Goal: Transaction & Acquisition: Purchase product/service

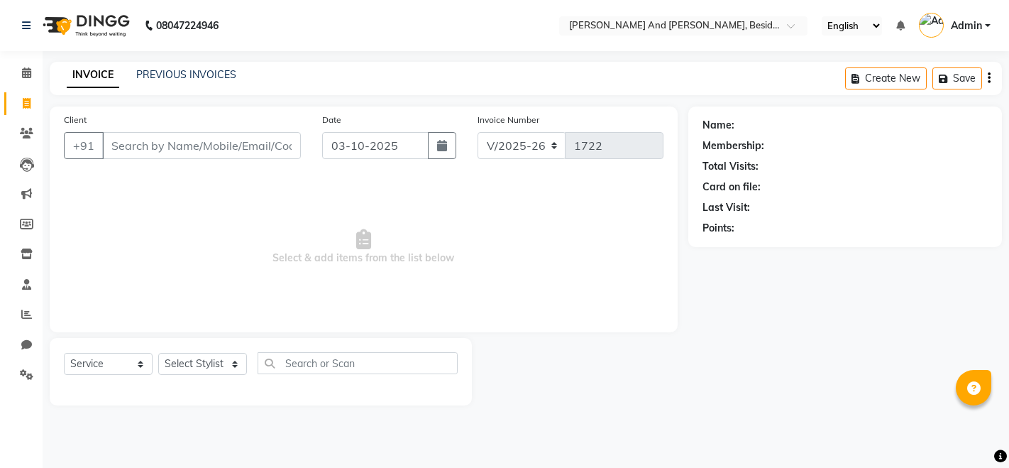
select select "4907"
select select "service"
click at [209, 360] on select "Select Stylist Ali Daulat Deepika Dheepika mngr Rajveer Sanib Saifi Savej Shail…" at bounding box center [202, 364] width 89 height 22
select select "76440"
click at [158, 353] on select "Select Stylist Ali Daulat Deepika Dheepika mngr Rajveer Sanib Saifi Savej Shail…" at bounding box center [202, 364] width 89 height 22
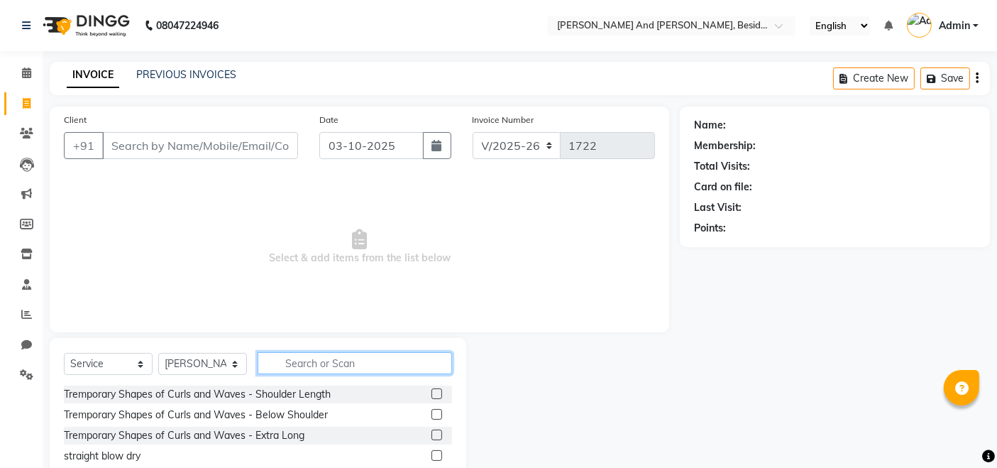
click at [296, 358] on input "text" at bounding box center [355, 363] width 194 height 22
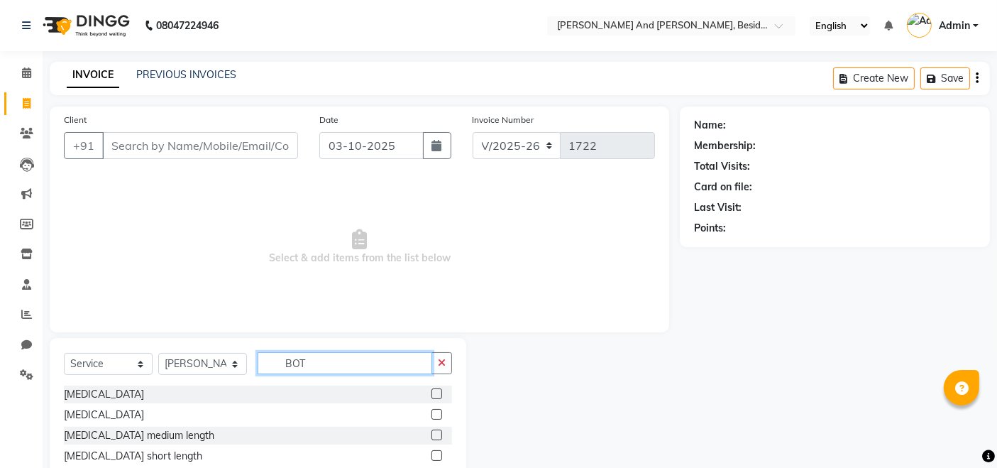
type input "BOT"
click at [438, 397] on label at bounding box center [436, 393] width 11 height 11
click at [438, 397] on input "checkbox" at bounding box center [435, 394] width 9 height 9
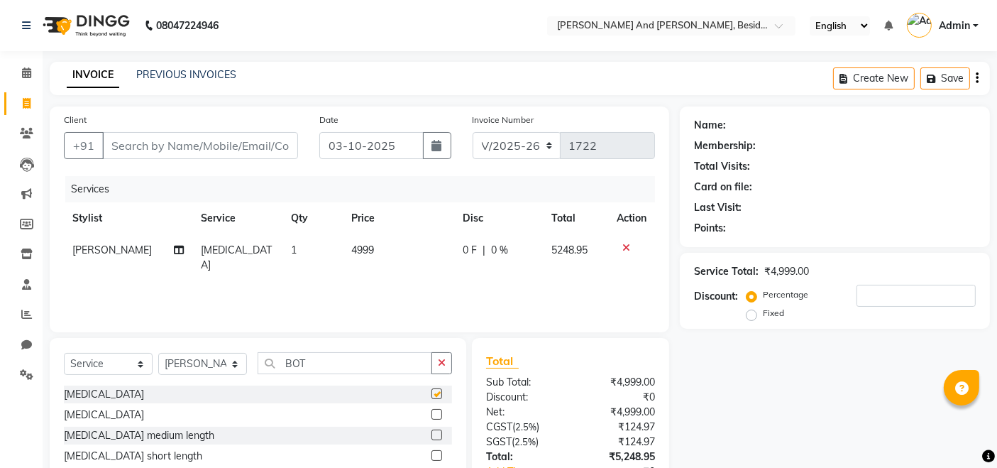
checkbox input "false"
click at [227, 149] on input "Client" at bounding box center [200, 145] width 196 height 27
click at [130, 138] on input "Client" at bounding box center [200, 145] width 196 height 27
click at [115, 147] on input "Client" at bounding box center [200, 145] width 196 height 27
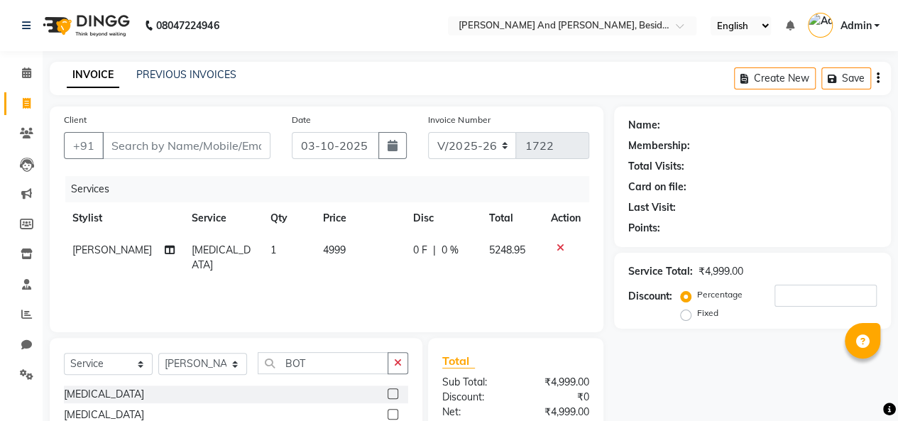
click at [132, 219] on th "Stylist" at bounding box center [123, 218] width 119 height 32
click at [126, 358] on select "Select Service Product Membership Package Voucher Prepaid Gift Card" at bounding box center [108, 364] width 89 height 22
click at [109, 148] on input "Client" at bounding box center [186, 145] width 168 height 27
click at [108, 147] on input "Client" at bounding box center [186, 145] width 168 height 27
type input "8"
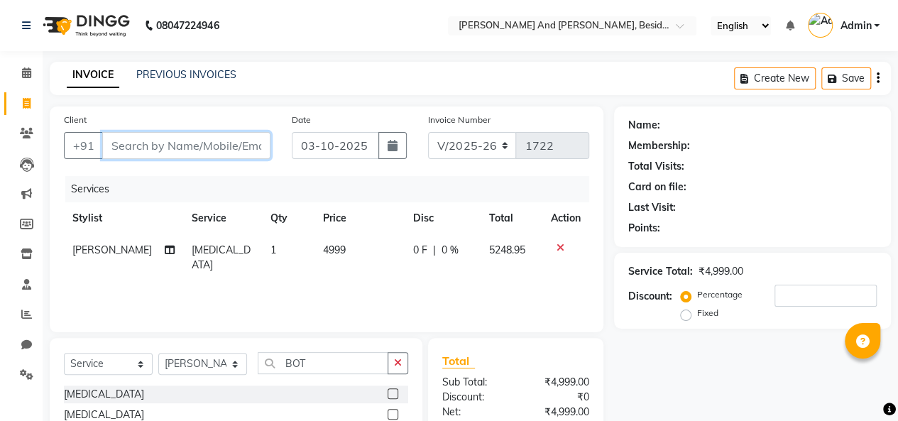
type input "0"
type input "8688414142"
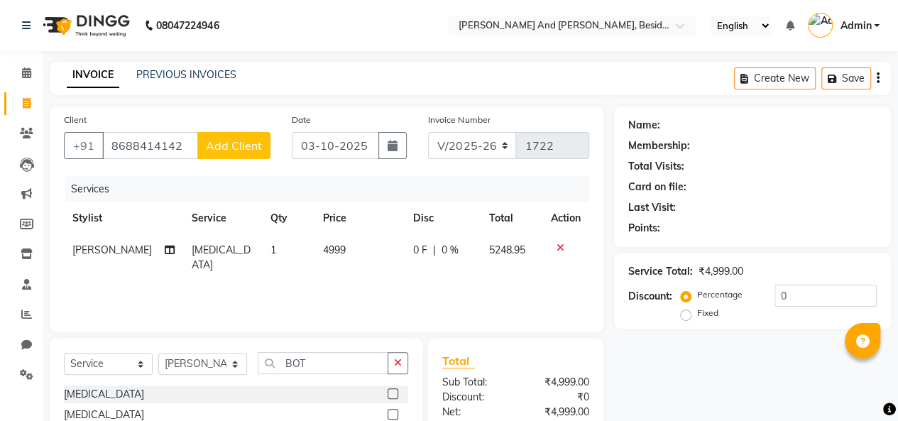
click at [236, 151] on span "Add Client" at bounding box center [234, 145] width 56 height 14
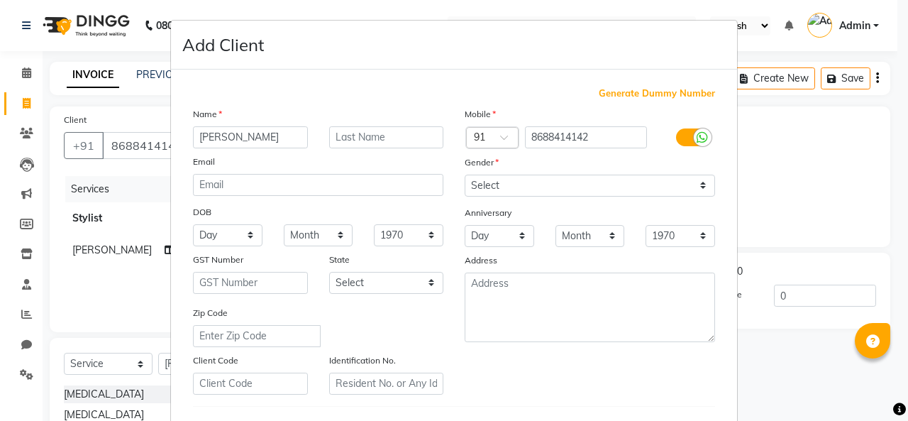
type input "[PERSON_NAME]"
click at [695, 185] on select "Select Male Female Other Prefer Not To Say" at bounding box center [590, 186] width 251 height 22
select select "female"
click at [465, 175] on select "Select Male Female Other Prefer Not To Say" at bounding box center [590, 186] width 251 height 22
click at [716, 72] on div "Generate Dummy Number Name VASHNAVI REDDY Email DOB Day 01 02 03 04 05 06 07 08…" at bounding box center [454, 324] width 566 height 509
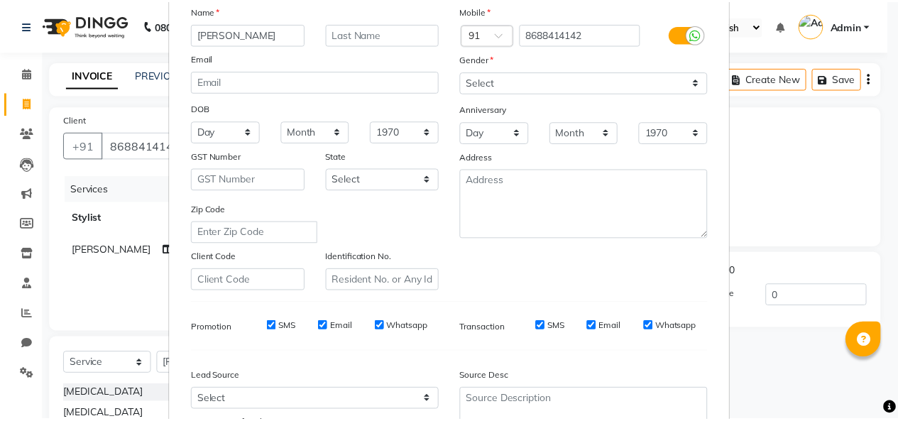
scroll to position [231, 0]
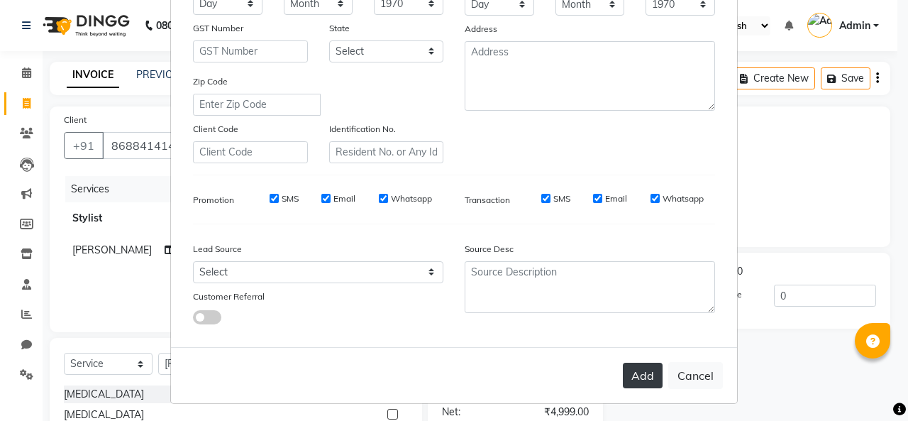
click at [648, 368] on button "Add" at bounding box center [643, 376] width 40 height 26
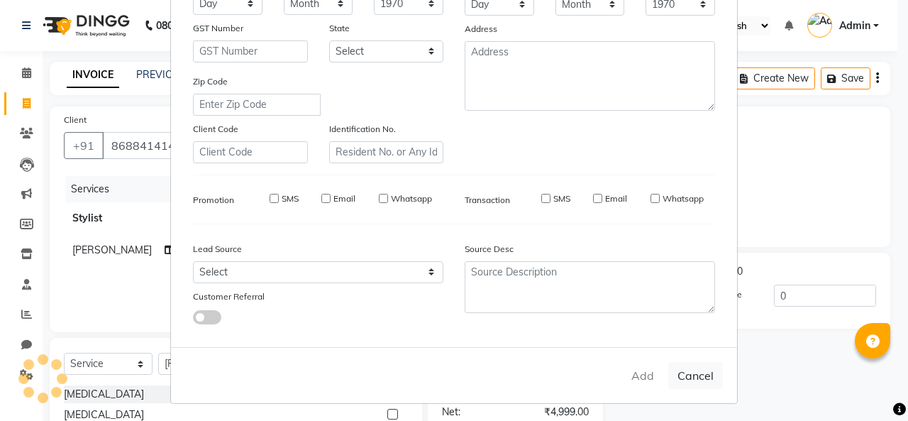
select select
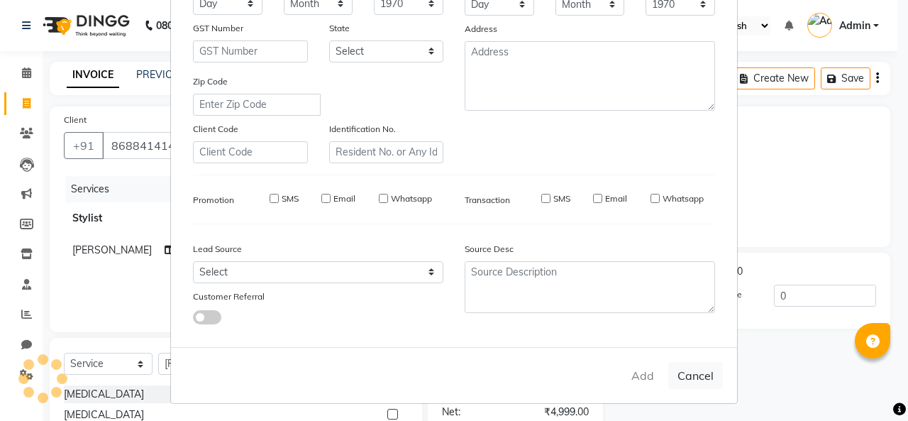
select select
checkbox input "false"
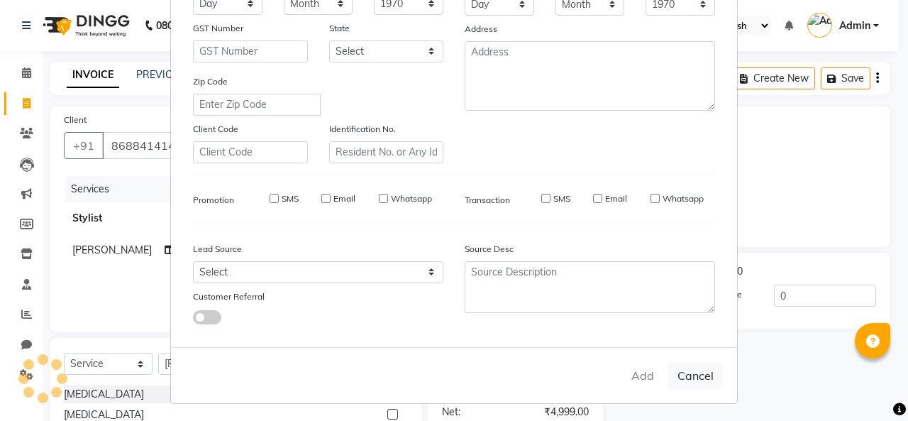
checkbox input "false"
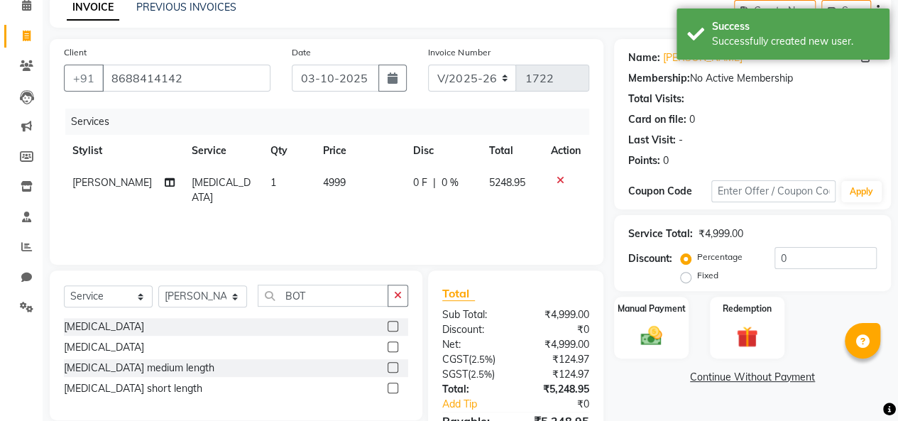
scroll to position [145, 0]
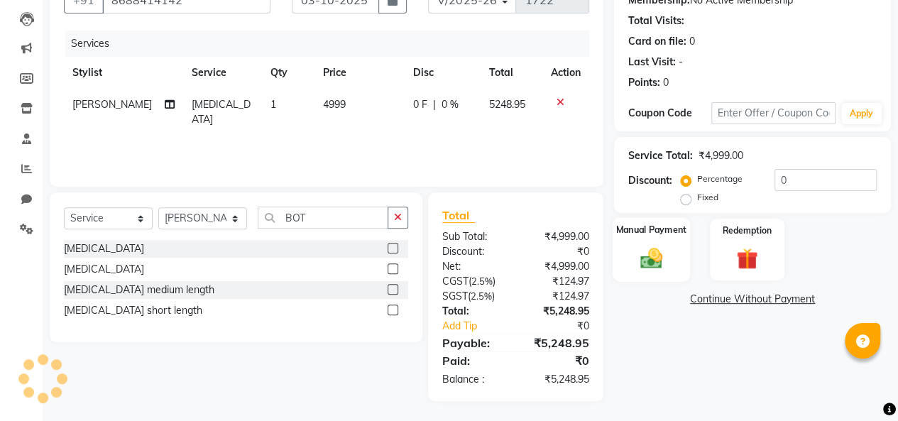
click at [648, 248] on img at bounding box center [651, 258] width 36 height 26
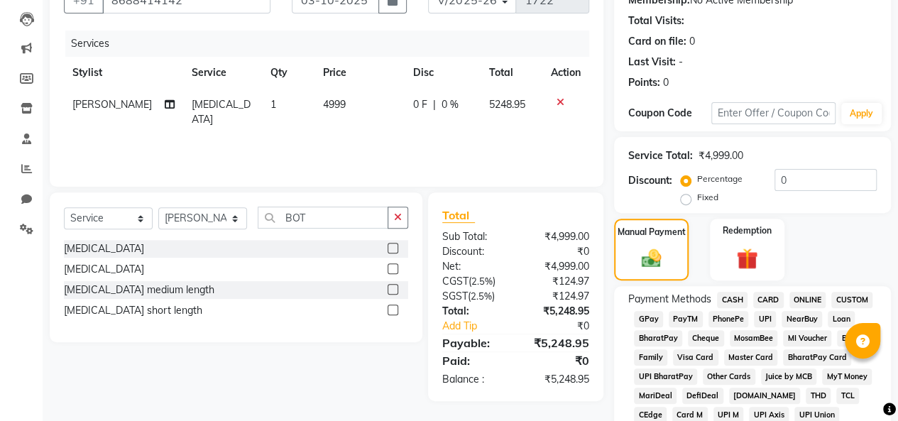
click at [651, 321] on span "GPay" at bounding box center [648, 319] width 29 height 16
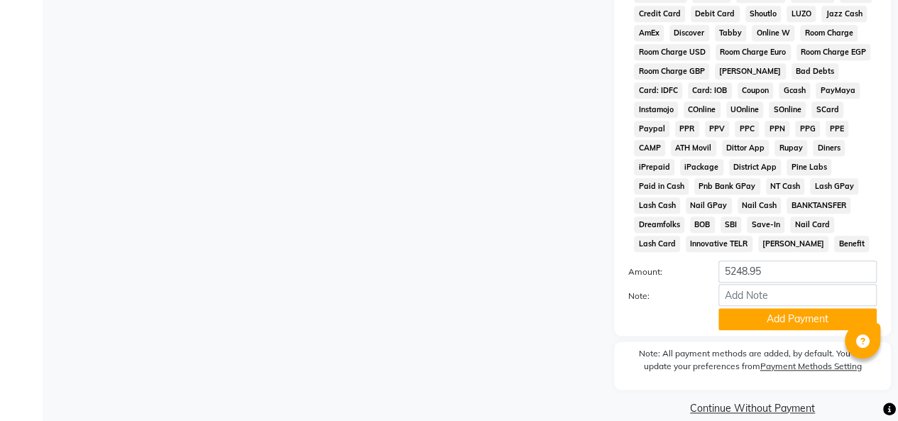
scroll to position [681, 0]
click at [749, 319] on button "Add Payment" at bounding box center [797, 318] width 158 height 22
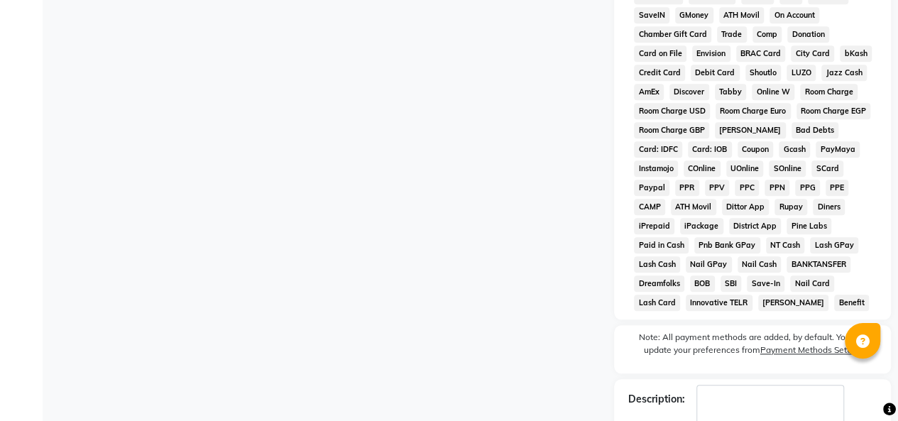
scroll to position [708, 0]
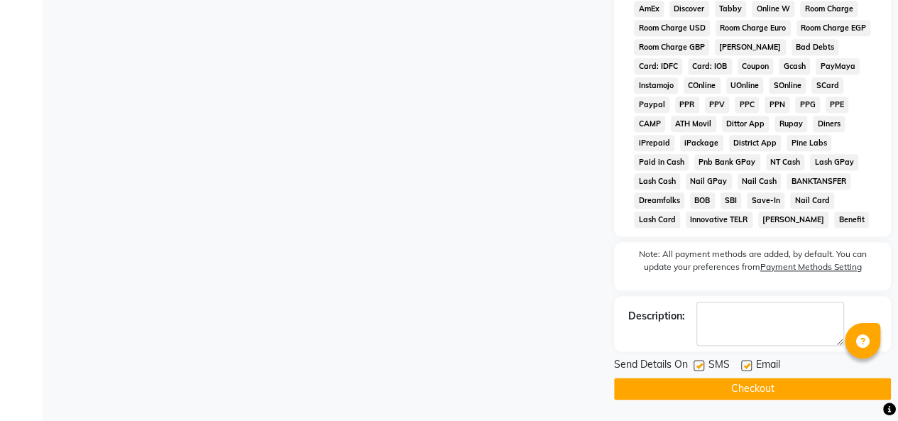
click at [755, 383] on button "Checkout" at bounding box center [752, 389] width 277 height 22
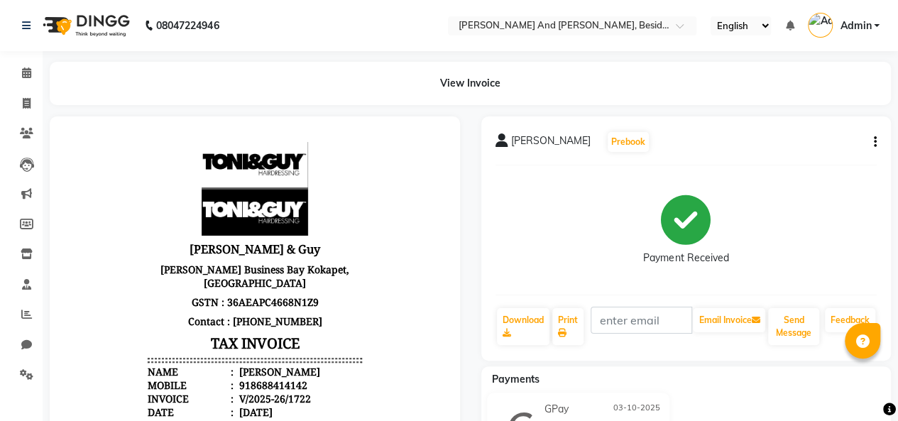
click at [115, 74] on div "View Invoice" at bounding box center [470, 83] width 841 height 43
click at [30, 101] on icon at bounding box center [27, 103] width 8 height 11
select select "service"
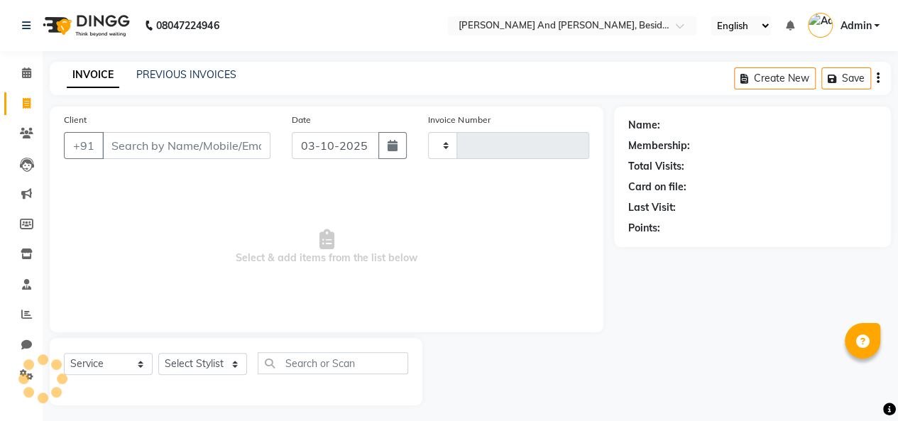
scroll to position [5, 0]
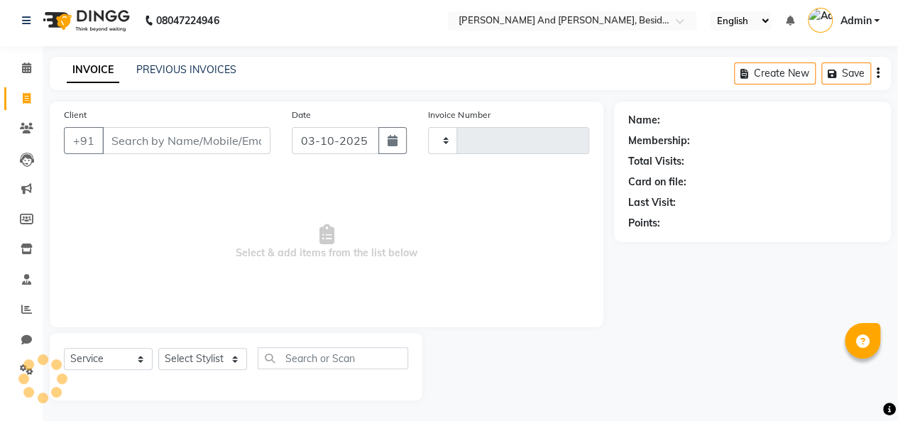
type input "1723"
select select "4907"
click at [156, 65] on link "PREVIOUS INVOICES" at bounding box center [186, 69] width 100 height 13
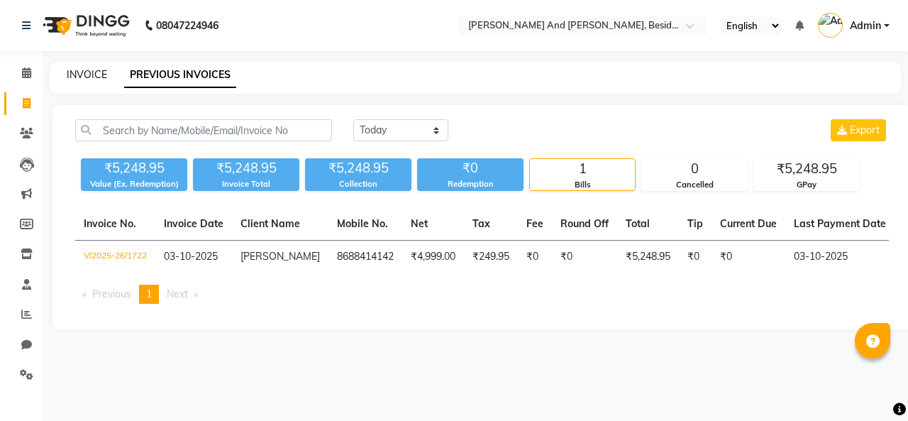
click at [82, 77] on link "INVOICE" at bounding box center [87, 74] width 40 height 13
select select "service"
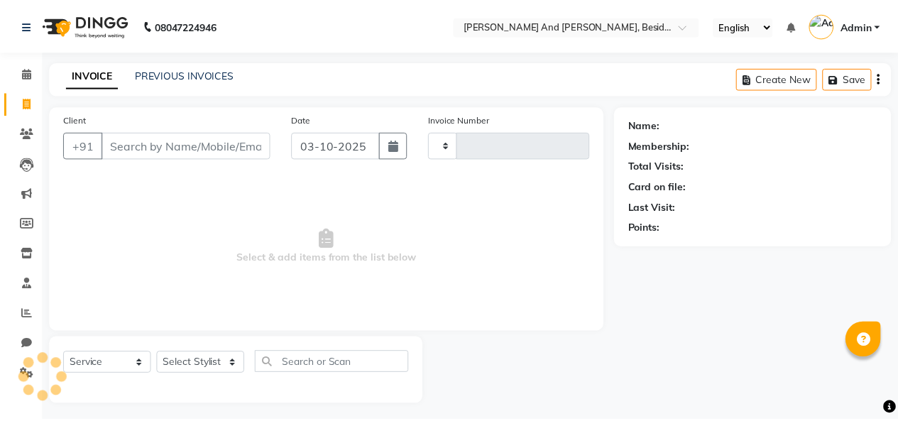
scroll to position [5, 0]
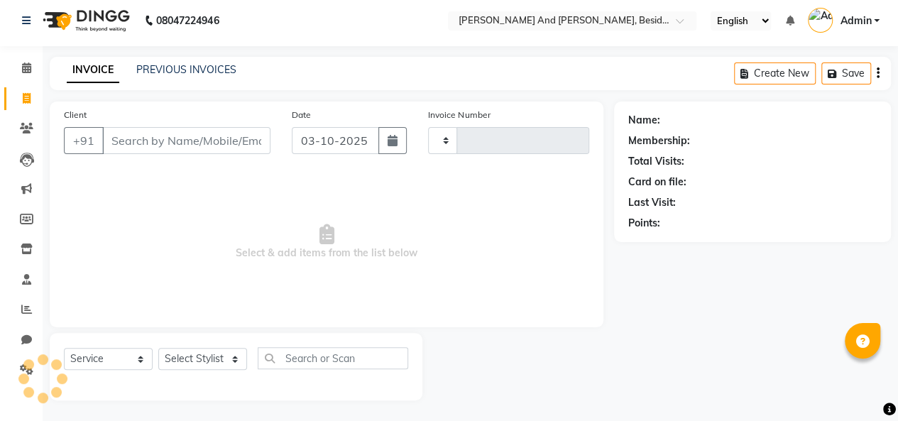
type input "1723"
select select "4907"
click at [82, 77] on link "INVOICE" at bounding box center [93, 70] width 53 height 26
click at [152, 74] on link "PREVIOUS INVOICES" at bounding box center [186, 69] width 100 height 13
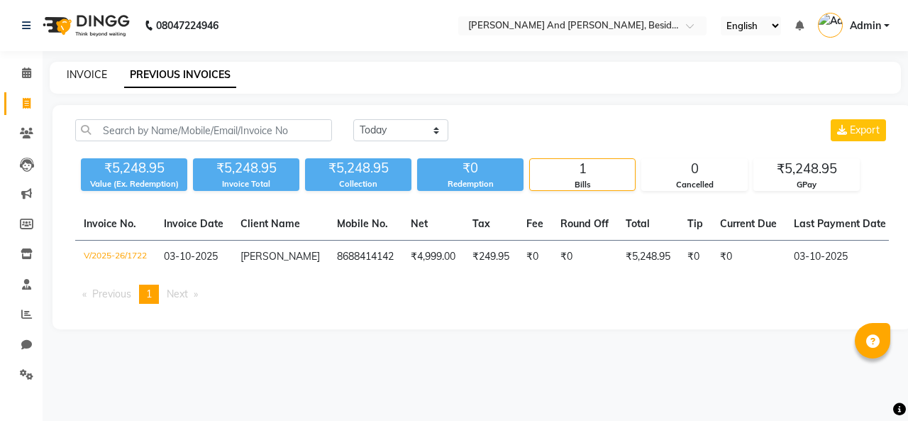
click at [79, 75] on link "INVOICE" at bounding box center [87, 74] width 40 height 13
select select "service"
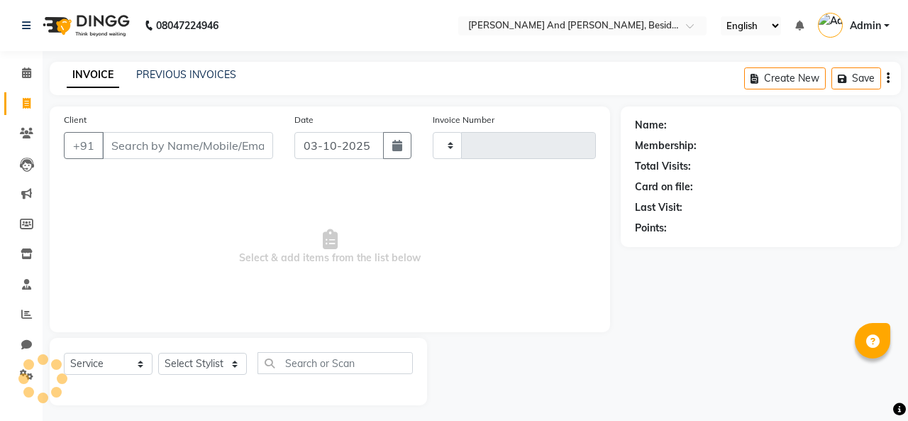
type input "1723"
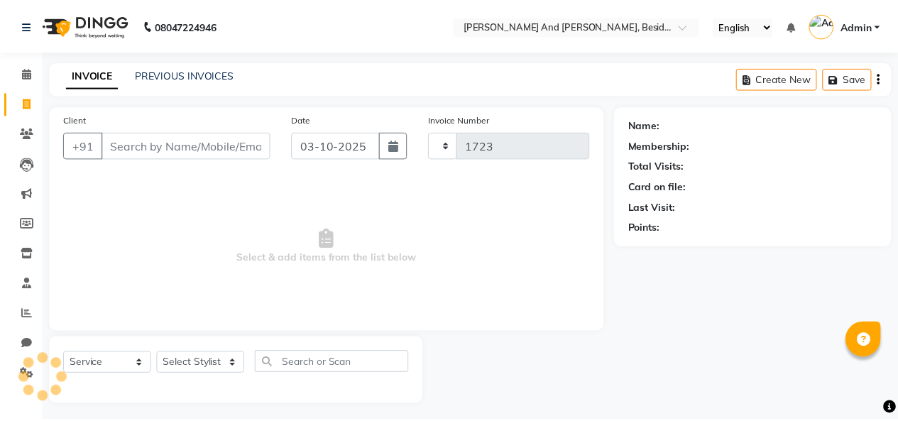
scroll to position [5, 0]
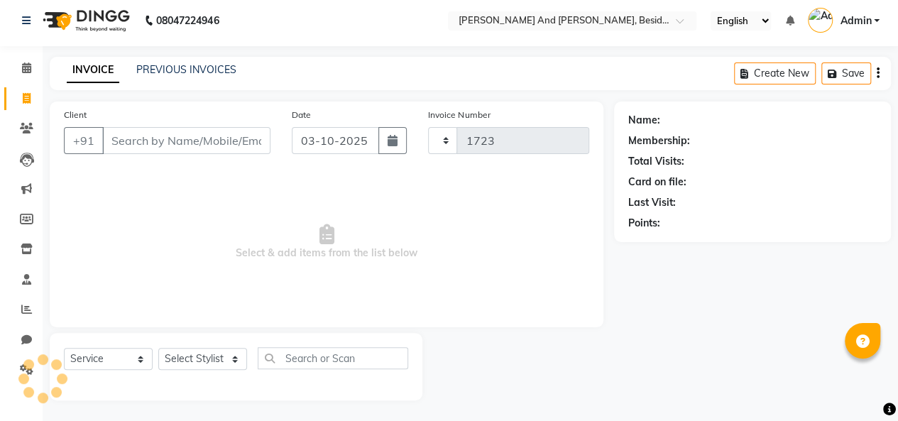
select select "4907"
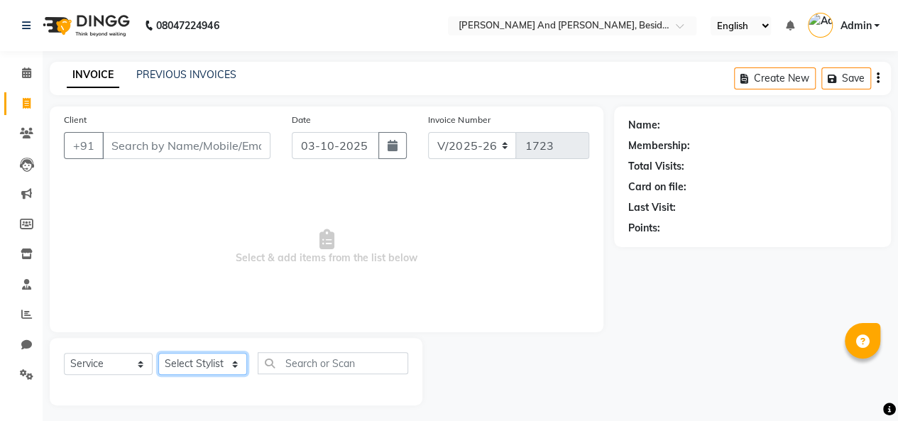
click at [230, 364] on select "Select Stylist Ali Daulat Deepika Dheepika mngr Rajveer Sanib Saifi Savej Shail…" at bounding box center [202, 364] width 89 height 22
select select "86139"
click at [158, 353] on select "Select Stylist Ali Daulat Deepika Dheepika mngr Rajveer Sanib Saifi Savej Shail…" at bounding box center [202, 364] width 89 height 22
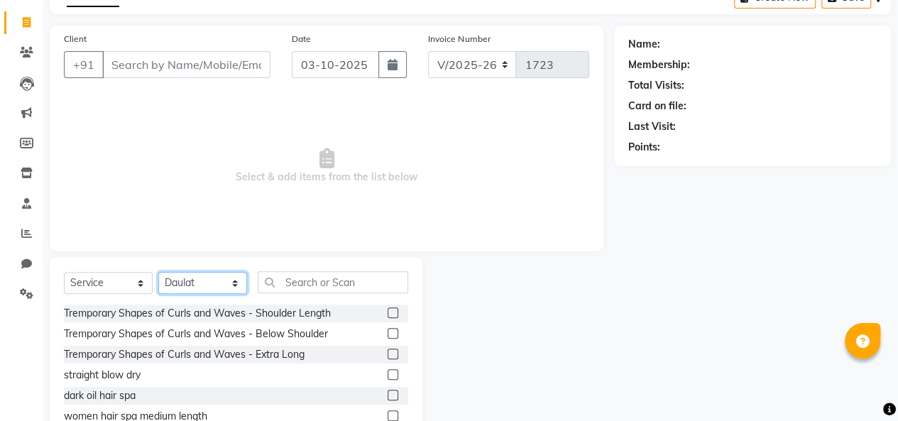
scroll to position [147, 0]
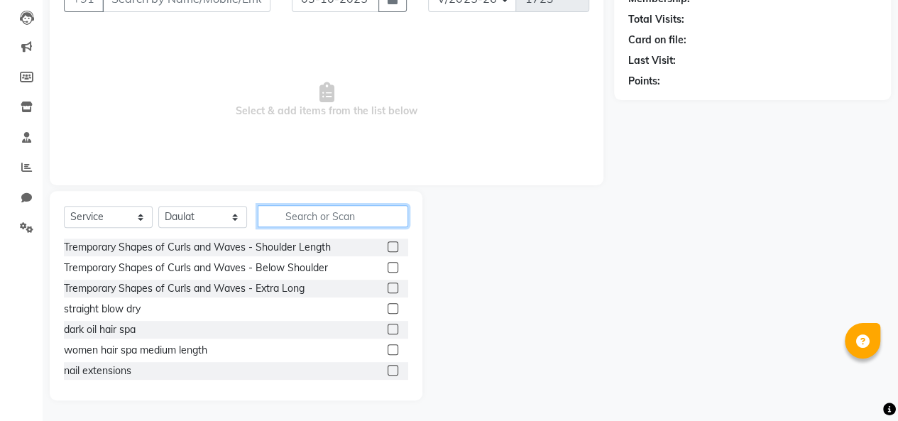
click at [273, 211] on input "text" at bounding box center [333, 216] width 150 height 22
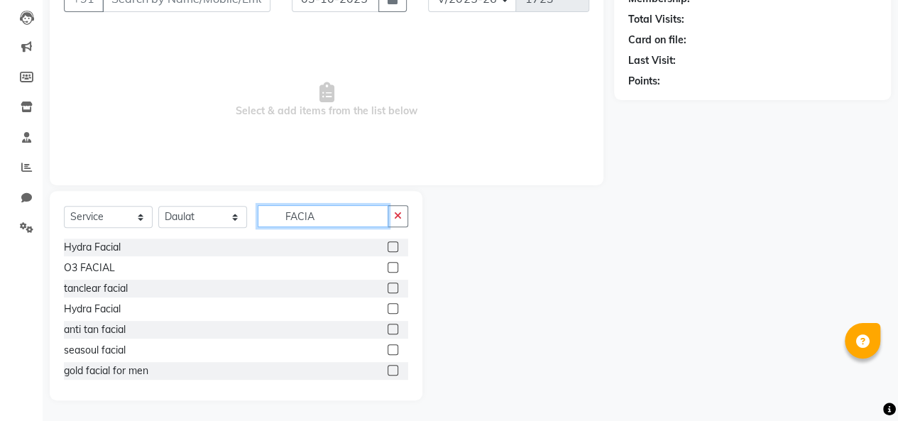
type input "FACIA"
click at [387, 265] on label at bounding box center [392, 267] width 11 height 11
click at [387, 265] on input "checkbox" at bounding box center [391, 267] width 9 height 9
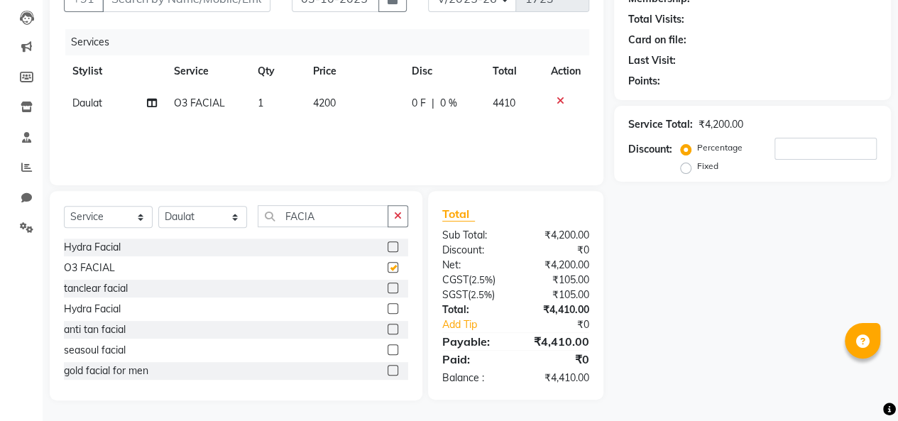
checkbox input "false"
click at [341, 101] on td "4200" at bounding box center [353, 103] width 99 height 32
select select "86139"
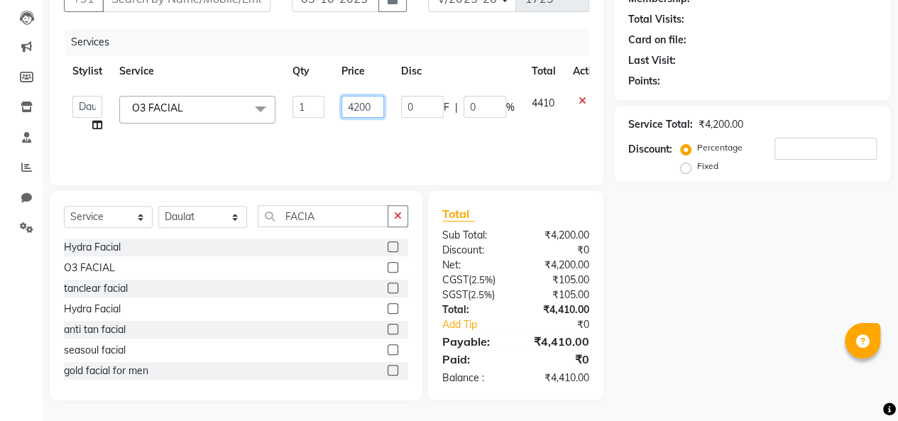
click at [372, 105] on input "4200" at bounding box center [362, 107] width 43 height 22
type input "4500"
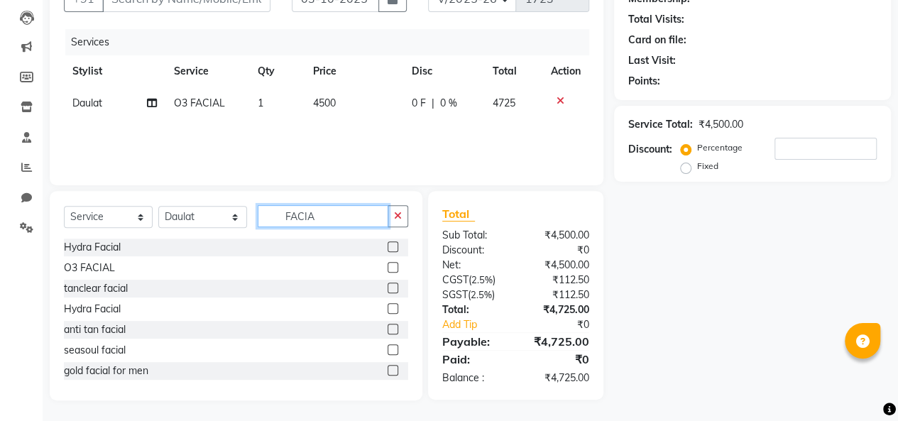
click at [317, 214] on input "FACIA" at bounding box center [323, 216] width 131 height 22
type input "F"
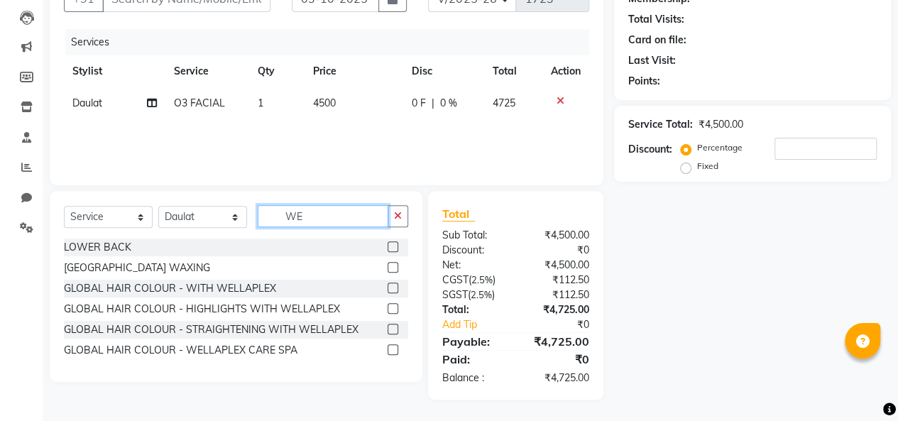
scroll to position [145, 0]
type input "W"
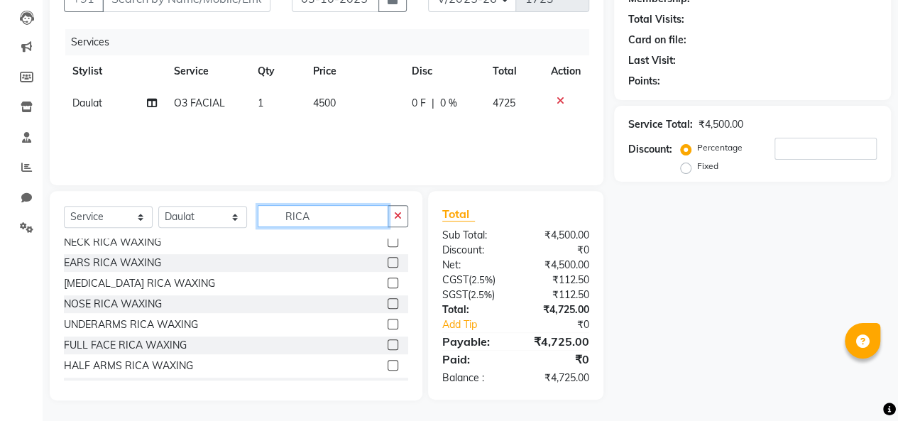
scroll to position [67, 0]
type input "RICA"
click at [387, 363] on label at bounding box center [392, 364] width 11 height 11
click at [387, 363] on input "checkbox" at bounding box center [391, 364] width 9 height 9
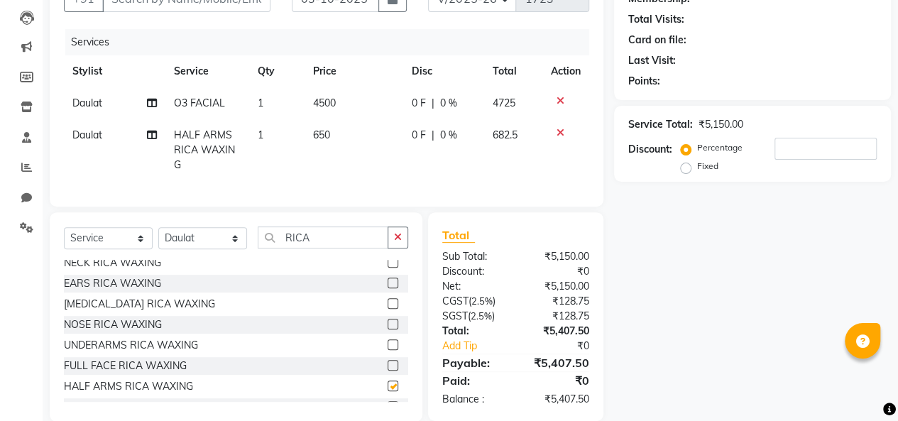
checkbox input "false"
click at [387, 350] on label at bounding box center [392, 344] width 11 height 11
click at [387, 350] on input "checkbox" at bounding box center [391, 345] width 9 height 9
checkbox input "true"
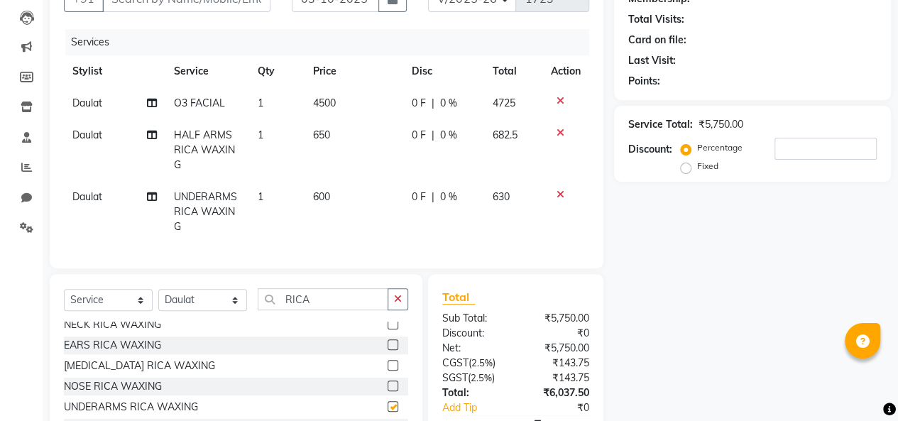
click at [387, 350] on label at bounding box center [392, 344] width 11 height 11
click at [387, 350] on input "checkbox" at bounding box center [391, 345] width 9 height 9
checkbox input "true"
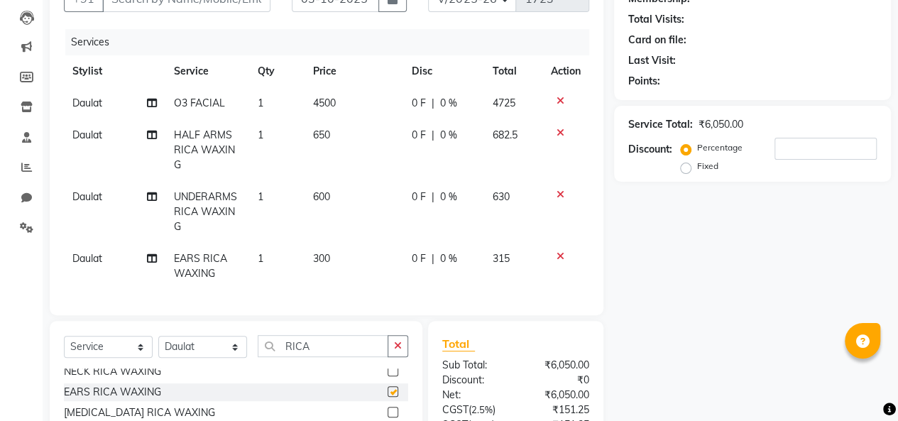
checkbox input "false"
click at [559, 254] on icon at bounding box center [560, 256] width 8 height 10
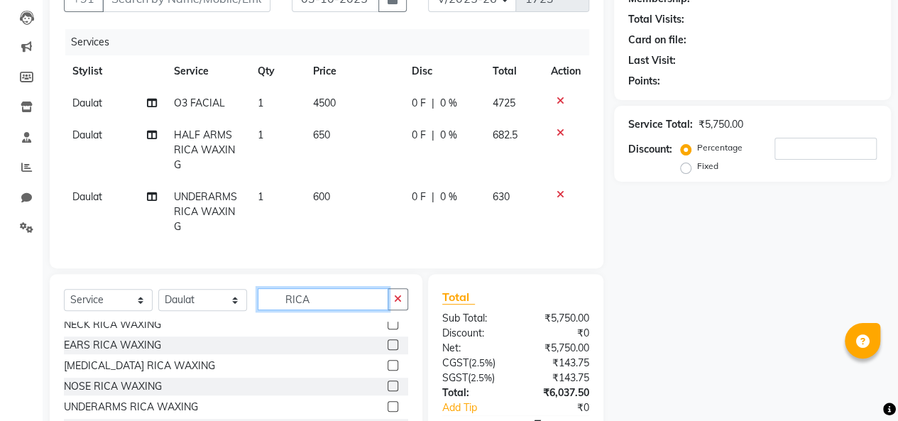
click at [315, 310] on input "RICA" at bounding box center [323, 299] width 131 height 22
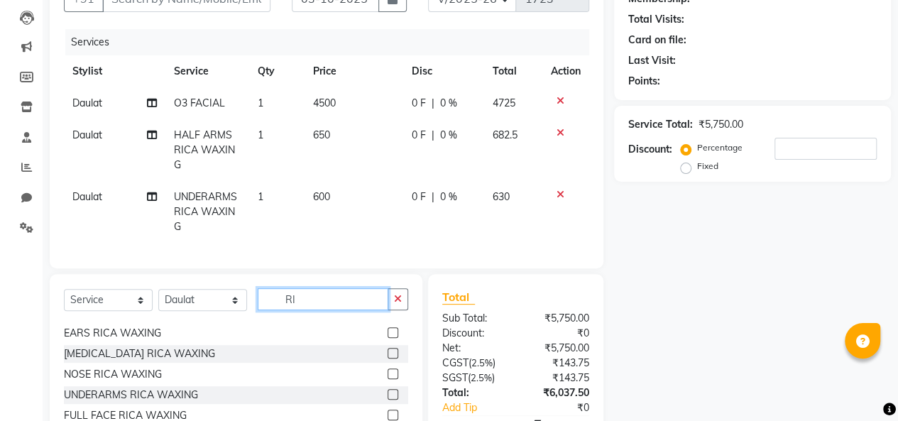
type input "R"
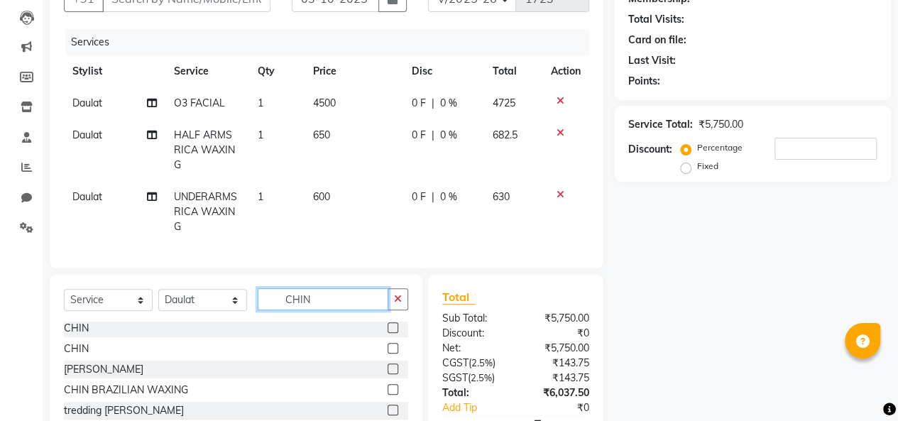
type input "CHIN"
click at [387, 333] on label at bounding box center [392, 327] width 11 height 11
click at [387, 333] on input "checkbox" at bounding box center [391, 328] width 9 height 9
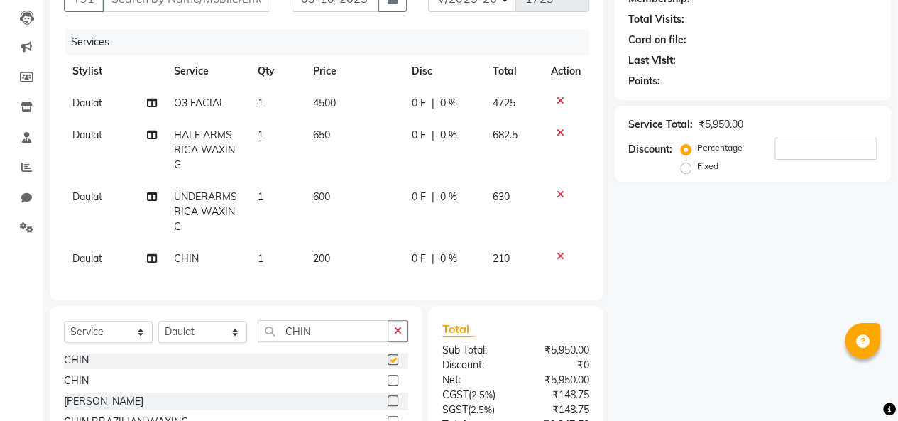
checkbox input "false"
drag, startPoint x: 383, startPoint y: 337, endPoint x: 382, endPoint y: 374, distance: 36.9
click at [382, 374] on div "Select Service Product Membership Package Voucher Prepaid Gift Card Select Styl…" at bounding box center [236, 410] width 373 height 209
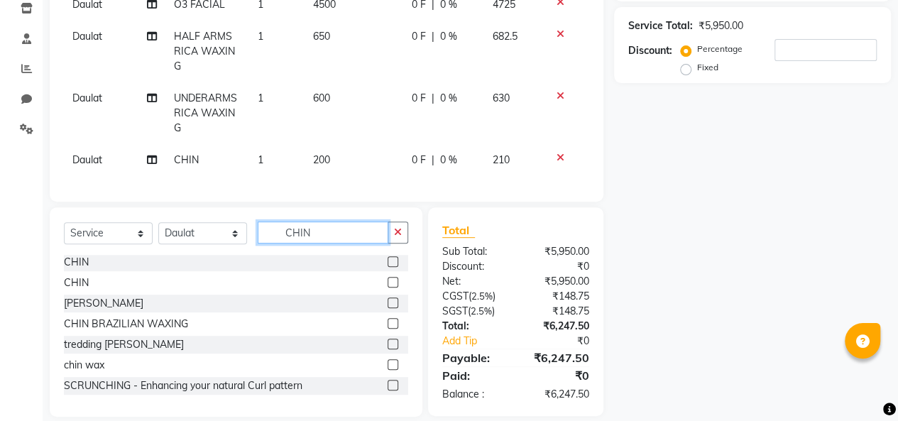
scroll to position [246, 0]
click at [387, 287] on label at bounding box center [392, 281] width 11 height 11
click at [387, 287] on input "checkbox" at bounding box center [391, 281] width 9 height 9
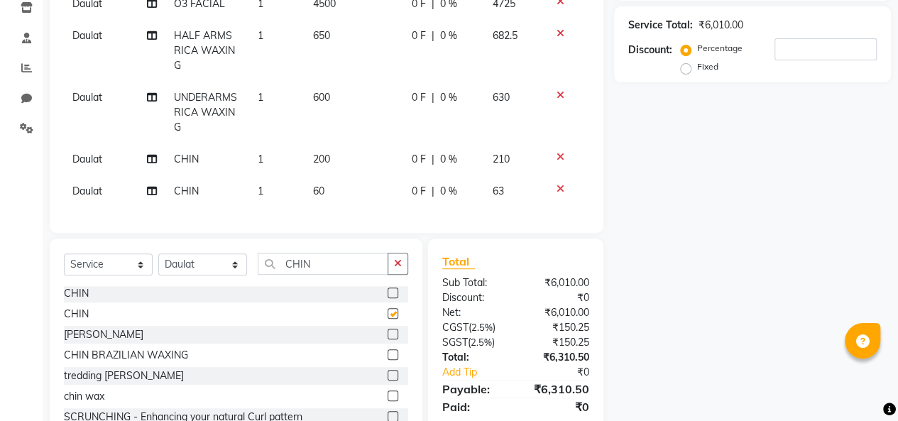
checkbox input "false"
click at [562, 154] on icon at bounding box center [560, 157] width 8 height 10
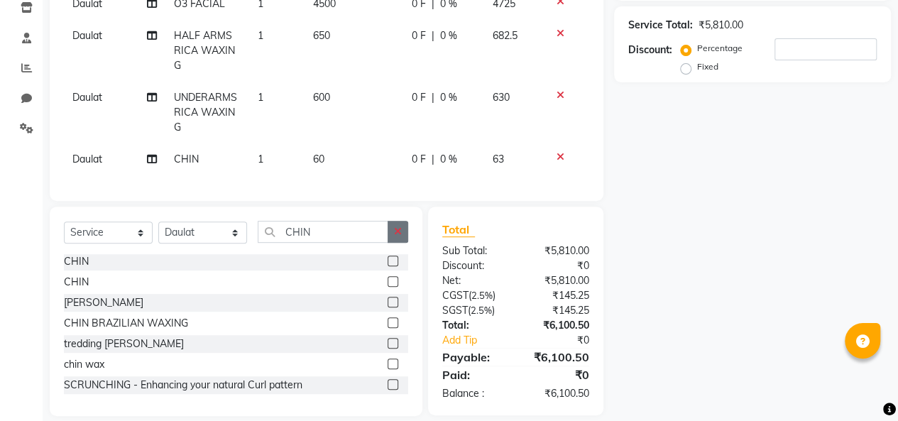
click at [399, 236] on icon "button" at bounding box center [398, 231] width 8 height 10
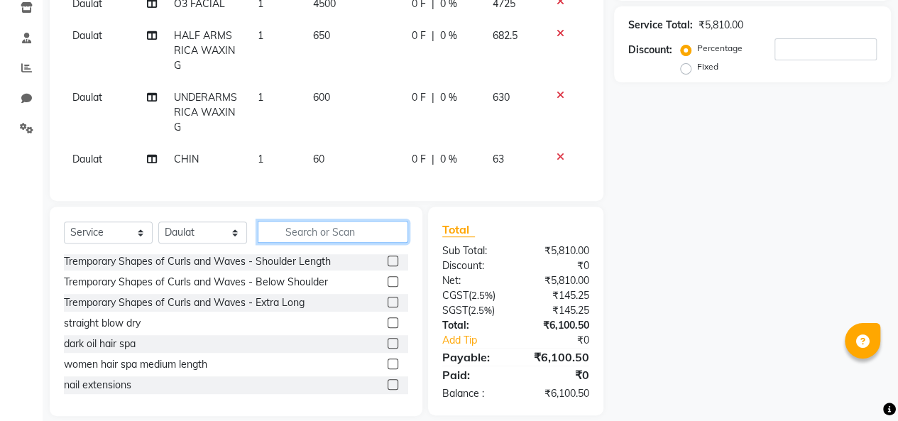
click at [273, 237] on input "text" at bounding box center [333, 232] width 150 height 22
click at [273, 243] on input "text" at bounding box center [333, 232] width 150 height 22
click at [272, 243] on input "text" at bounding box center [333, 232] width 150 height 22
click at [277, 238] on input "text" at bounding box center [333, 232] width 150 height 22
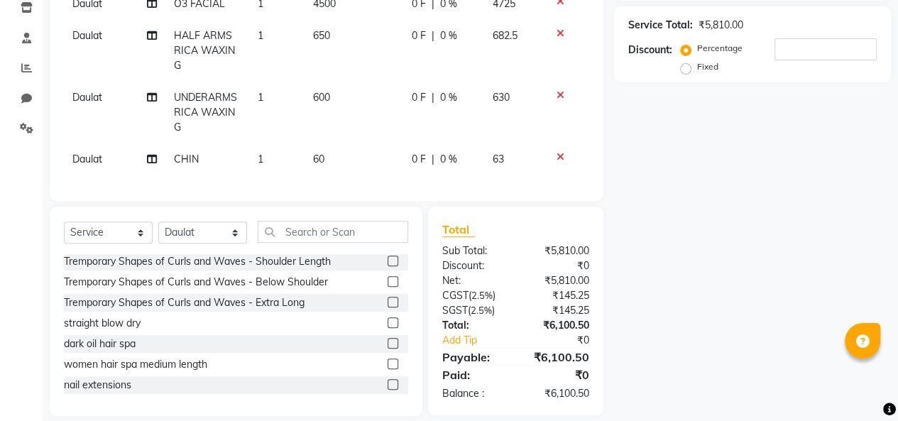
drag, startPoint x: 277, startPoint y: 242, endPoint x: 495, endPoint y: 251, distance: 217.3
click at [495, 251] on div "Total Sub Total: ₹5,810.00 Discount: ₹0 Net: ₹5,810.00 CGST ( 2.5% ) ₹145.25 SG…" at bounding box center [515, 311] width 147 height 180
click at [278, 243] on input "text" at bounding box center [333, 232] width 150 height 22
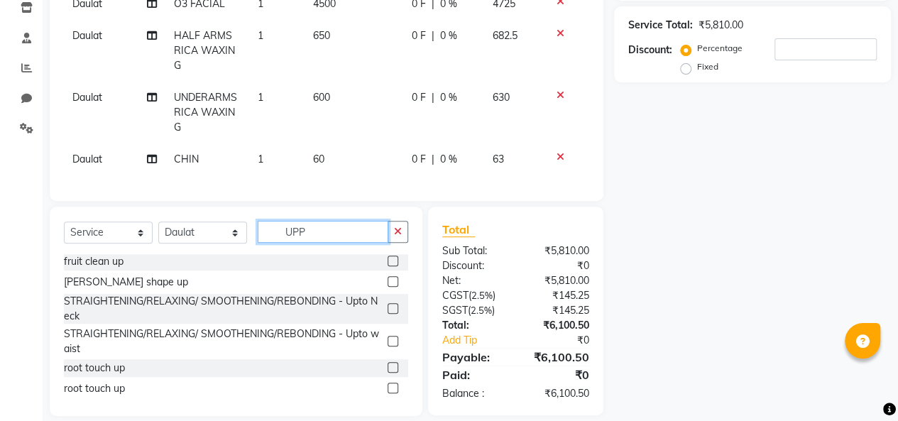
scroll to position [0, 0]
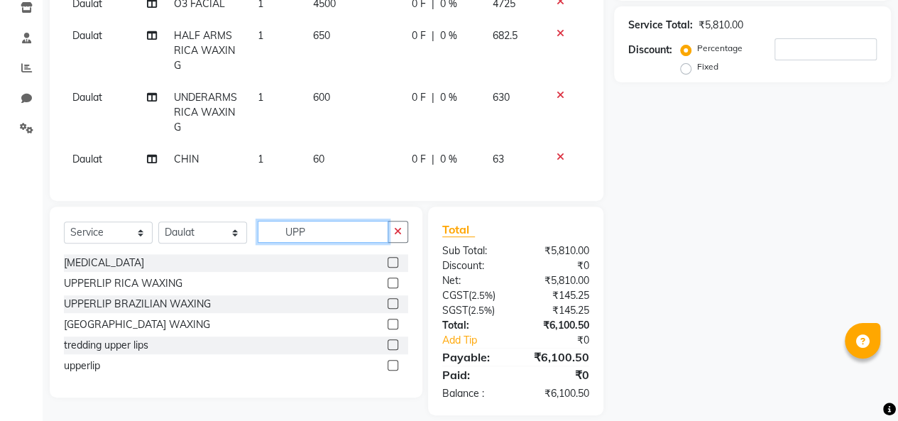
type input "UPP"
click at [395, 370] on label at bounding box center [392, 365] width 11 height 11
click at [395, 370] on input "checkbox" at bounding box center [391, 365] width 9 height 9
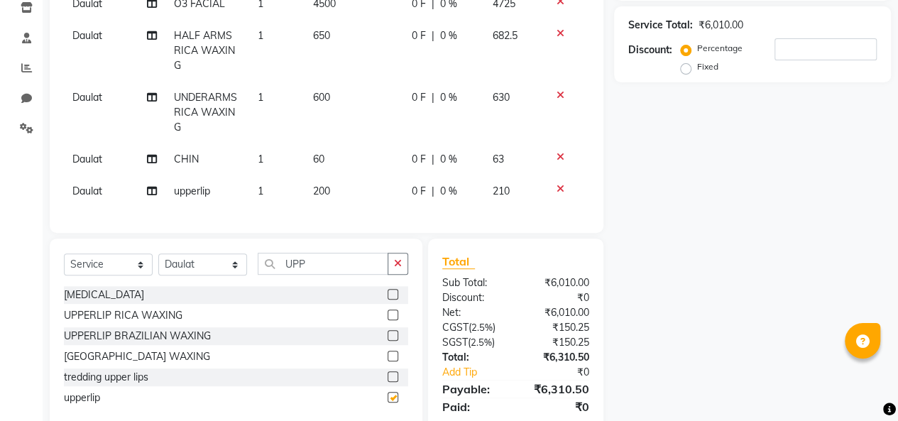
checkbox input "false"
click at [310, 275] on input "UPP" at bounding box center [323, 264] width 131 height 22
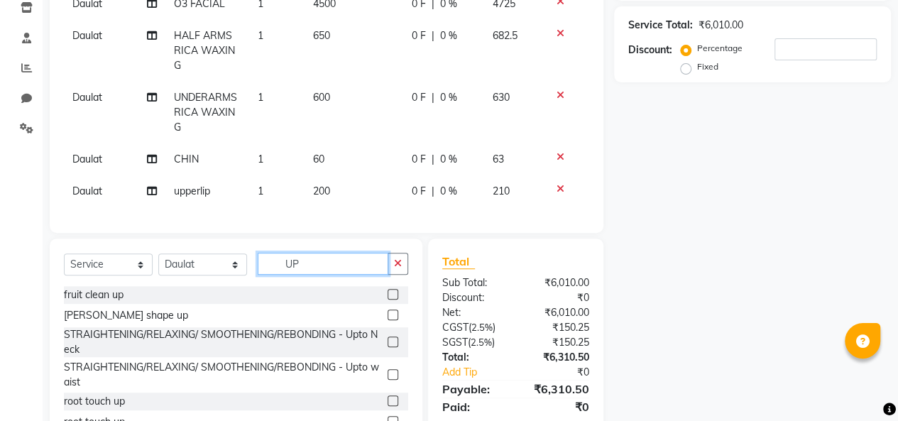
type input "U"
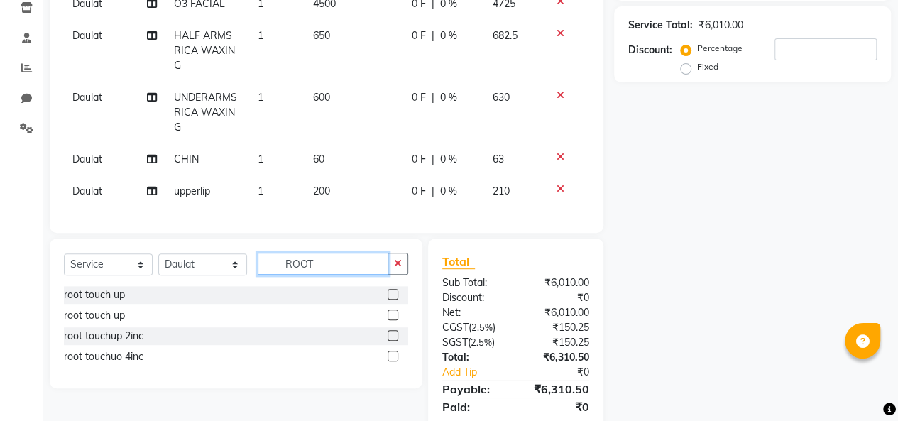
type input "ROOT"
click at [392, 299] on label at bounding box center [392, 294] width 11 height 11
click at [392, 299] on input "checkbox" at bounding box center [391, 294] width 9 height 9
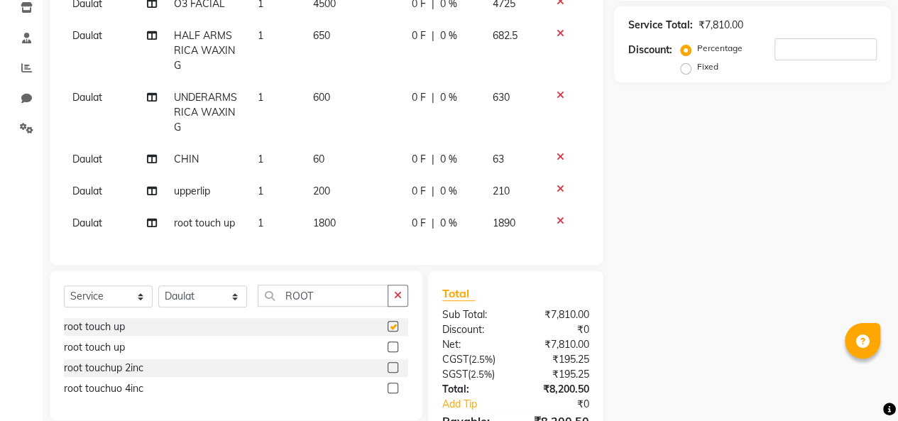
checkbox input "false"
click at [314, 305] on input "ROOT" at bounding box center [323, 296] width 131 height 22
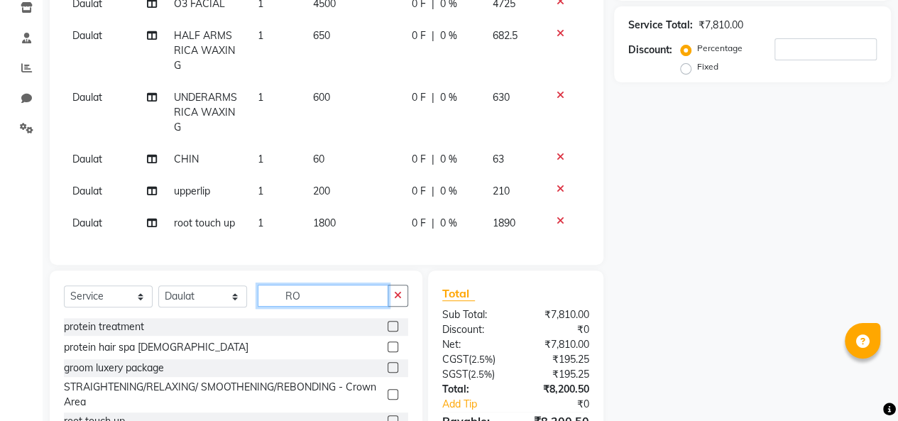
type input "R"
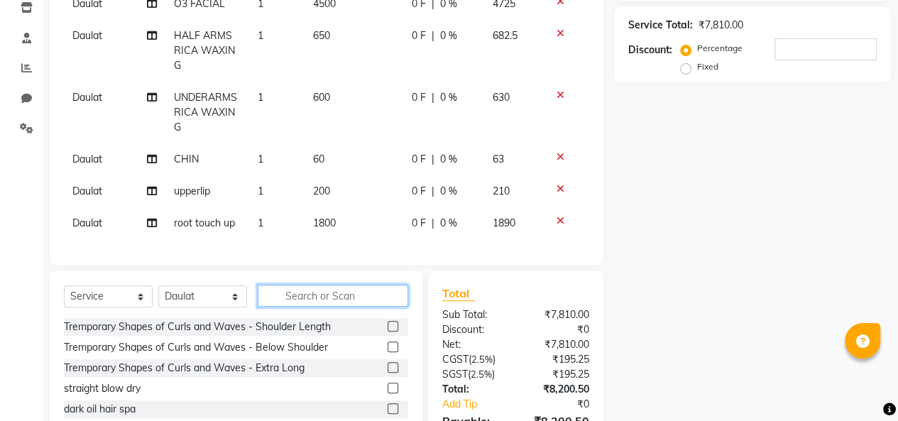
click at [314, 305] on input "text" at bounding box center [333, 296] width 150 height 22
click at [275, 307] on input "text" at bounding box center [333, 296] width 150 height 22
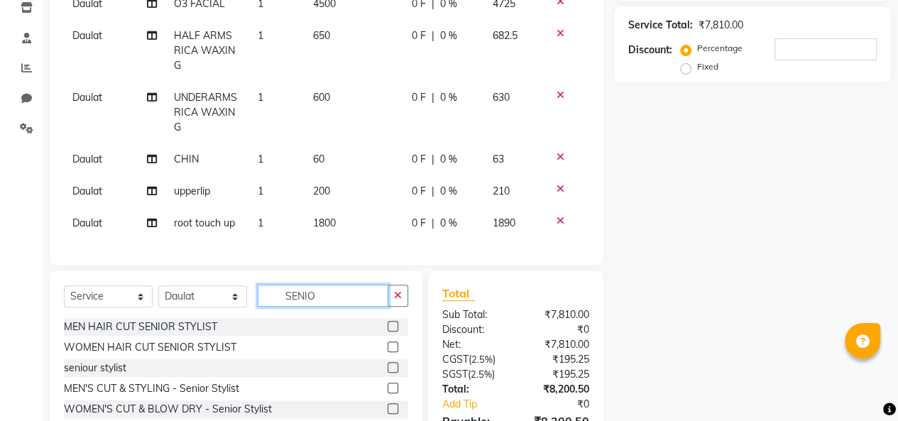
type input "SENIO"
click at [387, 331] on label at bounding box center [392, 326] width 11 height 11
click at [387, 331] on input "checkbox" at bounding box center [391, 326] width 9 height 9
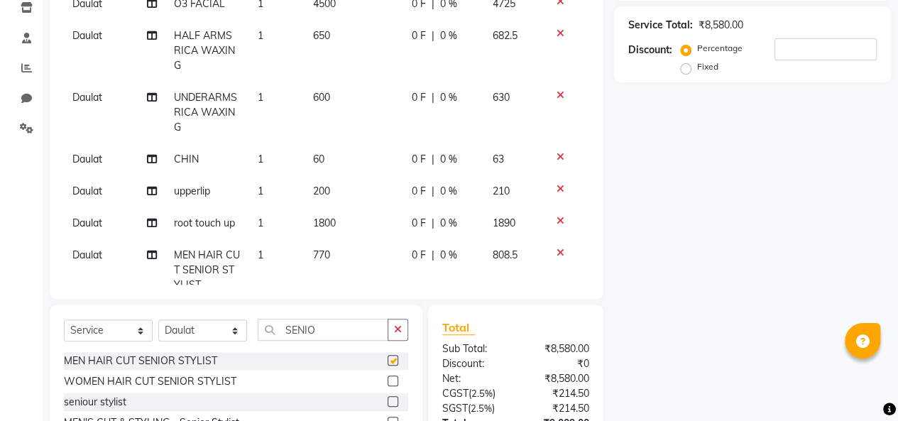
checkbox input "false"
click at [399, 325] on icon "button" at bounding box center [398, 329] width 8 height 10
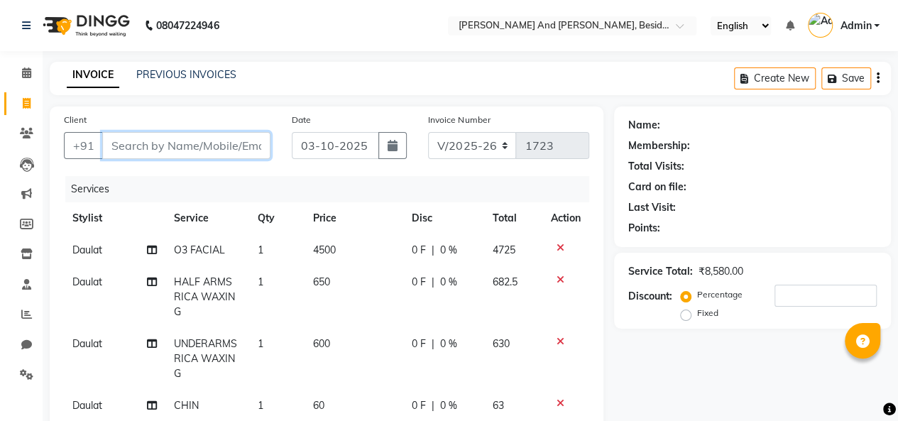
click at [111, 143] on input "Client" at bounding box center [186, 145] width 168 height 27
type input "9"
type input "0"
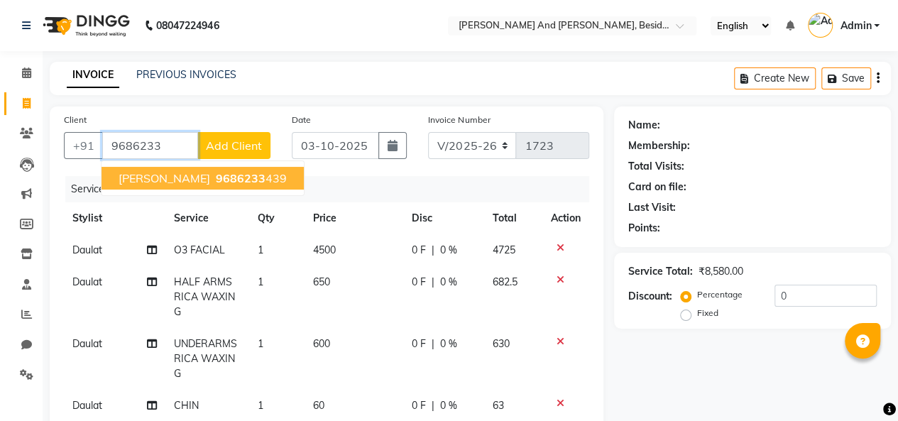
click at [108, 180] on button "Akhila 9686233 439" at bounding box center [202, 178] width 202 height 23
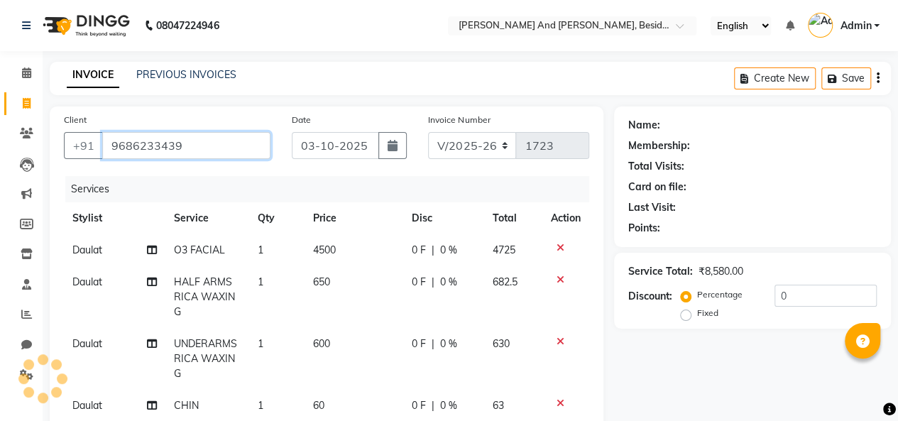
type input "9686233439"
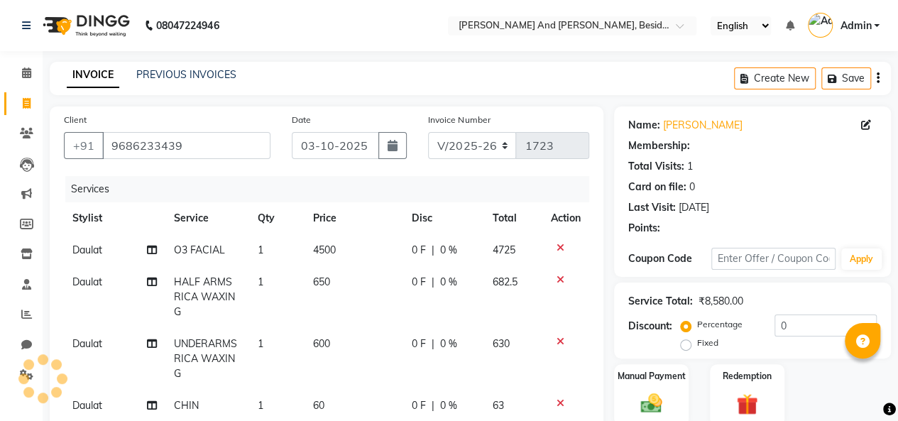
select select "1: Object"
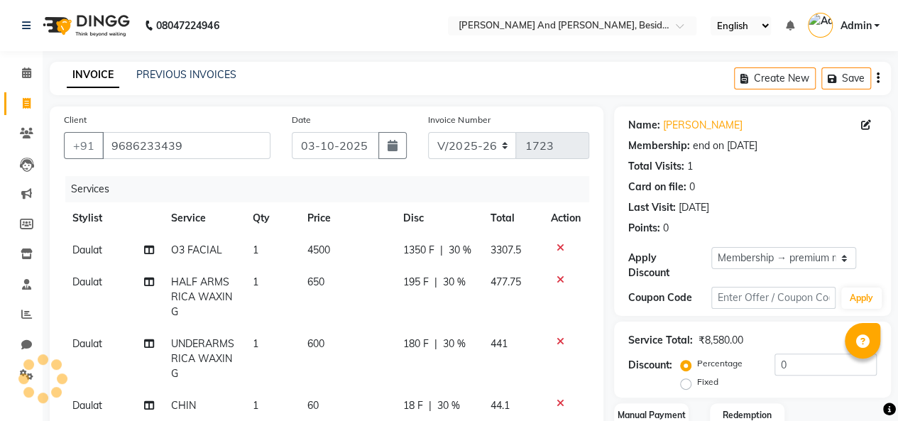
type input "30"
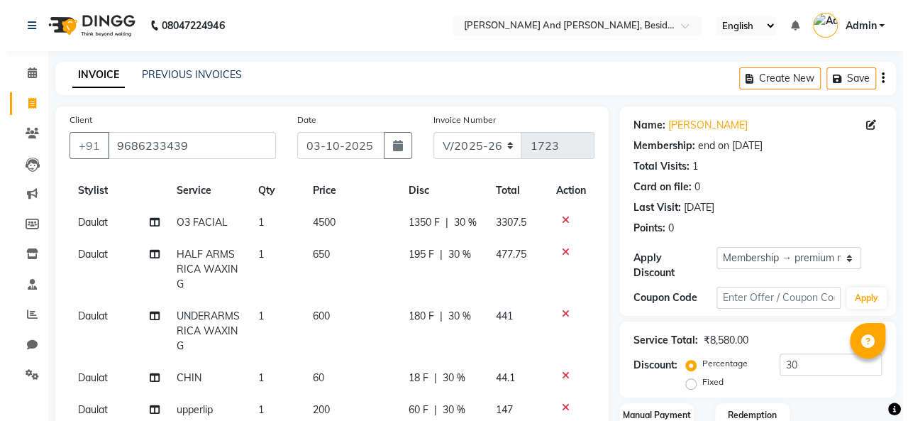
scroll to position [38, 0]
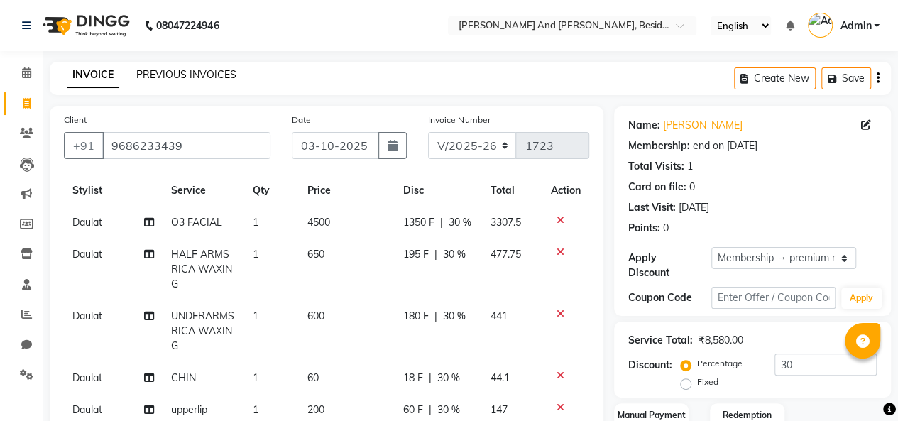
click at [232, 69] on link "PREVIOUS INVOICES" at bounding box center [186, 74] width 100 height 13
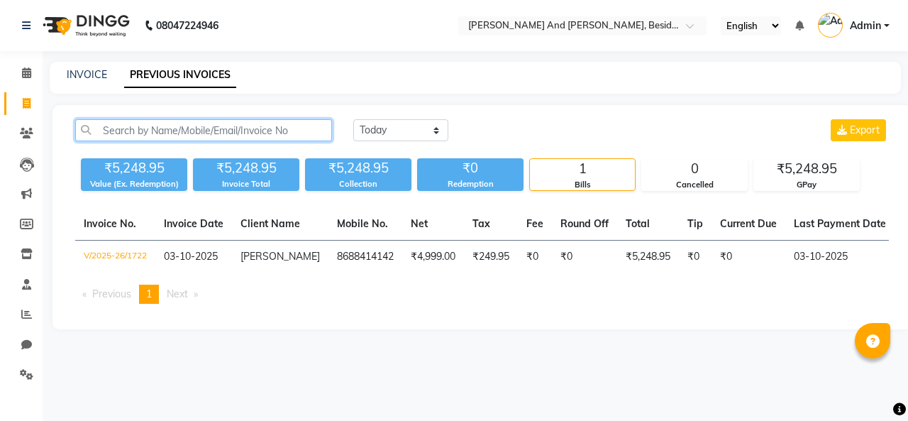
click at [182, 128] on input "text" at bounding box center [203, 130] width 257 height 22
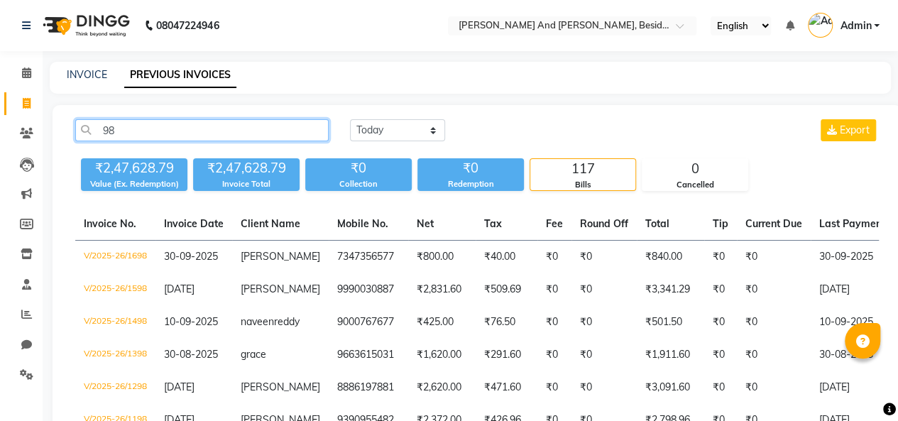
type input "9"
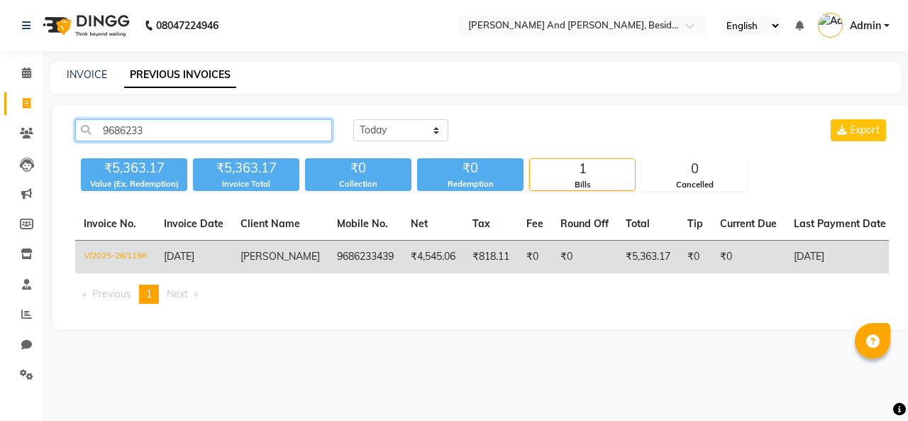
type input "9686233"
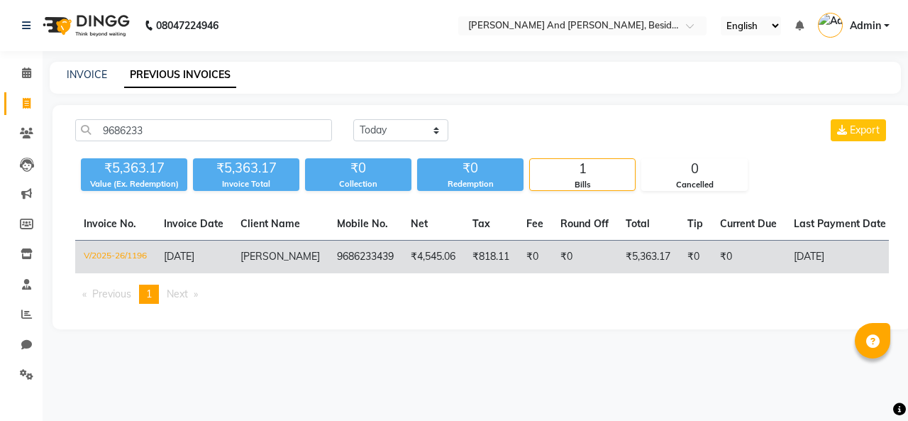
click at [257, 258] on span "Akhila" at bounding box center [280, 256] width 79 height 13
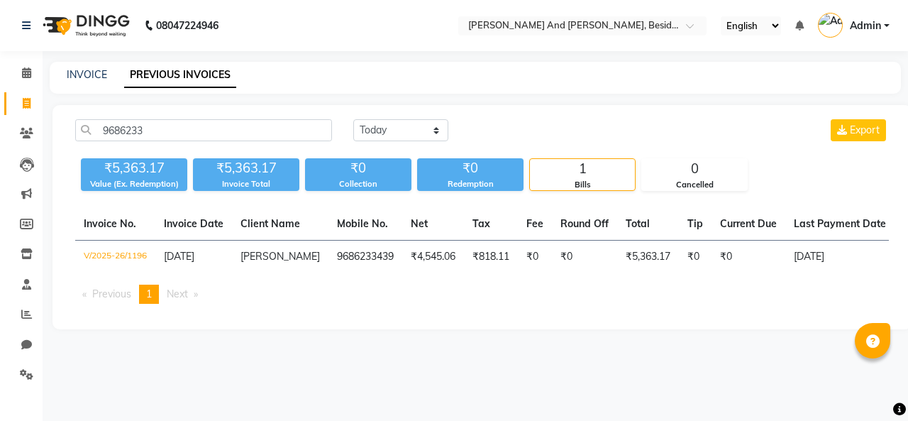
click at [78, 66] on div "INVOICE PREVIOUS INVOICES" at bounding box center [476, 78] width 852 height 32
click at [78, 74] on link "INVOICE" at bounding box center [87, 74] width 40 height 13
select select "service"
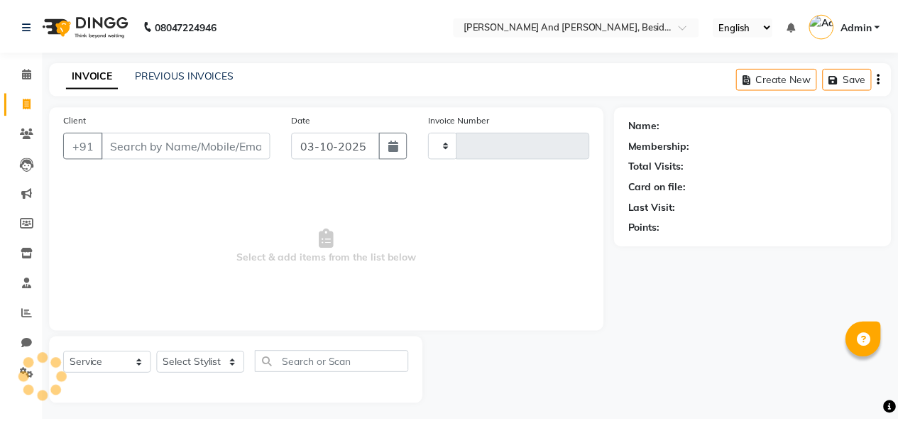
scroll to position [5, 0]
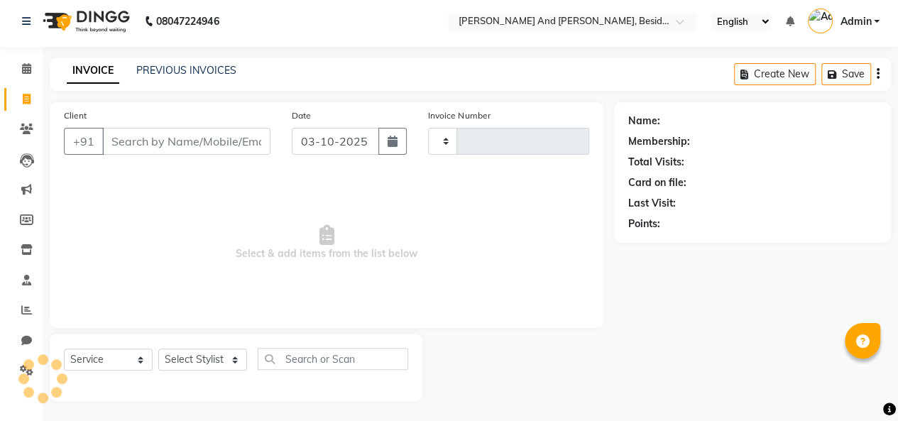
type input "1723"
select select "4907"
click at [136, 131] on input "Client" at bounding box center [186, 140] width 168 height 27
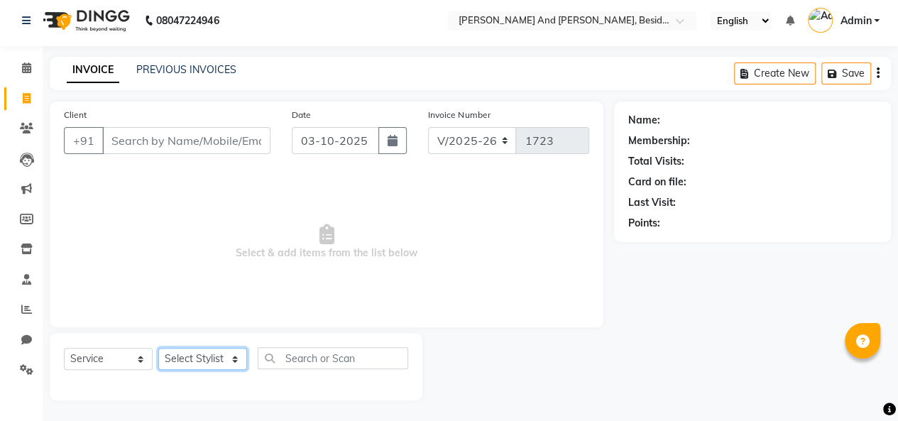
click at [233, 354] on select "Select Stylist Ali Daulat Deepika Dheepika mngr Rajveer Sanib Saifi Savej Shail…" at bounding box center [202, 359] width 89 height 22
select select "86139"
click at [158, 348] on select "Select Stylist Ali Daulat Deepika Dheepika mngr Rajveer Sanib Saifi Savej Shail…" at bounding box center [202, 359] width 89 height 22
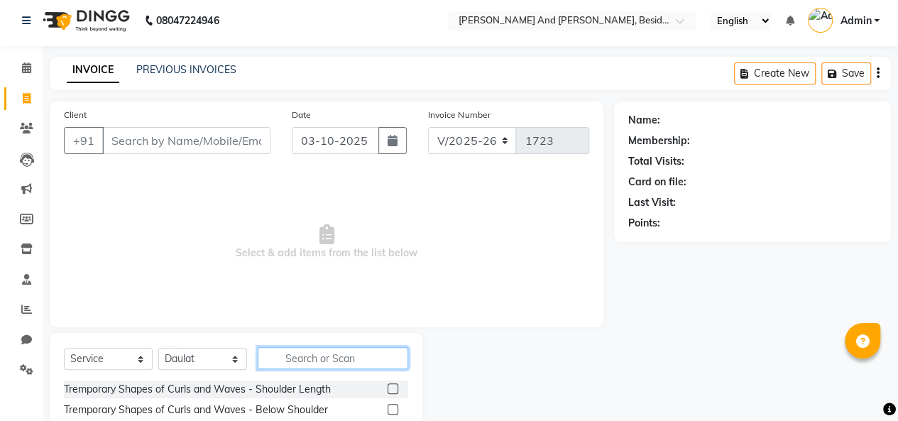
click at [270, 359] on input "text" at bounding box center [333, 358] width 150 height 22
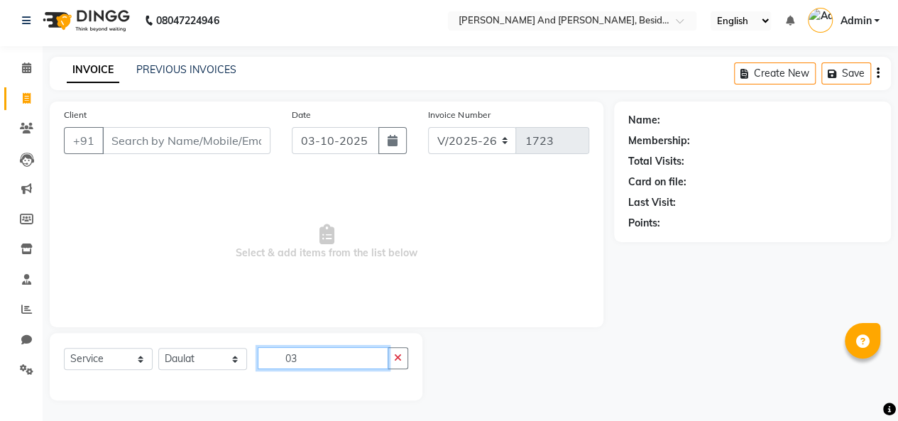
type input "0"
type input "FAC"
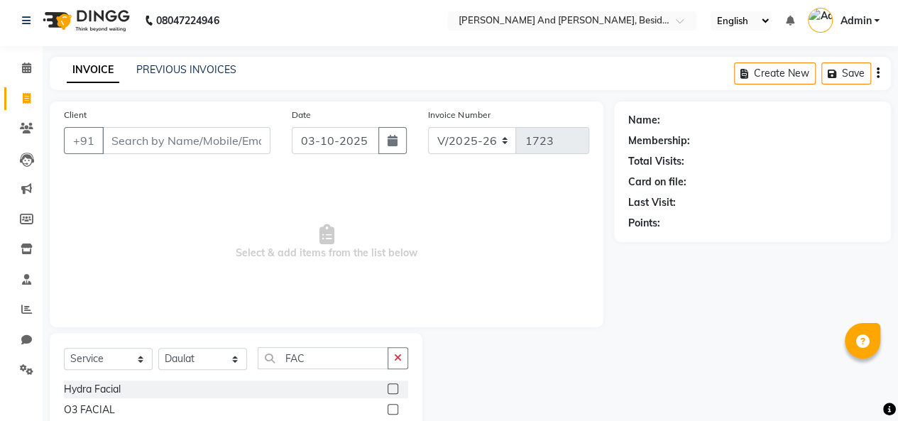
click at [387, 406] on label at bounding box center [392, 409] width 11 height 11
click at [387, 406] on input "checkbox" at bounding box center [391, 409] width 9 height 9
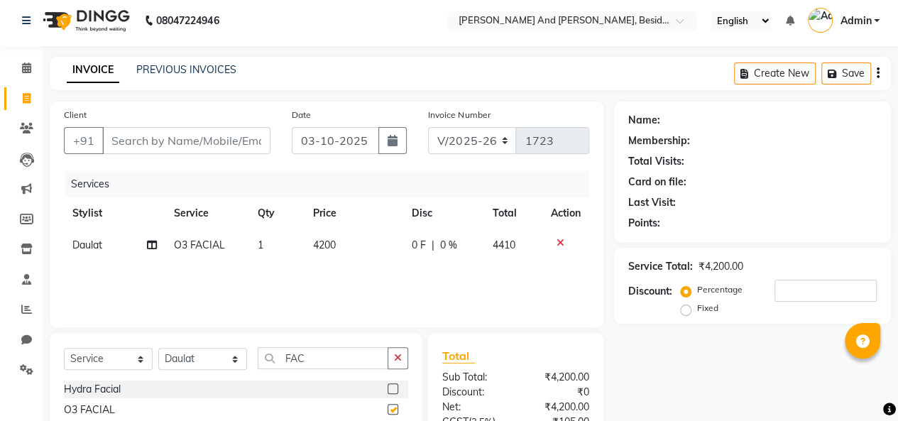
checkbox input "false"
click at [349, 243] on td "4200" at bounding box center [353, 245] width 99 height 32
select select "86139"
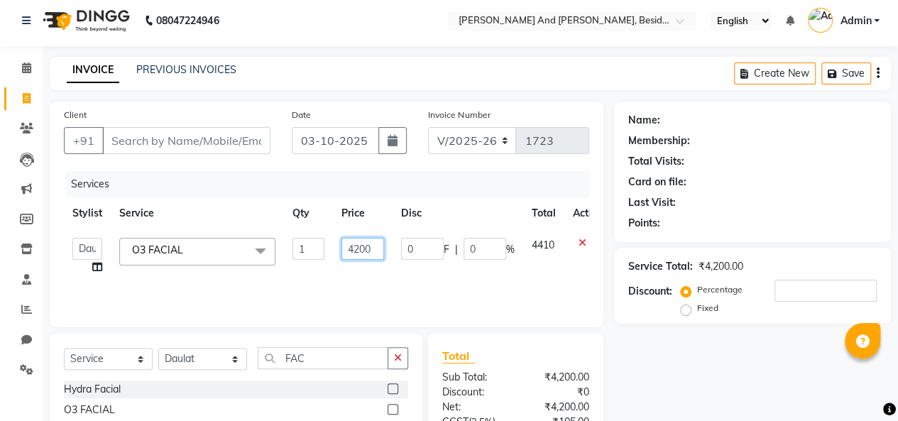
click at [372, 247] on input "4200" at bounding box center [362, 249] width 43 height 22
type input "4500"
click at [400, 289] on div "Services Stylist Service Qty Price Disc Total Action Ali Daulat Deepika Dheepik…" at bounding box center [326, 242] width 525 height 142
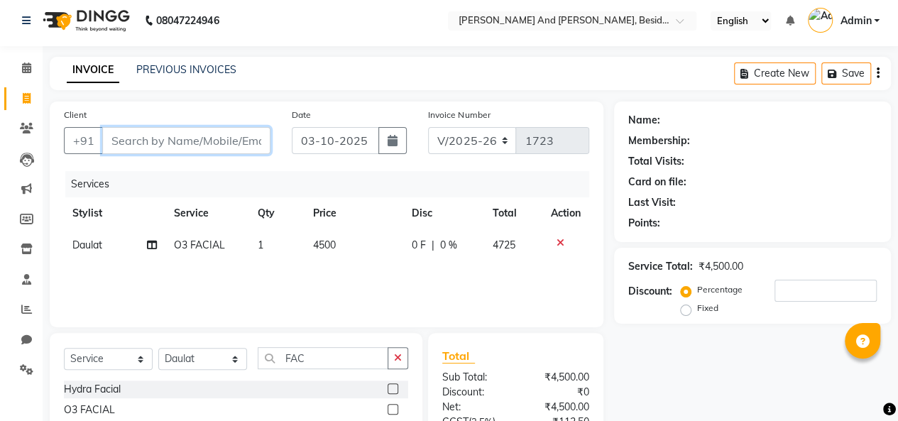
click at [116, 137] on input "Client" at bounding box center [186, 140] width 168 height 27
type input "R"
type input "0"
click at [144, 135] on input "RICA" at bounding box center [150, 140] width 96 height 27
type input "R"
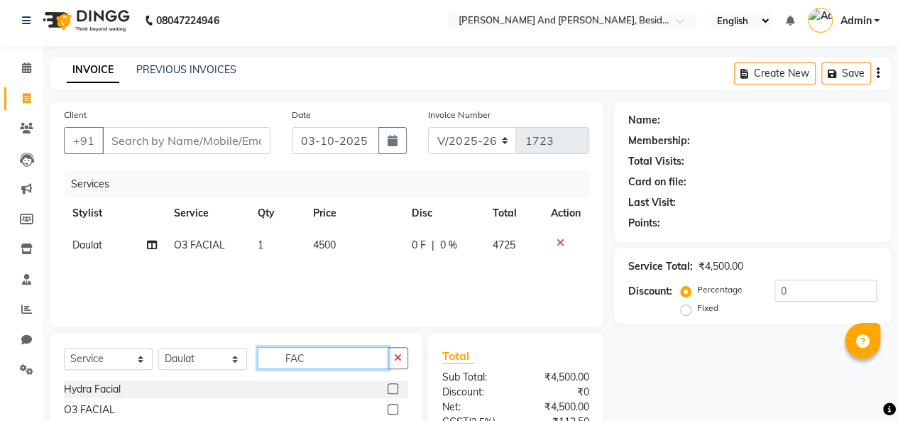
click at [309, 360] on input "FAC" at bounding box center [323, 358] width 131 height 22
type input "F"
type input "RICA"
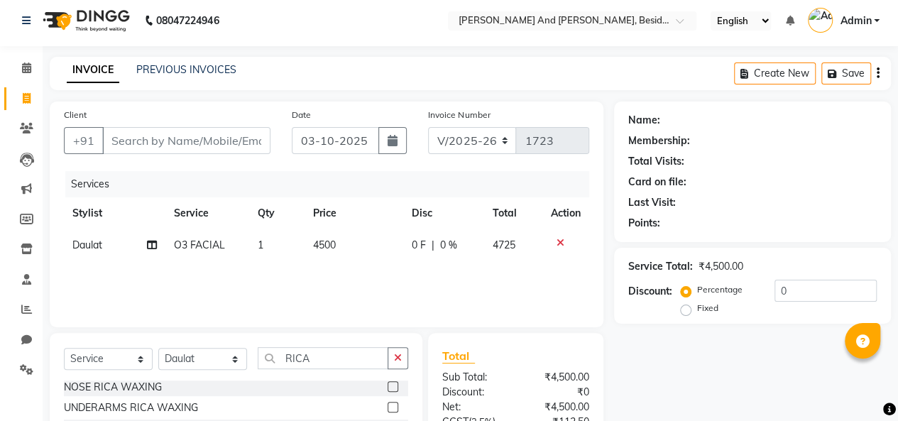
click at [387, 405] on label at bounding box center [392, 407] width 11 height 11
click at [387, 405] on input "checkbox" at bounding box center [391, 407] width 9 height 9
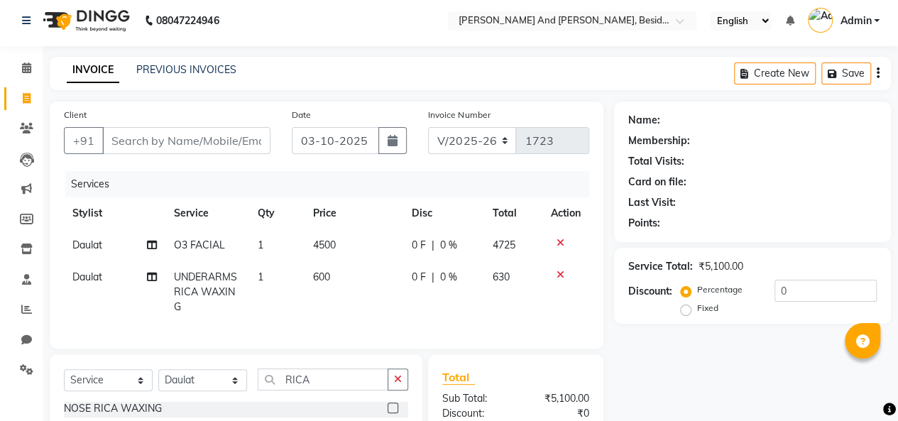
checkbox input "false"
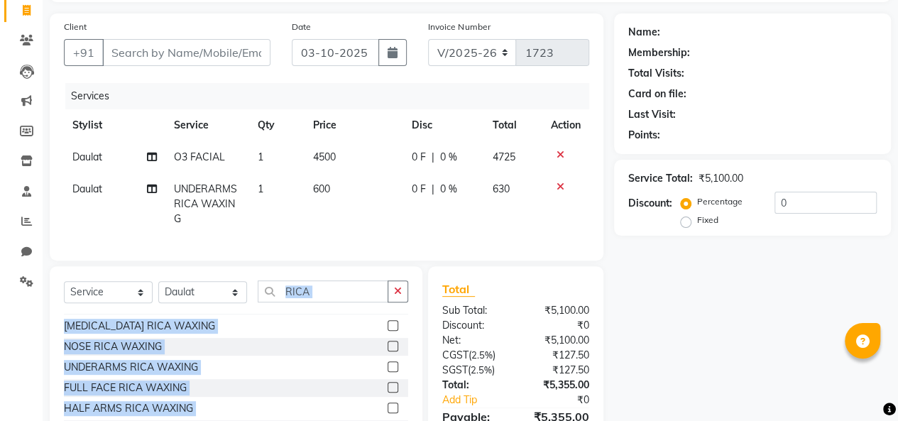
scroll to position [0, 0]
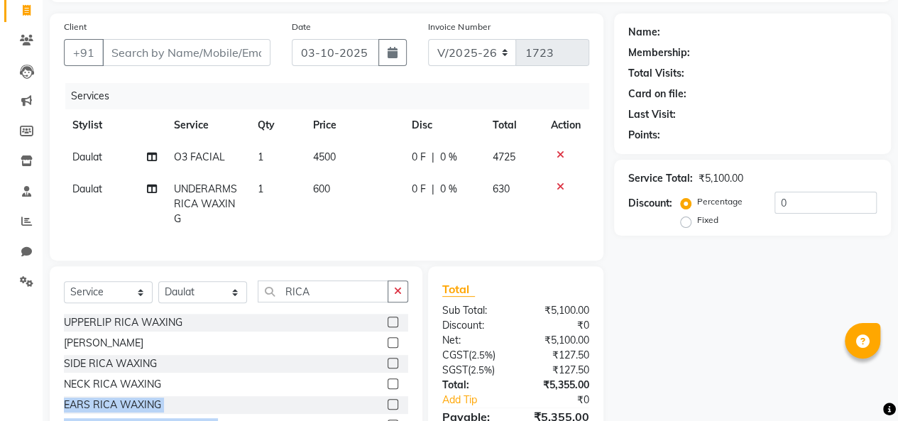
drag, startPoint x: 336, startPoint y: 402, endPoint x: 353, endPoint y: 395, distance: 19.1
click at [353, 395] on div "UPPERLIP RICA WAXING CHIN RICA WAXING SIDE RICA WAXING NECK RICA WAXING EARS RI…" at bounding box center [236, 385] width 344 height 142
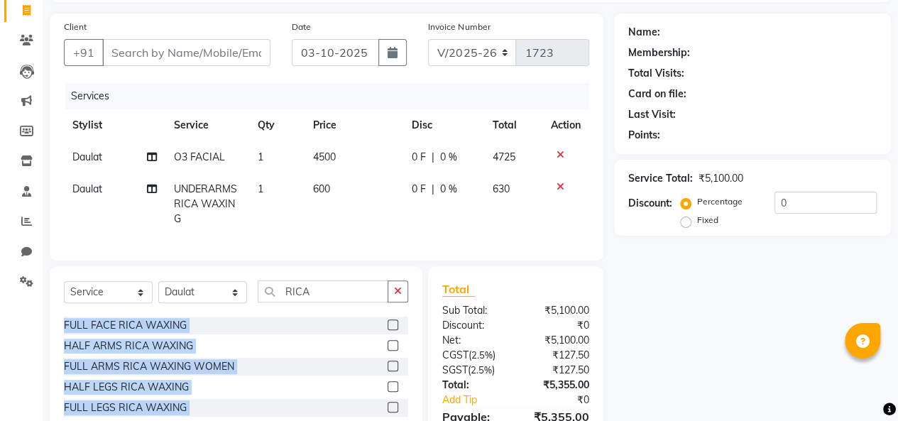
scroll to position [162, 0]
drag, startPoint x: 341, startPoint y: 397, endPoint x: 301, endPoint y: 353, distance: 59.3
click at [301, 353] on div "HALF ARMS RICA WAXING" at bounding box center [236, 346] width 344 height 18
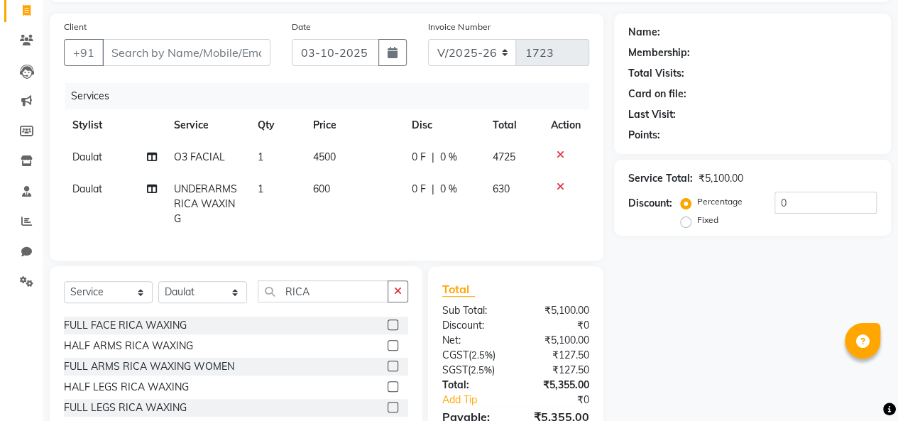
click at [387, 371] on label at bounding box center [392, 365] width 11 height 11
click at [387, 371] on input "checkbox" at bounding box center [391, 366] width 9 height 9
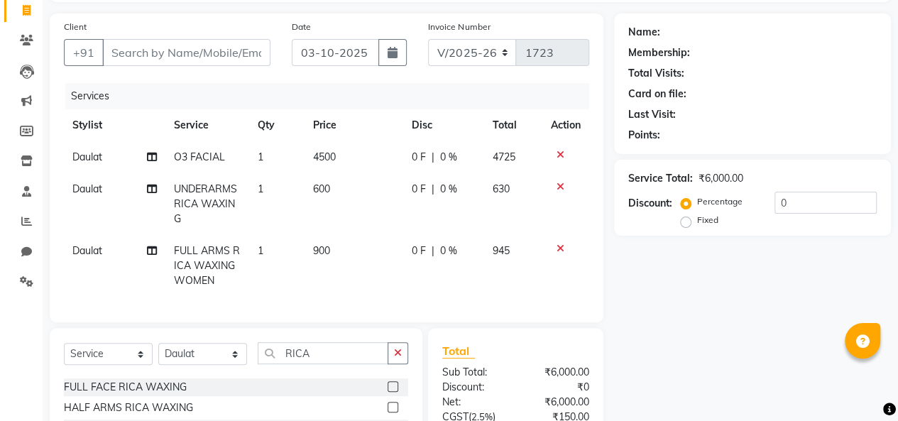
checkbox input "false"
click at [320, 360] on input "RICA" at bounding box center [323, 353] width 131 height 22
type input "R"
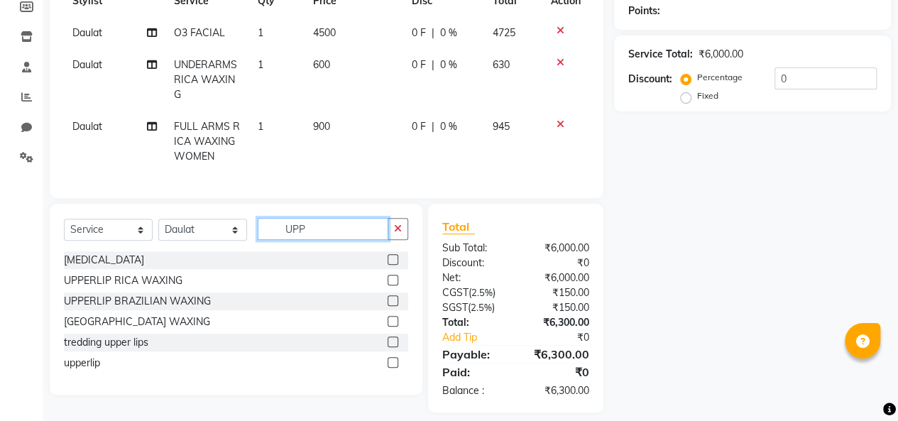
scroll to position [219, 0]
type input "UPP"
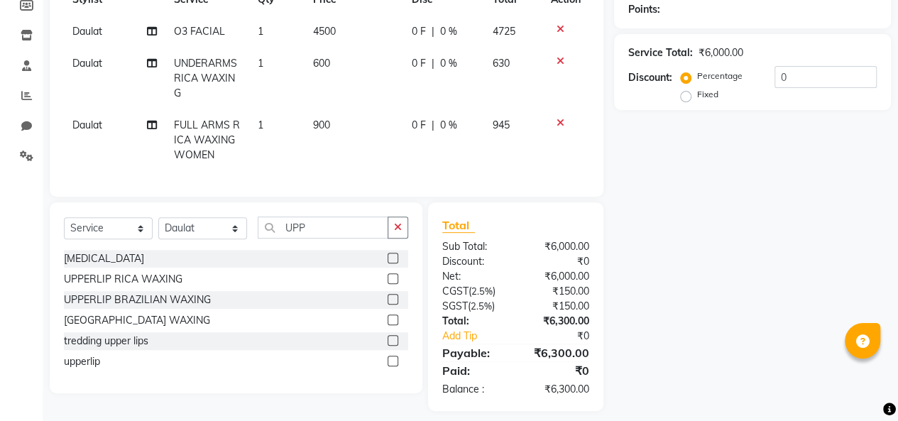
click at [390, 366] on label at bounding box center [392, 361] width 11 height 11
click at [390, 366] on input "checkbox" at bounding box center [391, 361] width 9 height 9
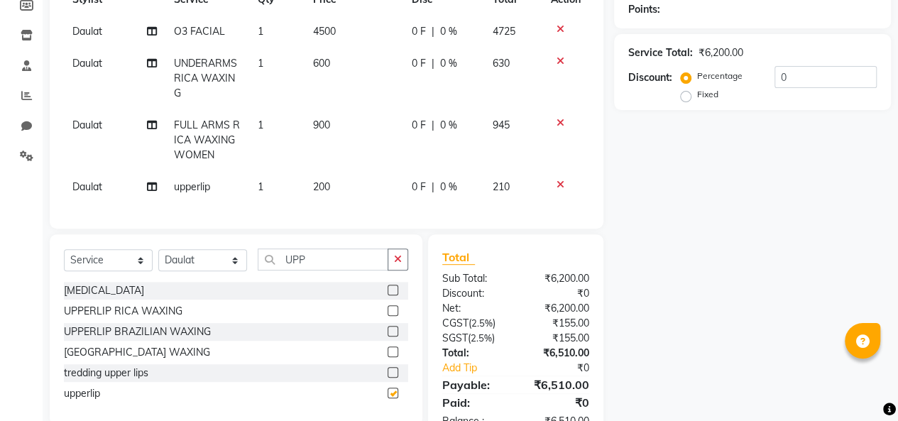
checkbox input "false"
click at [309, 266] on input "UPP" at bounding box center [323, 259] width 131 height 22
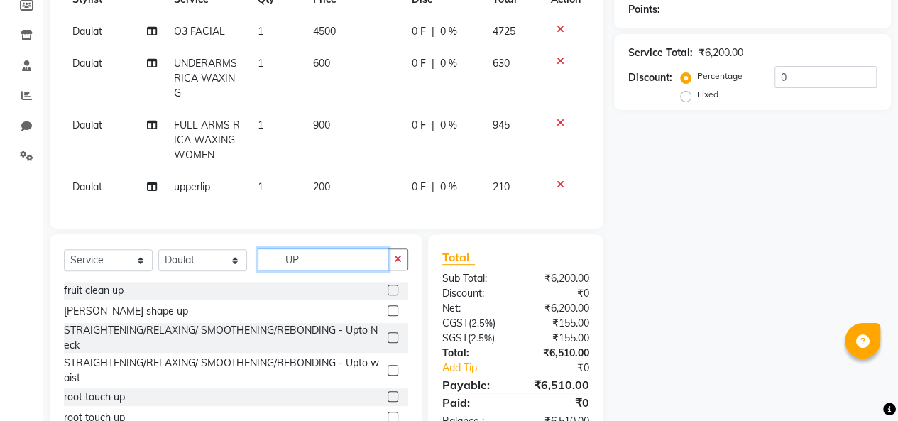
type input "U"
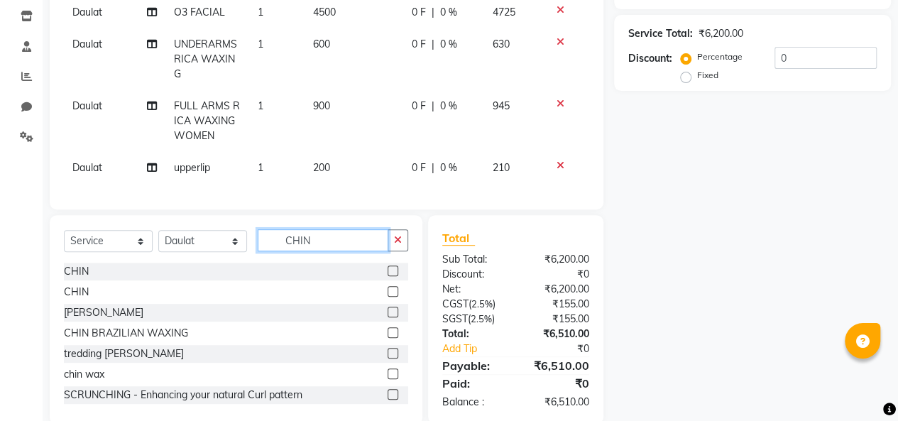
scroll to position [241, 0]
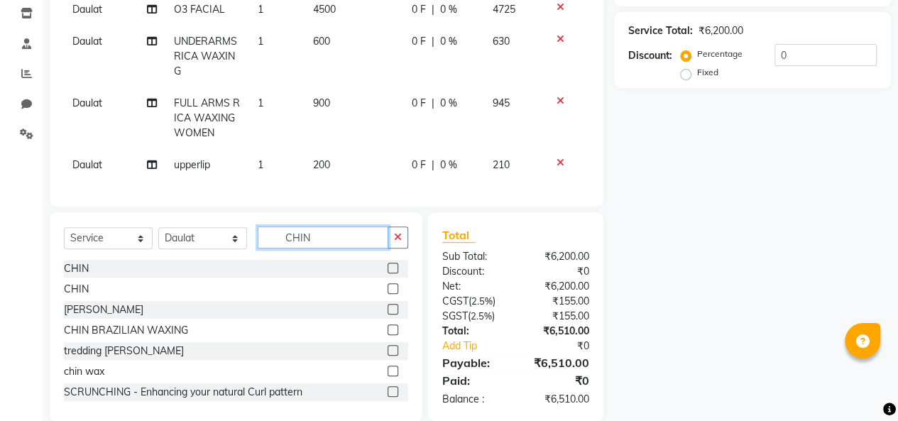
type input "CHIN"
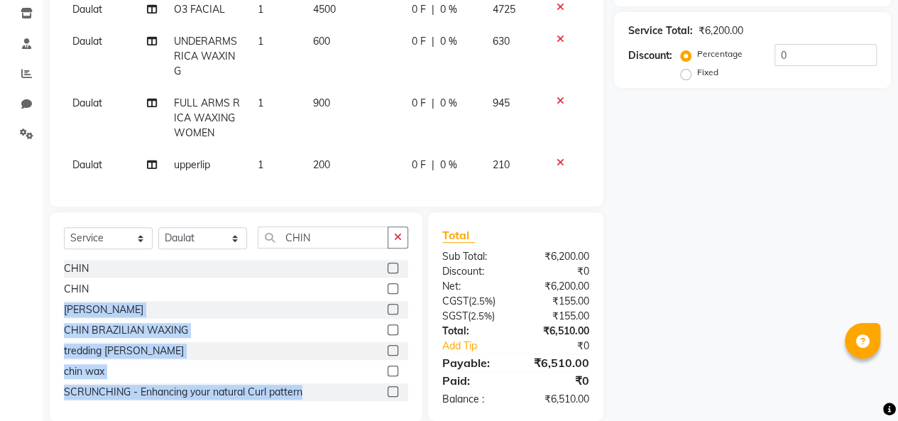
drag, startPoint x: 370, startPoint y: 407, endPoint x: 382, endPoint y: 302, distance: 106.3
click at [382, 302] on div "CHIN CHIN CHIN RICA WAXING CHIN BRAZILIAN WAXING tredding chinn chin wax SCRUNC…" at bounding box center [236, 331] width 344 height 142
click at [387, 294] on label at bounding box center [392, 288] width 11 height 11
click at [387, 294] on input "checkbox" at bounding box center [391, 289] width 9 height 9
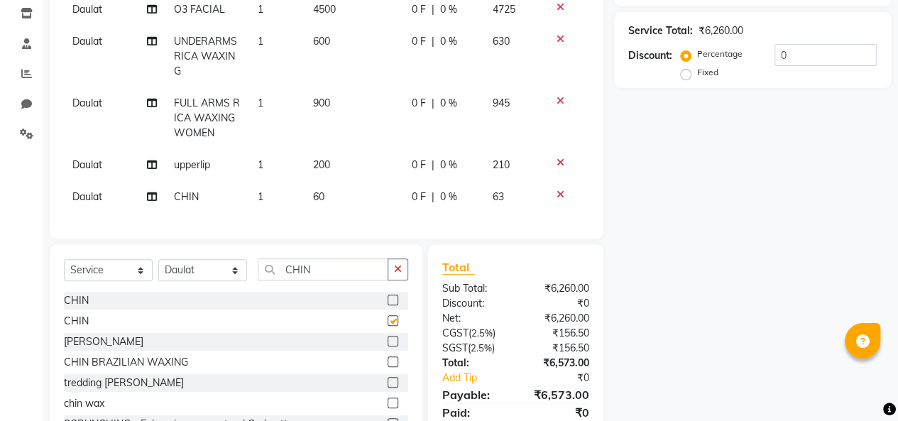
checkbox input "false"
click at [463, 98] on div "0 F | 0 %" at bounding box center [444, 103] width 64 height 15
select select "86139"
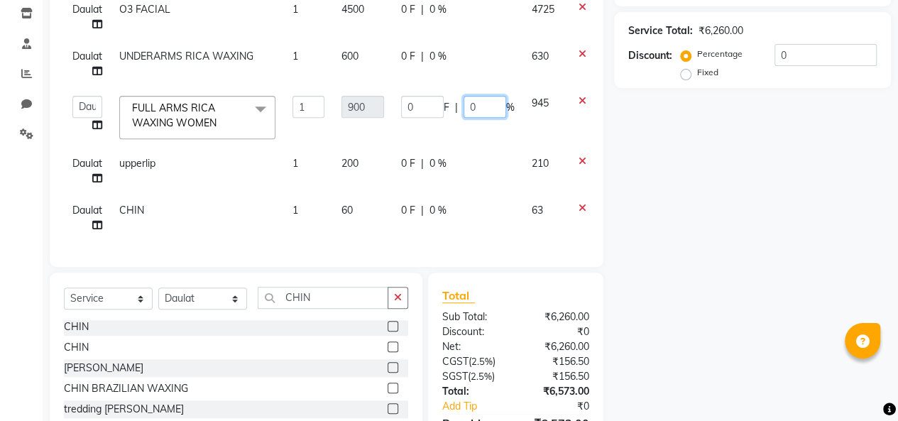
click at [488, 102] on input "0" at bounding box center [484, 107] width 43 height 22
type input "30"
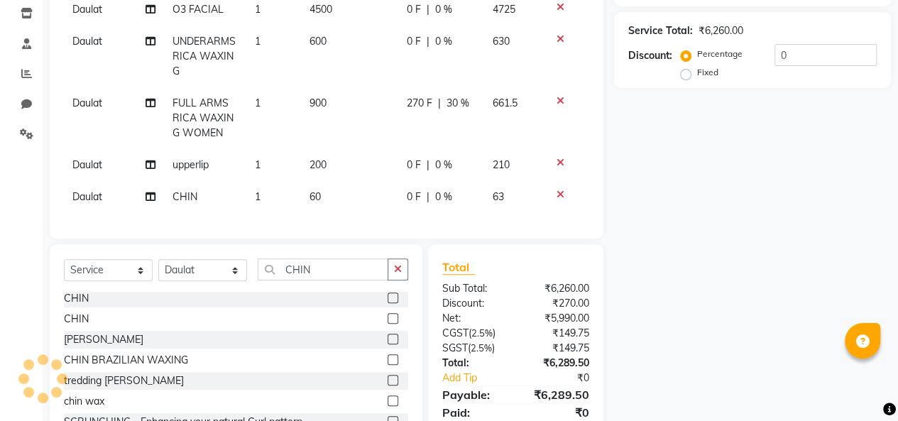
click at [494, 133] on tr "Daulat FULL ARMS RICA WAXING WOMEN 1 900 270 F | 30 % 661.5" at bounding box center [326, 118] width 525 height 62
click at [451, 40] on div "0 F | 0 %" at bounding box center [441, 41] width 69 height 15
select select "86139"
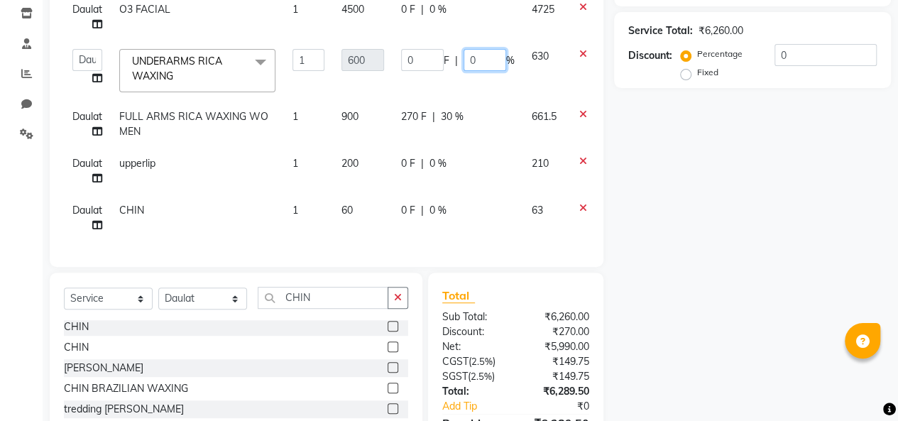
click at [490, 59] on input "0" at bounding box center [484, 60] width 43 height 22
type input "30"
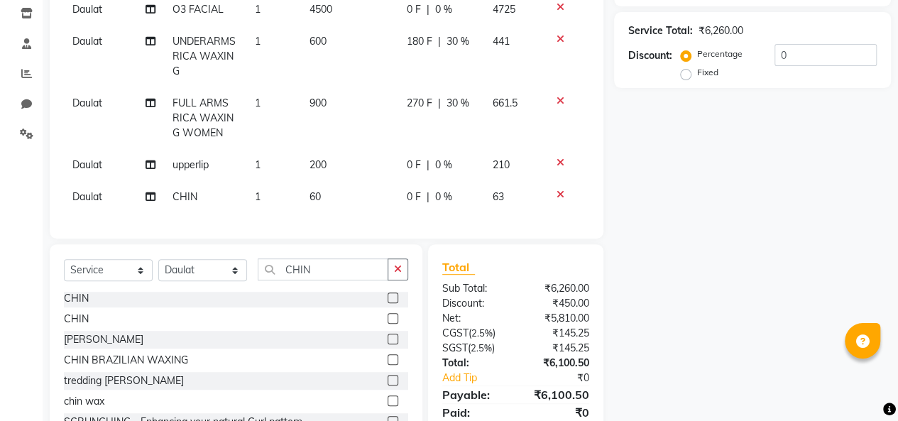
click at [500, 97] on tbody "Daulat O3 FACIAL 1 4500 0 F | 0 % 4725 Daulat UNDERARMS RICA WAXING 1 600 180 F…" at bounding box center [326, 103] width 525 height 219
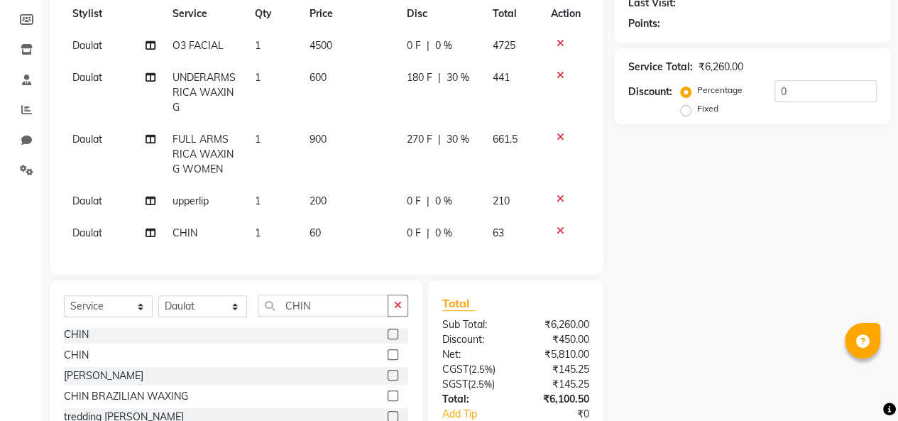
scroll to position [202, 0]
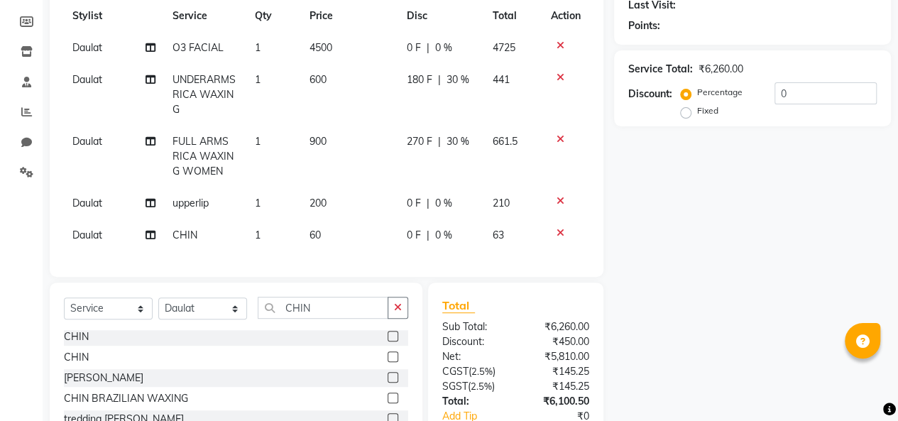
click at [454, 43] on div "0 F | 0 %" at bounding box center [441, 47] width 69 height 15
select select "86139"
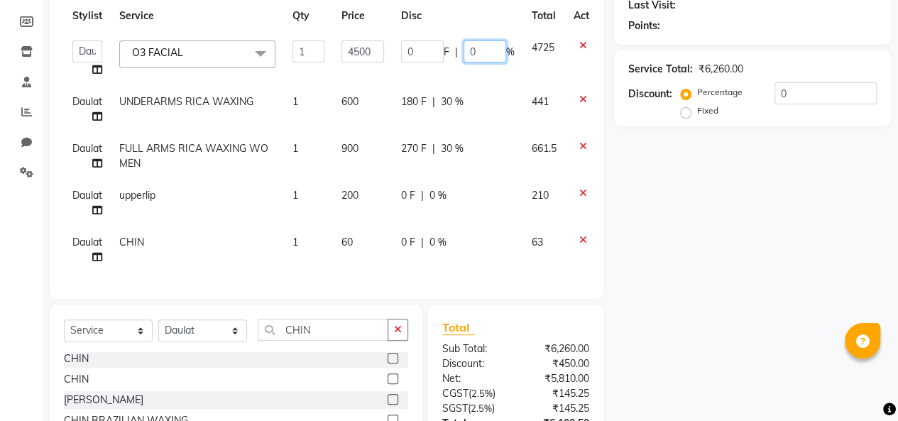
click at [478, 48] on input "0" at bounding box center [484, 51] width 43 height 22
type input "30"
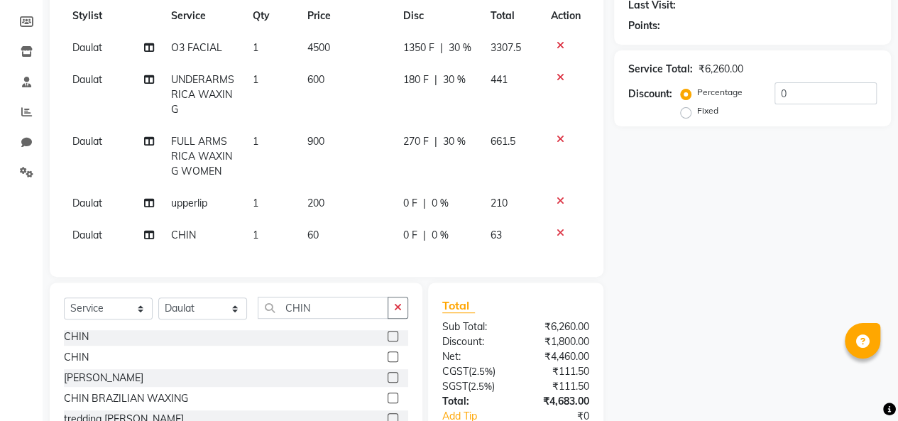
click at [488, 123] on tr "Daulat UNDERARMS RICA WAXING 1 600 180 F | 30 % 441" at bounding box center [326, 95] width 525 height 62
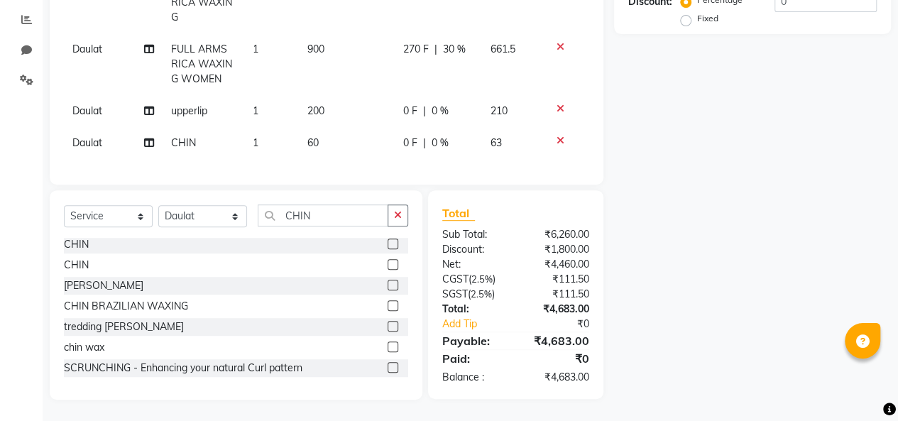
scroll to position [295, 0]
click at [235, 224] on select "Select Stylist Ali Daulat Deepika Dheepika mngr Rajveer Sanib Saifi Savej Shail…" at bounding box center [202, 216] width 89 height 22
select select "86129"
click at [158, 216] on select "Select Stylist Ali Daulat Deepika Dheepika mngr Rajveer Sanib Saifi Savej Shail…" at bounding box center [202, 216] width 89 height 22
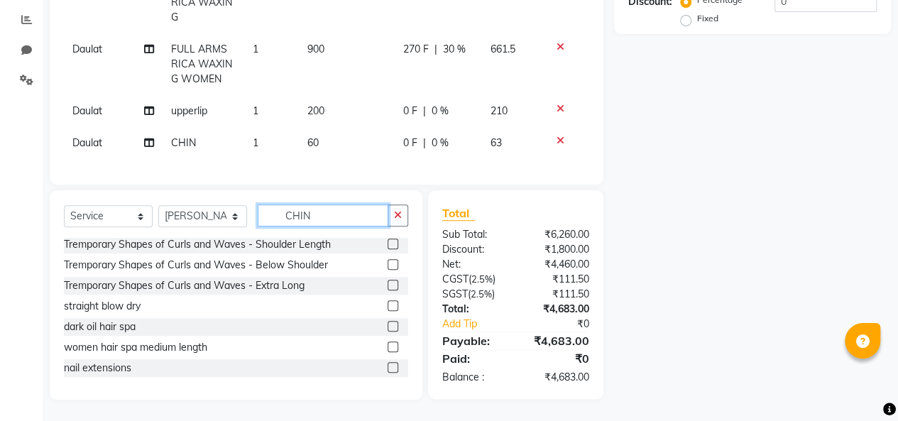
click at [309, 220] on input "CHIN" at bounding box center [323, 215] width 131 height 22
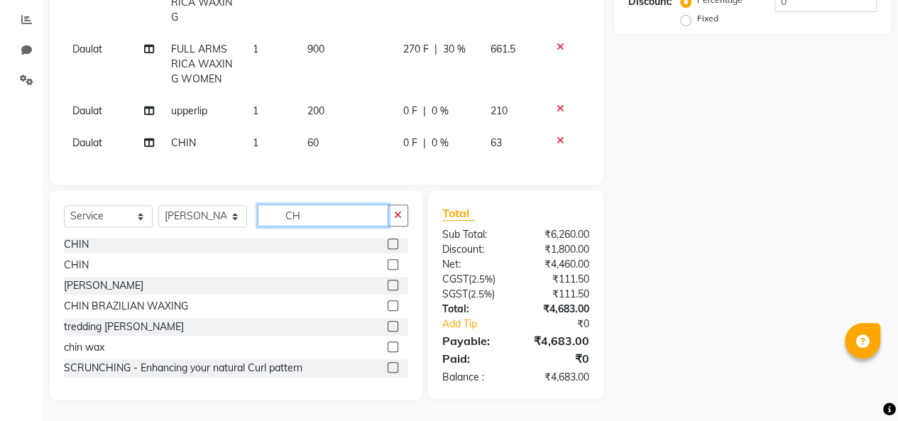
type input "C"
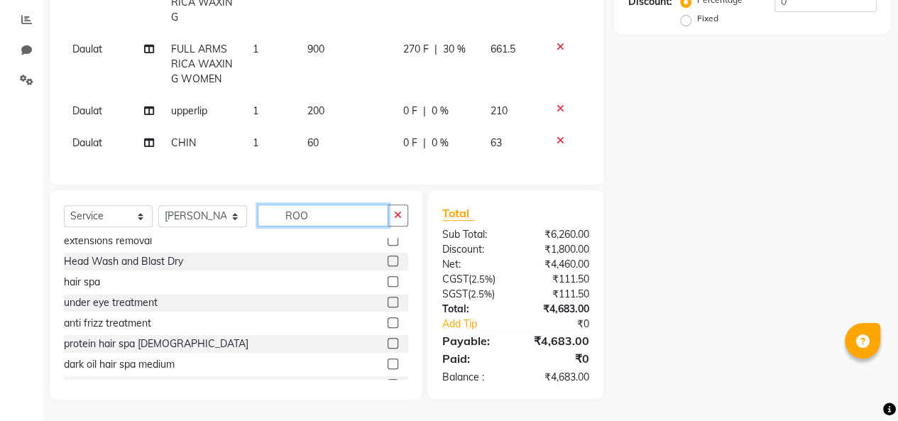
scroll to position [0, 0]
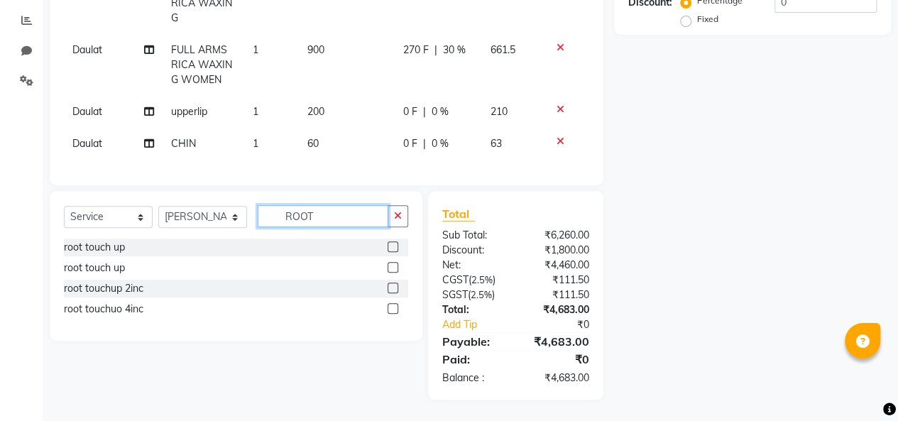
type input "ROOT"
click at [395, 273] on label at bounding box center [392, 267] width 11 height 11
click at [395, 273] on input "checkbox" at bounding box center [391, 267] width 9 height 9
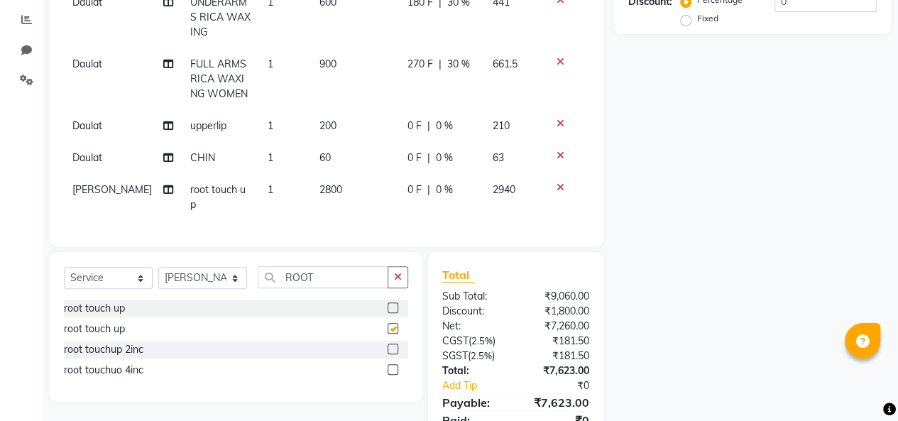
checkbox input "false"
click at [390, 302] on label at bounding box center [392, 307] width 11 height 11
click at [390, 304] on input "checkbox" at bounding box center [391, 308] width 9 height 9
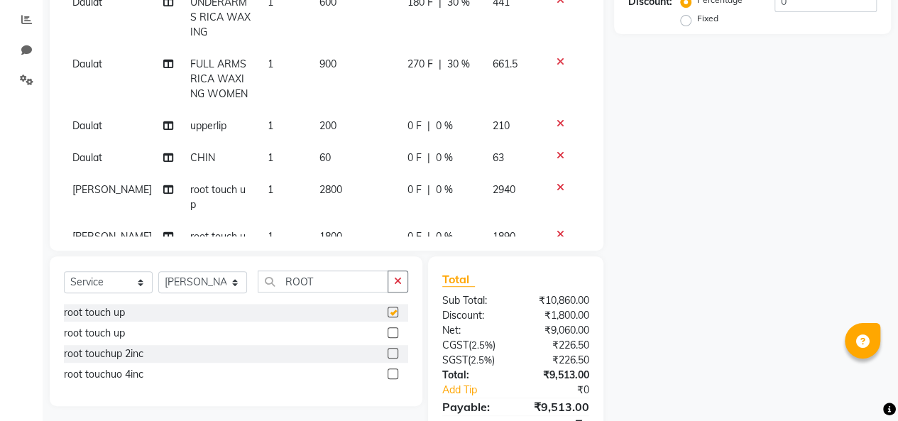
checkbox input "false"
click at [445, 229] on div "0 F | 0 %" at bounding box center [440, 236] width 67 height 15
select select "86129"
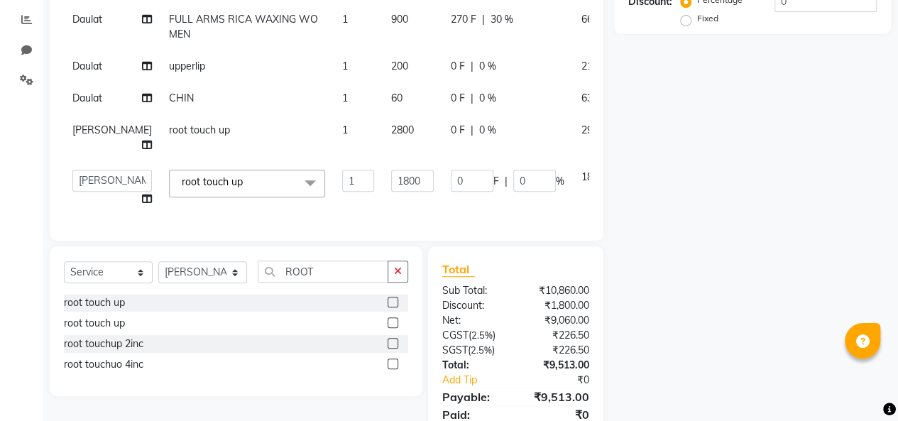
click at [470, 121] on td "0 F | 0 %" at bounding box center [507, 137] width 131 height 47
select select "86129"
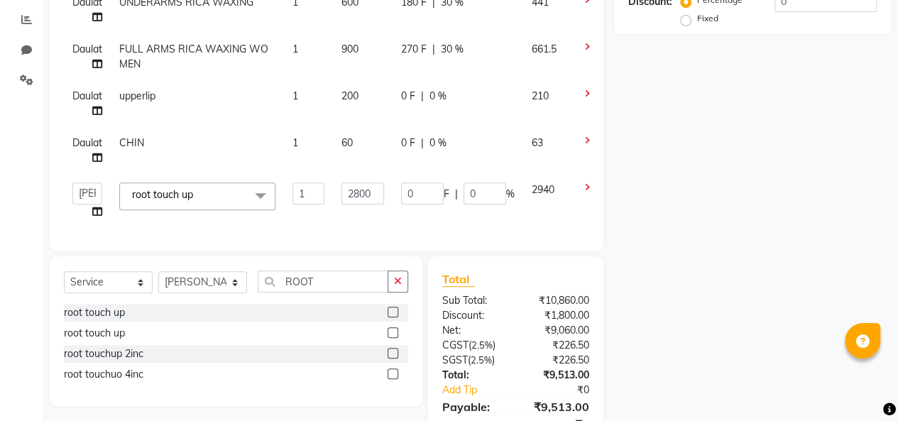
click at [389, 329] on label at bounding box center [392, 332] width 11 height 11
click at [389, 329] on input "checkbox" at bounding box center [391, 333] width 9 height 9
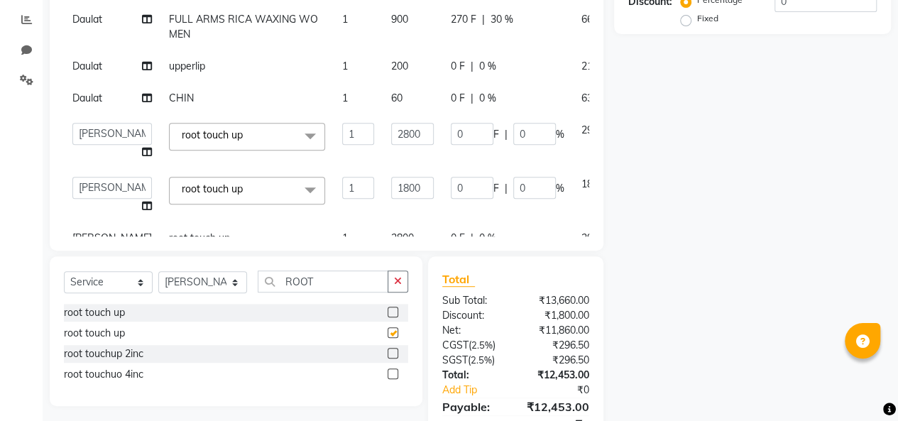
checkbox input "false"
click at [513, 185] on input "0" at bounding box center [534, 188] width 43 height 22
type input "10"
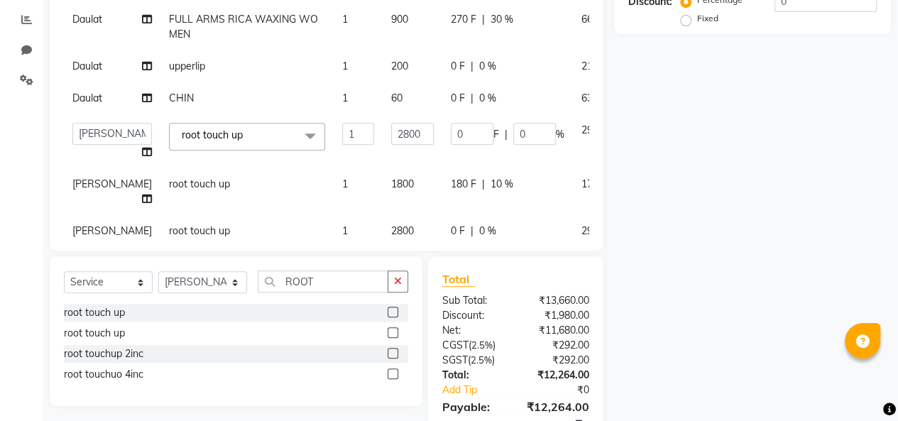
click at [510, 219] on tbody "Daulat O3 FACIAL 1 4500 1350 F | 30 % 3307.5 Daulat UNDERARMS RICA WAXING 1 600…" at bounding box center [365, 101] width 603 height 322
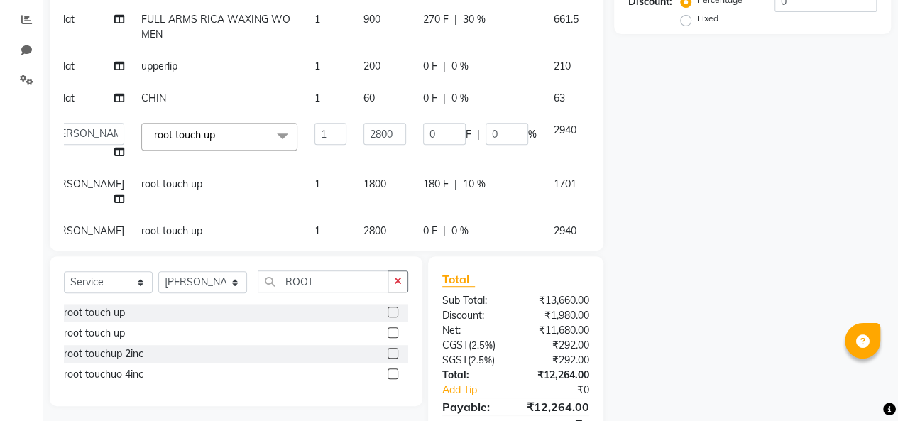
scroll to position [0, 13]
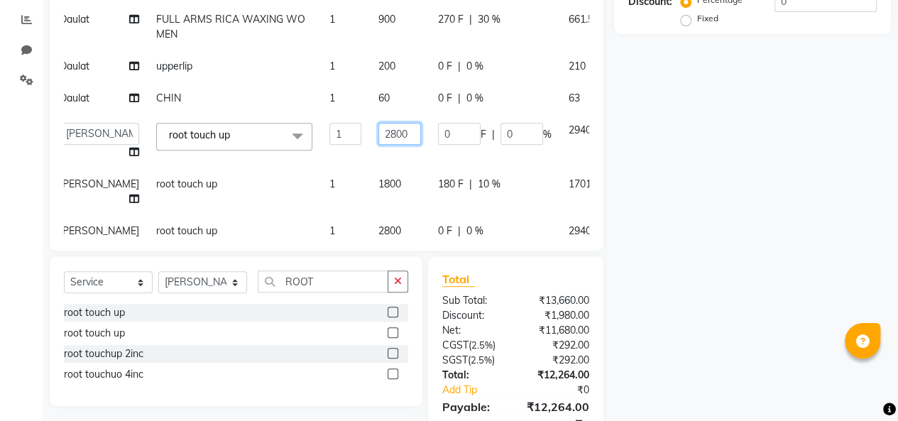
drag, startPoint x: 391, startPoint y: 144, endPoint x: 220, endPoint y: 153, distance: 171.3
click at [220, 153] on tr "Ali Daulat Deepika Dheepika mngr Rajveer Sanib Saifi Savej Shailaja Shakir ZEES…" at bounding box center [352, 141] width 603 height 54
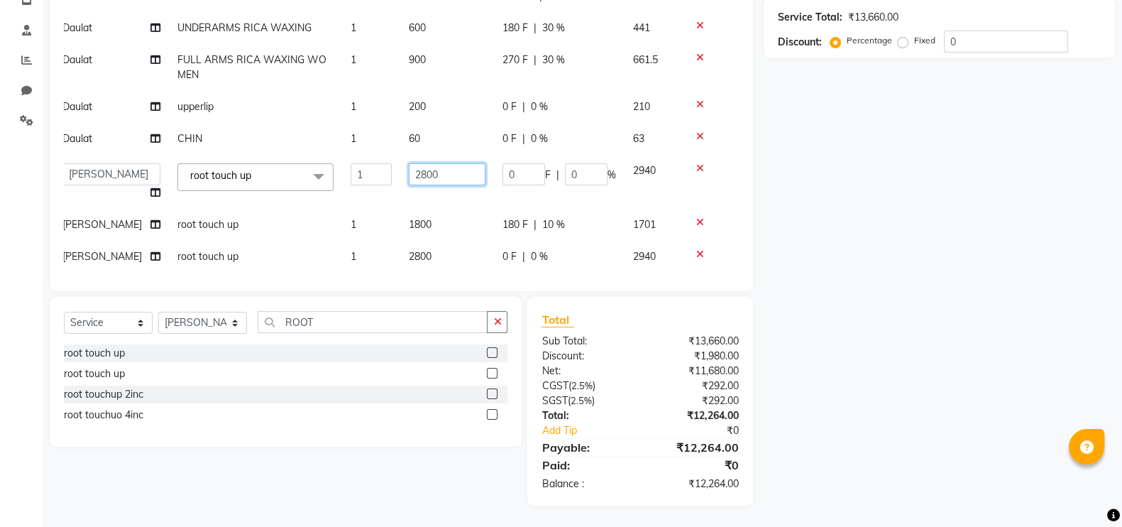
scroll to position [0, 10]
click at [685, 254] on td at bounding box center [705, 257] width 47 height 32
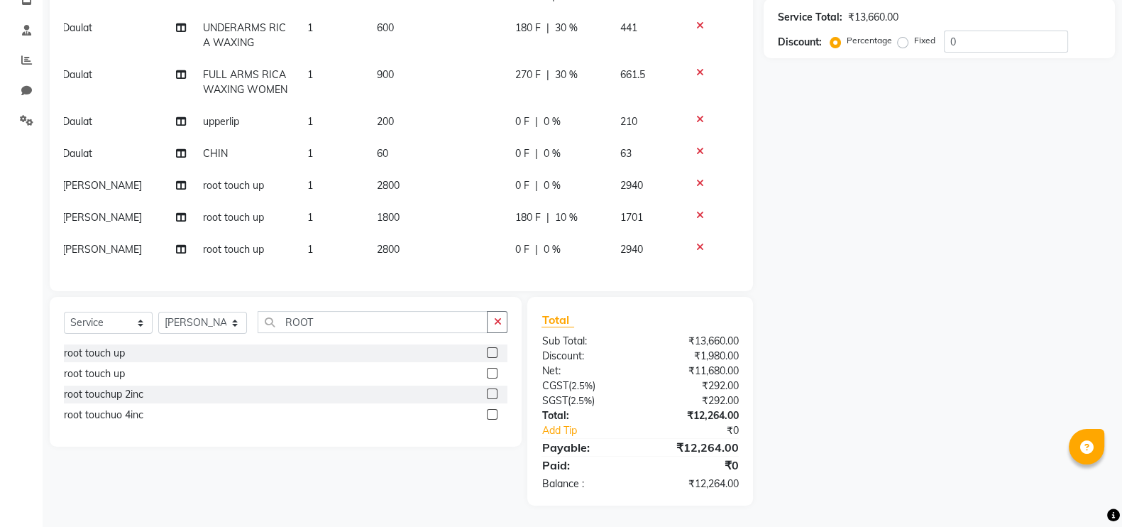
click at [696, 180] on icon at bounding box center [700, 183] width 8 height 10
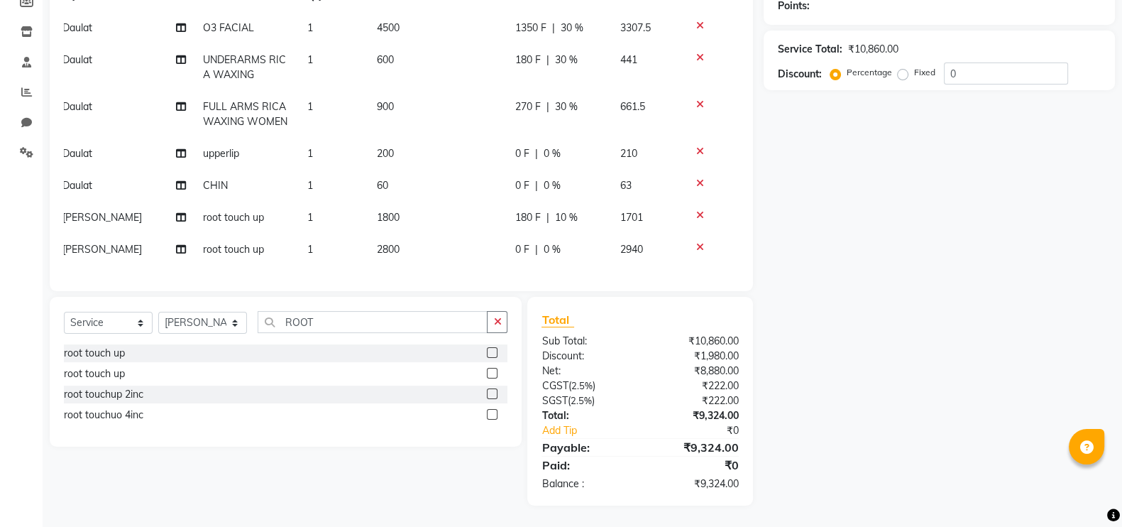
click at [696, 242] on icon at bounding box center [700, 247] width 8 height 10
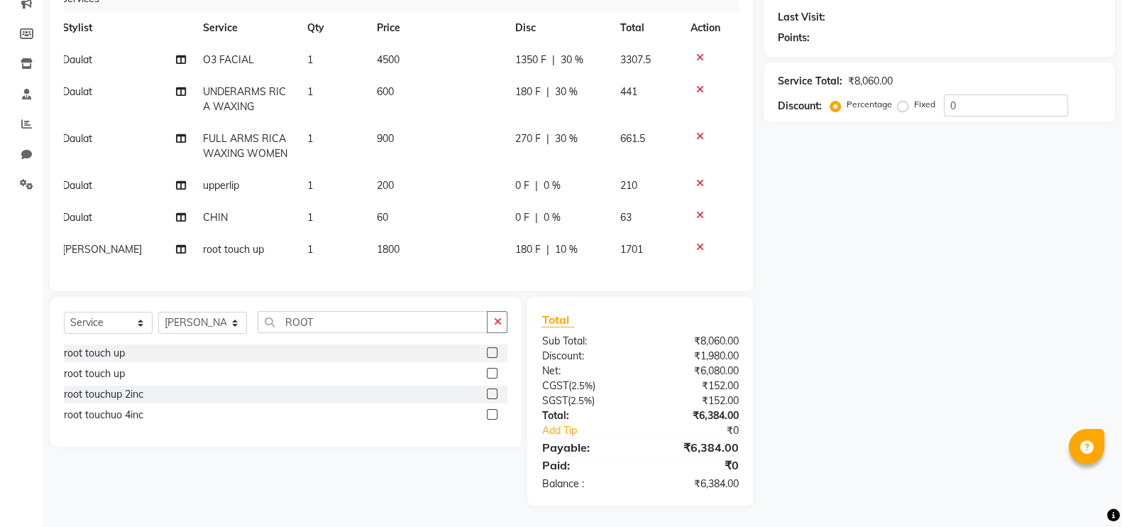
scroll to position [204, 0]
click at [320, 317] on input "ROOT" at bounding box center [373, 322] width 230 height 22
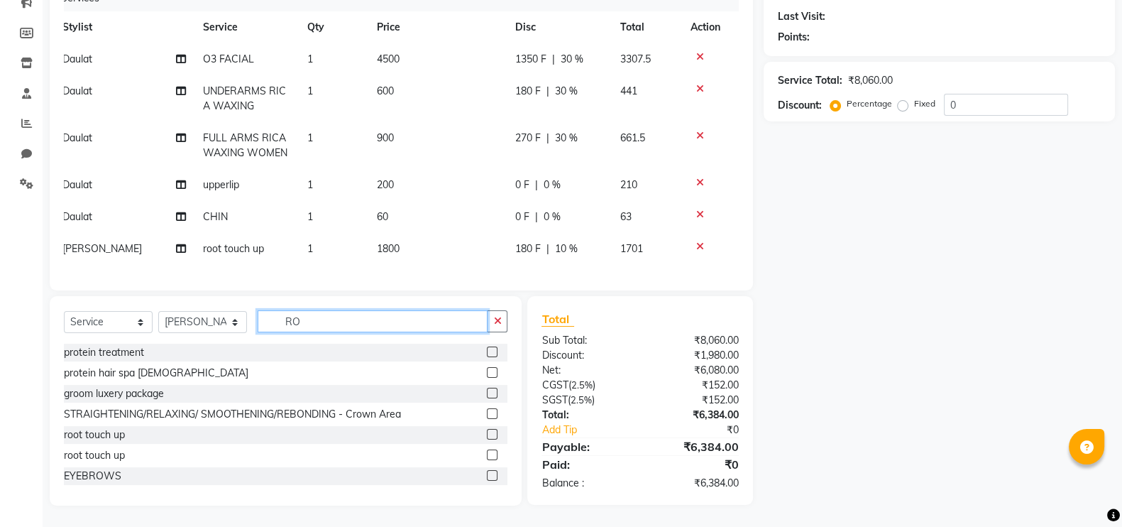
type input "R"
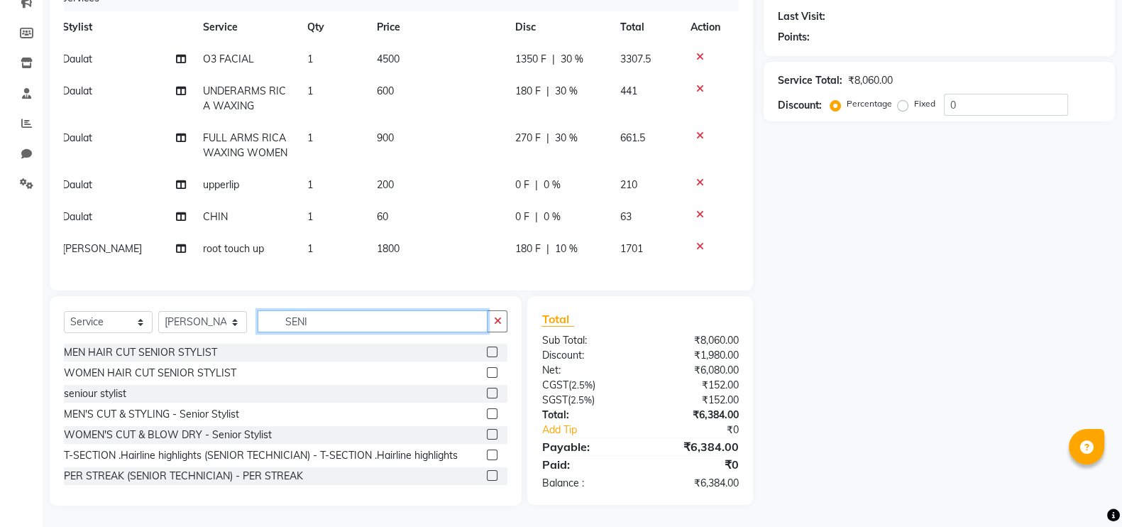
type input "SENI"
click at [487, 373] on label at bounding box center [492, 372] width 11 height 11
click at [487, 373] on input "checkbox" at bounding box center [491, 372] width 9 height 9
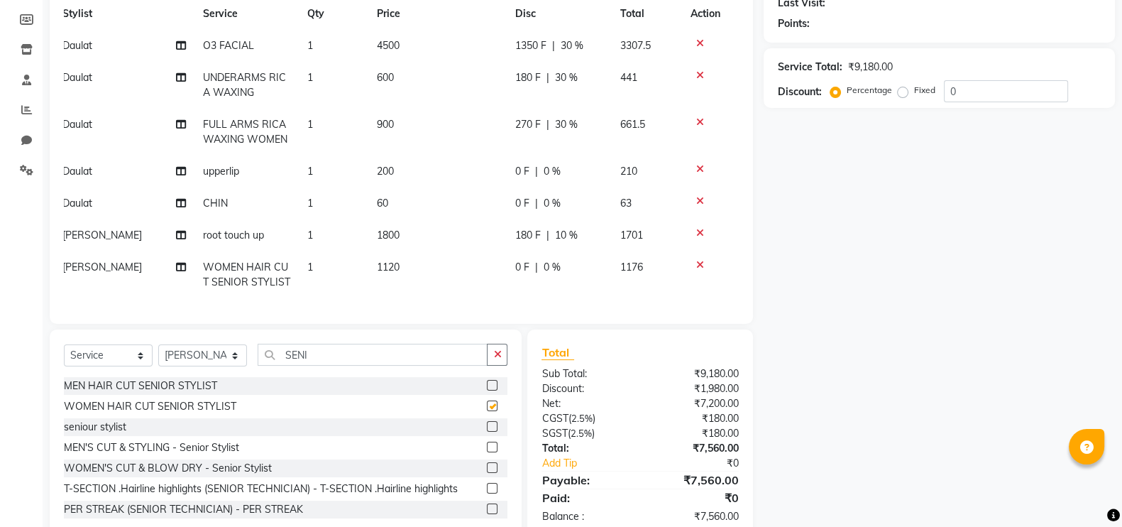
checkbox input "false"
click at [563, 266] on div "0 F | 0 %" at bounding box center [559, 267] width 88 height 15
select select "86129"
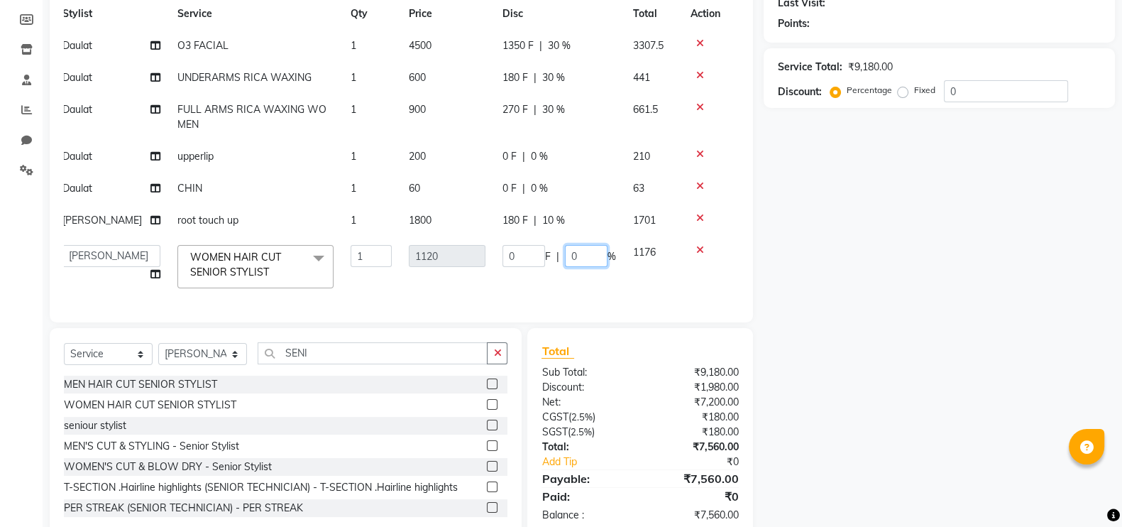
click at [578, 250] on input "0" at bounding box center [586, 256] width 43 height 22
type input "020"
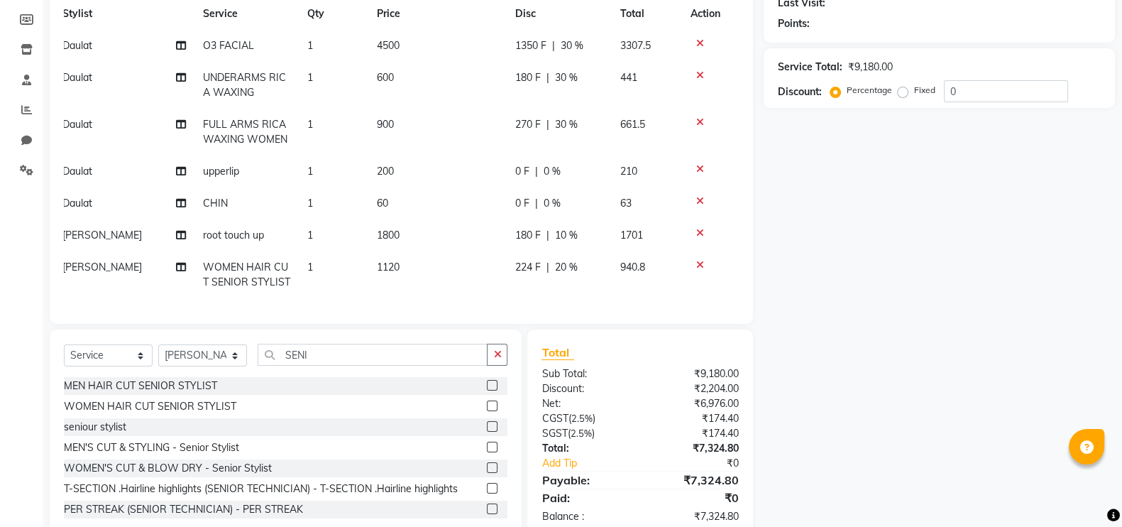
click at [602, 282] on td "224 F | 20 %" at bounding box center [559, 274] width 105 height 47
select select "86129"
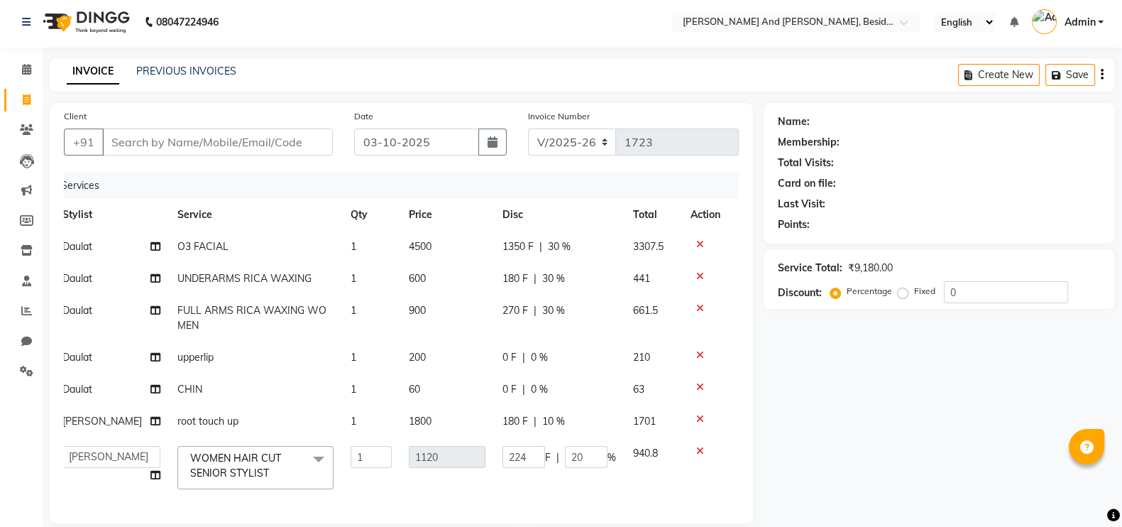
scroll to position [0, 0]
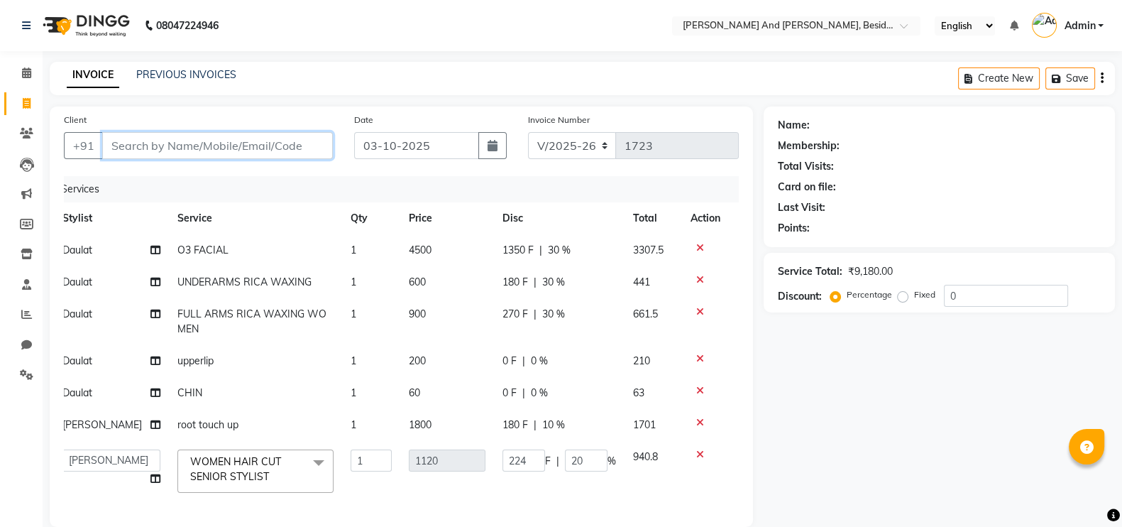
click at [120, 144] on input "Client" at bounding box center [217, 145] width 231 height 27
type input "9"
type input "0"
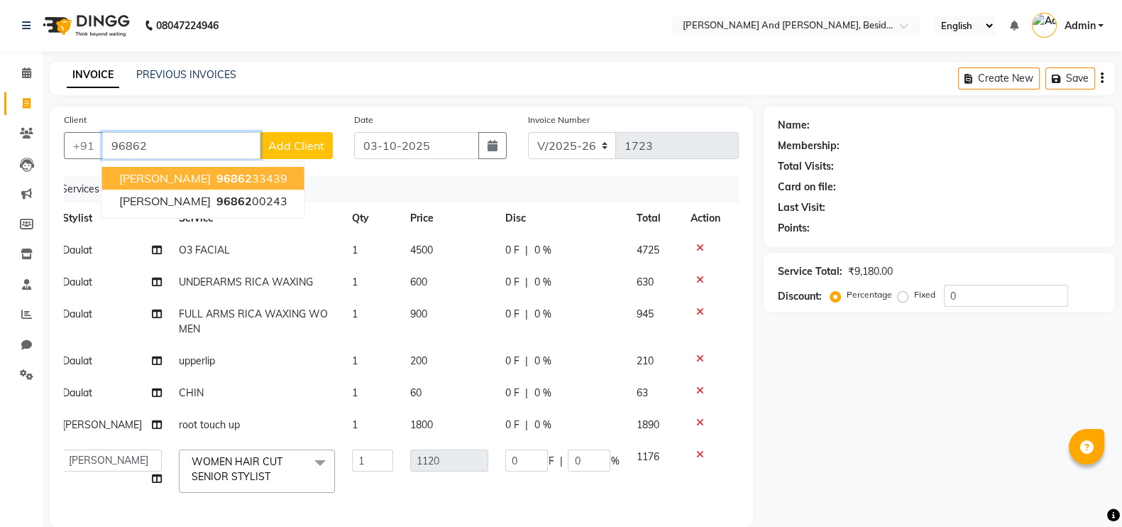
click at [148, 173] on span "Akhila" at bounding box center [165, 178] width 92 height 14
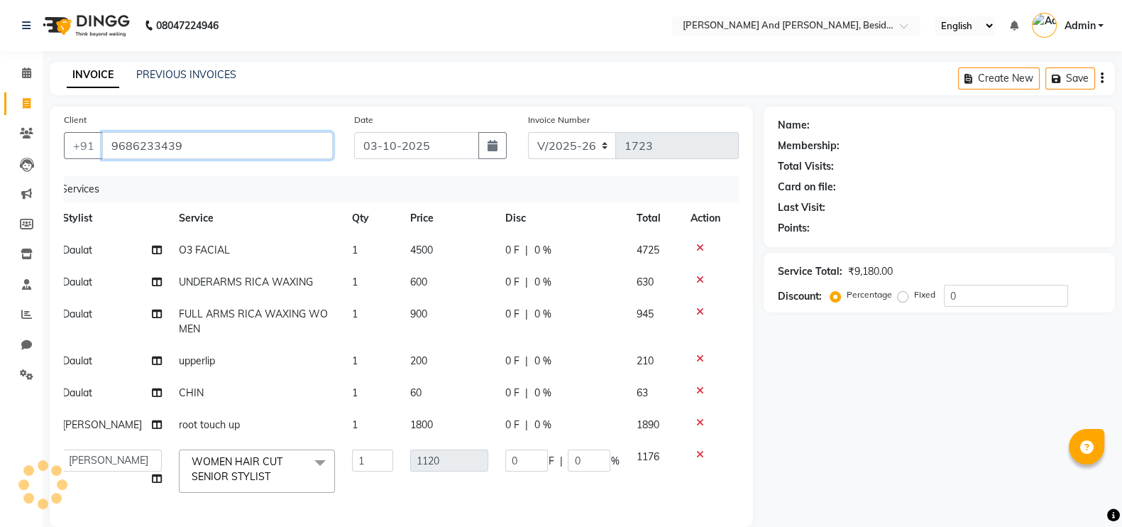
type input "9686233439"
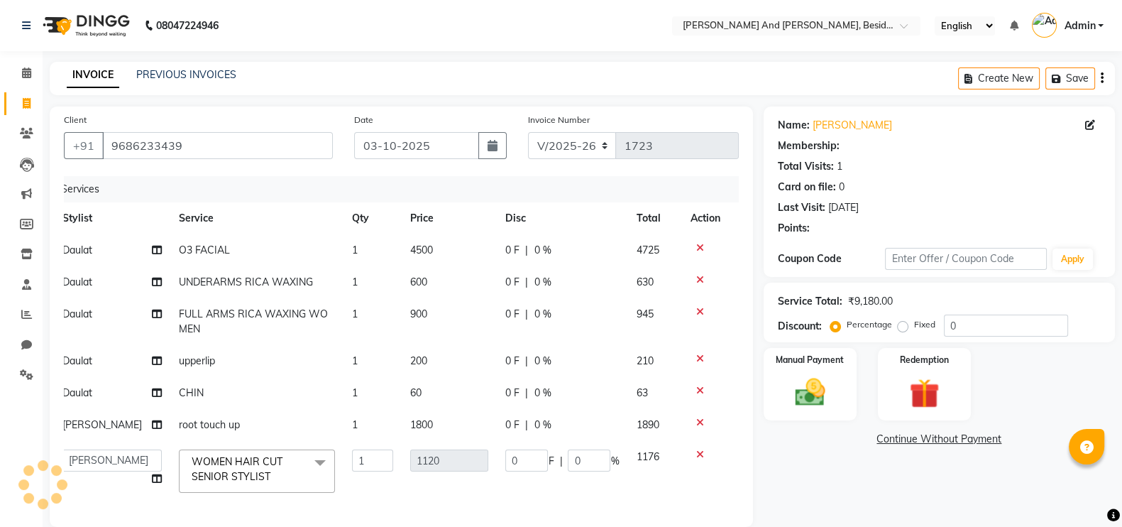
type input "336"
type input "30"
select select "1: Object"
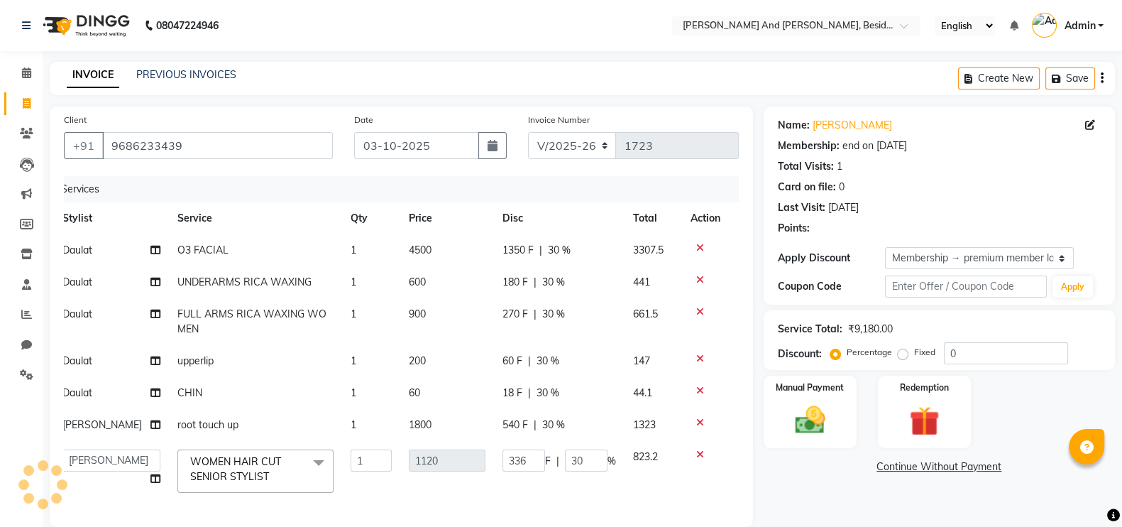
type input "30"
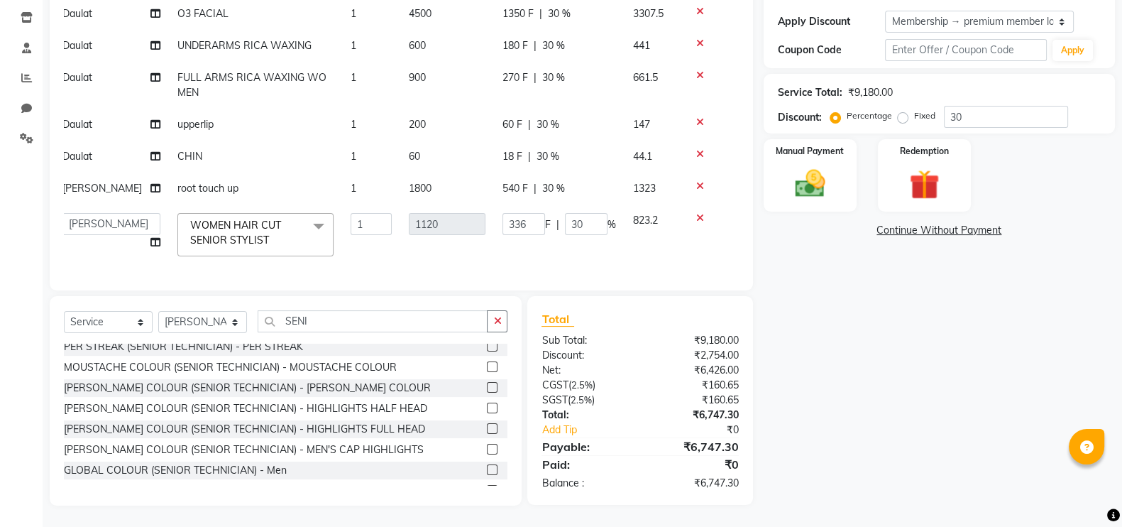
scroll to position [250, 0]
click at [566, 181] on div "540 F | 30 %" at bounding box center [559, 188] width 114 height 15
select select "86129"
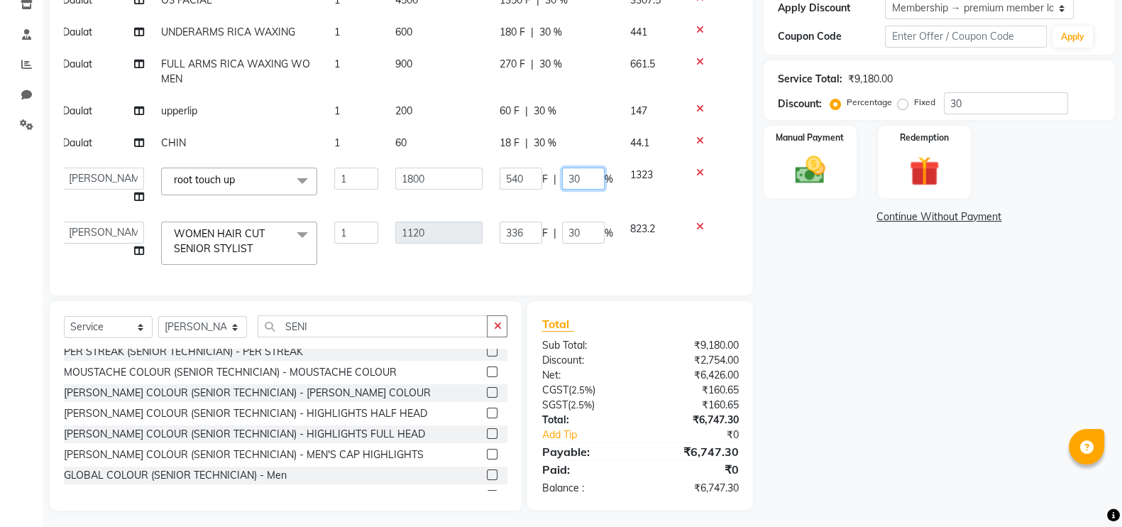
click at [566, 168] on input "30" at bounding box center [583, 178] width 43 height 22
click at [575, 172] on input "30" at bounding box center [583, 178] width 43 height 22
type input "3"
type input "10"
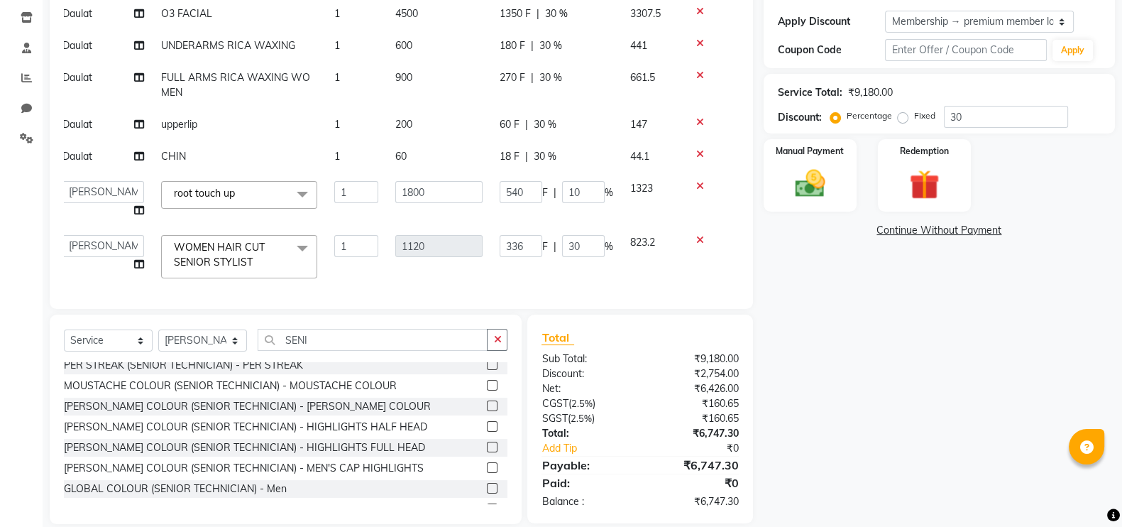
click at [612, 207] on tbody "Daulat O3 FACIAL 1 4500 1350 F | 30 % 3307.5 Daulat UNDERARMS RICA WAXING 1 600…" at bounding box center [391, 142] width 675 height 289
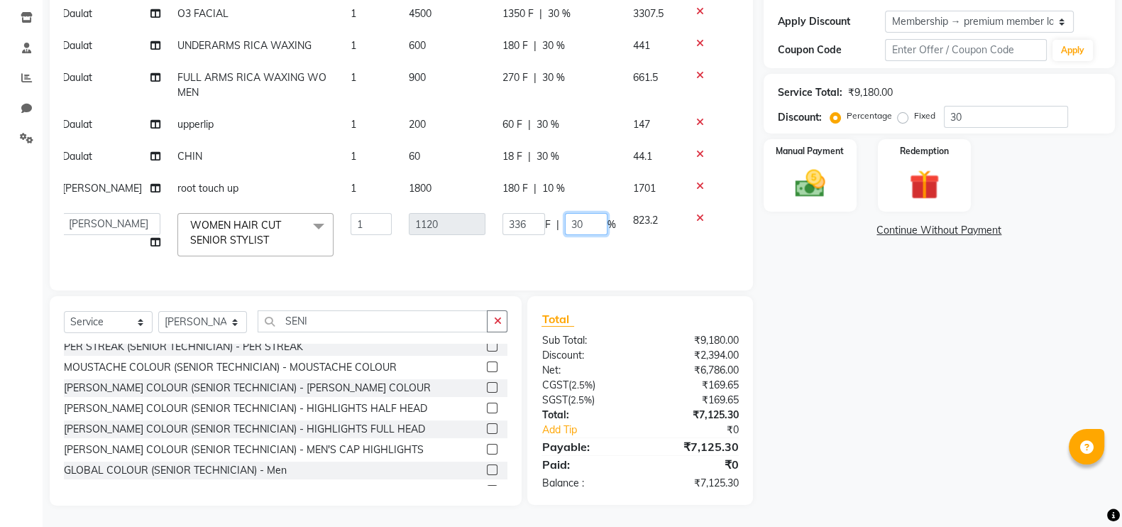
click at [583, 213] on input "30" at bounding box center [586, 224] width 43 height 22
type input "3"
type input "15"
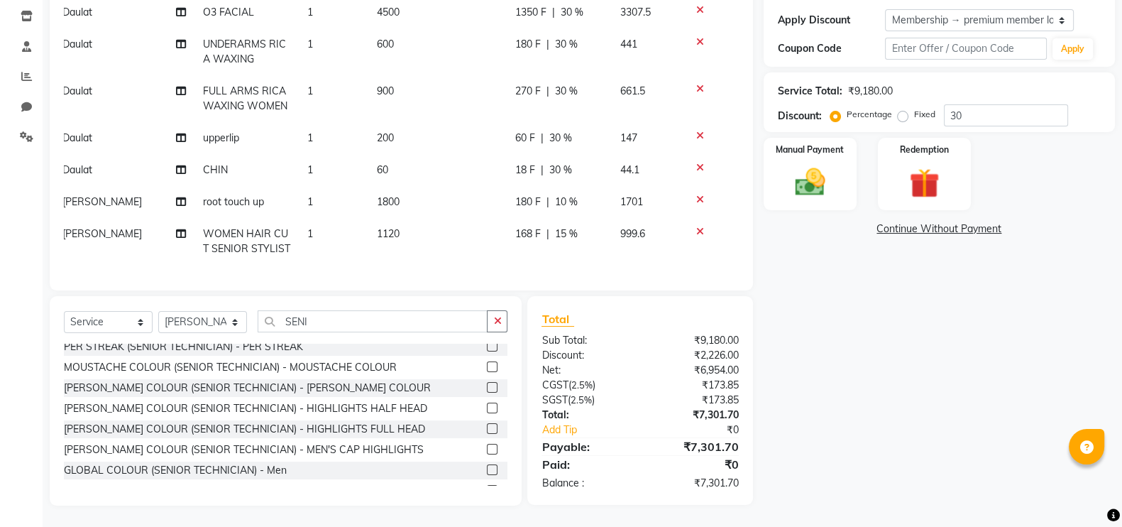
click at [598, 237] on td "168 F | 15 %" at bounding box center [559, 241] width 105 height 47
select select "86129"
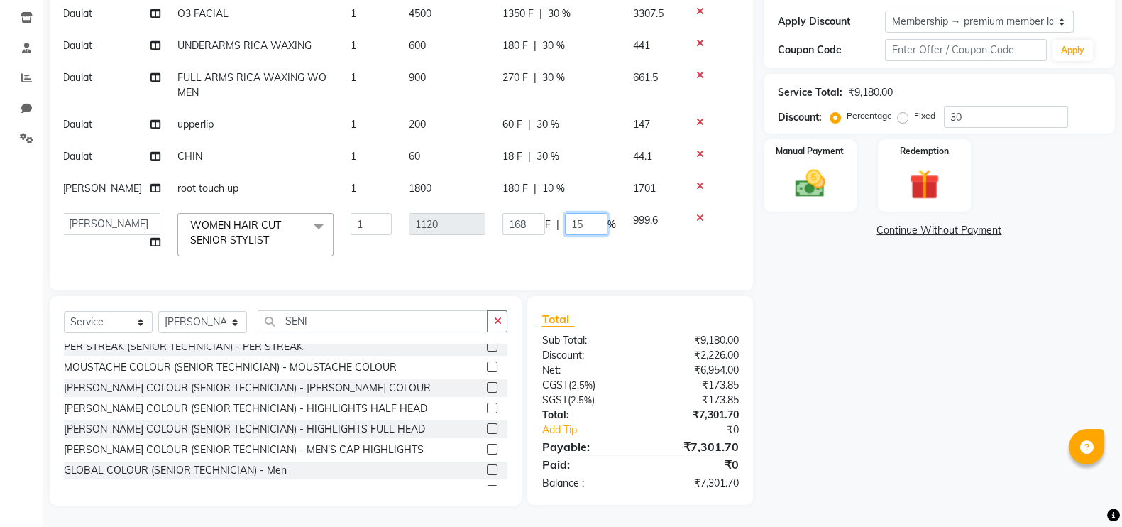
click at [589, 214] on input "15" at bounding box center [586, 224] width 43 height 22
type input "1"
type input "20"
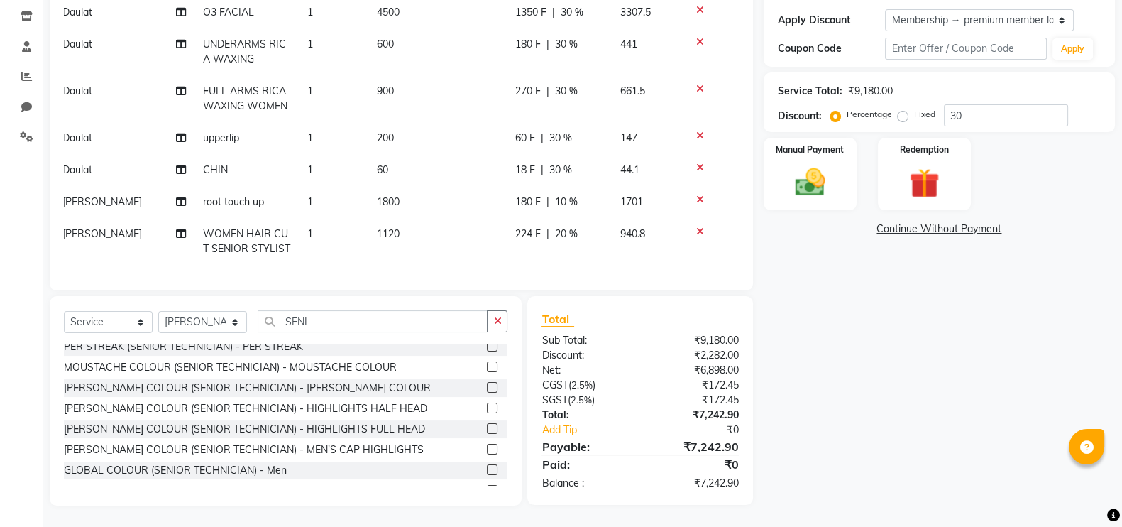
click at [600, 233] on td "224 F | 20 %" at bounding box center [559, 241] width 105 height 47
select select "86129"
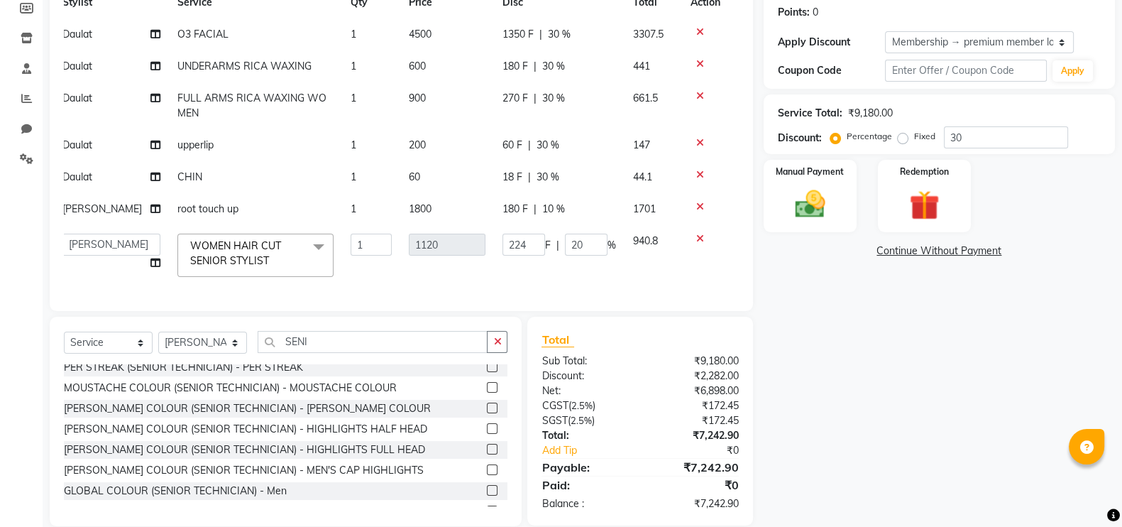
scroll to position [186, 0]
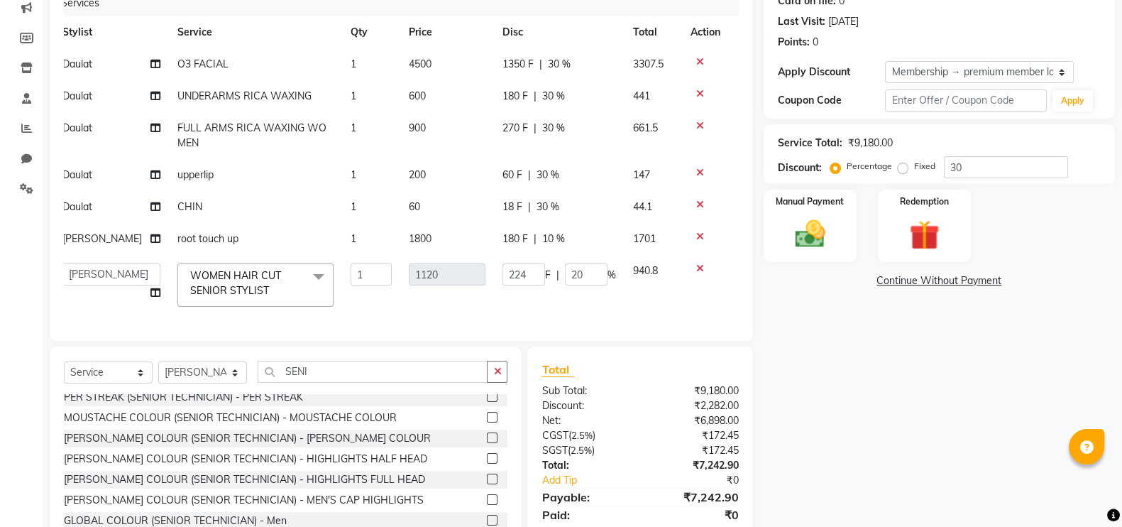
click at [558, 165] on td "60 F | 30 %" at bounding box center [559, 175] width 131 height 32
select select "86139"
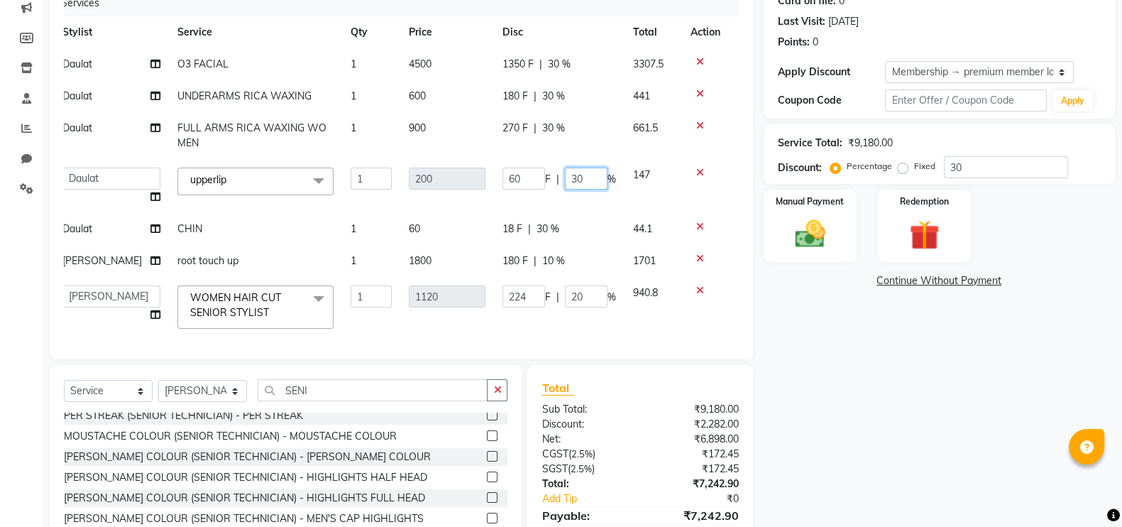
click at [574, 175] on input "30" at bounding box center [586, 178] width 43 height 22
type input "3"
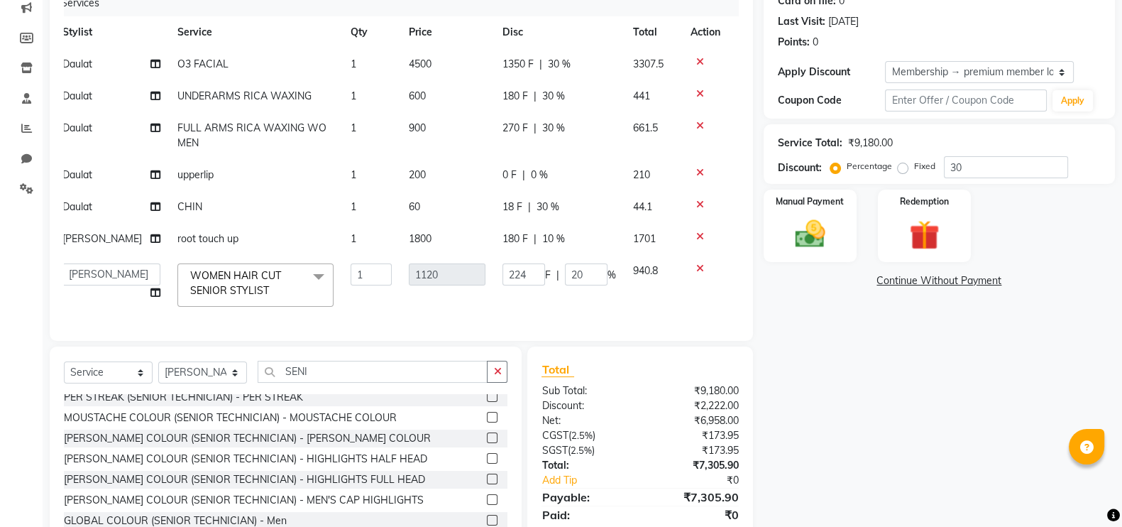
click at [551, 229] on tbody "Daulat O3 FACIAL 1 4500 1350 F | 30 % 3307.5 Daulat UNDERARMS RICA WAXING 1 600…" at bounding box center [391, 181] width 675 height 267
click at [557, 200] on div "18 F | 30 %" at bounding box center [559, 206] width 114 height 15
select select "86139"
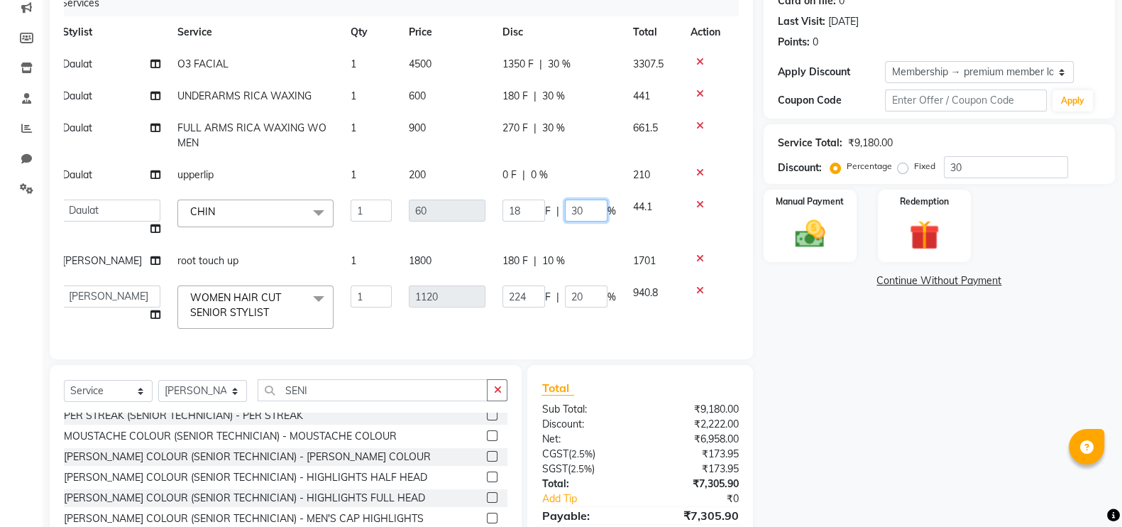
click at [574, 204] on input "30" at bounding box center [586, 210] width 43 height 22
type input "3"
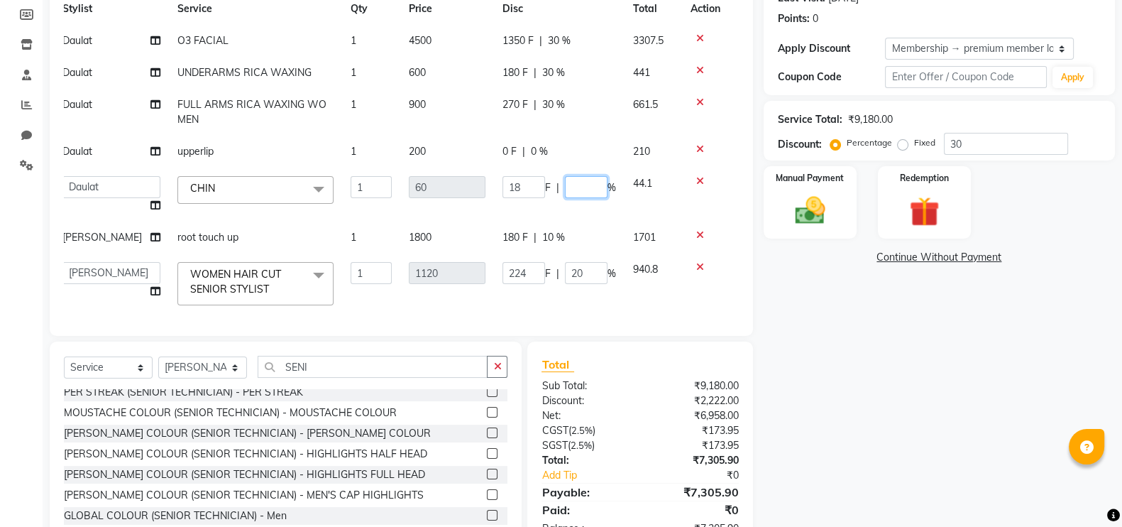
scroll to position [206, 0]
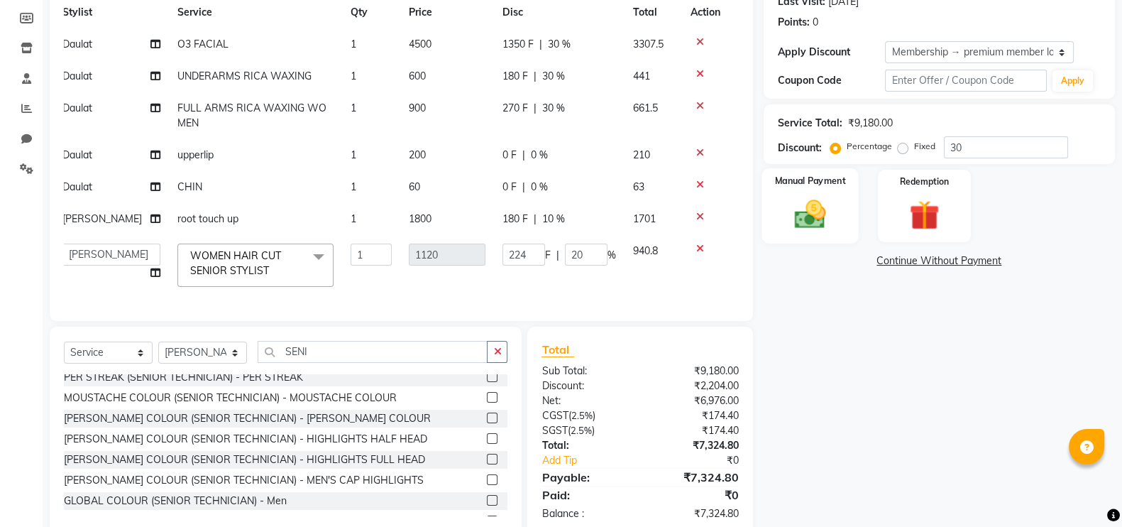
click at [788, 207] on img at bounding box center [810, 213] width 50 height 35
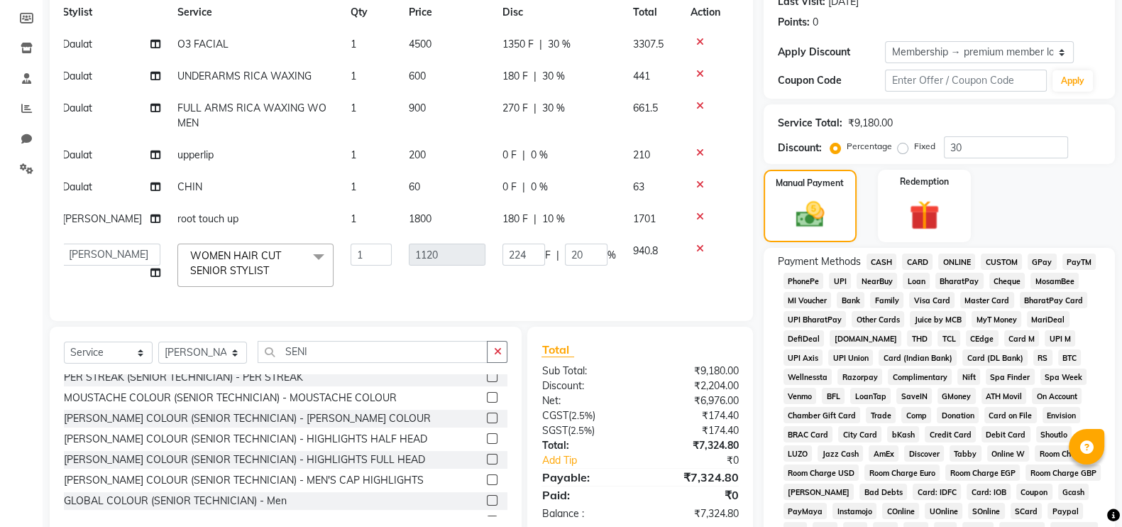
click at [1008, 263] on span "GPay" at bounding box center [1042, 261] width 29 height 16
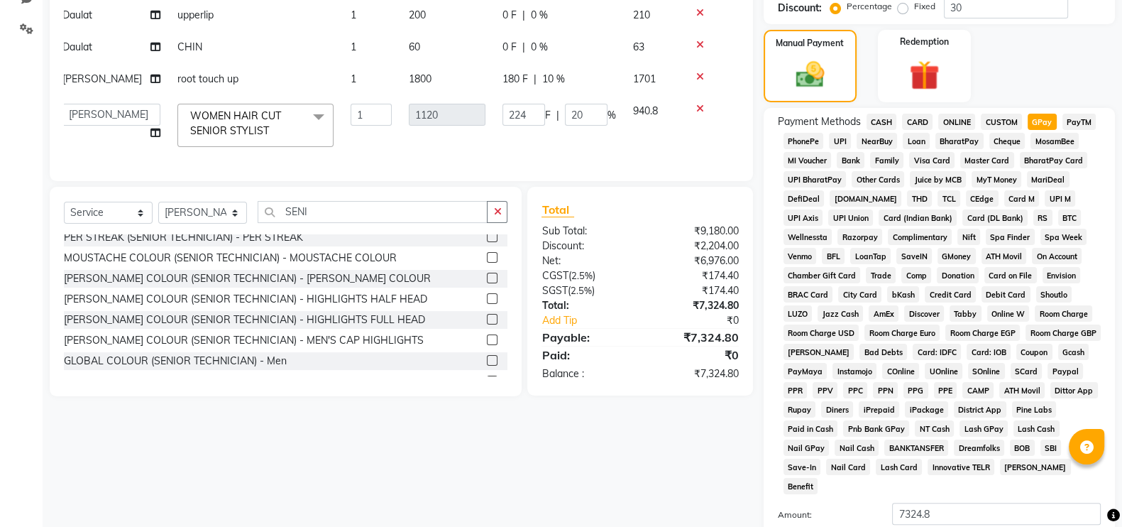
scroll to position [486, 0]
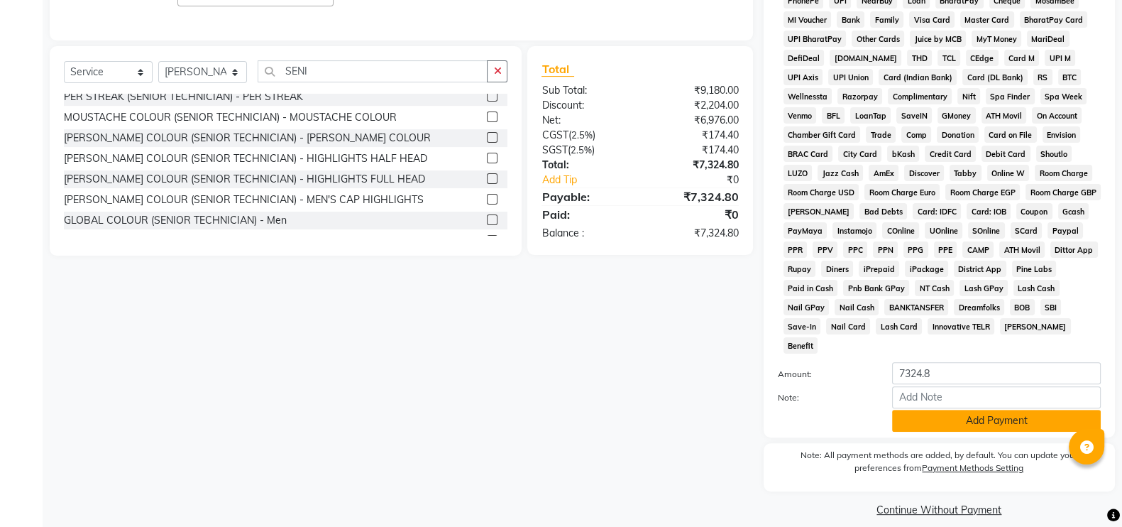
click at [1008, 409] on button "Add Payment" at bounding box center [996, 420] width 209 height 22
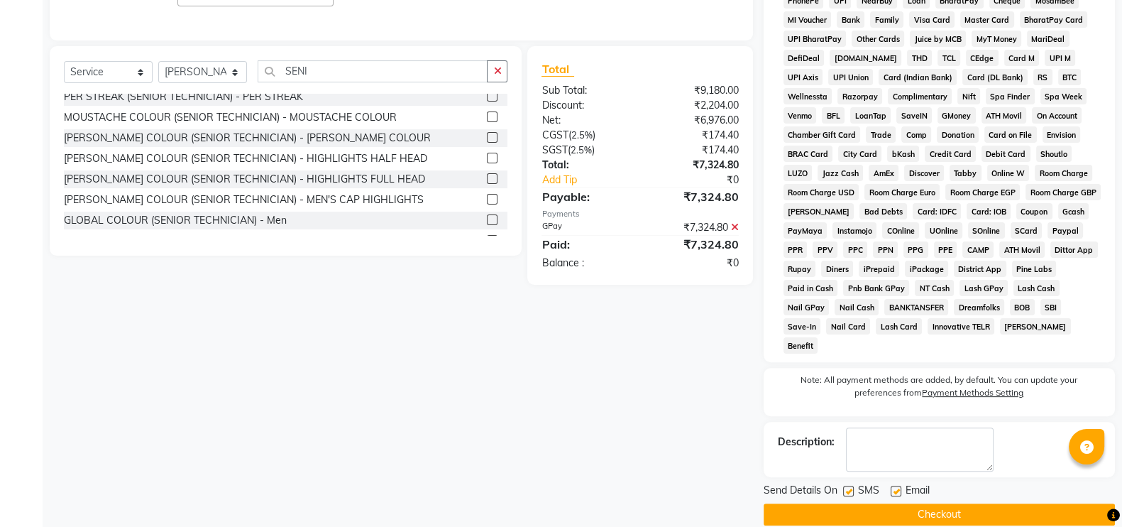
click at [1008, 467] on button "Checkout" at bounding box center [939, 514] width 351 height 22
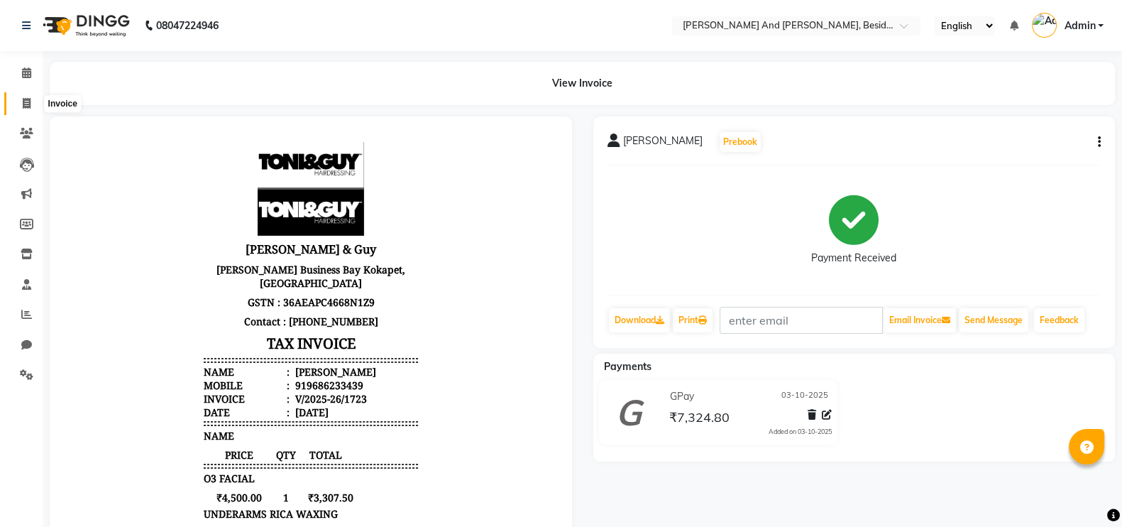
click at [28, 103] on icon at bounding box center [27, 103] width 8 height 11
select select "service"
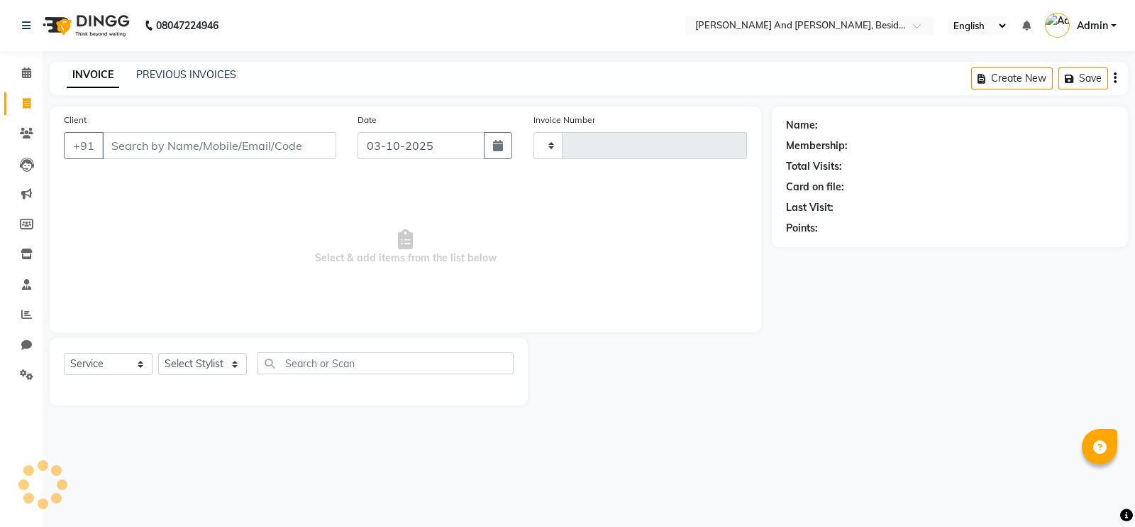
type input "1724"
select select "4907"
click at [171, 72] on link "PREVIOUS INVOICES" at bounding box center [186, 74] width 100 height 13
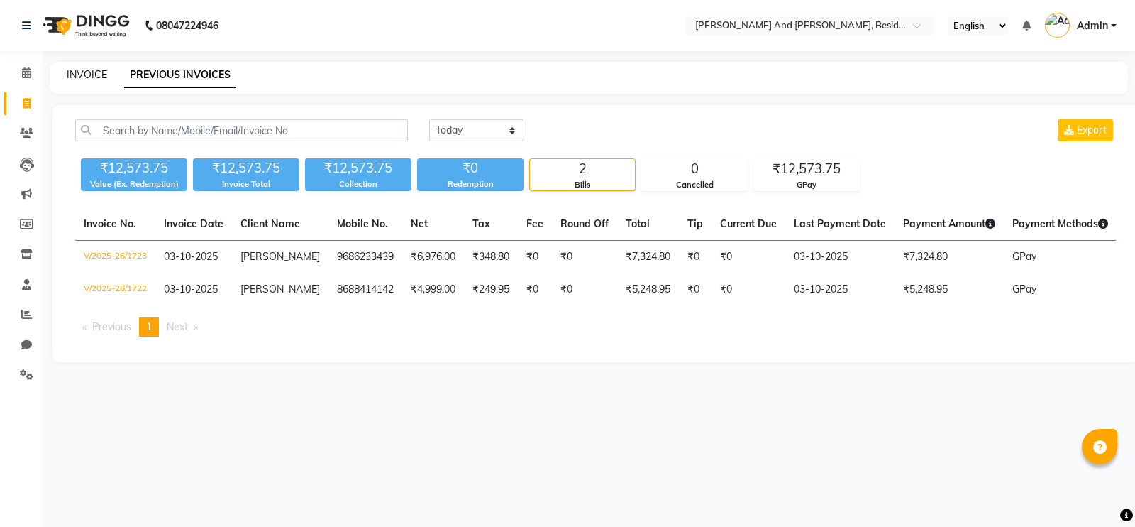
click at [82, 77] on link "INVOICE" at bounding box center [87, 74] width 40 height 13
select select "service"
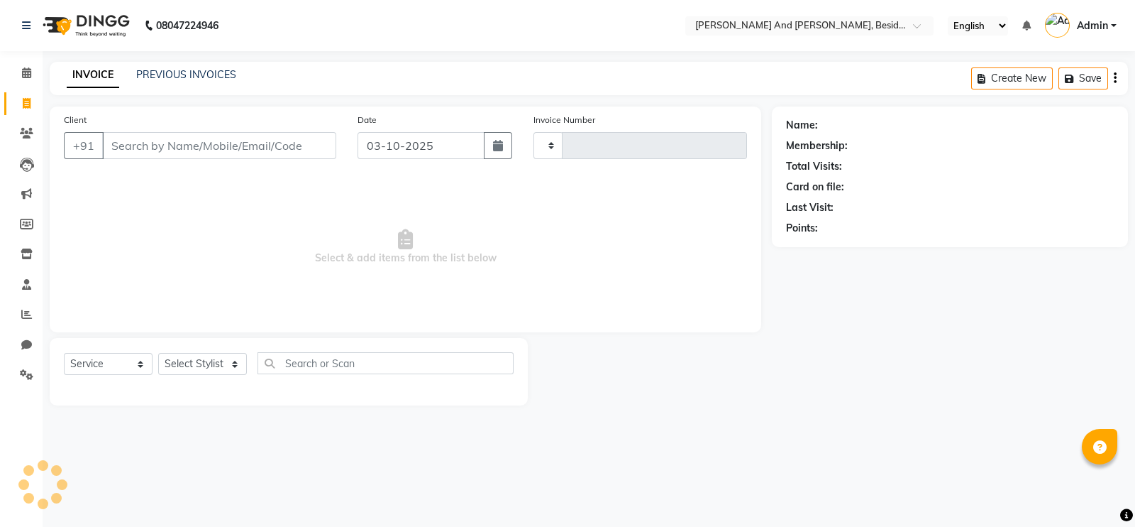
type input "1724"
select select "4907"
click at [232, 363] on select "Select Stylist Ali Daulat Deepika Dheepika mngr Rajveer Sanib Saifi Savej Shail…" at bounding box center [202, 364] width 89 height 22
select select "39397"
click at [158, 353] on select "Select Stylist Ali Daulat Deepika Dheepika mngr Rajveer Sanib Saifi Savej Shail…" at bounding box center [202, 364] width 89 height 22
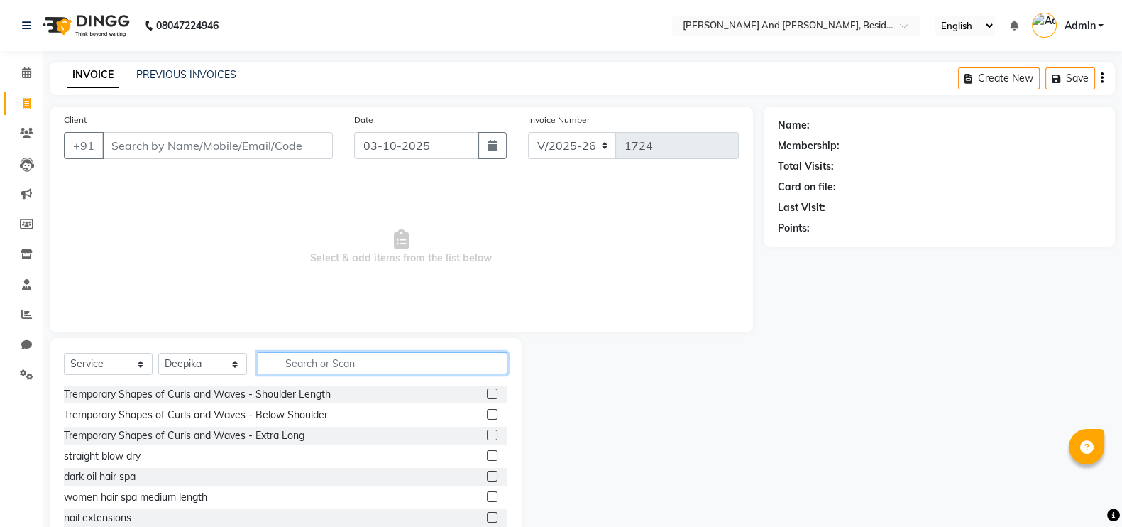
click at [277, 363] on input "text" at bounding box center [383, 363] width 250 height 22
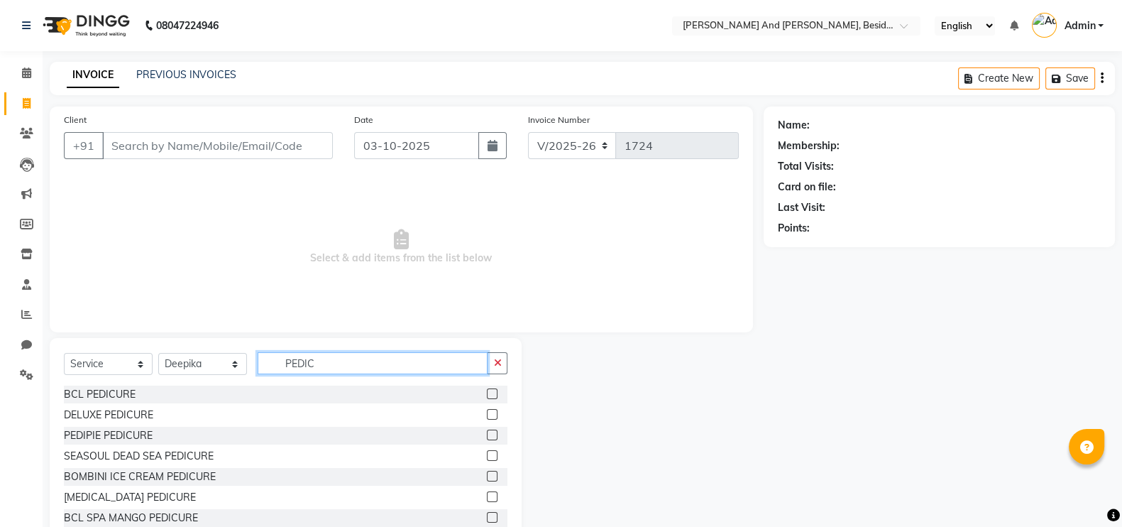
type input "PEDIC"
click at [487, 467] on label at bounding box center [492, 475] width 11 height 11
click at [487, 467] on input "checkbox" at bounding box center [491, 476] width 9 height 9
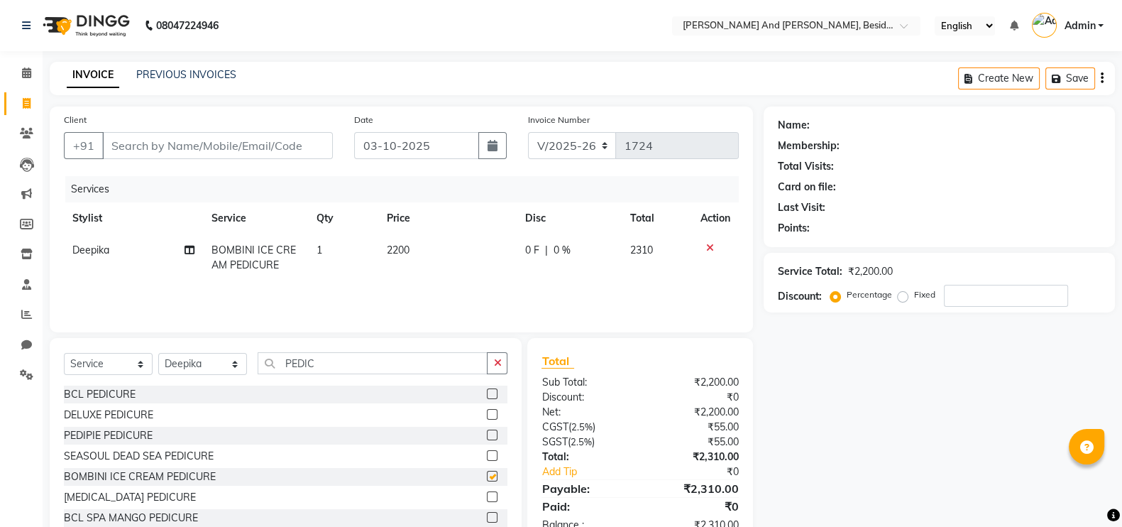
checkbox input "false"
click at [578, 246] on div "0 F | 0 %" at bounding box center [568, 250] width 87 height 15
select select "39397"
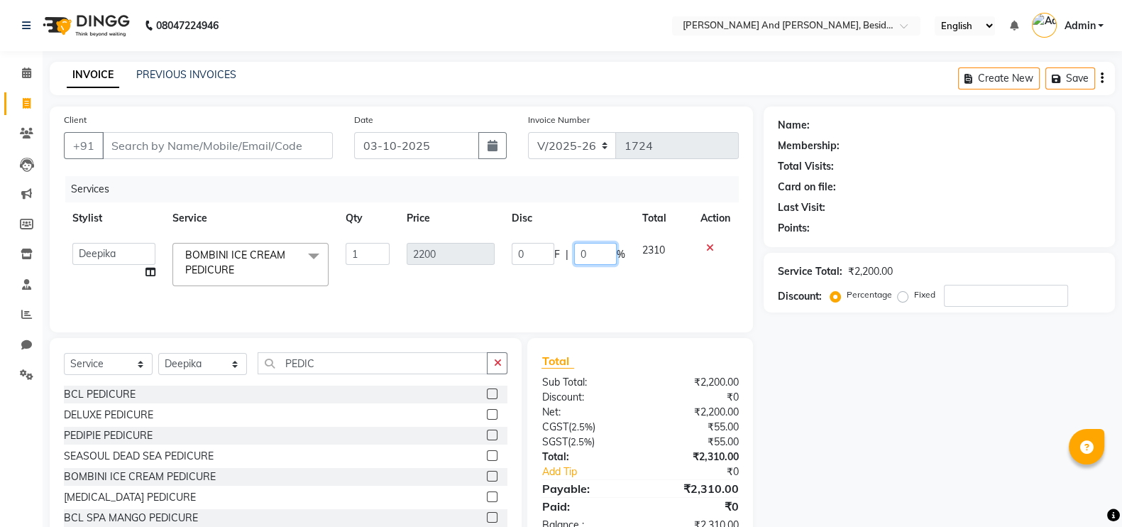
click at [593, 251] on input "0" at bounding box center [595, 254] width 43 height 22
type input "30"
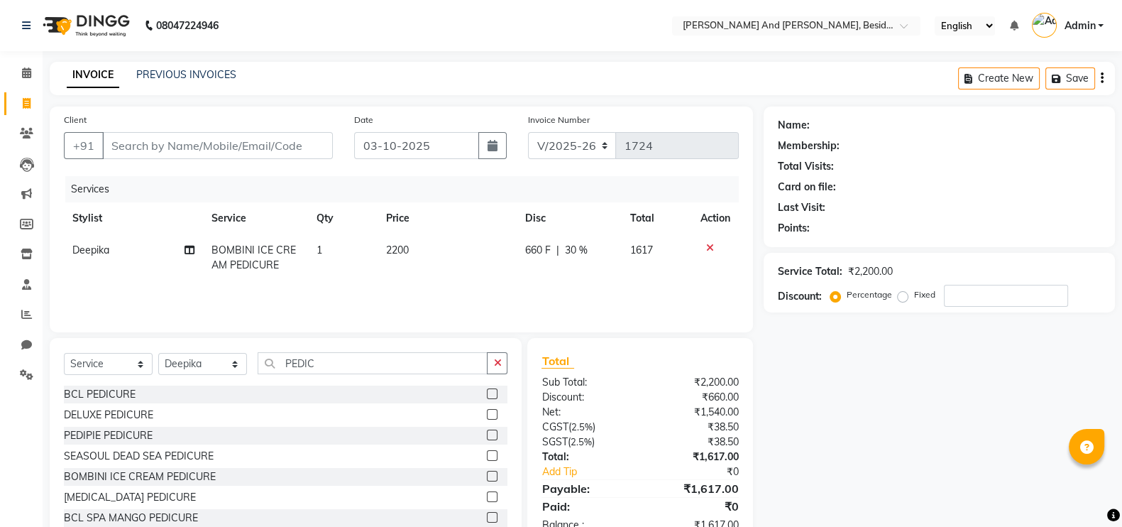
click at [609, 284] on div "Services Stylist Service Qty Price Disc Total Action Deepika BOMBINI ICE CREAM …" at bounding box center [401, 247] width 675 height 142
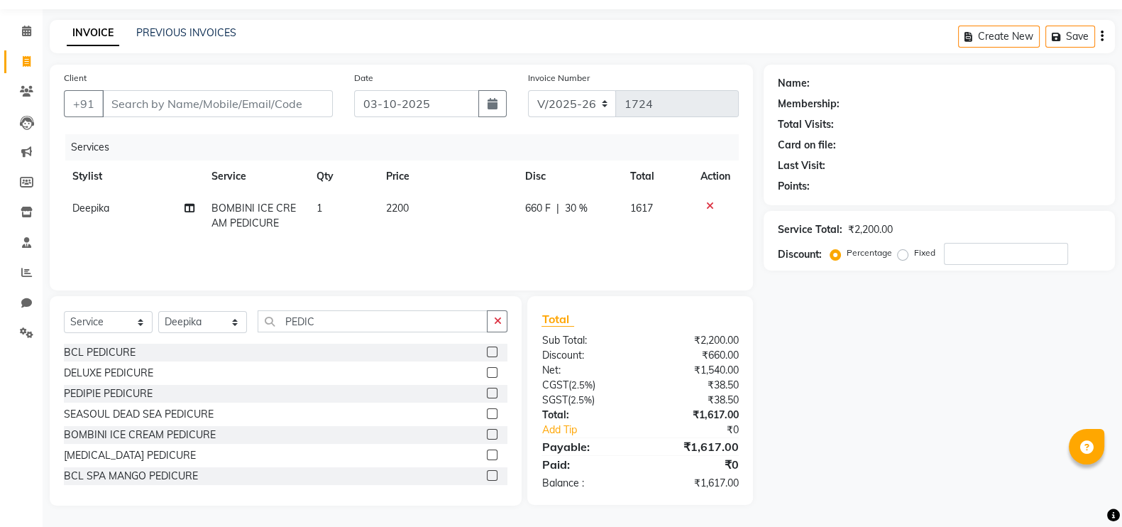
scroll to position [42, 0]
click at [236, 324] on select "Select Stylist Ali Daulat Deepika Dheepika mngr Rajveer Sanib Saifi Savej Shail…" at bounding box center [202, 322] width 89 height 22
select select "76513"
click at [158, 312] on select "Select Stylist Ali Daulat Deepika Dheepika mngr Rajveer Sanib Saifi Savej Shail…" at bounding box center [202, 322] width 89 height 22
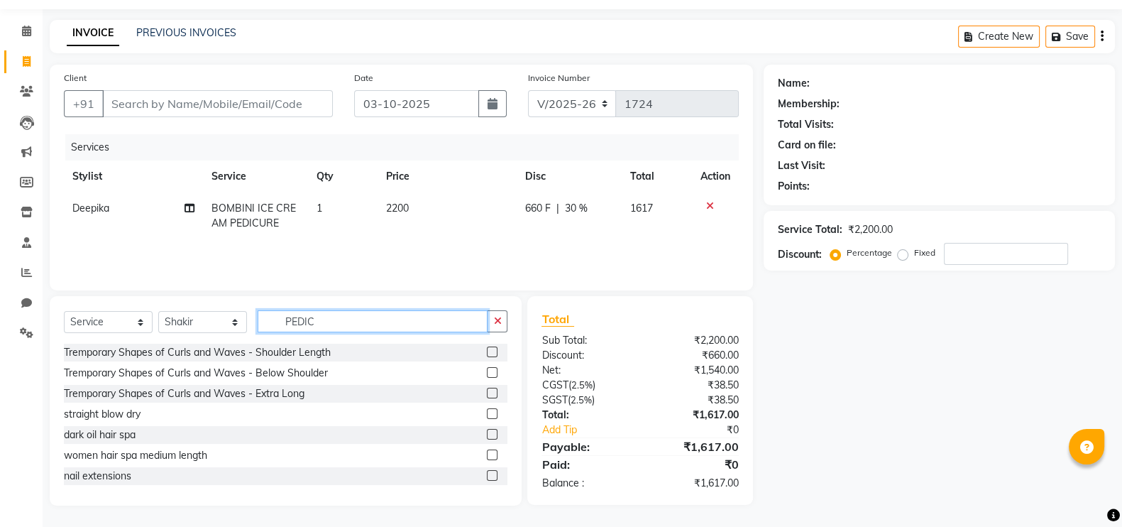
click at [316, 324] on input "PEDIC" at bounding box center [373, 321] width 230 height 22
type input "P"
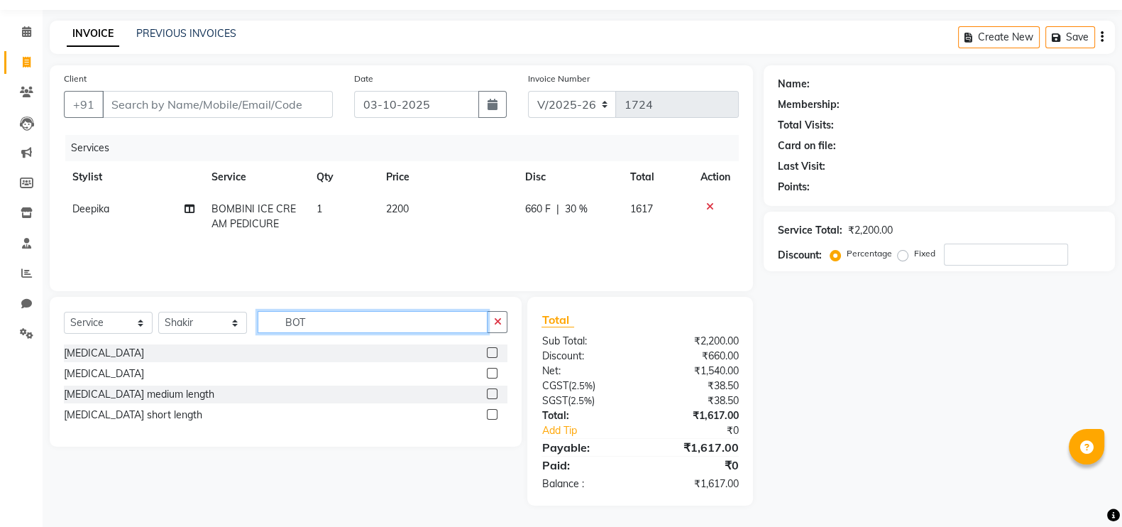
type input "BOT"
click at [490, 391] on label at bounding box center [492, 393] width 11 height 11
click at [490, 391] on input "checkbox" at bounding box center [491, 394] width 9 height 9
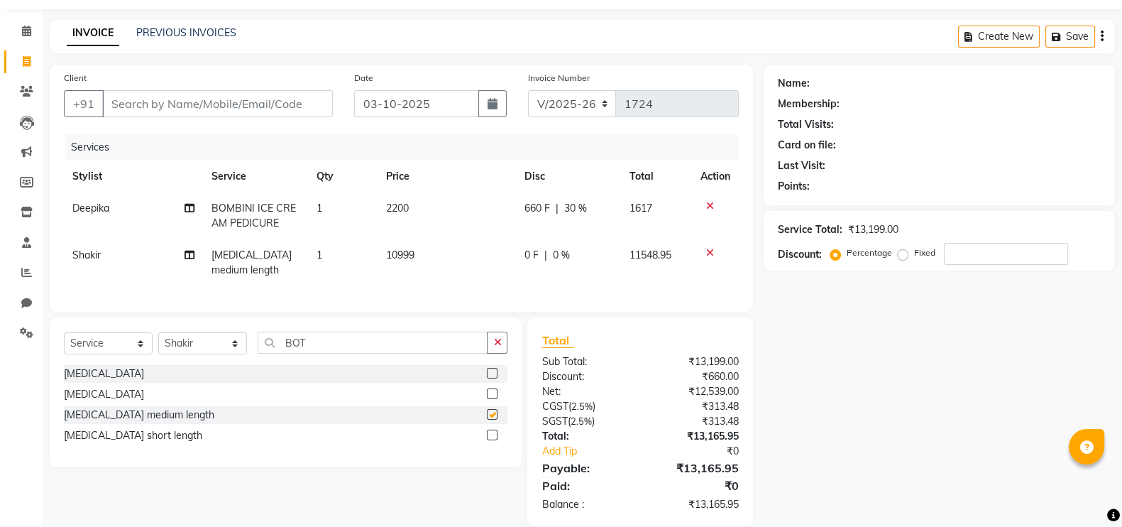
checkbox input "false"
click at [490, 399] on label at bounding box center [492, 393] width 11 height 11
click at [490, 399] on input "checkbox" at bounding box center [491, 394] width 9 height 9
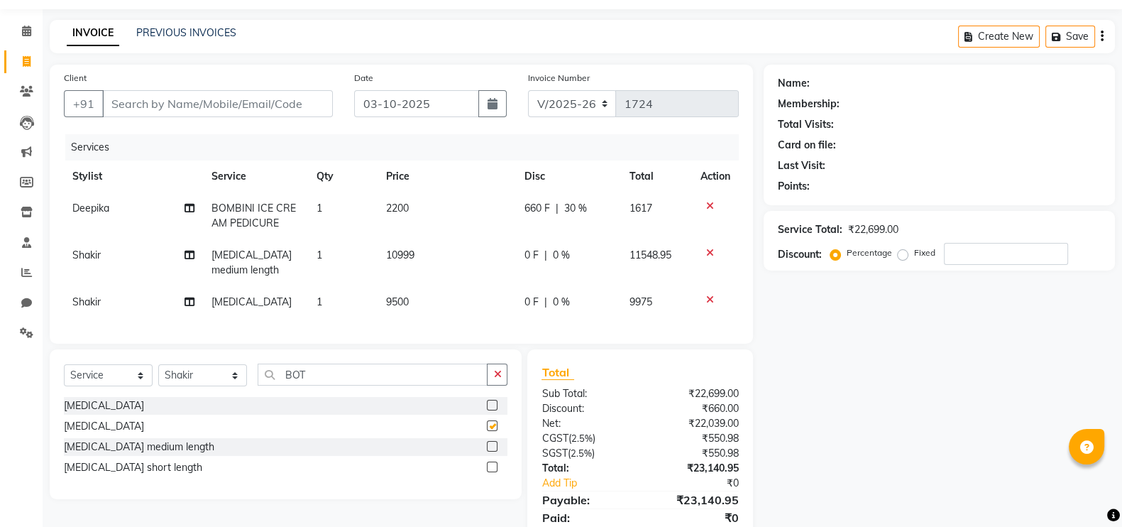
checkbox input "false"
click at [424, 299] on td "9500" at bounding box center [447, 302] width 139 height 32
select select "76513"
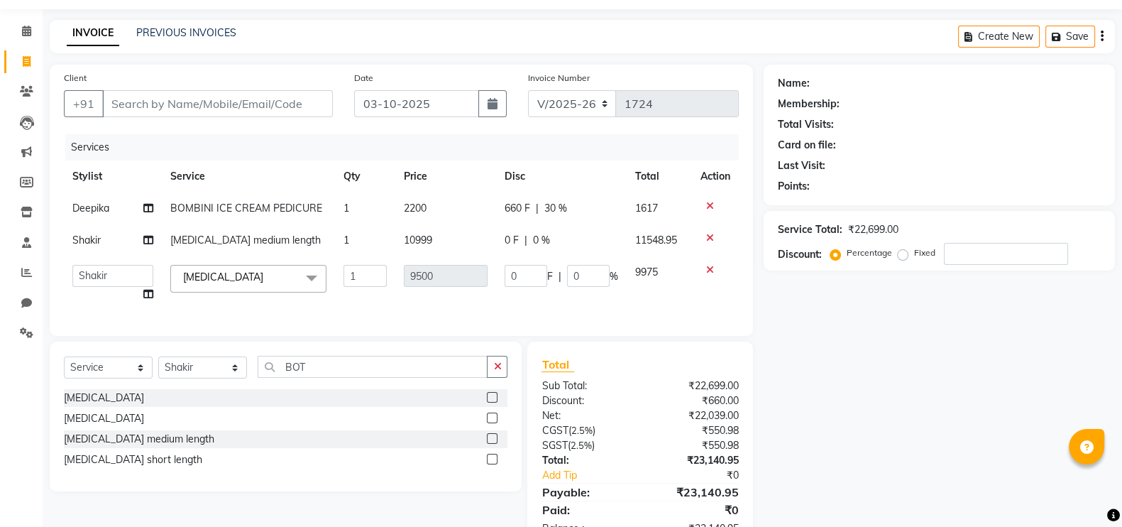
click at [444, 263] on td "9500" at bounding box center [445, 283] width 101 height 54
click at [708, 268] on icon at bounding box center [710, 270] width 8 height 10
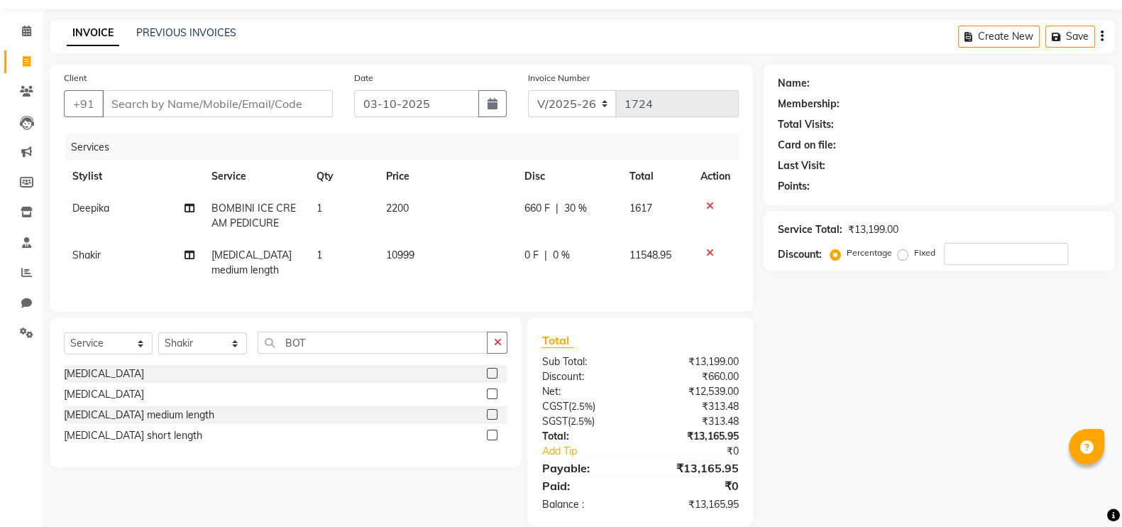
click at [710, 249] on icon at bounding box center [710, 253] width 8 height 10
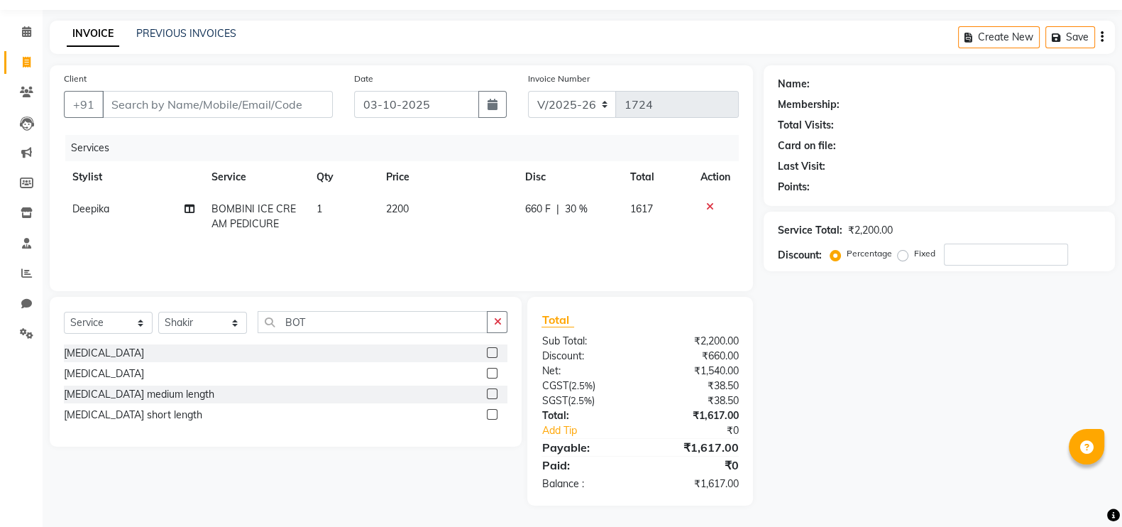
click at [490, 352] on label at bounding box center [492, 352] width 11 height 11
click at [490, 352] on input "checkbox" at bounding box center [491, 352] width 9 height 9
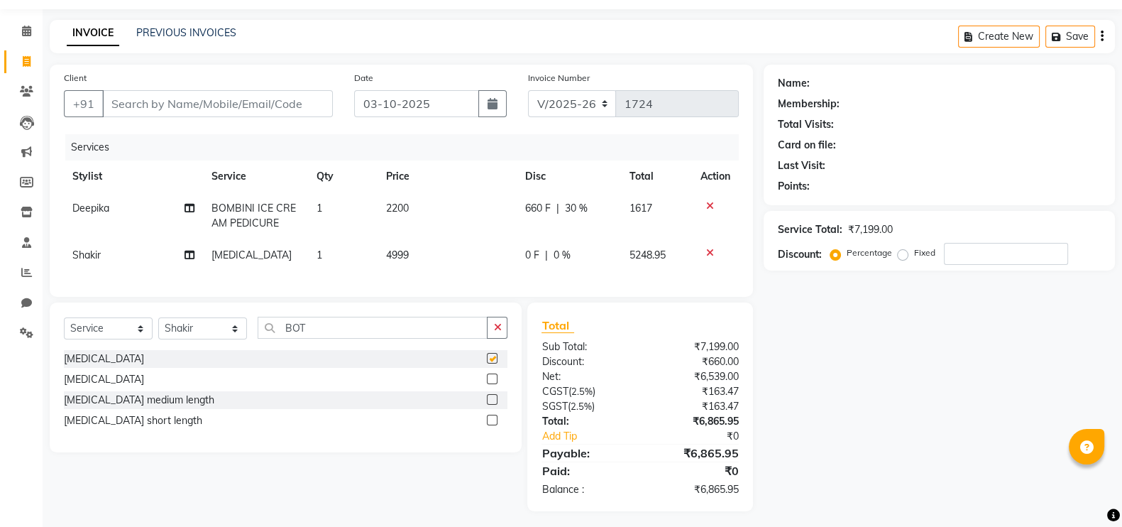
checkbox input "false"
click at [413, 246] on td "4999" at bounding box center [447, 255] width 138 height 32
select select "76513"
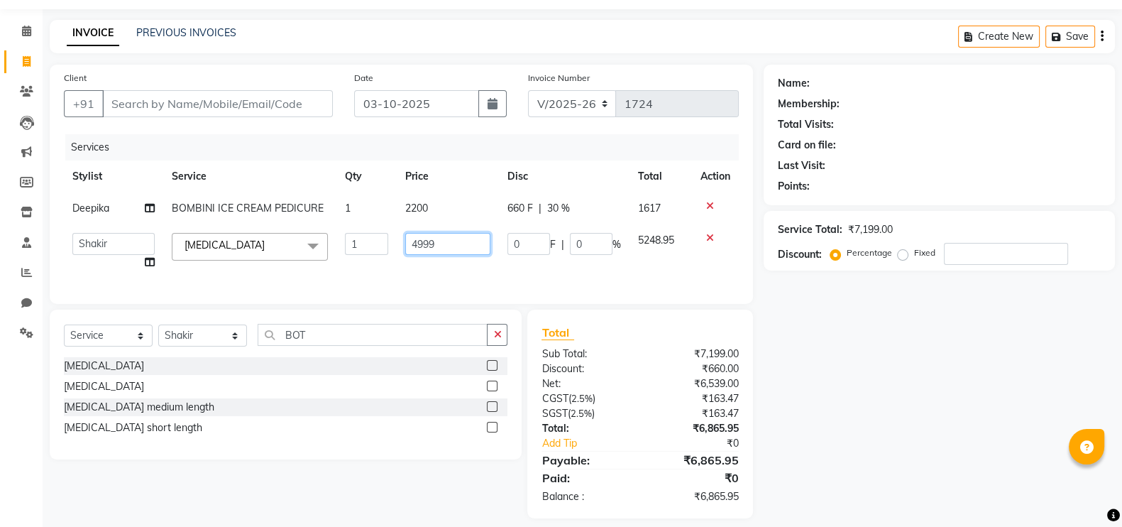
click at [435, 241] on input "4999" at bounding box center [447, 244] width 85 height 22
type input "4"
type input "7500"
click at [512, 280] on div "Services Stylist Service Qty Price Disc Total Action Deepika BOMBINI ICE CREAM …" at bounding box center [401, 211] width 675 height 155
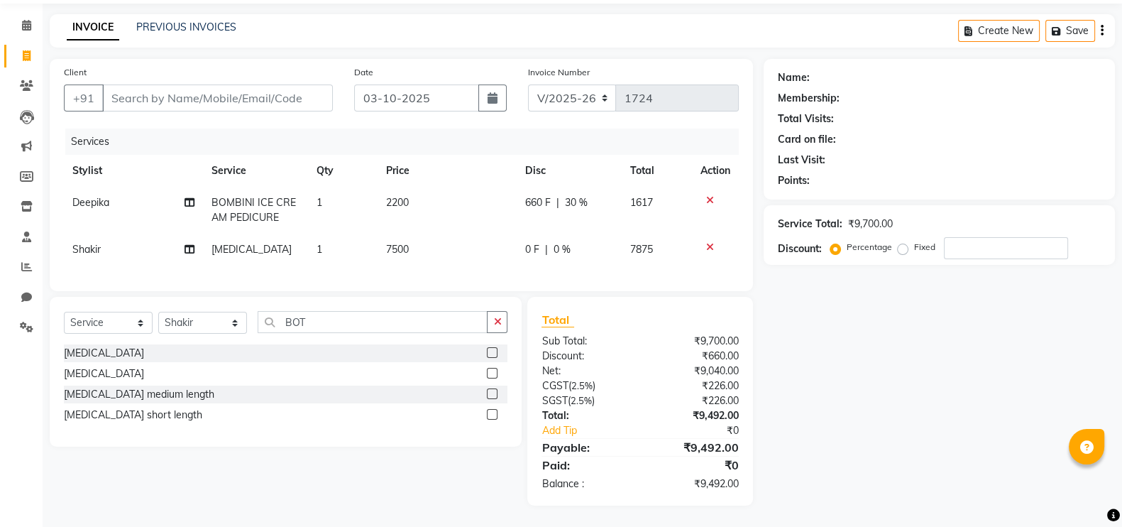
scroll to position [58, 0]
click at [415, 187] on td "2200" at bounding box center [447, 210] width 139 height 47
select select "39397"
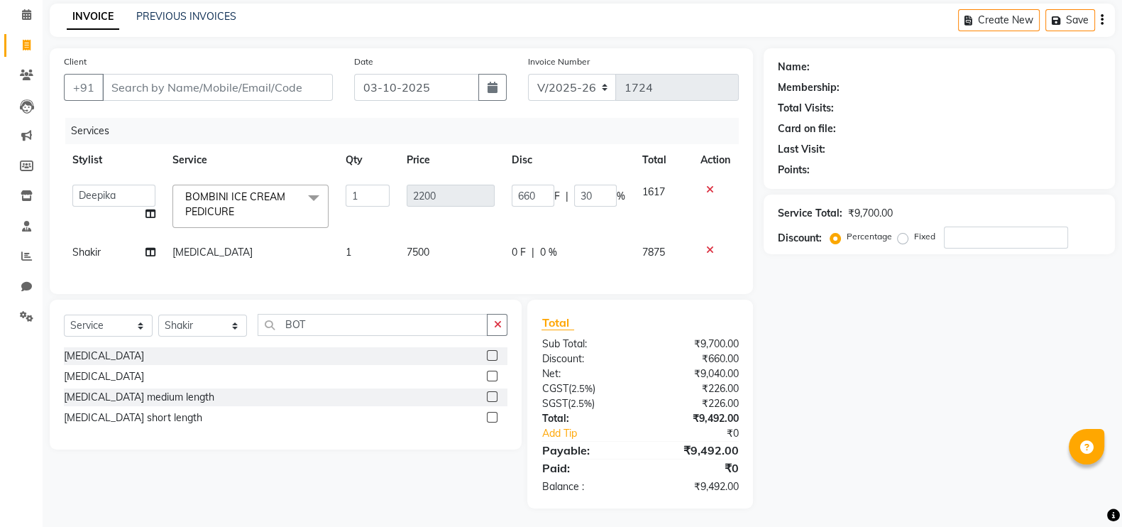
click at [708, 189] on icon at bounding box center [710, 190] width 8 height 10
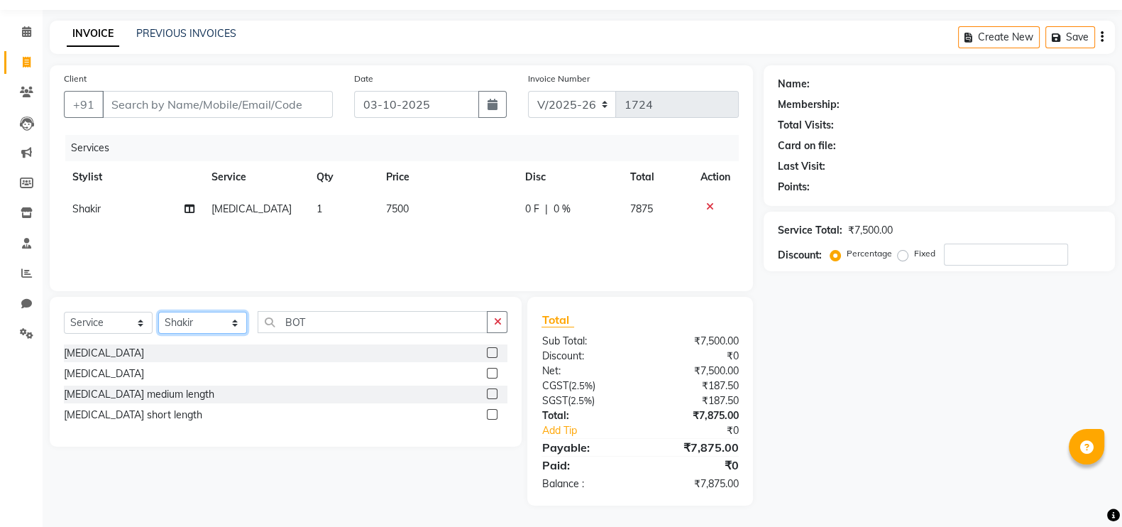
click at [233, 324] on select "Select Stylist Ali Daulat Deepika Dheepika mngr Rajveer Sanib Saifi Savej Shail…" at bounding box center [202, 323] width 89 height 22
select select "39397"
click at [158, 312] on select "Select Stylist Ali Daulat Deepika Dheepika mngr Rajveer Sanib Saifi Savej Shail…" at bounding box center [202, 323] width 89 height 22
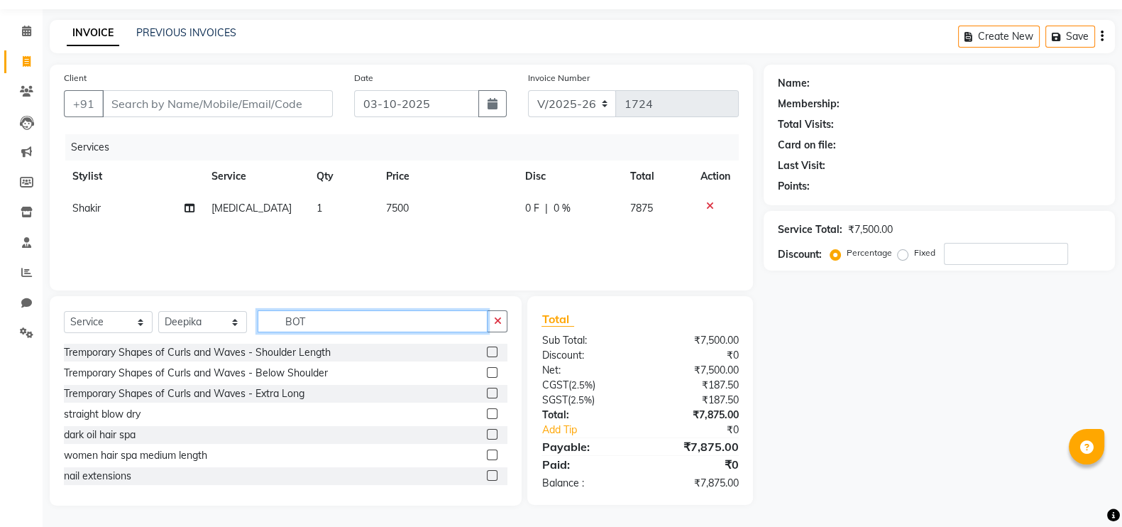
click at [309, 326] on input "BOT" at bounding box center [373, 321] width 230 height 22
type input "B"
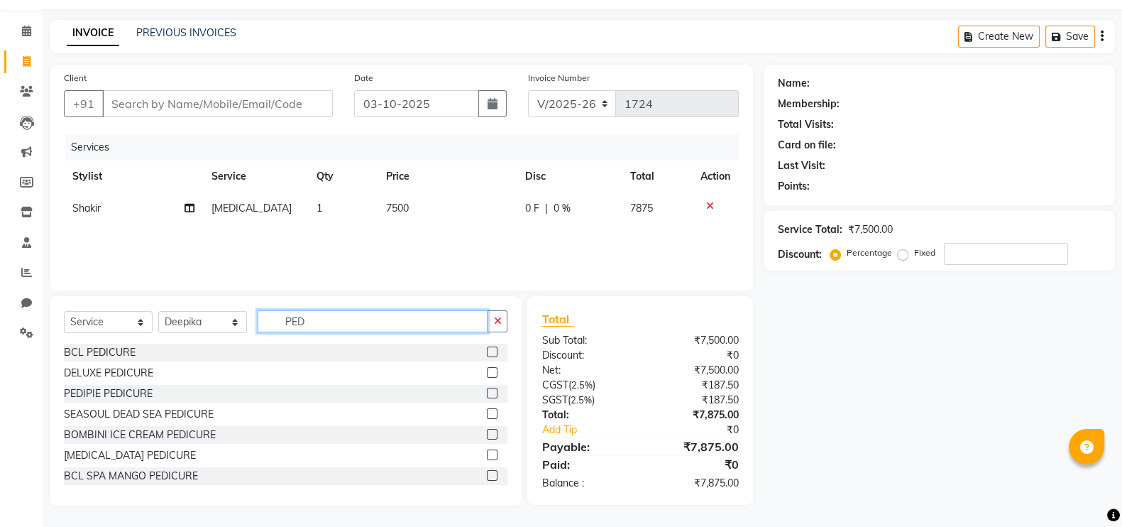
type input "PED"
click at [487, 393] on label at bounding box center [492, 392] width 11 height 11
click at [487, 393] on input "checkbox" at bounding box center [491, 393] width 9 height 9
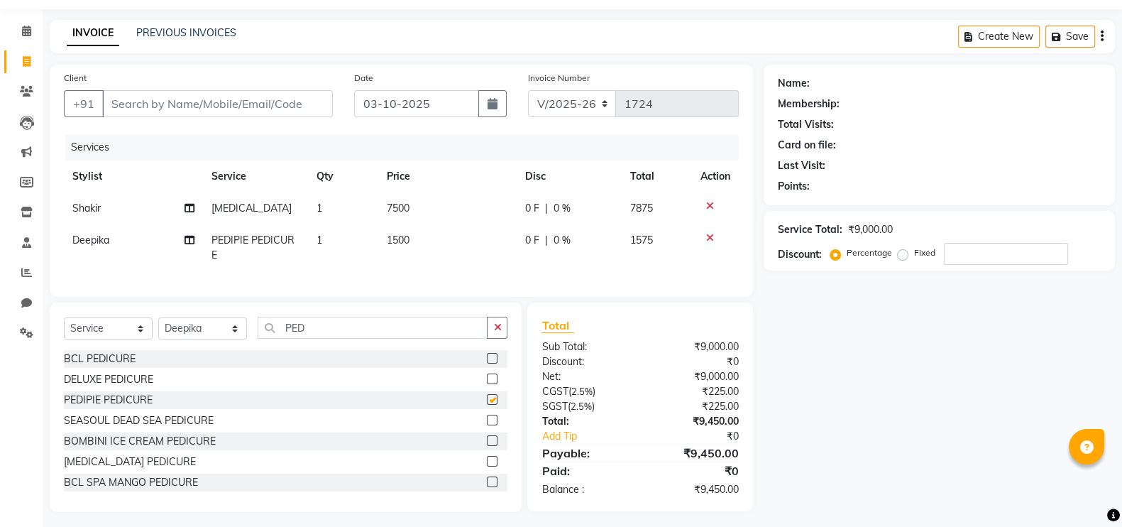
checkbox input "false"
click at [412, 238] on td "1500" at bounding box center [447, 247] width 139 height 47
select select "39397"
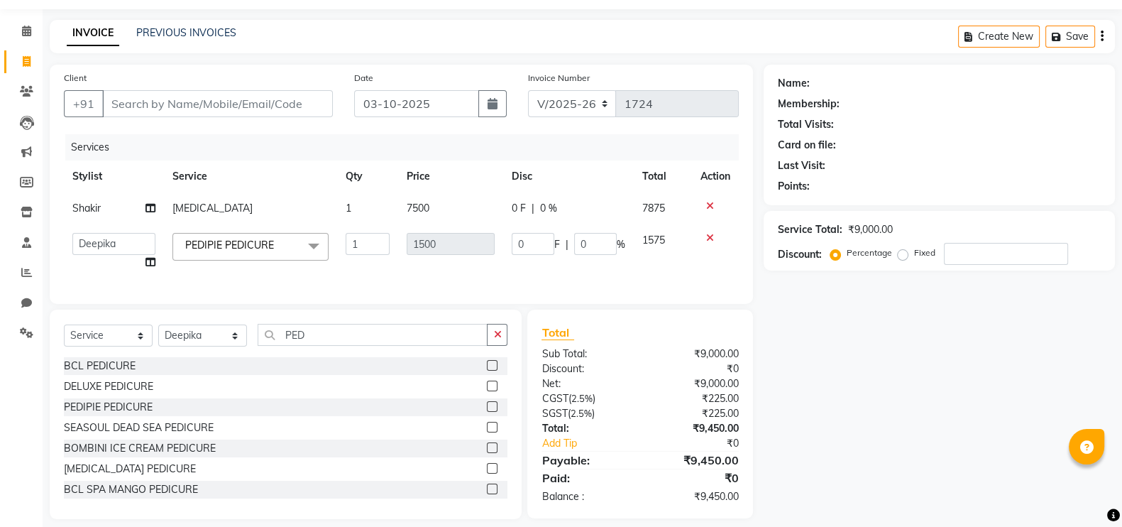
click at [487, 370] on label at bounding box center [492, 365] width 11 height 11
click at [487, 370] on input "checkbox" at bounding box center [491, 365] width 9 height 9
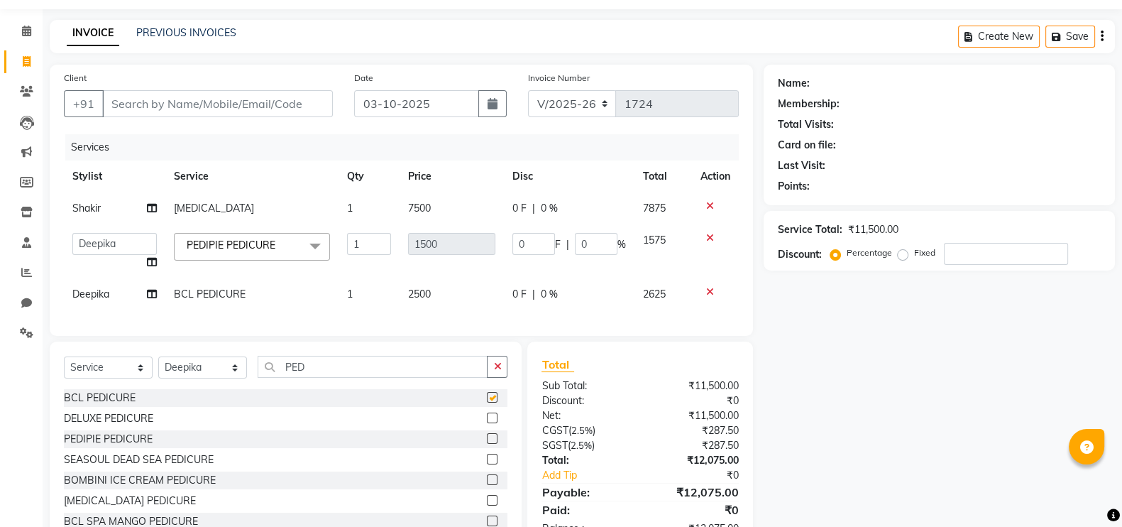
checkbox input "false"
click at [438, 295] on td "2500" at bounding box center [452, 294] width 104 height 32
select select "39397"
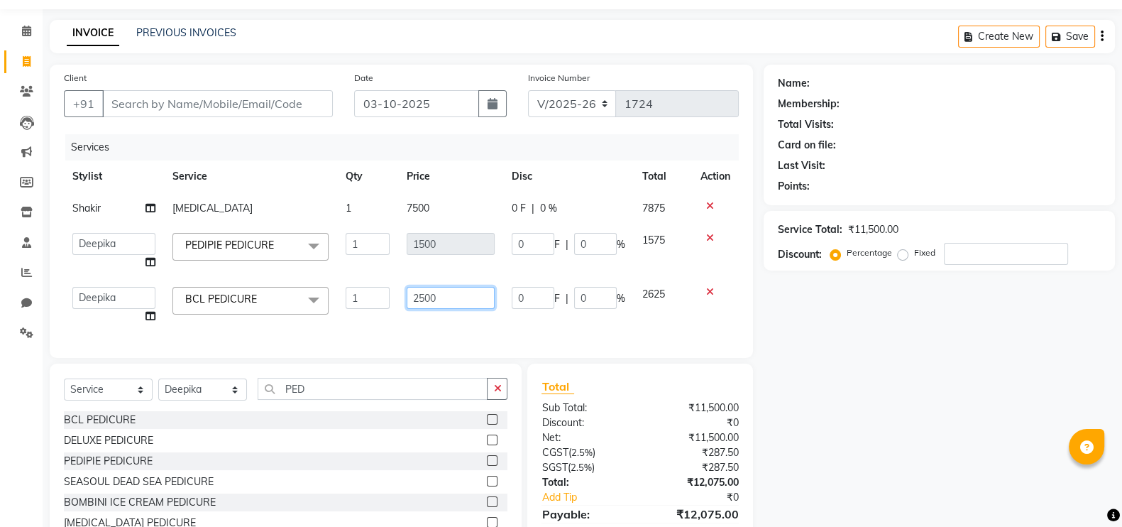
click at [438, 295] on input "2500" at bounding box center [451, 298] width 89 height 22
type input "2"
type input "3500"
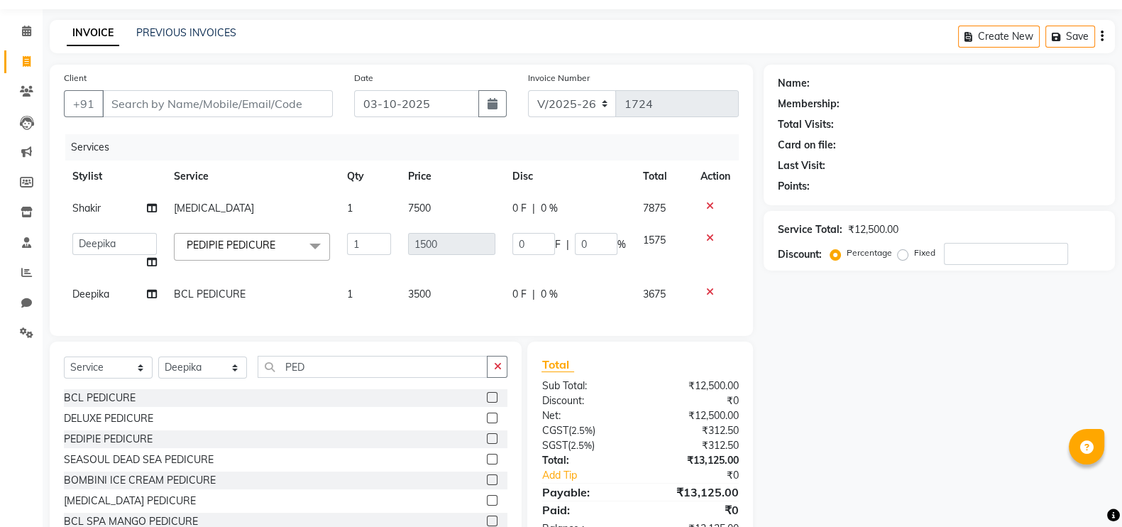
click at [556, 317] on div "Services Stylist Service Qty Price Disc Total Action Shakir botox 1 7500 0 F | …" at bounding box center [401, 227] width 675 height 187
click at [566, 284] on td "0 F | 0 %" at bounding box center [569, 294] width 131 height 32
select select "39397"
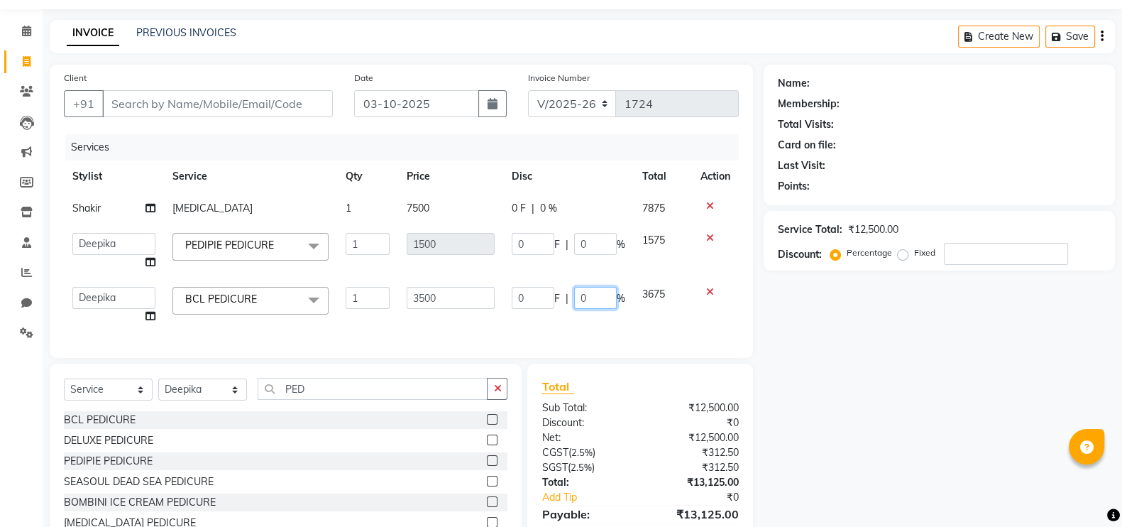
click at [598, 294] on input "0" at bounding box center [595, 298] width 43 height 22
type input "30"
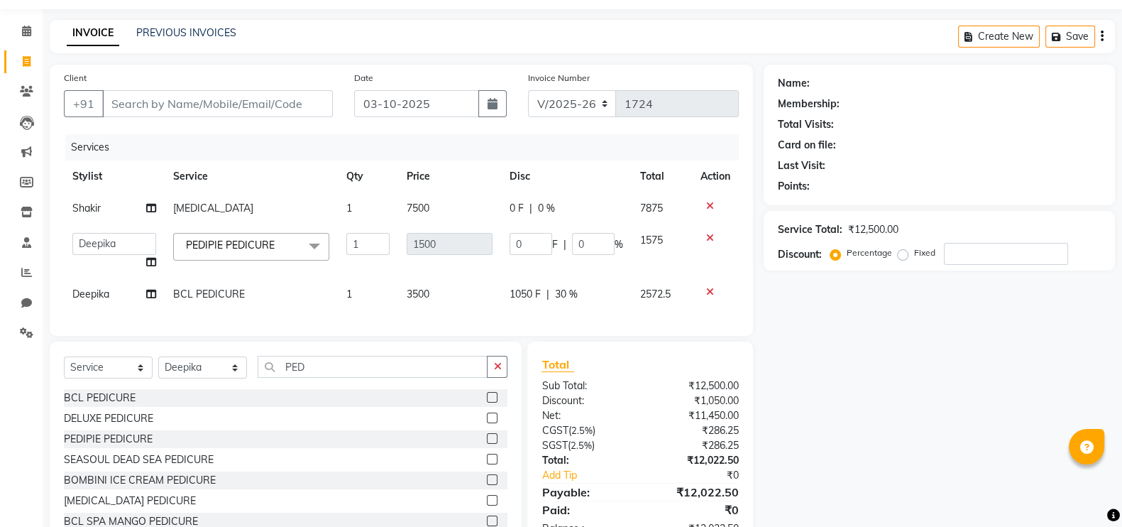
click at [589, 318] on div "Services Stylist Service Qty Price Disc Total Action Shakir botox 1 7500 0 F | …" at bounding box center [401, 227] width 675 height 187
click at [712, 236] on icon at bounding box center [710, 238] width 8 height 10
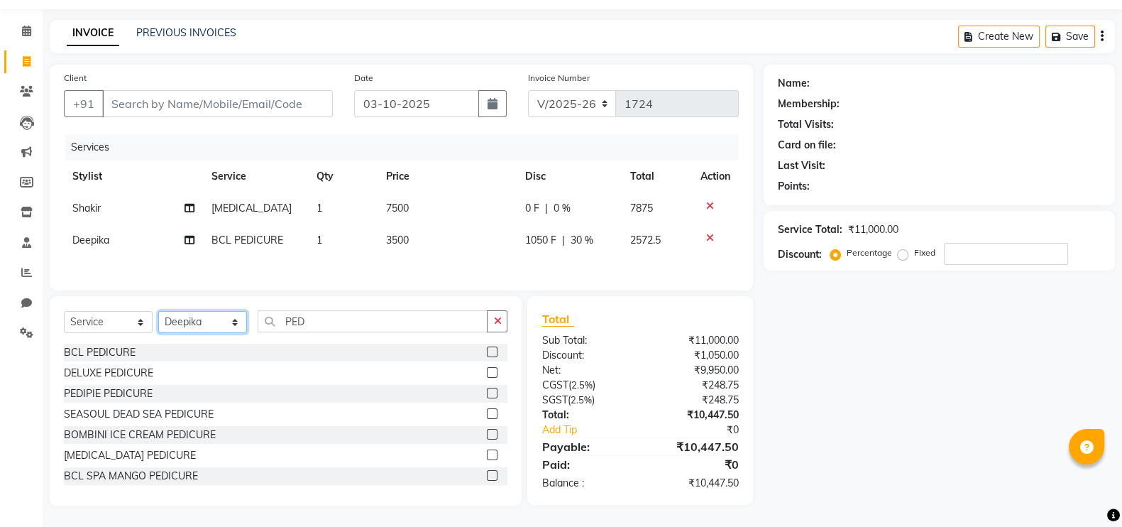
click at [234, 332] on select "Select Stylist Ali Daulat Deepika Dheepika mngr Rajveer Sanib Saifi Savej Shail…" at bounding box center [202, 322] width 89 height 22
select select "76513"
click at [158, 316] on select "Select Stylist Ali Daulat Deepika Dheepika mngr Rajveer Sanib Saifi Savej Shail…" at bounding box center [202, 322] width 89 height 22
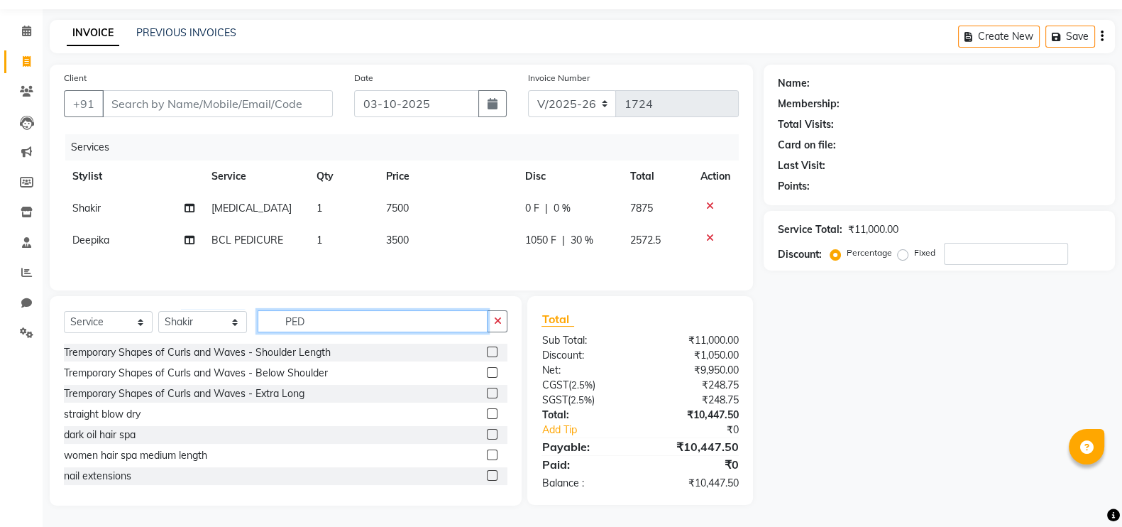
click at [309, 328] on input "PED" at bounding box center [373, 321] width 230 height 22
type input "P"
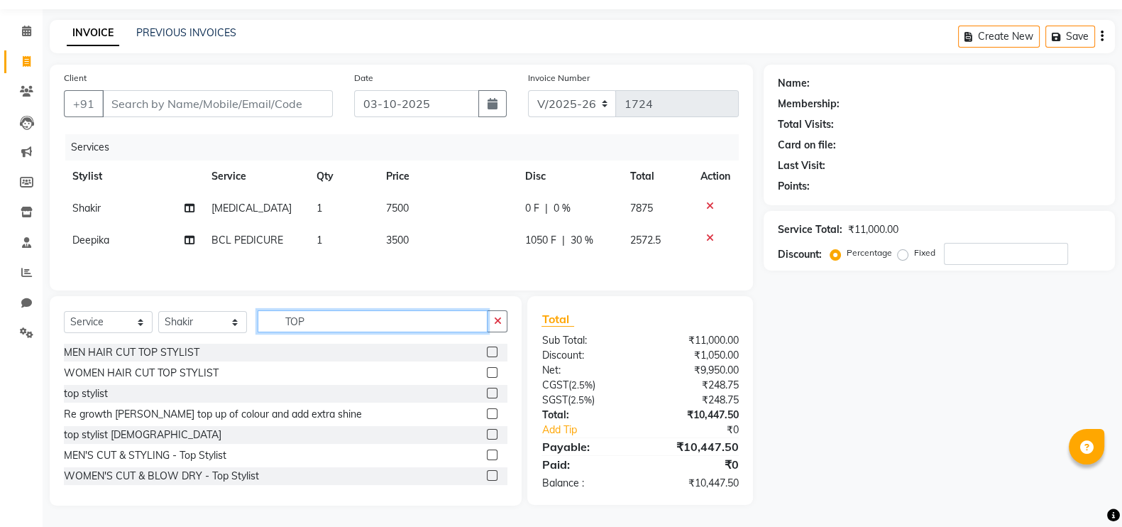
type input "TOP"
click at [487, 377] on label at bounding box center [492, 372] width 11 height 11
click at [487, 377] on input "checkbox" at bounding box center [491, 372] width 9 height 9
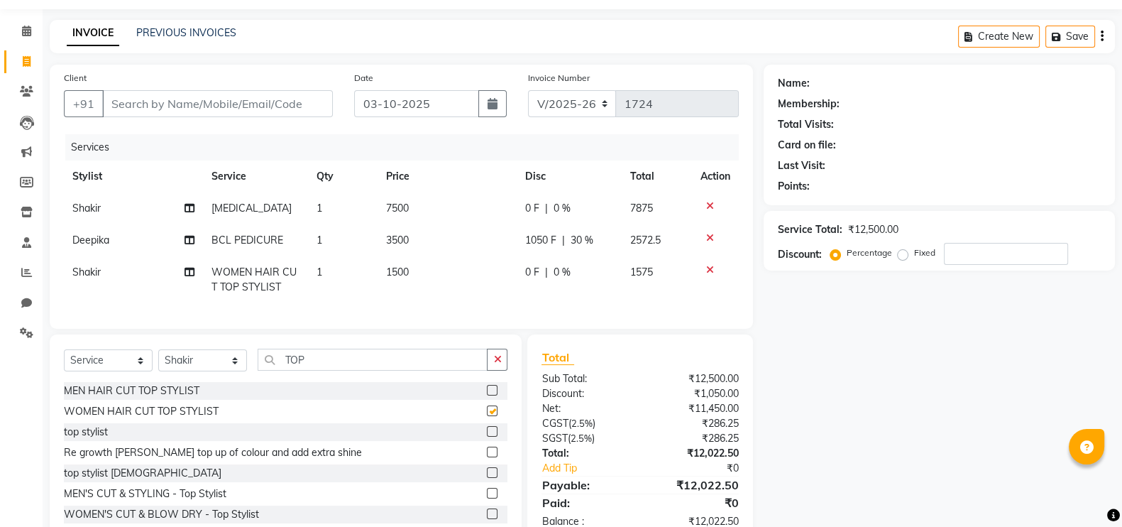
checkbox input "false"
click at [578, 268] on div "0 F | 0 %" at bounding box center [568, 272] width 88 height 15
select select "76513"
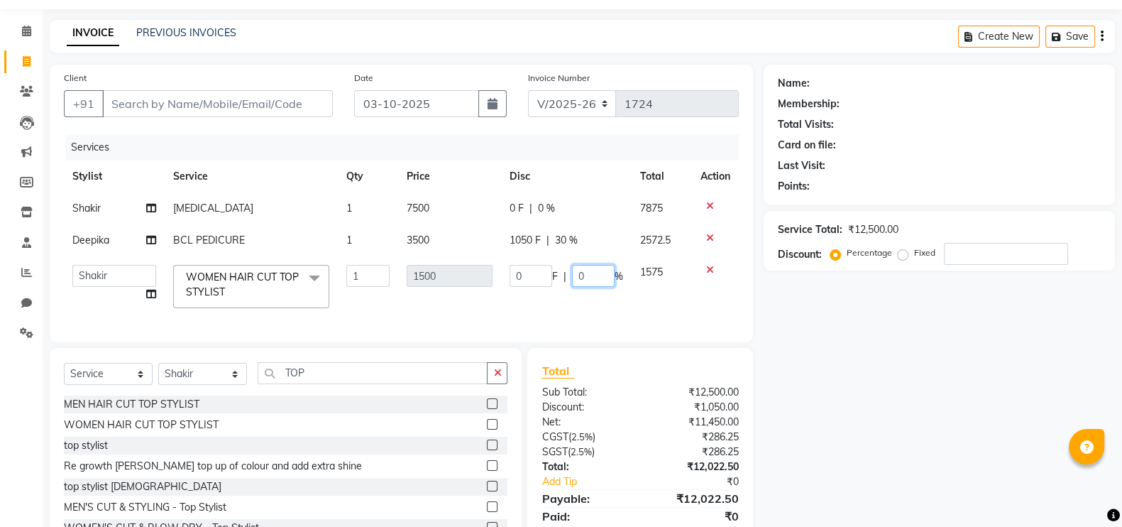
click at [588, 278] on input "0" at bounding box center [593, 276] width 43 height 22
type input "20"
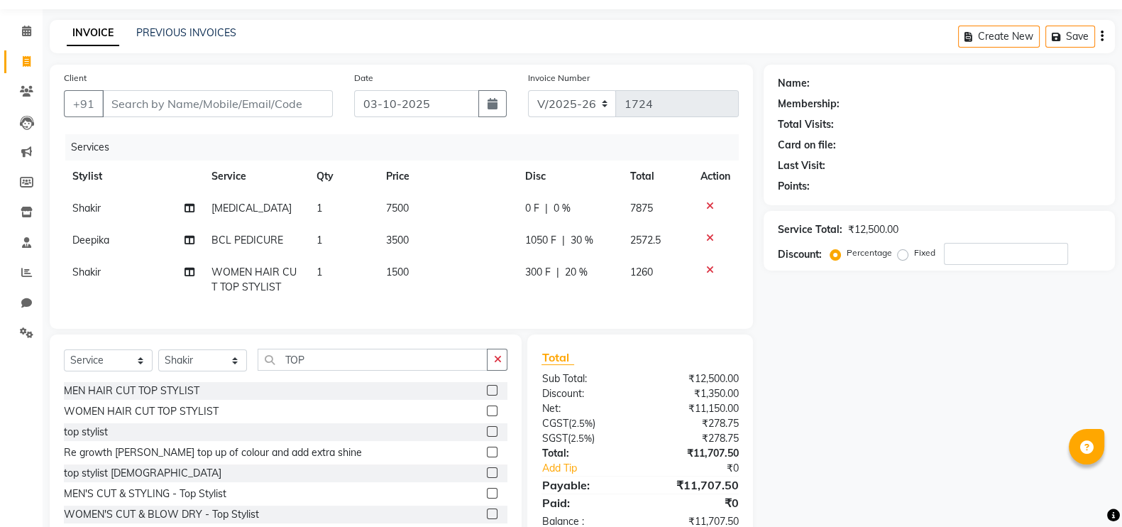
click at [624, 292] on tr "Shakir WOMEN HAIR CUT TOP STYLIST 1 1500 300 F | 20 % 1260" at bounding box center [401, 279] width 675 height 47
click at [315, 370] on input "TOP" at bounding box center [373, 359] width 230 height 22
click at [301, 370] on input "TOP" at bounding box center [373, 359] width 230 height 22
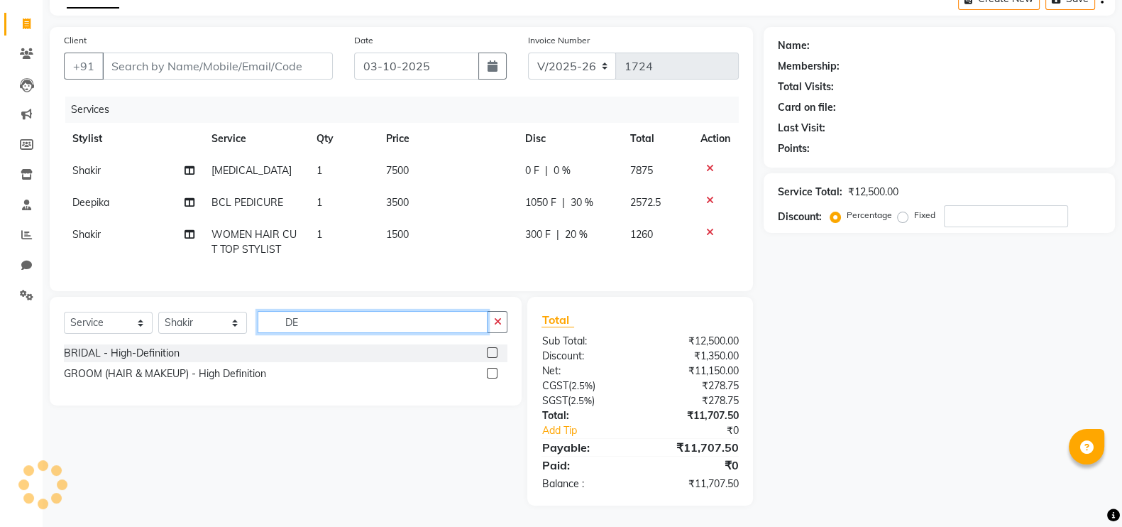
scroll to position [94, 0]
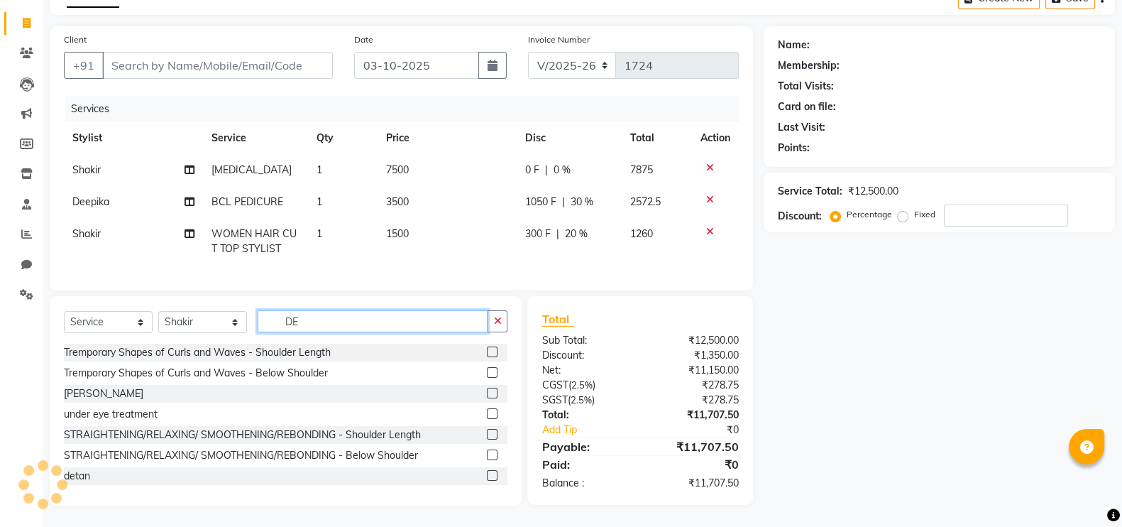
type input "D"
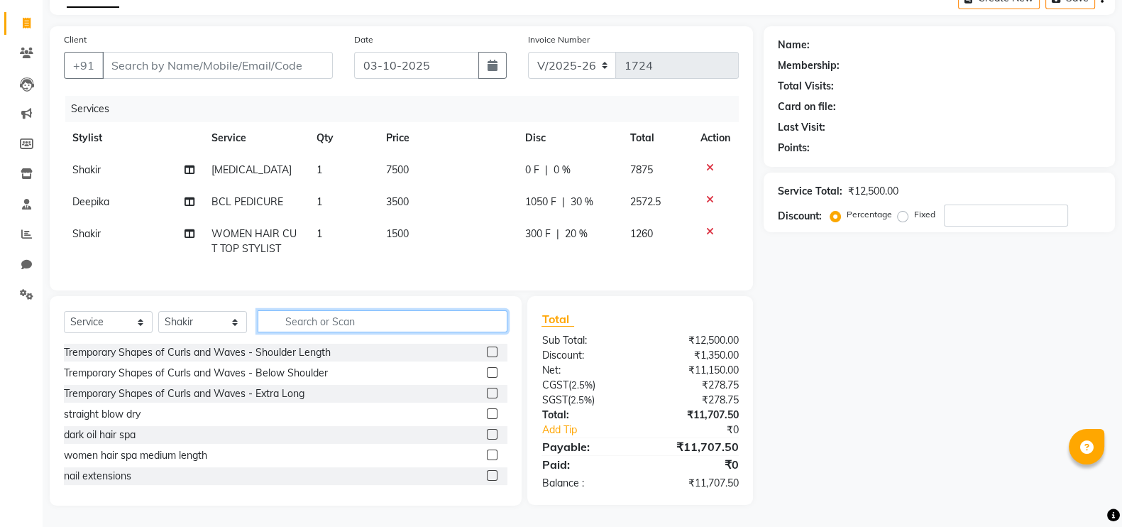
type input "D"
click at [310, 320] on input "SHA" at bounding box center [373, 321] width 230 height 22
type input "S"
type input "D"
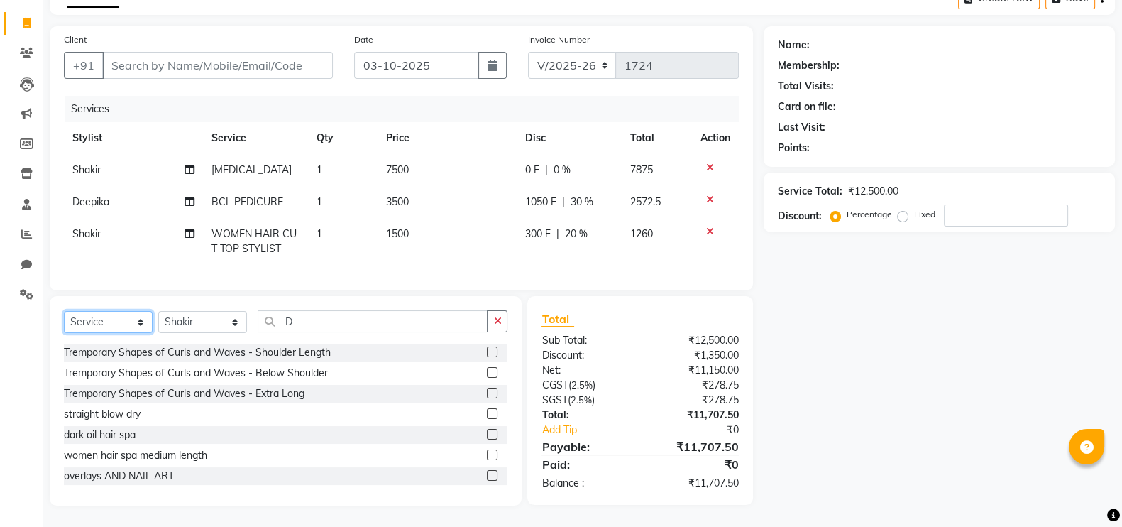
click at [138, 321] on select "Select Service Product Membership Package Voucher Prepaid Gift Card" at bounding box center [108, 322] width 89 height 22
select select "product"
click at [64, 311] on select "Select Service Product Membership Package Voucher Prepaid Gift Card" at bounding box center [108, 322] width 89 height 22
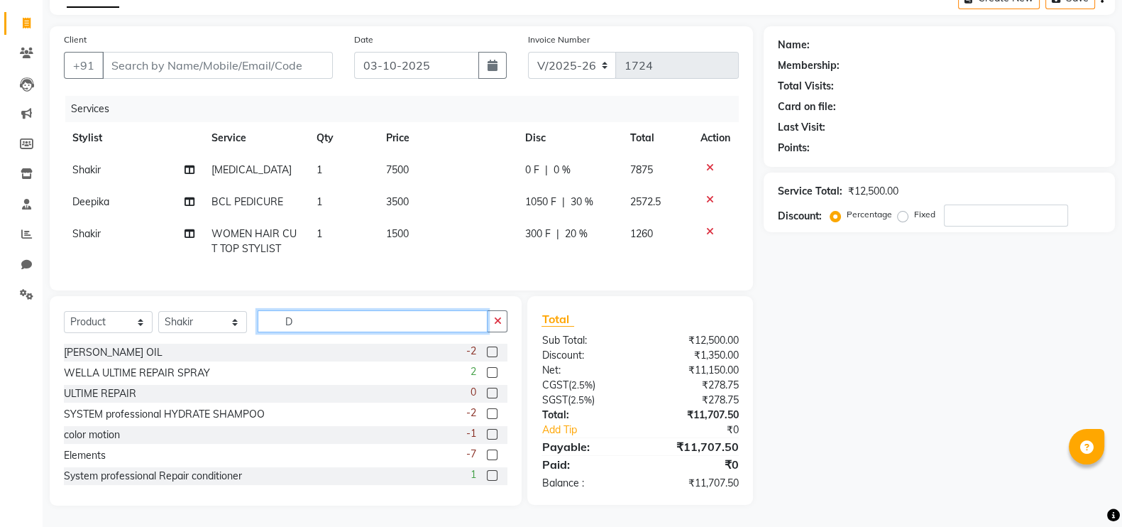
click at [296, 321] on input "D" at bounding box center [373, 321] width 230 height 22
click at [310, 321] on input "DEF" at bounding box center [373, 321] width 230 height 22
type input "D"
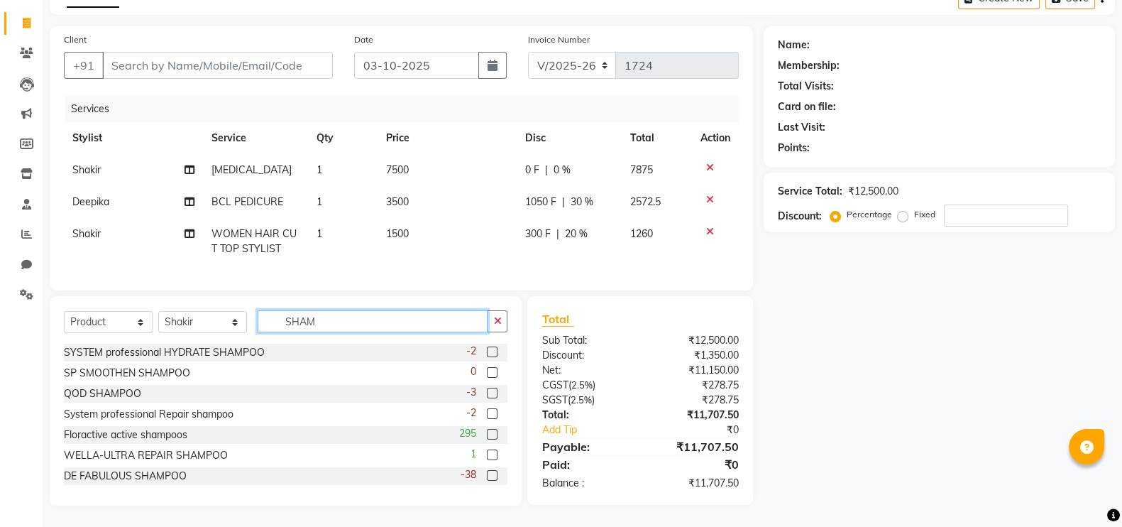
click at [328, 321] on input "SHAM" at bounding box center [373, 321] width 230 height 22
type input "S"
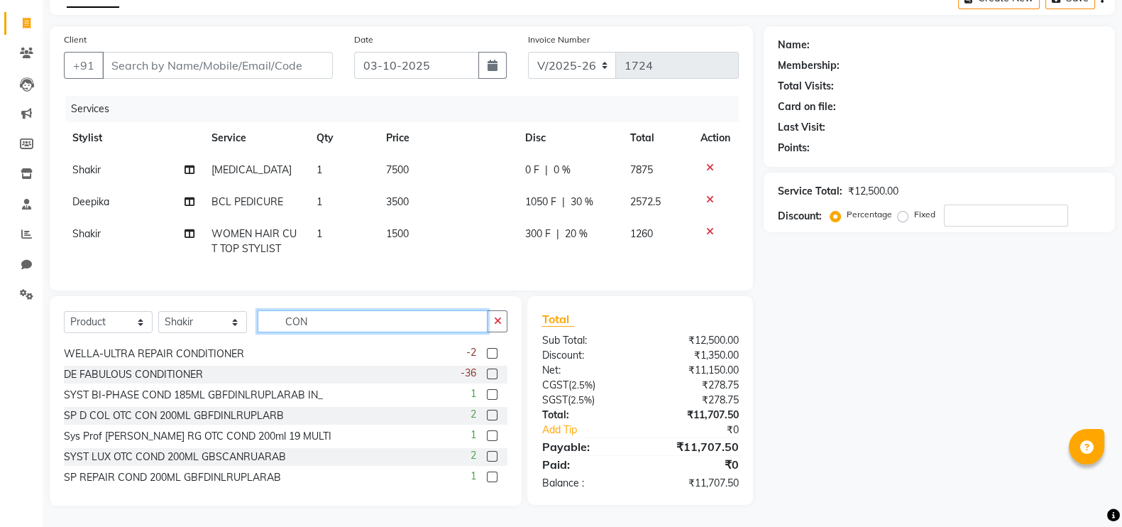
scroll to position [21, 0]
type input "CON"
click at [487, 367] on label at bounding box center [492, 372] width 11 height 11
click at [487, 368] on input "checkbox" at bounding box center [491, 372] width 9 height 9
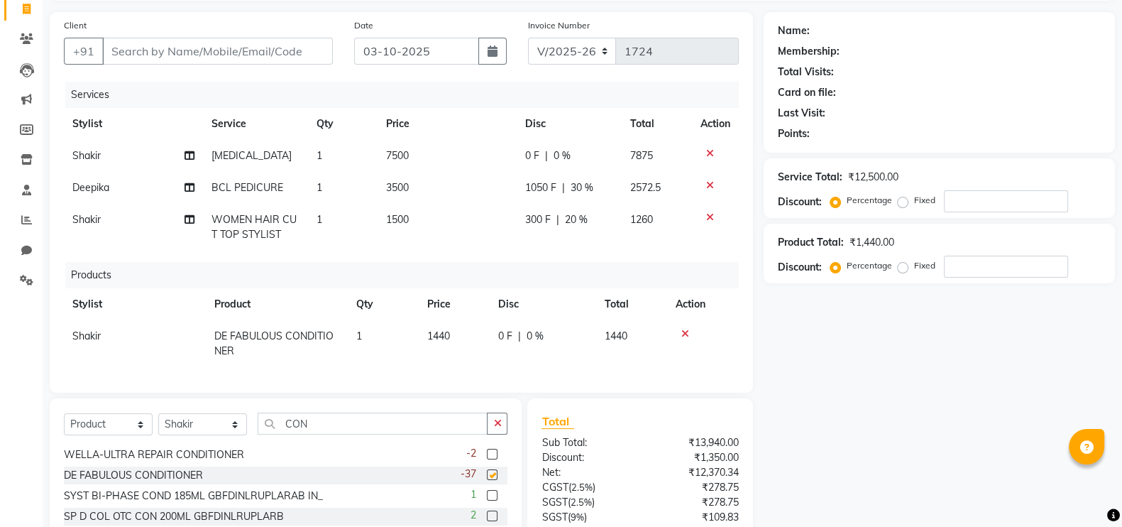
checkbox input "false"
click at [463, 333] on td "1440" at bounding box center [454, 343] width 71 height 47
select select "76513"
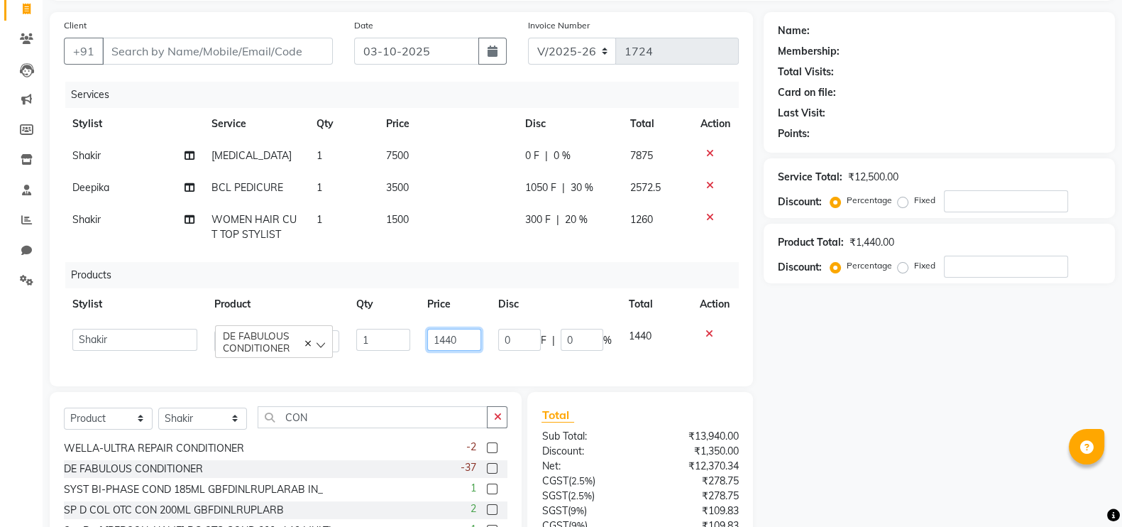
click at [465, 338] on input "1440" at bounding box center [454, 340] width 54 height 22
click at [465, 338] on input "144015" at bounding box center [454, 340] width 54 height 22
type input "5"
click at [465, 338] on input "5" at bounding box center [454, 340] width 54 height 22
type input "1575"
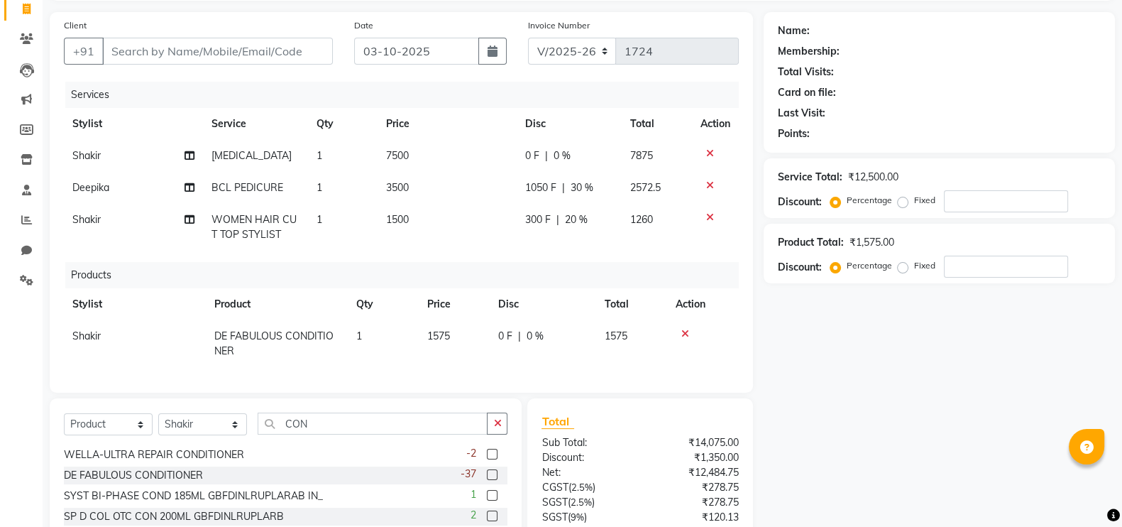
click at [506, 361] on td "0 F | 0 %" at bounding box center [543, 343] width 106 height 47
select select "76513"
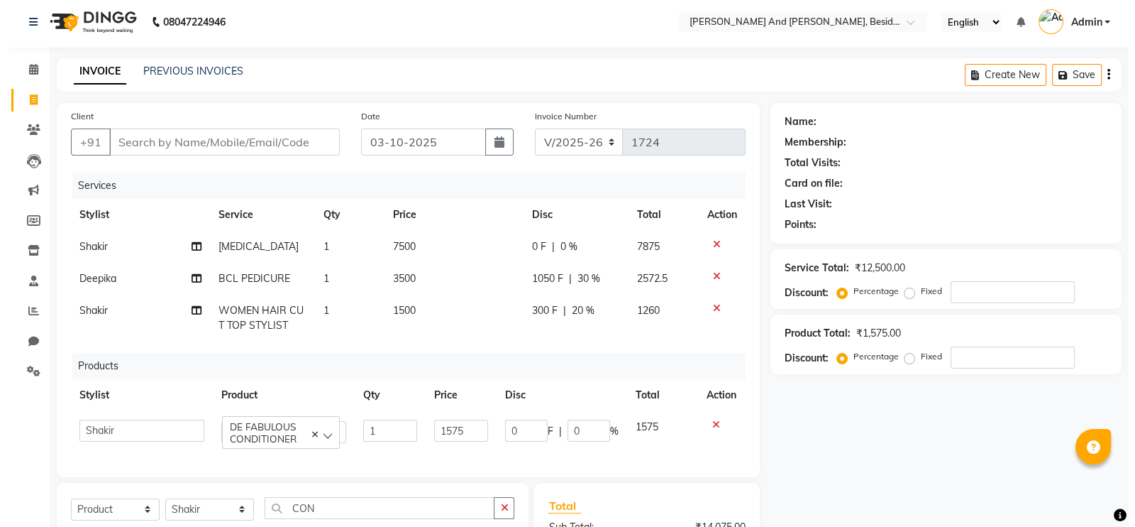
scroll to position [0, 0]
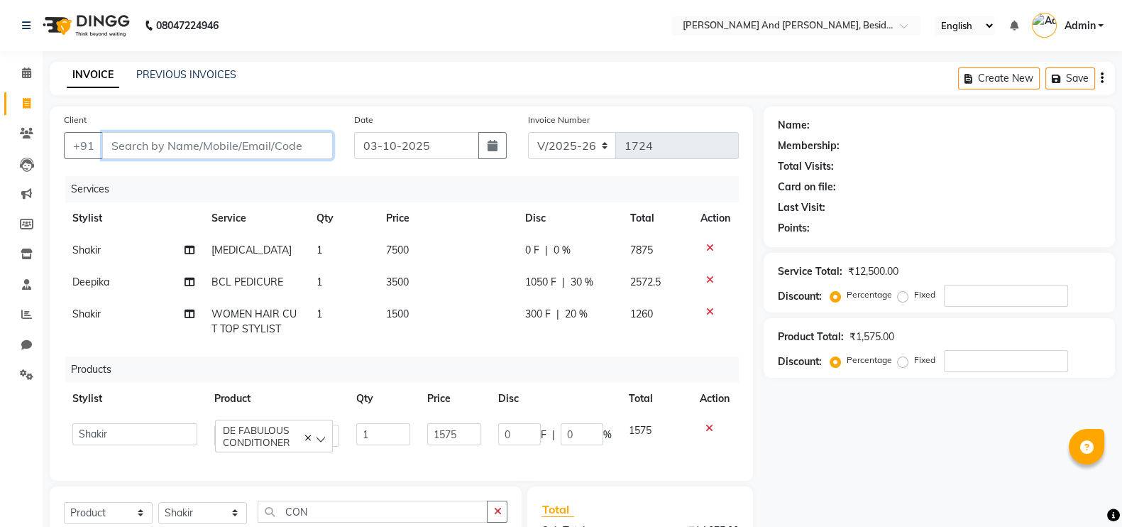
click at [109, 146] on input "Client" at bounding box center [217, 145] width 231 height 27
click at [116, 155] on input "Client" at bounding box center [217, 145] width 231 height 27
click at [116, 143] on input "Client" at bounding box center [217, 145] width 231 height 27
click at [111, 149] on input "Client" at bounding box center [217, 145] width 231 height 27
type input "9"
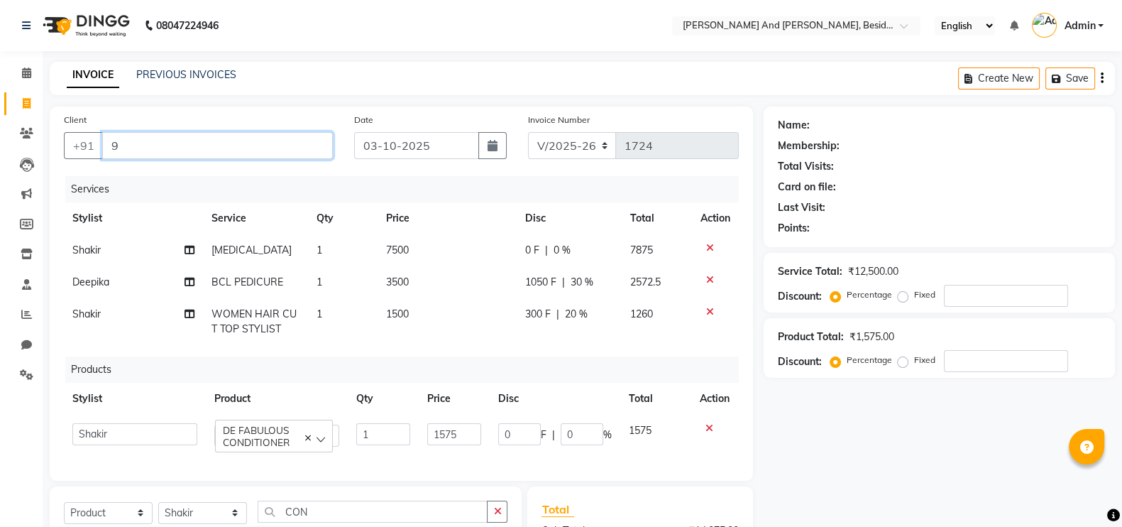
type input "0"
type input "9677282559"
click at [284, 142] on span "Add Client" at bounding box center [296, 145] width 56 height 14
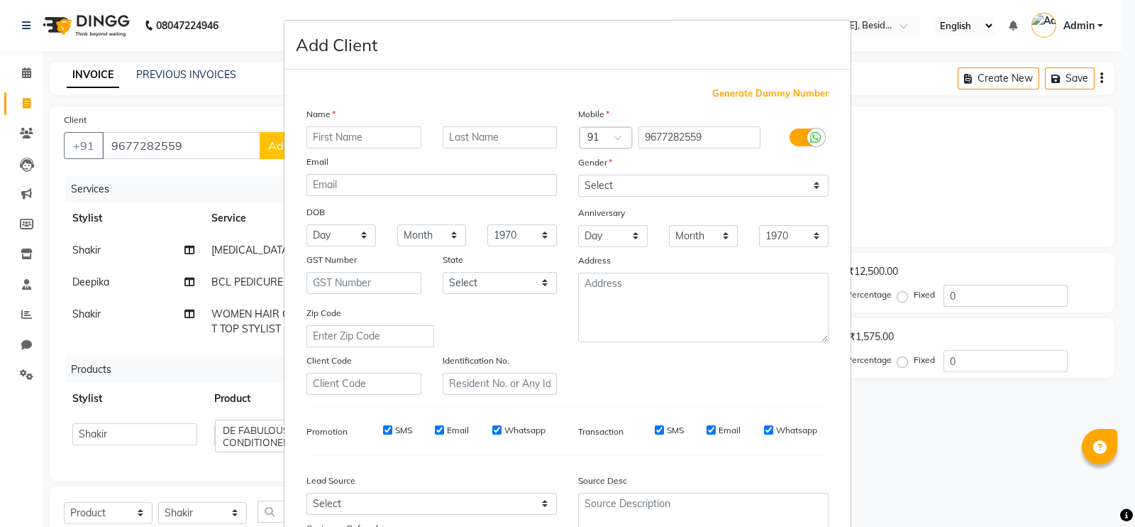
click at [307, 135] on input "text" at bounding box center [364, 137] width 115 height 22
click at [360, 133] on input "PRATIBHA" at bounding box center [364, 137] width 115 height 22
drag, startPoint x: 360, startPoint y: 133, endPoint x: 632, endPoint y: 258, distance: 299.8
click at [632, 258] on div "Name PRATIBHA Email DOB Day 01 02 03 04 05 06 07 08 09 10 11 12 13 14 15 16 17 …" at bounding box center [568, 250] width 544 height 288
type input "PRATIBHA"
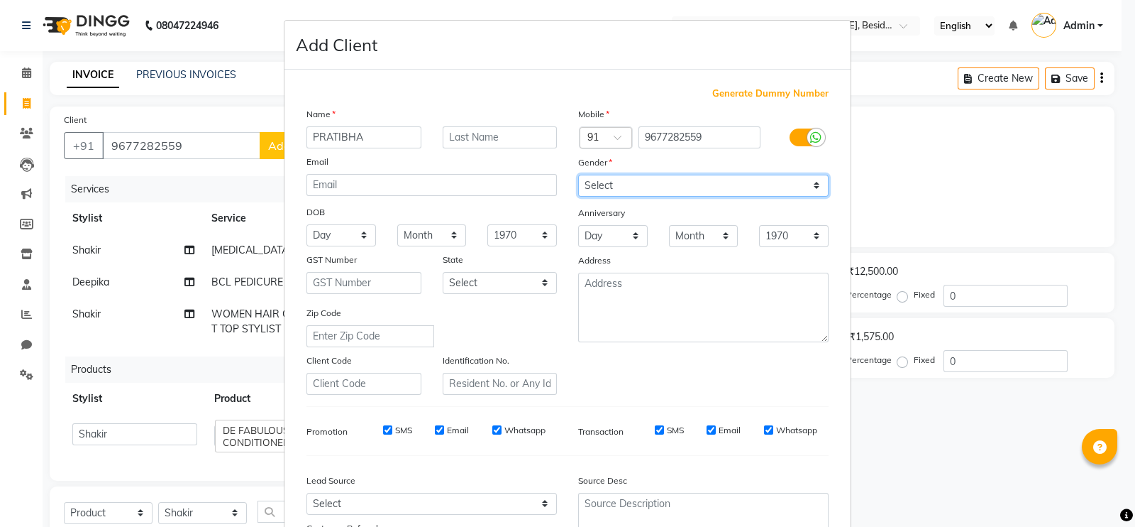
click at [809, 185] on select "Select Male Female Other Prefer Not To Say" at bounding box center [703, 186] width 251 height 22
select select "female"
click at [578, 175] on select "Select Male Female Other Prefer Not To Say" at bounding box center [703, 186] width 251 height 22
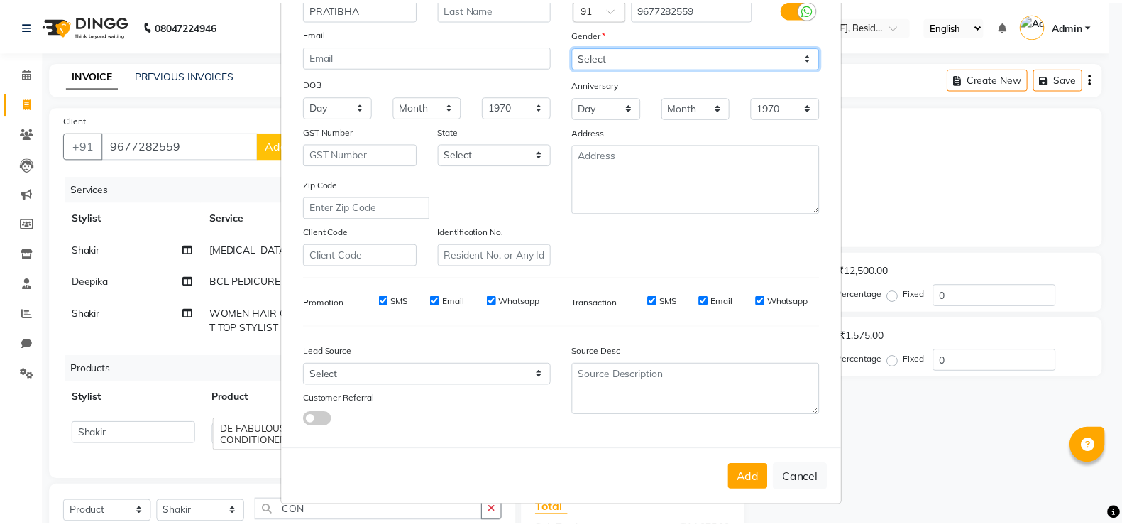
scroll to position [136, 0]
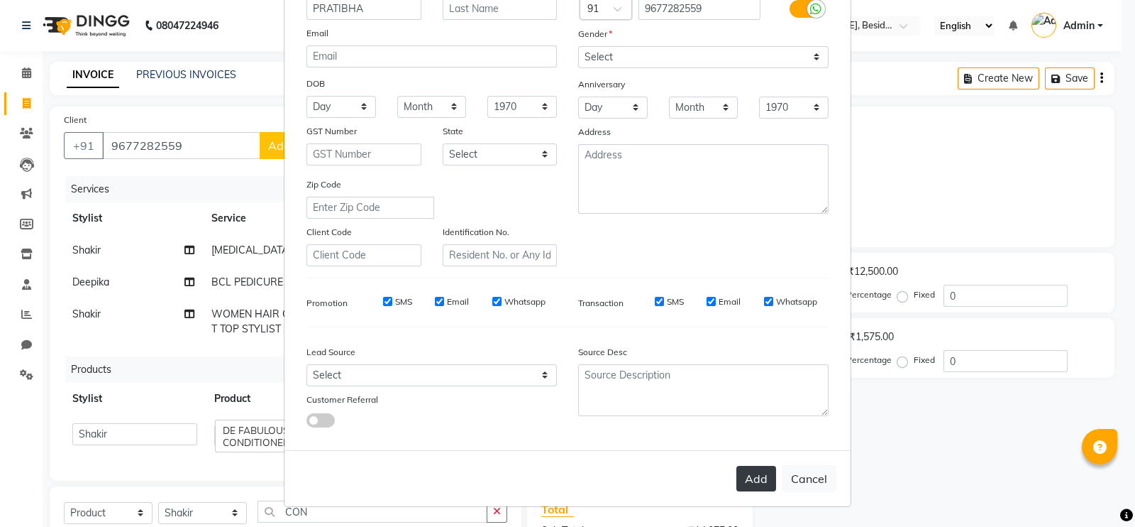
click at [764, 467] on button "Add" at bounding box center [757, 479] width 40 height 26
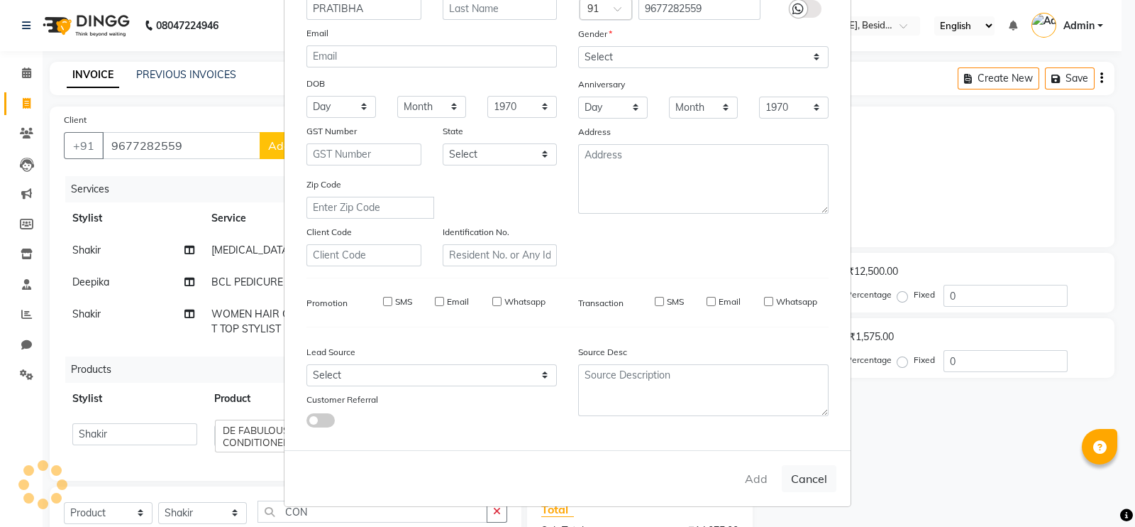
select select
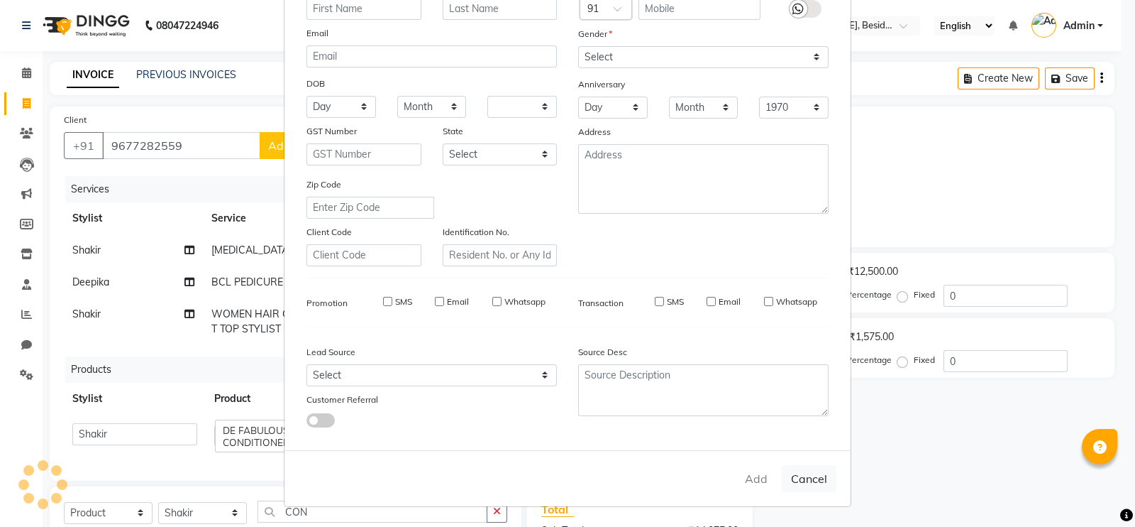
select select
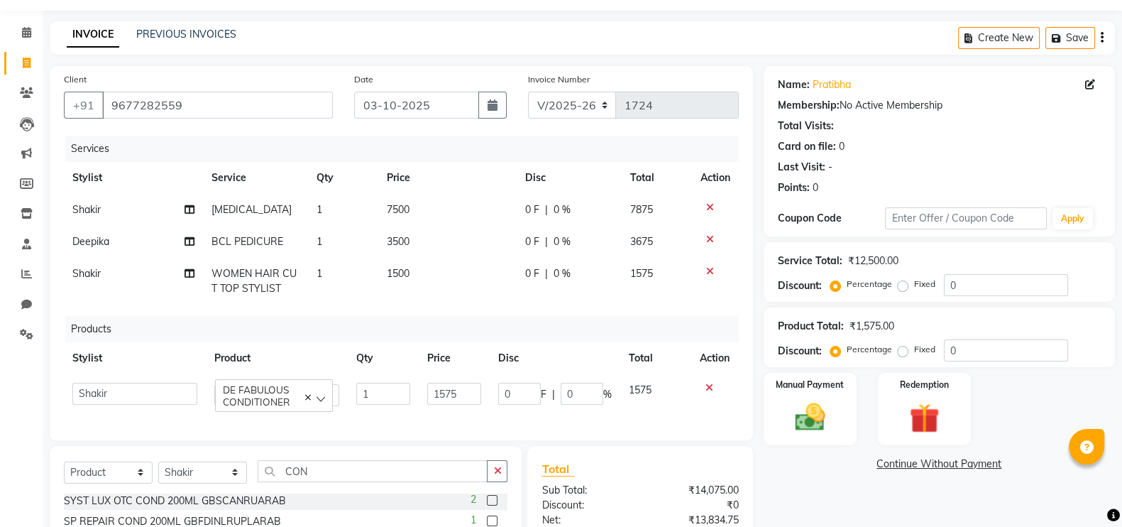
scroll to position [37, 0]
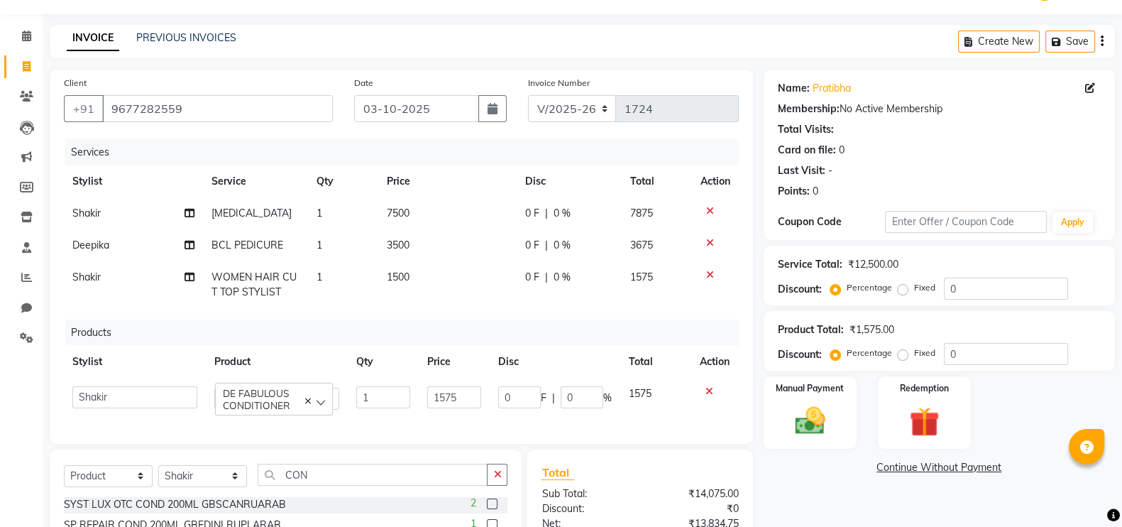
click at [575, 241] on div "0 F | 0 %" at bounding box center [568, 245] width 87 height 15
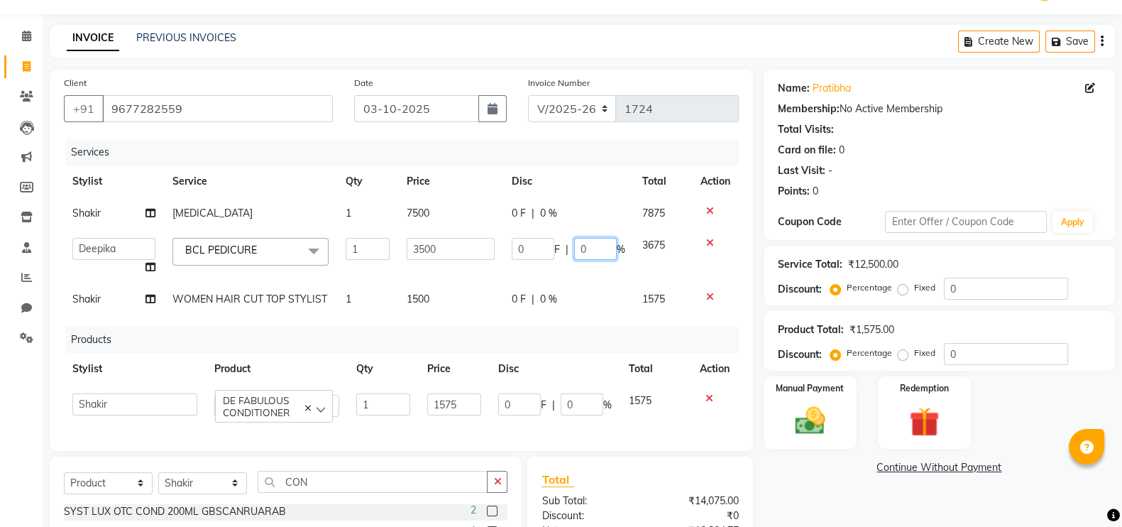
click at [593, 246] on input "0" at bounding box center [595, 249] width 43 height 22
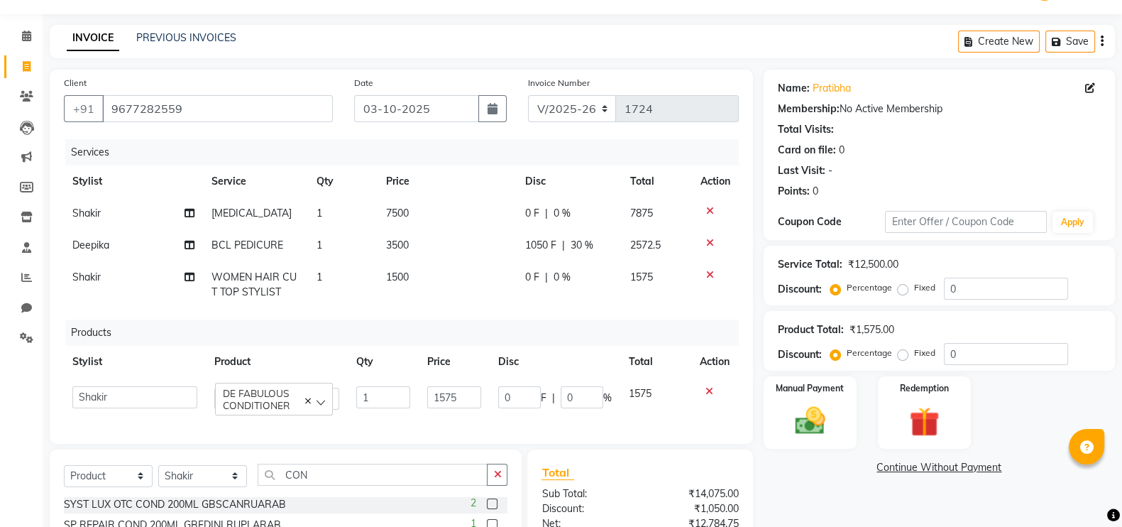
click at [607, 271] on tbody "Shakir botox 1 7500 0 F | 0 % 7875 Deepika BCL PEDICURE 1 3500 1050 F | 30 % 25…" at bounding box center [401, 252] width 675 height 111
click at [575, 273] on div "0 F | 0 %" at bounding box center [568, 277] width 88 height 15
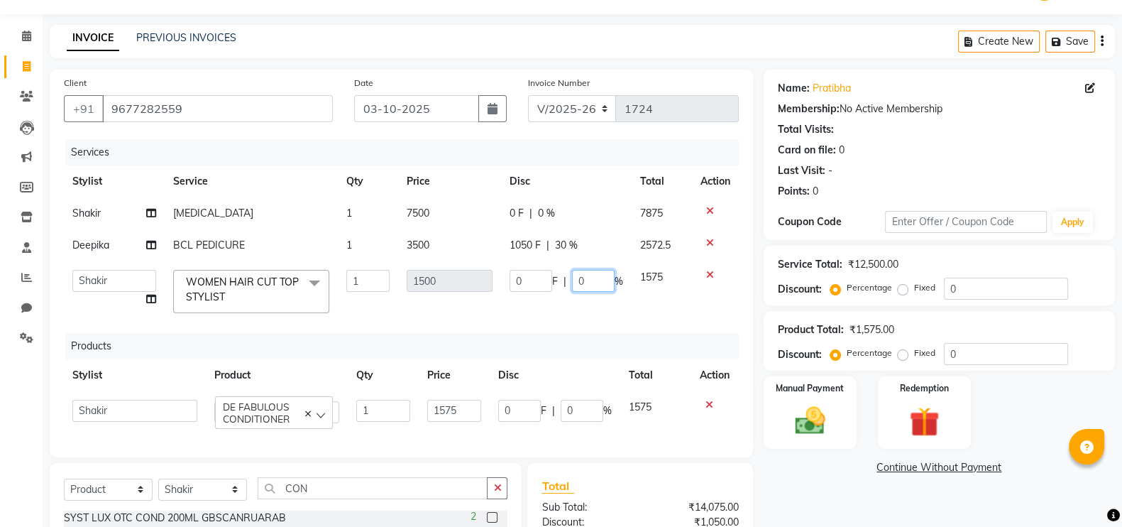
click at [591, 275] on input "0" at bounding box center [593, 281] width 43 height 22
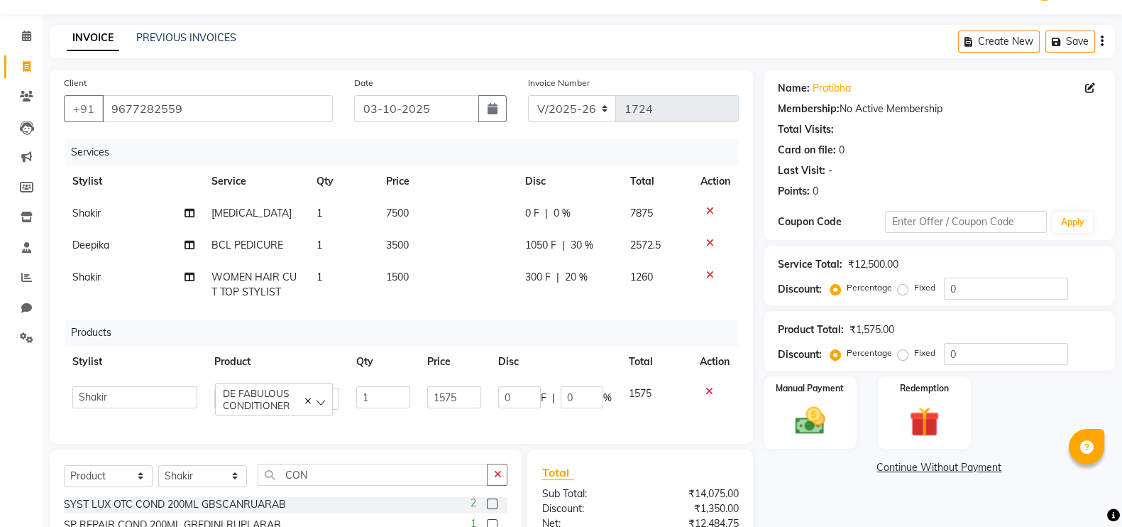
click at [593, 299] on td "300 F | 20 %" at bounding box center [568, 284] width 105 height 47
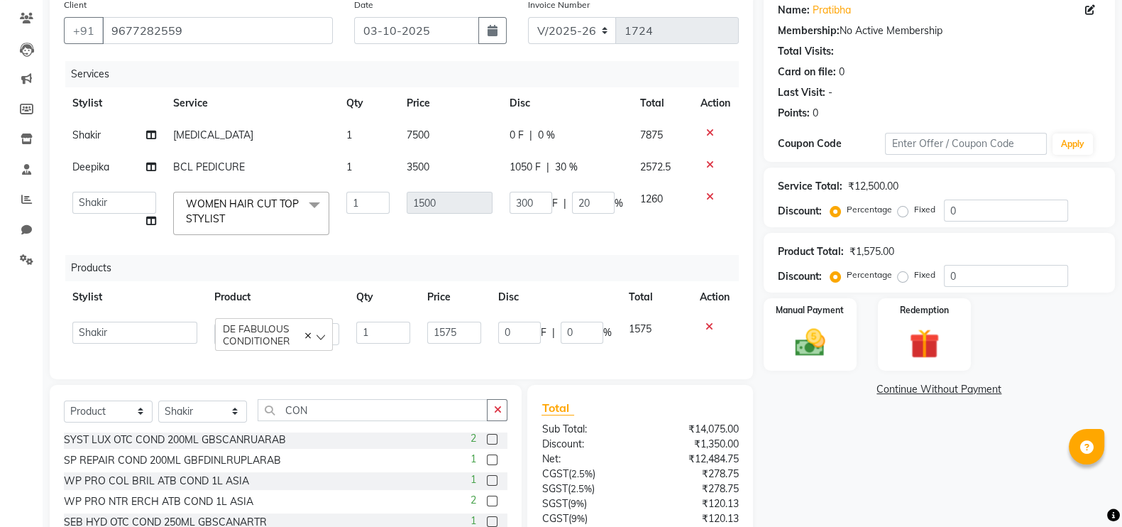
scroll to position [111, 0]
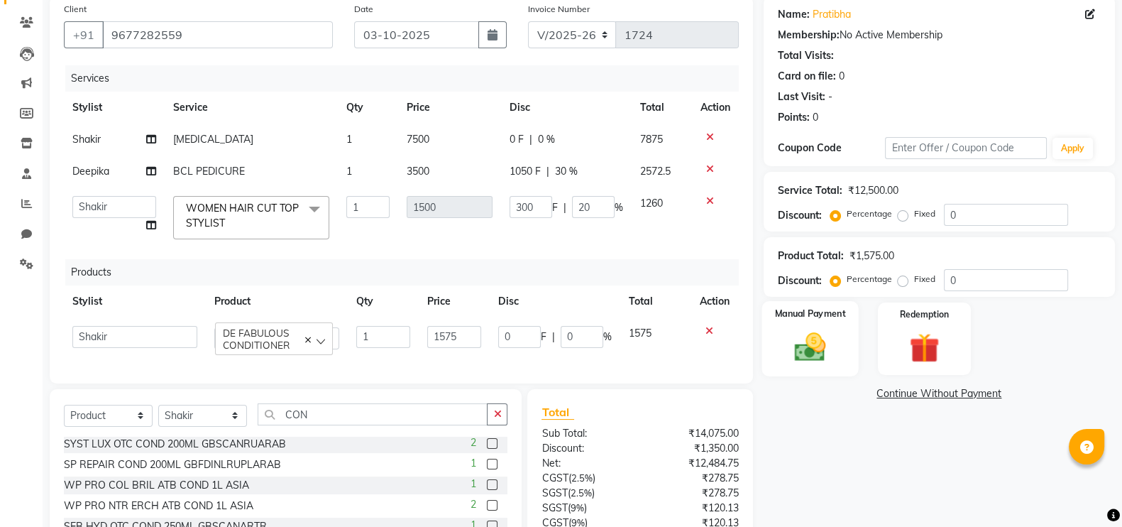
click at [813, 338] on img at bounding box center [810, 346] width 50 height 35
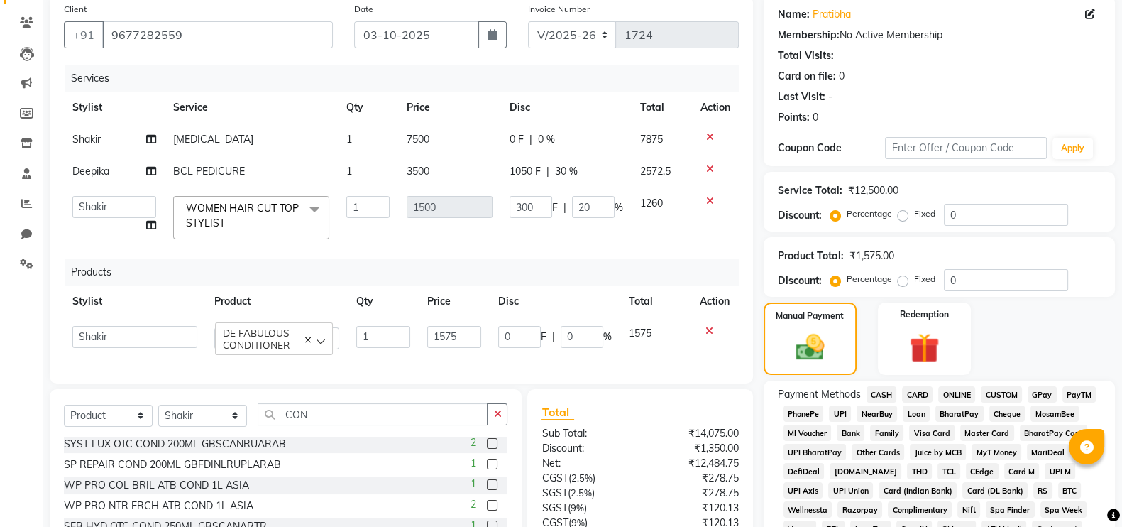
click at [884, 392] on span "CASH" at bounding box center [881, 394] width 31 height 16
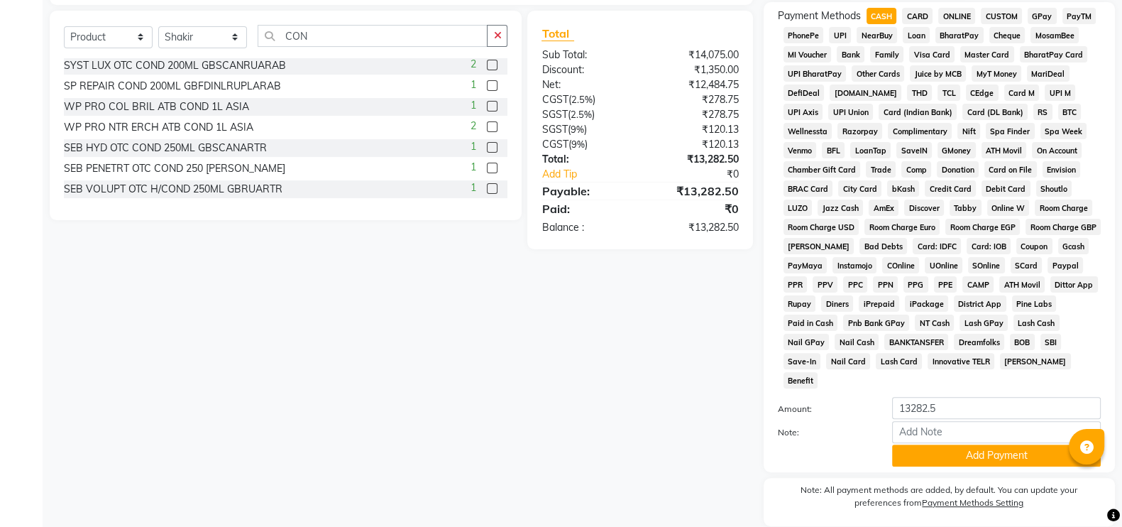
scroll to position [490, 0]
click at [950, 444] on button "Add Payment" at bounding box center [996, 455] width 209 height 22
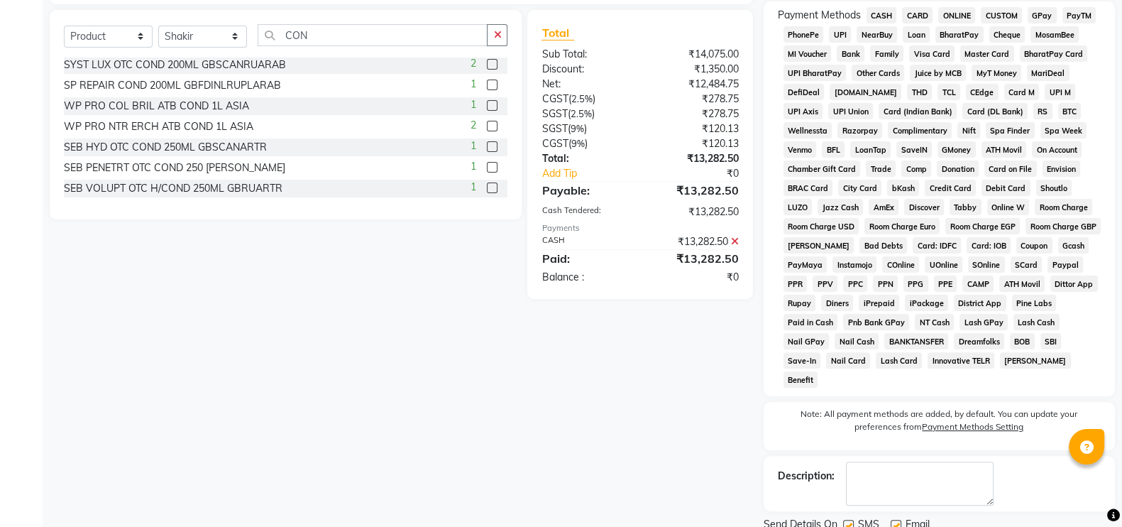
scroll to position [527, 0]
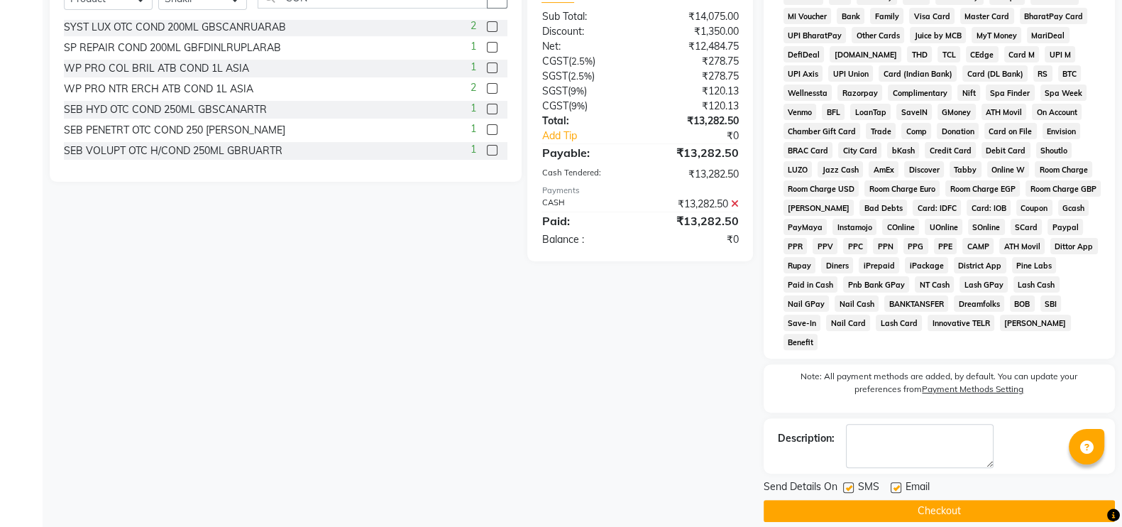
click at [871, 467] on button "Checkout" at bounding box center [939, 511] width 351 height 22
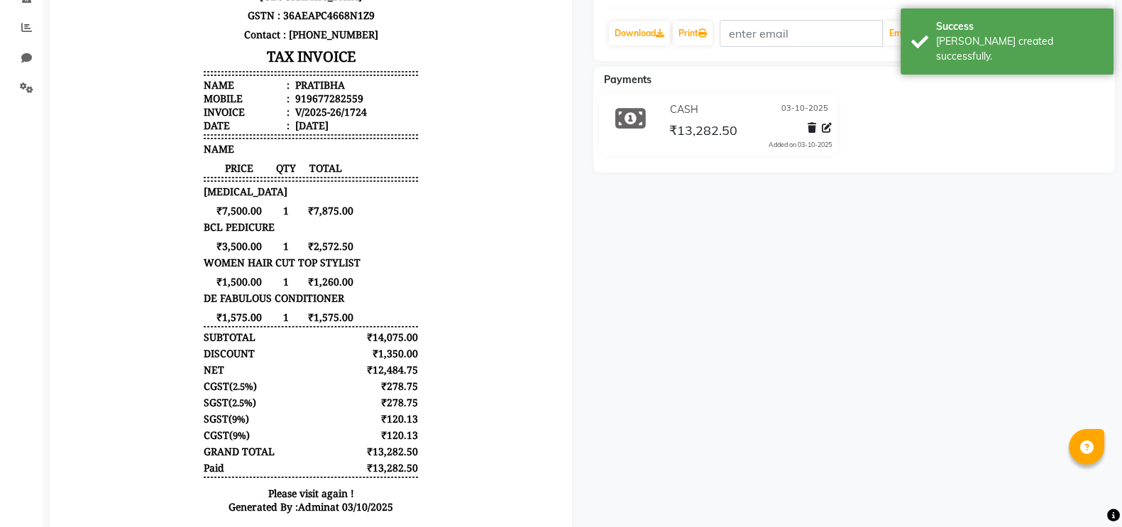
scroll to position [287, 0]
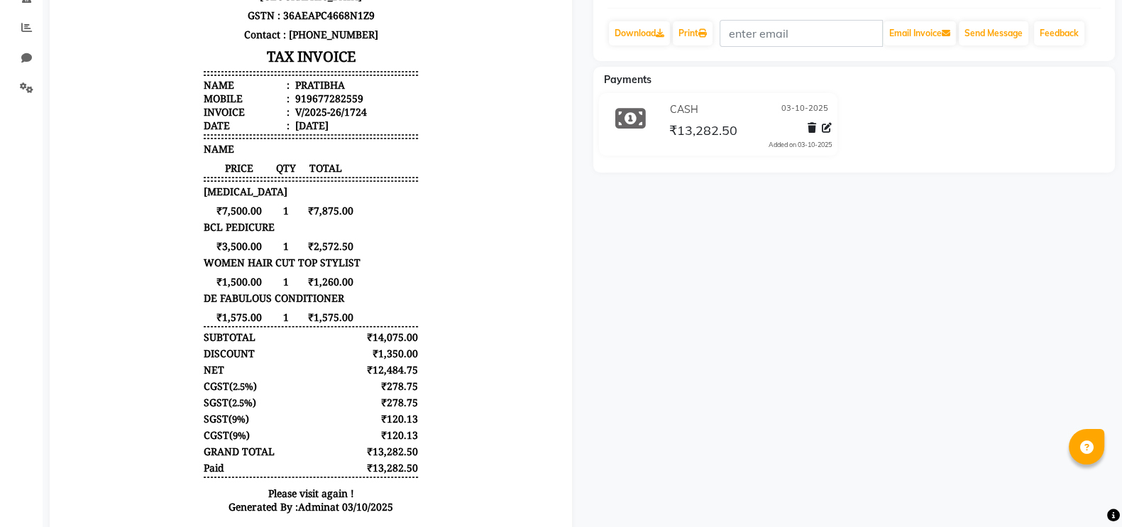
click at [782, 8] on hr at bounding box center [854, 8] width 494 height 1
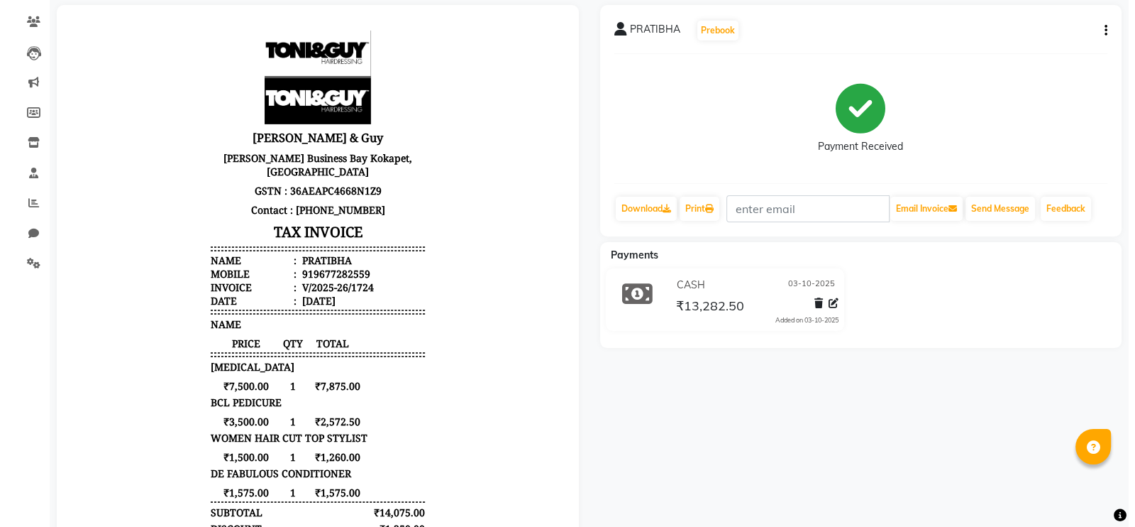
scroll to position [0, 0]
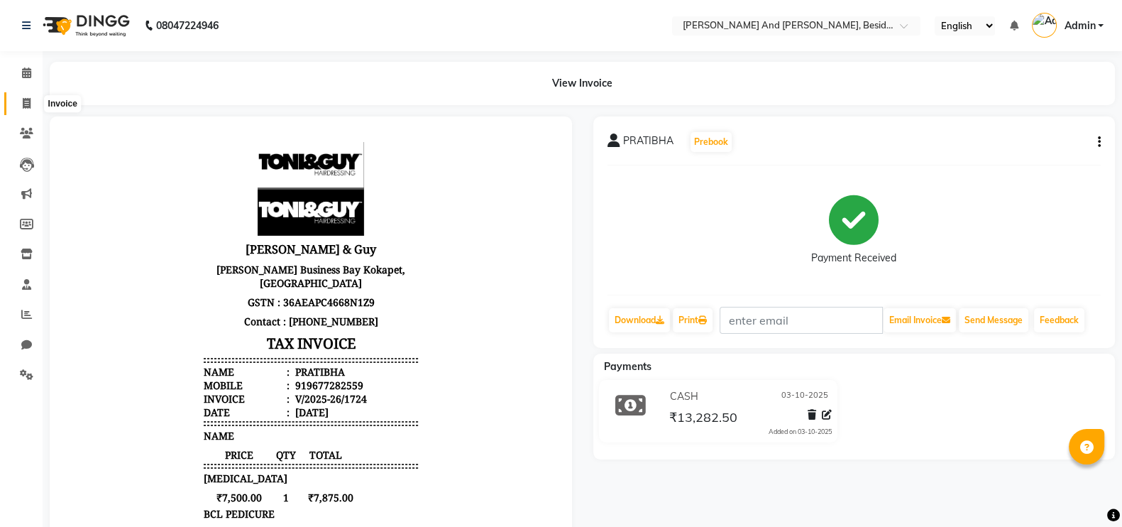
click at [25, 104] on icon at bounding box center [27, 103] width 8 height 11
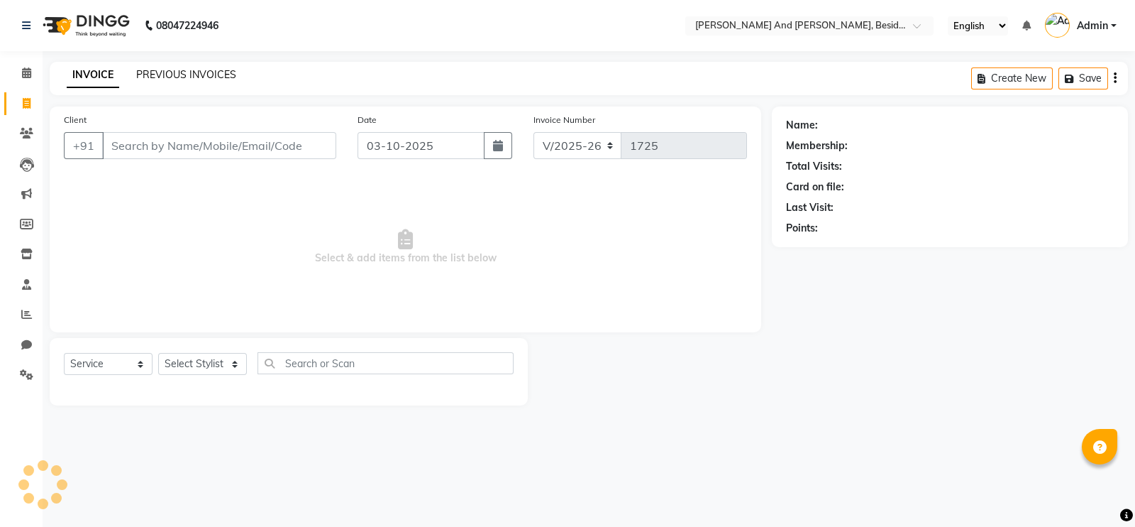
click at [182, 74] on link "PREVIOUS INVOICES" at bounding box center [186, 74] width 100 height 13
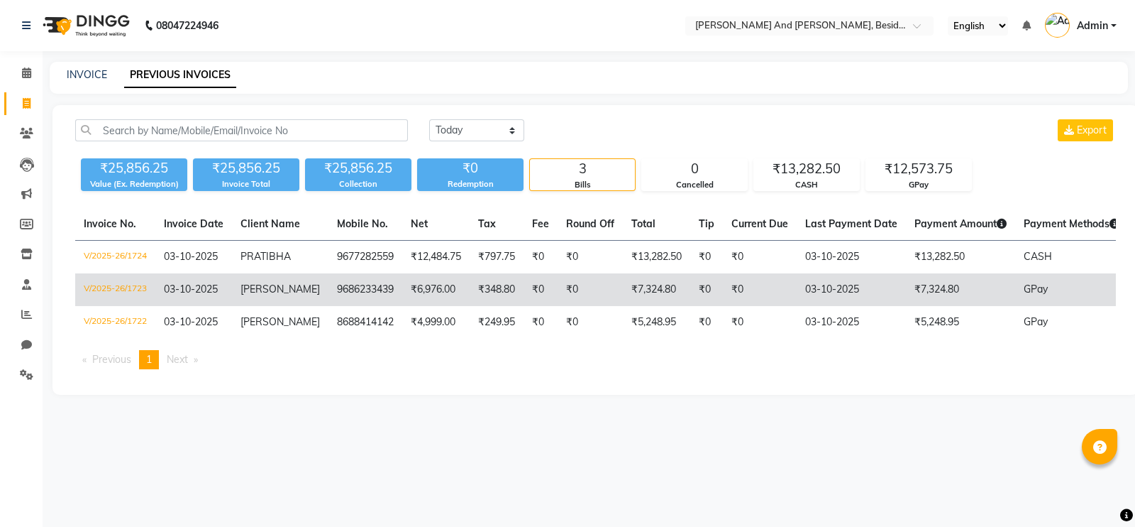
click at [266, 286] on span "Akhila" at bounding box center [280, 288] width 79 height 13
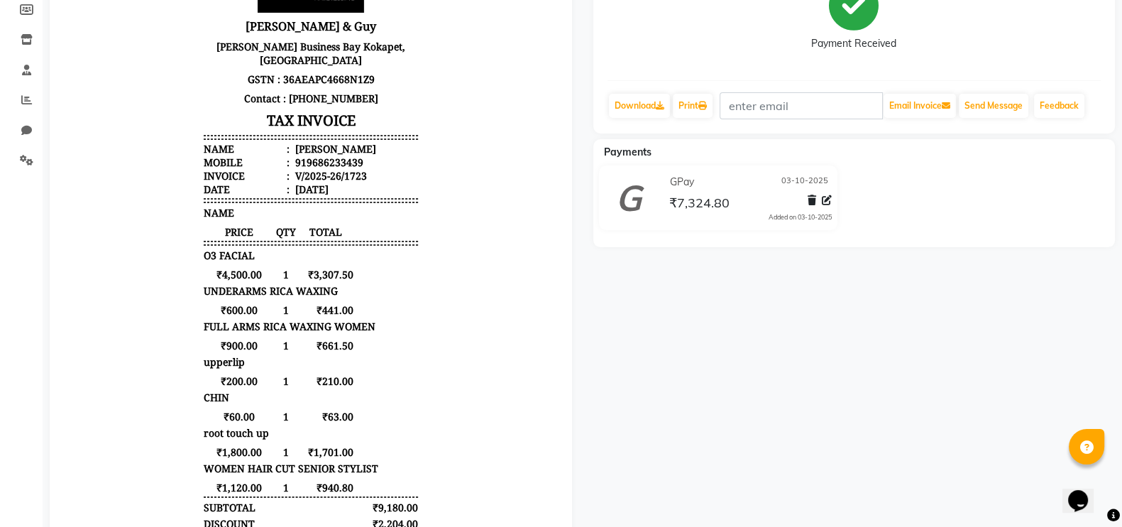
scroll to position [223, 0]
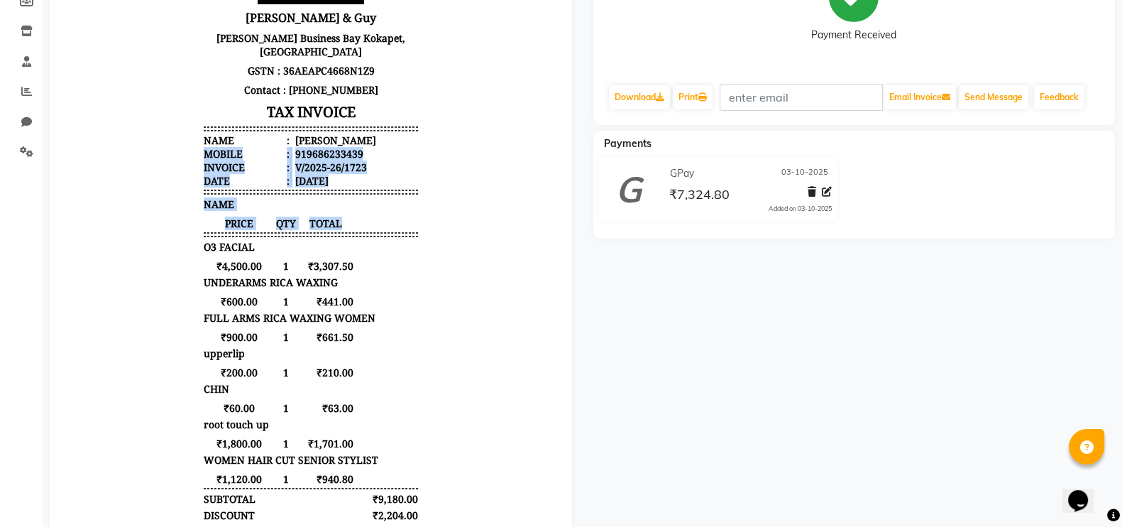
drag, startPoint x: 485, startPoint y: 133, endPoint x: 482, endPoint y: 220, distance: 87.3
click at [482, 220] on body "Toni & Guy Raichandani Business Bay Kokapet, Hyderabad GSTN : 36AEAPC4668N1Z9 C…" at bounding box center [311, 281] width 483 height 752
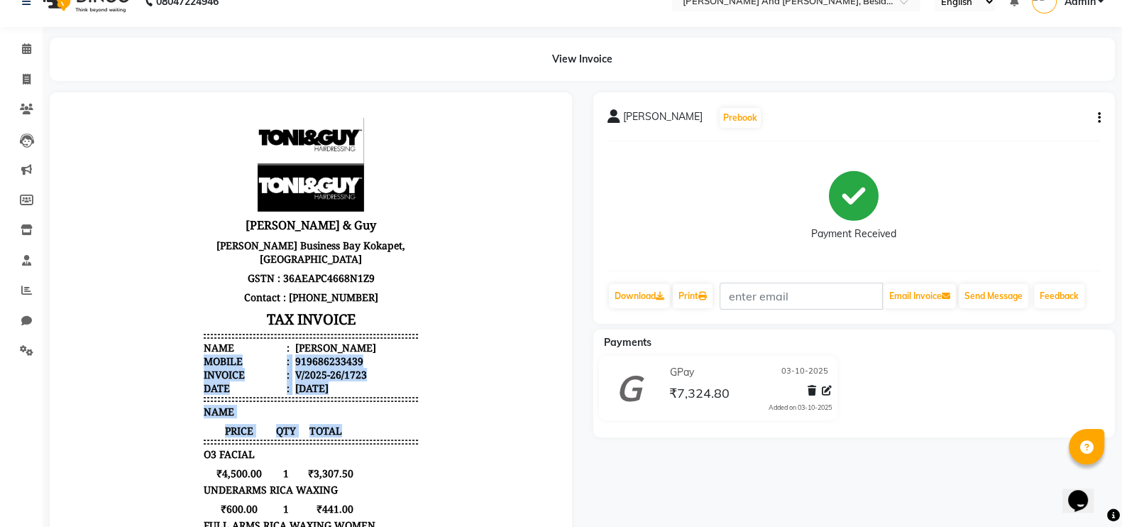
scroll to position [15, 0]
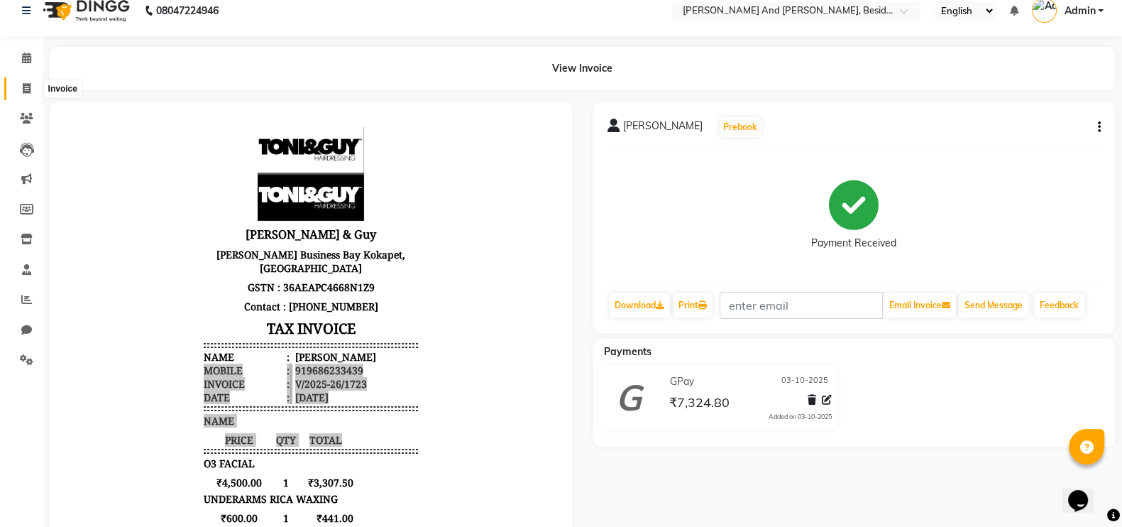
click at [23, 90] on icon at bounding box center [27, 88] width 8 height 11
select select "service"
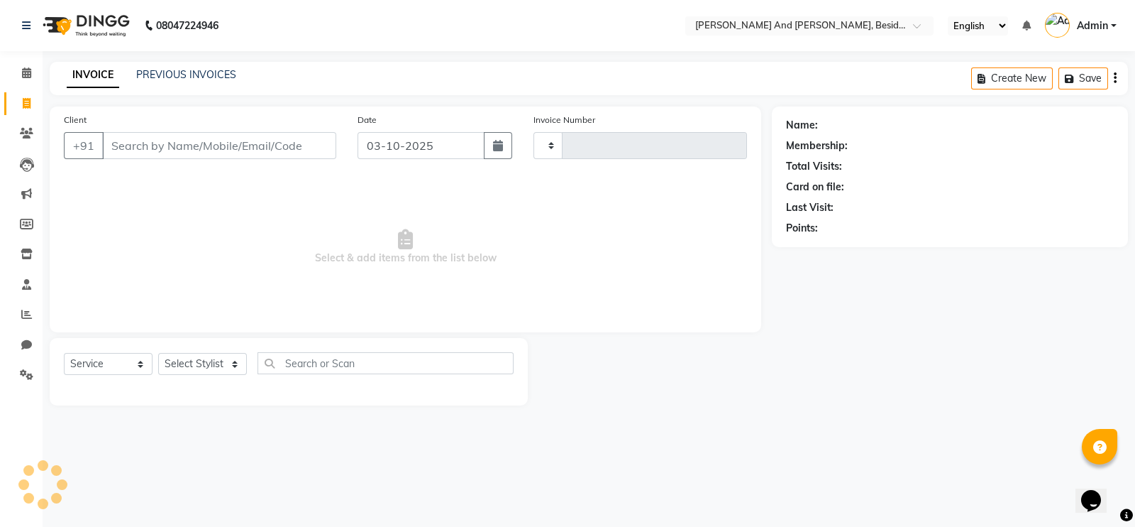
type input "1725"
select select "4907"
click at [213, 76] on link "PREVIOUS INVOICES" at bounding box center [186, 74] width 100 height 13
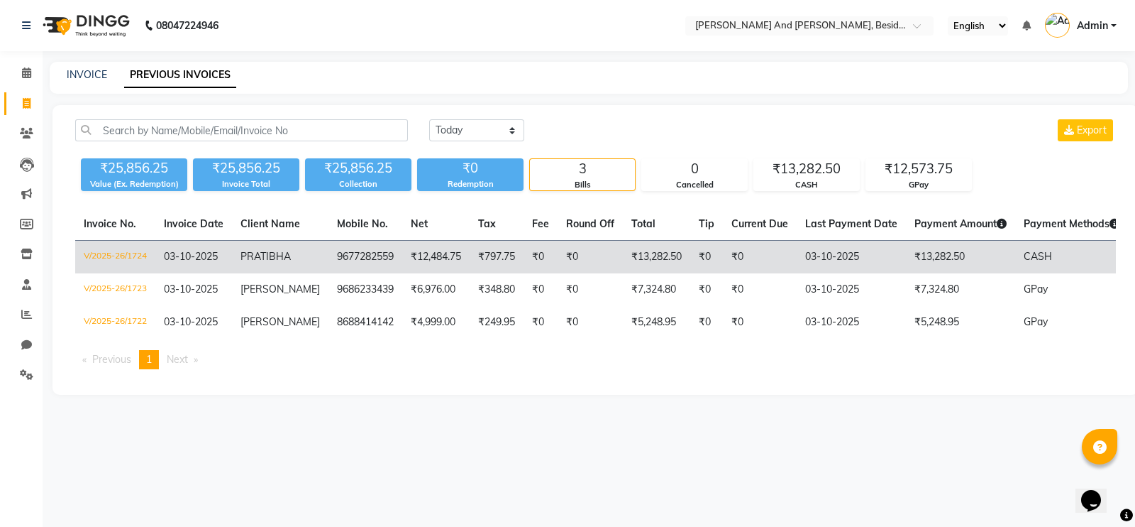
click at [906, 260] on td "₹13,282.50" at bounding box center [960, 257] width 109 height 33
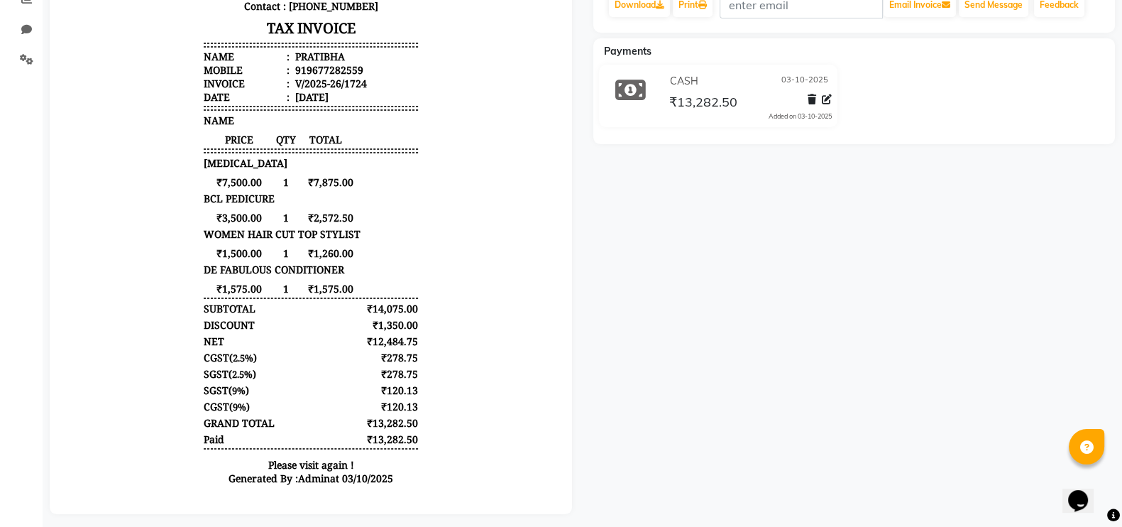
scroll to position [322, 0]
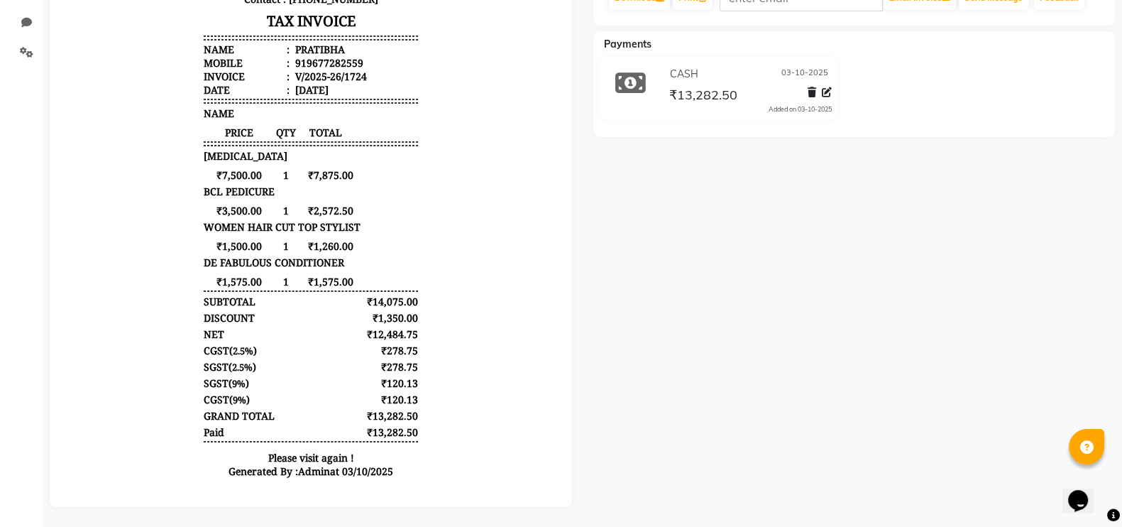
click at [94, 137] on body "[PERSON_NAME] & [PERSON_NAME] Business Bay Kokapet, [GEOGRAPHIC_DATA] GSTN : 36…" at bounding box center [311, 153] width 483 height 678
click at [638, 214] on div "PRATIBHA Prebook Payment Received Download Print Email Invoice Send Message Fee…" at bounding box center [855, 150] width 544 height 712
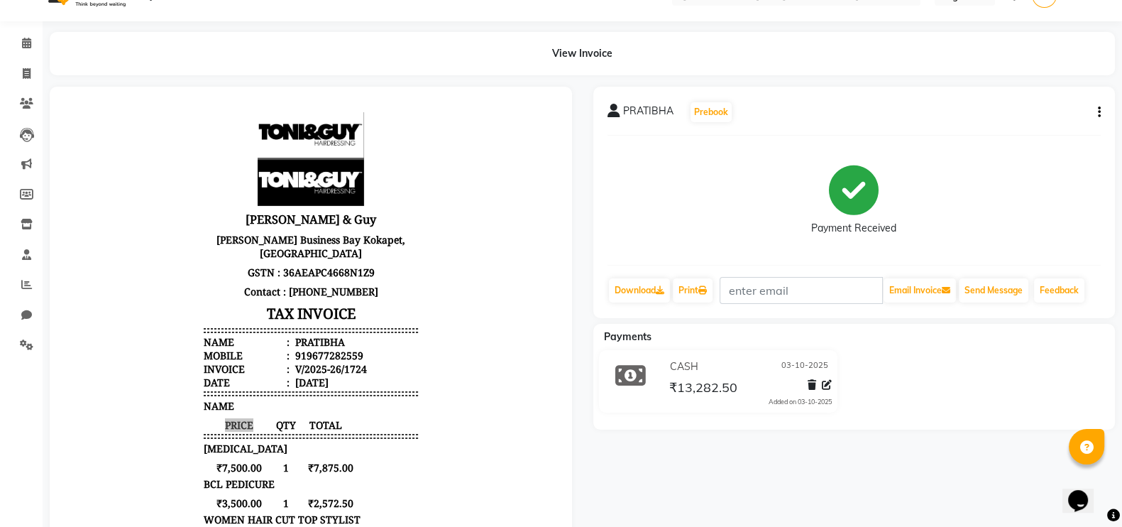
scroll to position [0, 0]
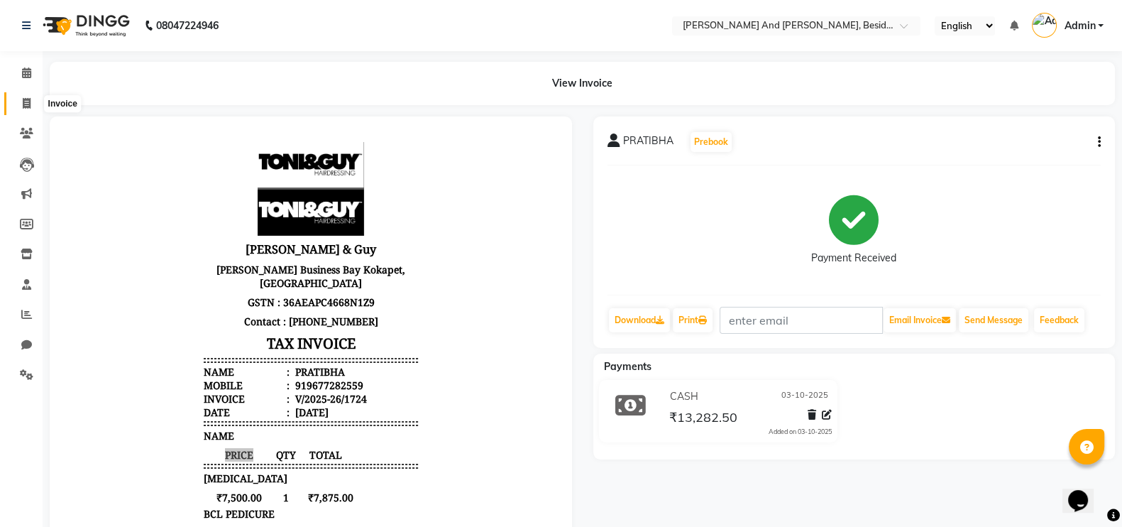
click at [27, 105] on icon at bounding box center [27, 103] width 8 height 11
select select "service"
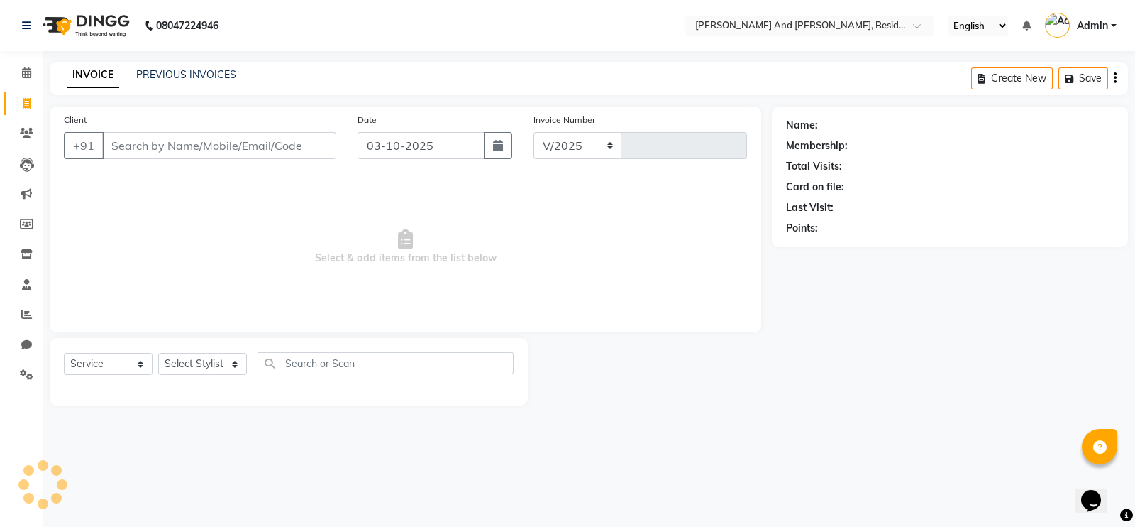
select select "4907"
type input "1725"
click at [111, 145] on input "Client" at bounding box center [219, 145] width 234 height 27
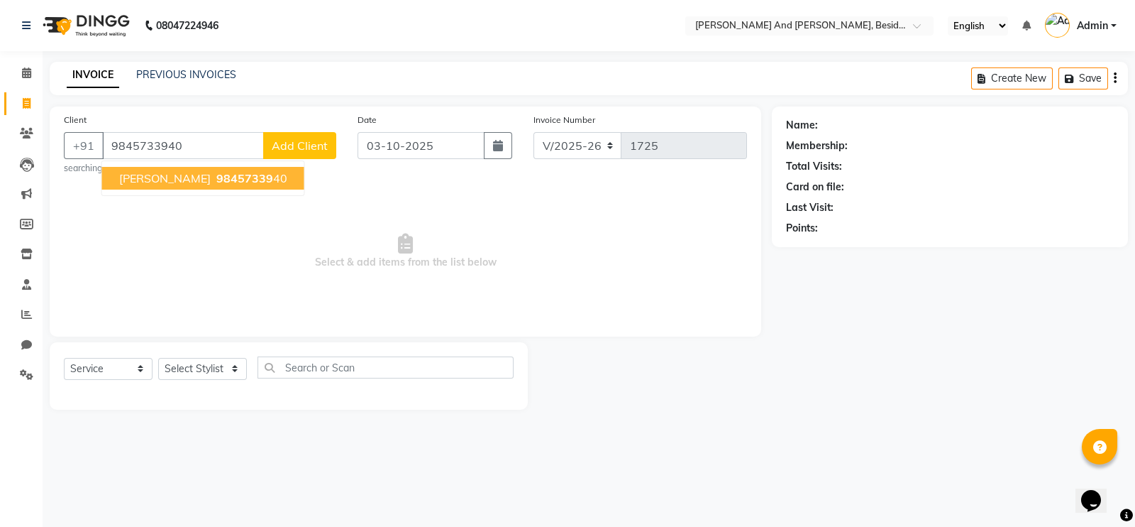
type input "9845733940"
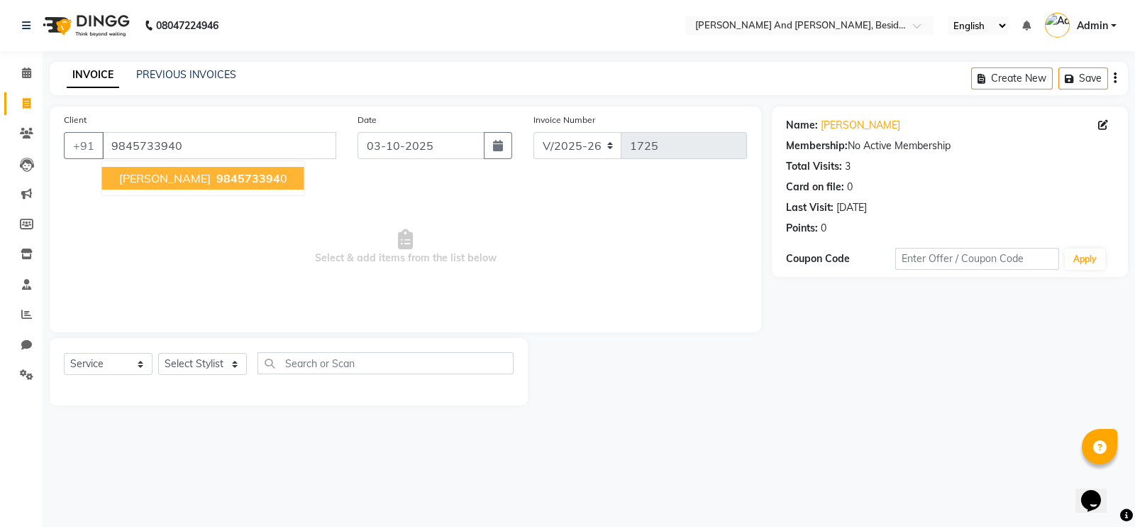
click at [216, 175] on span "984573394" at bounding box center [248, 178] width 64 height 14
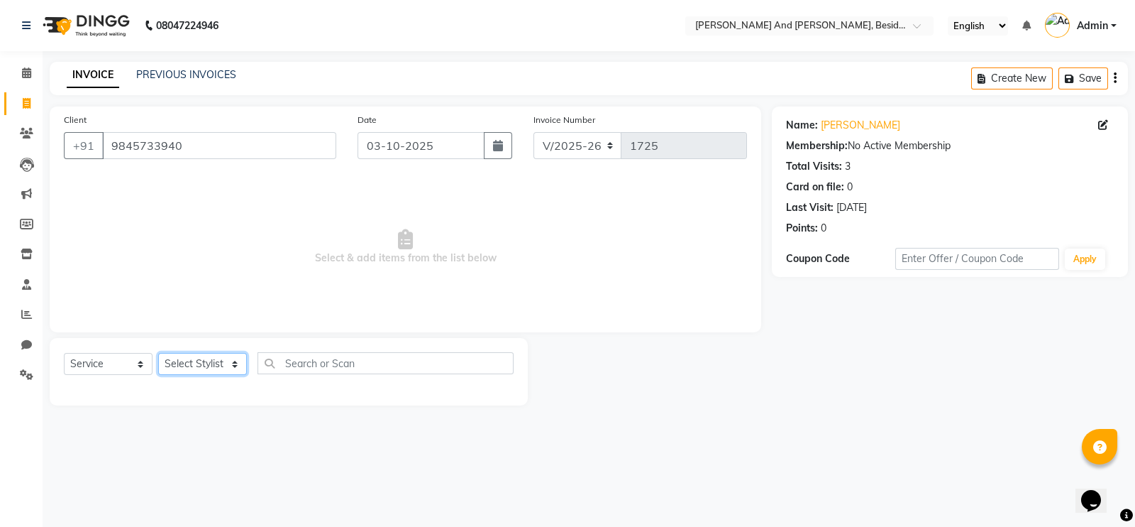
drag, startPoint x: 235, startPoint y: 371, endPoint x: 174, endPoint y: 370, distance: 61.0
click at [174, 370] on select "Select Stylist Ali Daulat Deepika Dheepika mngr Rajveer Sanib Saifi Savej Shail…" at bounding box center [202, 364] width 89 height 22
select select "92932"
click at [158, 353] on select "Select Stylist Ali Daulat Deepika Dheepika mngr Rajveer Sanib Saifi Savej Shail…" at bounding box center [202, 364] width 89 height 22
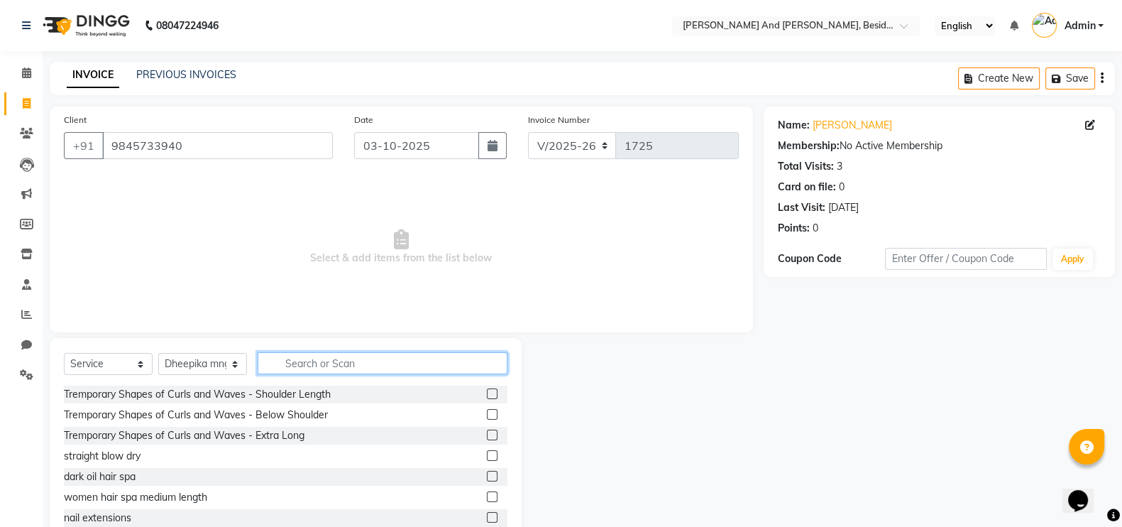
click at [273, 362] on input "text" at bounding box center [383, 363] width 250 height 22
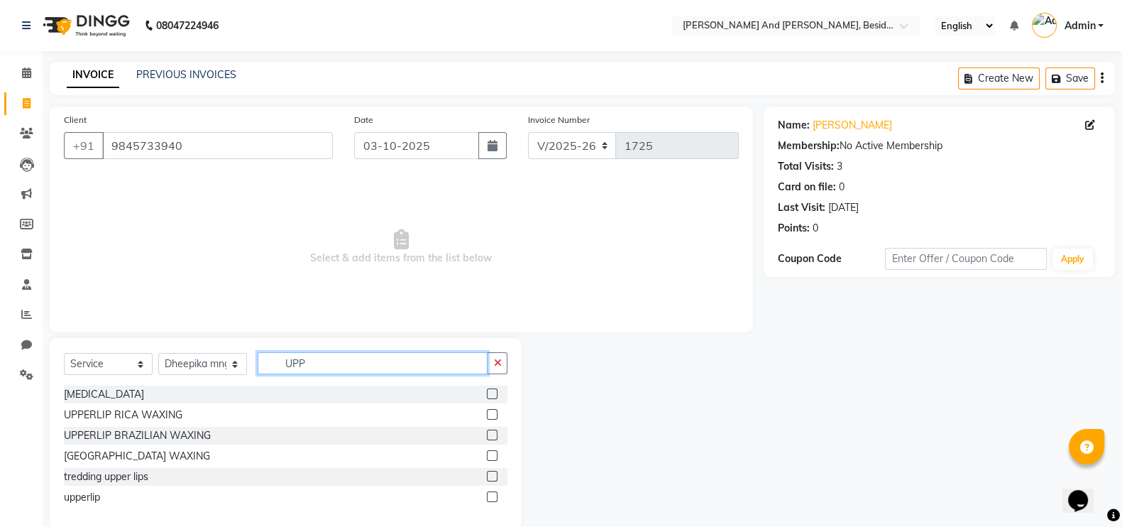
type input "UPP"
click at [495, 500] on label at bounding box center [492, 496] width 11 height 11
click at [495, 500] on input "checkbox" at bounding box center [491, 496] width 9 height 9
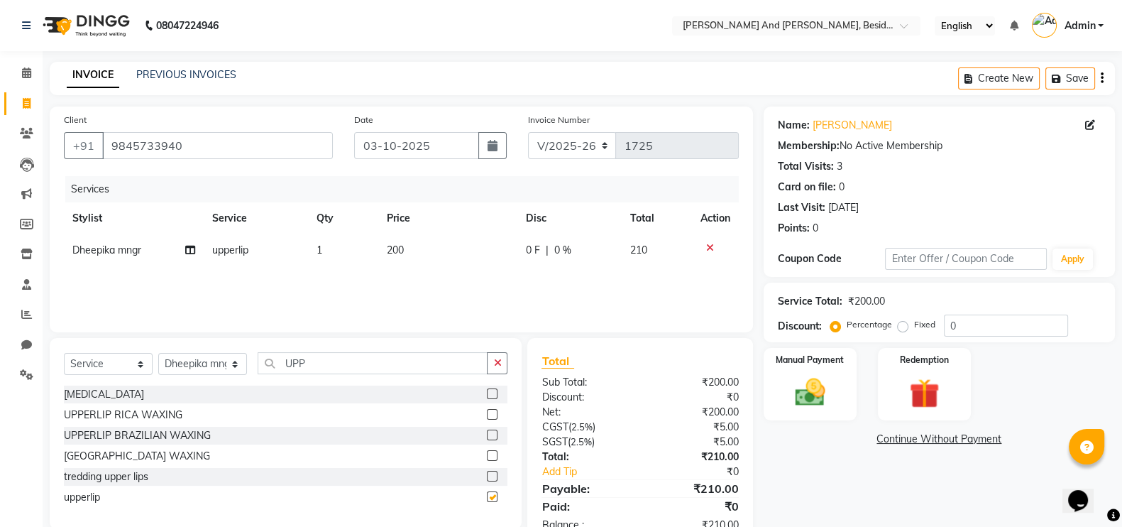
checkbox input "false"
click at [494, 478] on label at bounding box center [492, 475] width 11 height 11
click at [494, 478] on input "checkbox" at bounding box center [491, 476] width 9 height 9
checkbox input "false"
click at [708, 246] on icon at bounding box center [710, 248] width 8 height 10
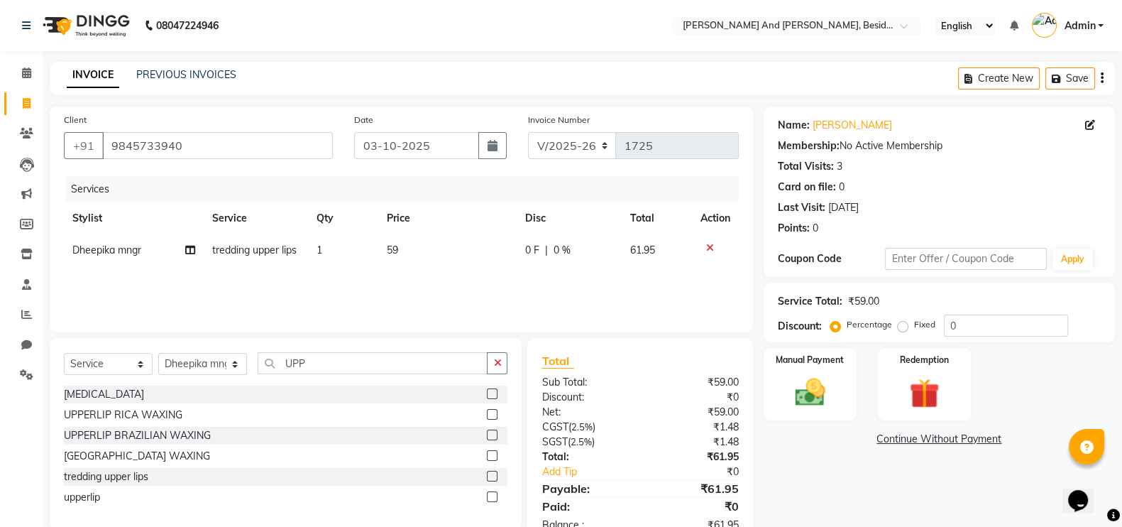
scroll to position [42, 0]
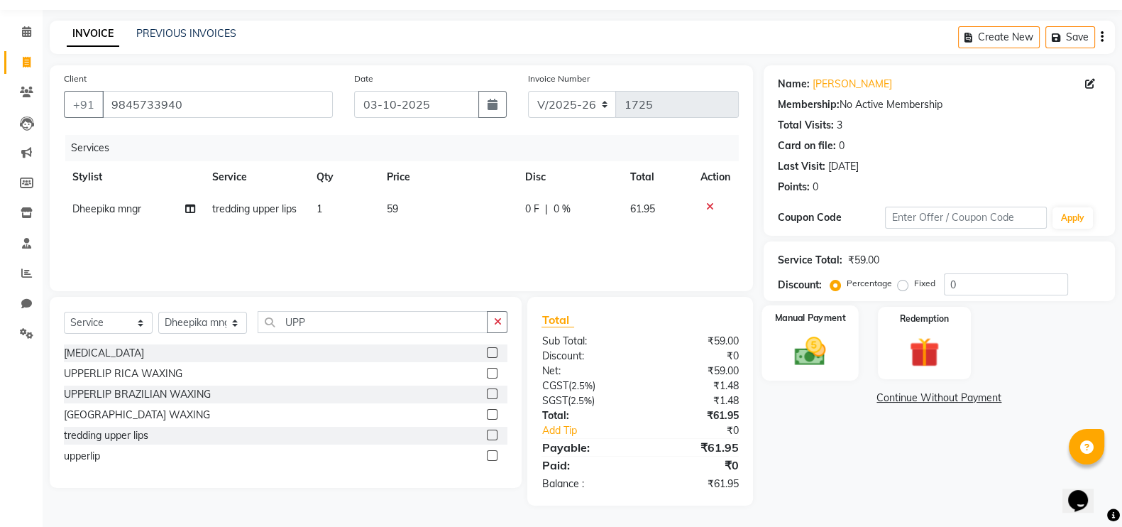
click at [815, 345] on img at bounding box center [810, 350] width 50 height 35
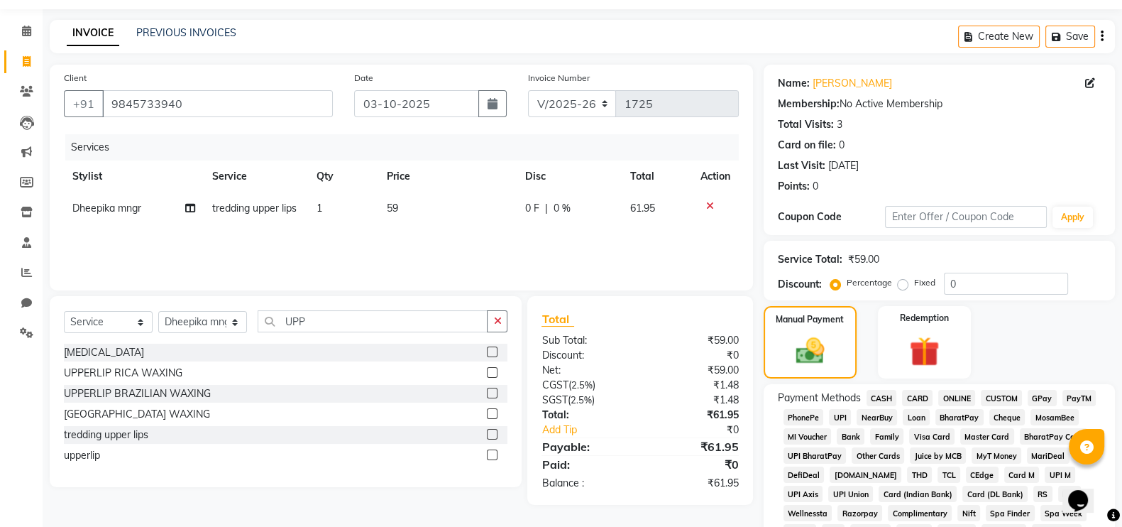
click at [880, 397] on span "CASH" at bounding box center [881, 398] width 31 height 16
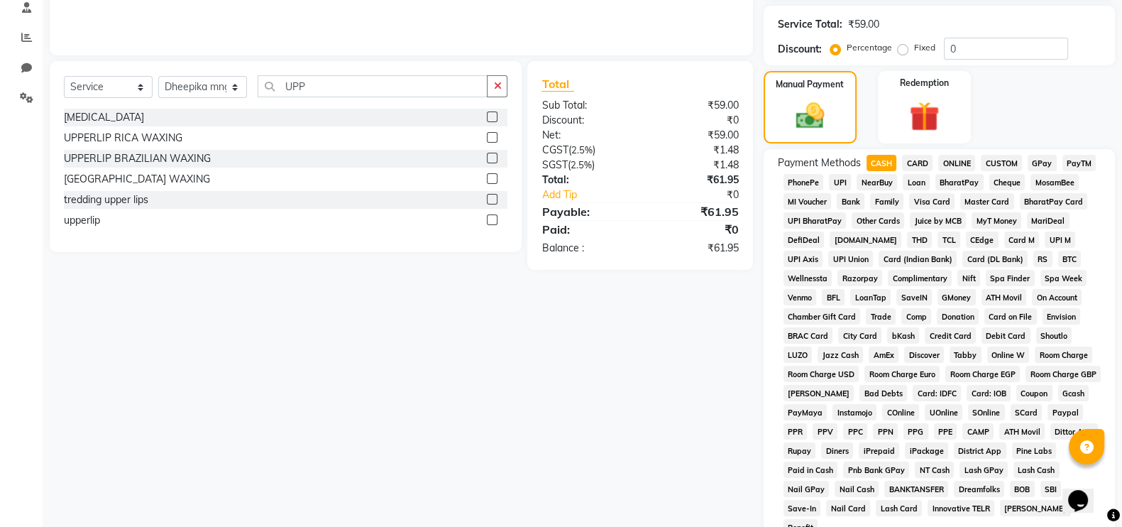
scroll to position [458, 0]
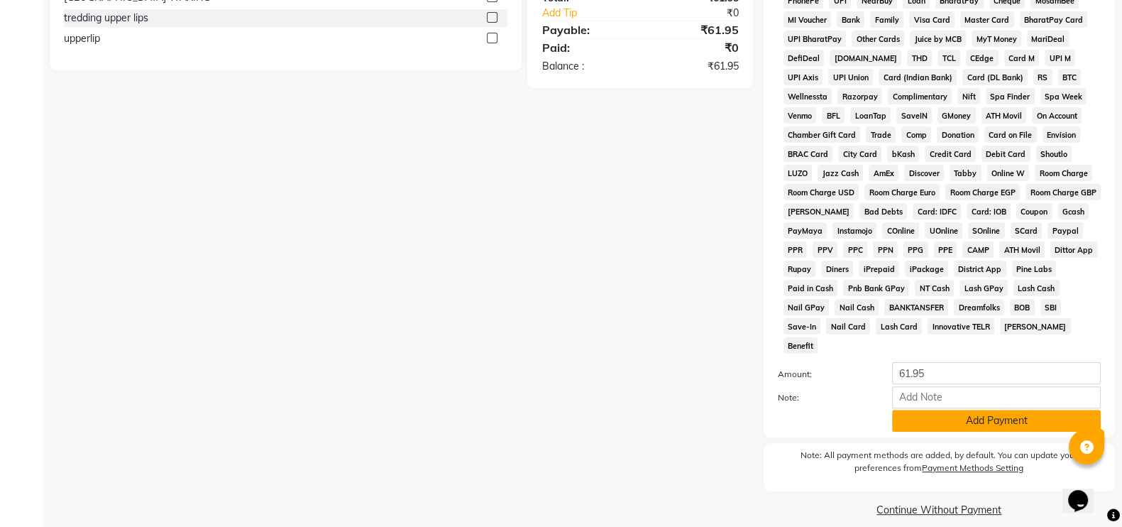
click at [971, 409] on button "Add Payment" at bounding box center [996, 420] width 209 height 22
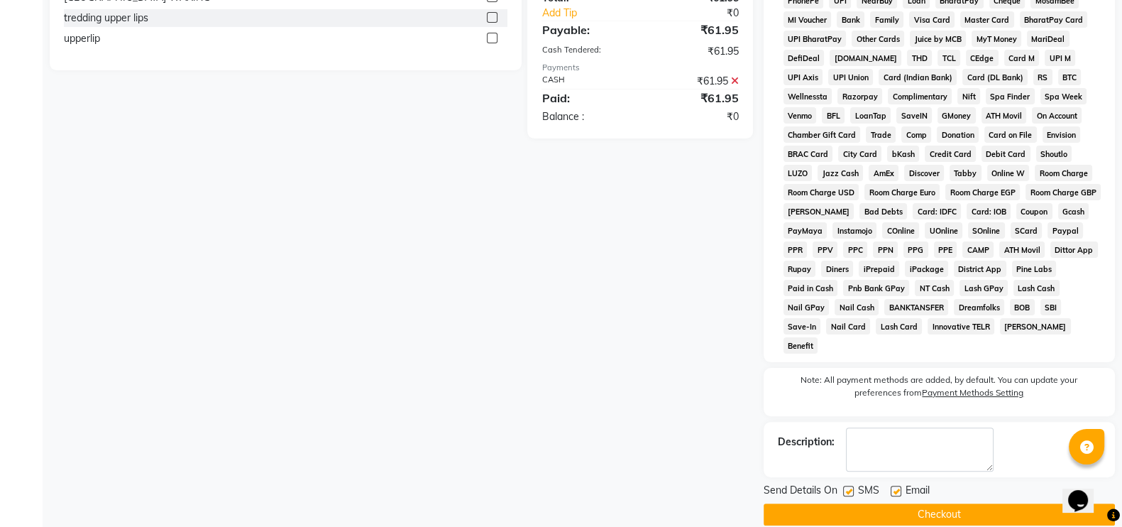
click at [996, 503] on button "Checkout" at bounding box center [939, 514] width 351 height 22
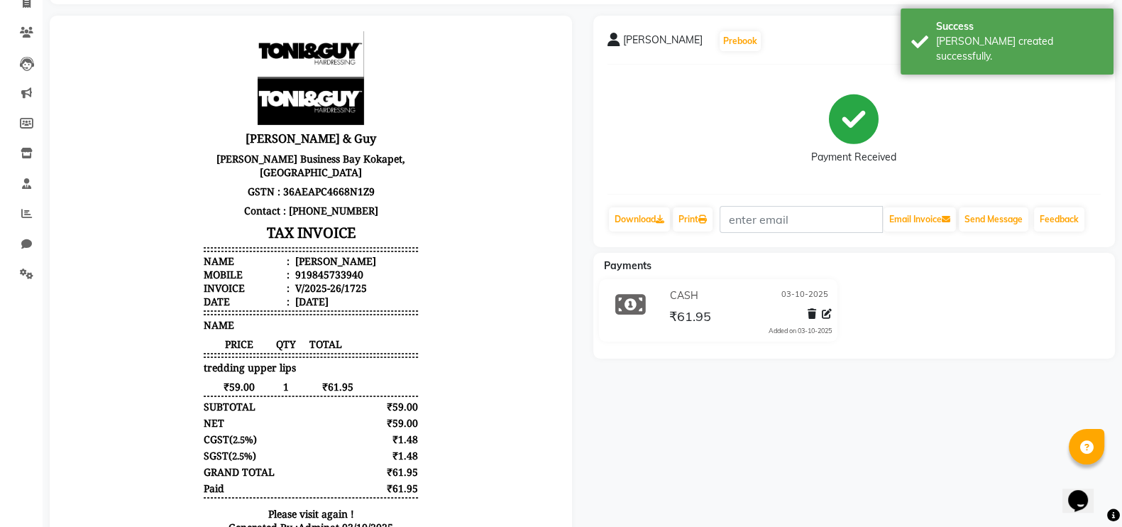
scroll to position [180, 0]
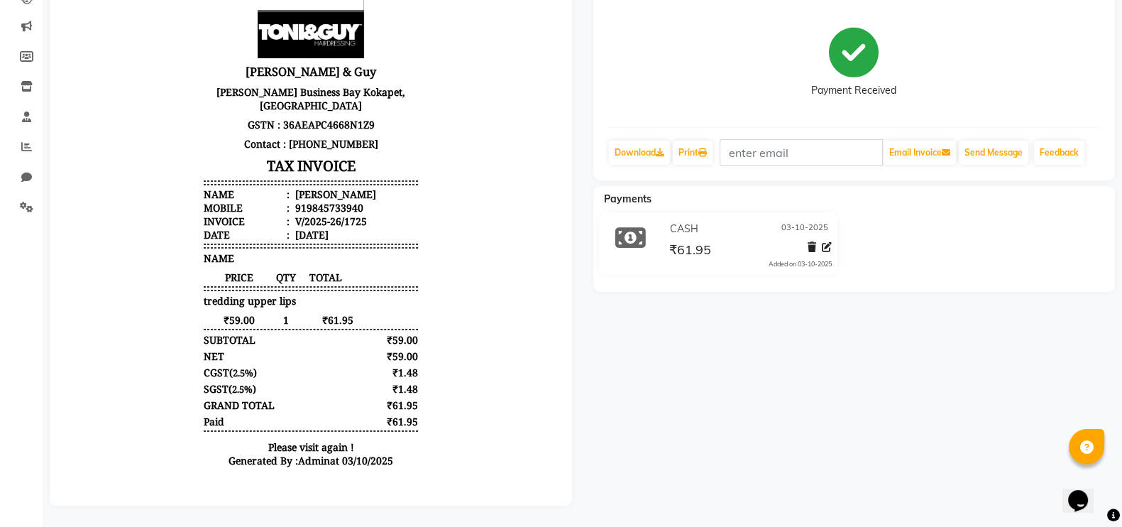
drag, startPoint x: 601, startPoint y: 402, endPoint x: 1054, endPoint y: 371, distance: 453.8
click at [1054, 371] on div "Dhruv Prebook Payment Received Download Print Email Invoice Send Message Feedba…" at bounding box center [855, 227] width 544 height 556
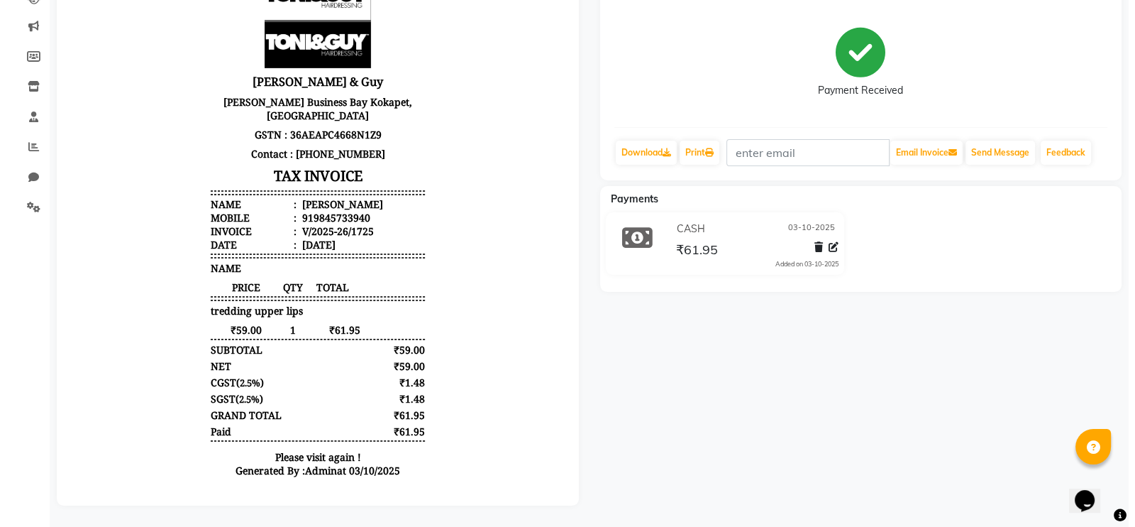
scroll to position [0, 0]
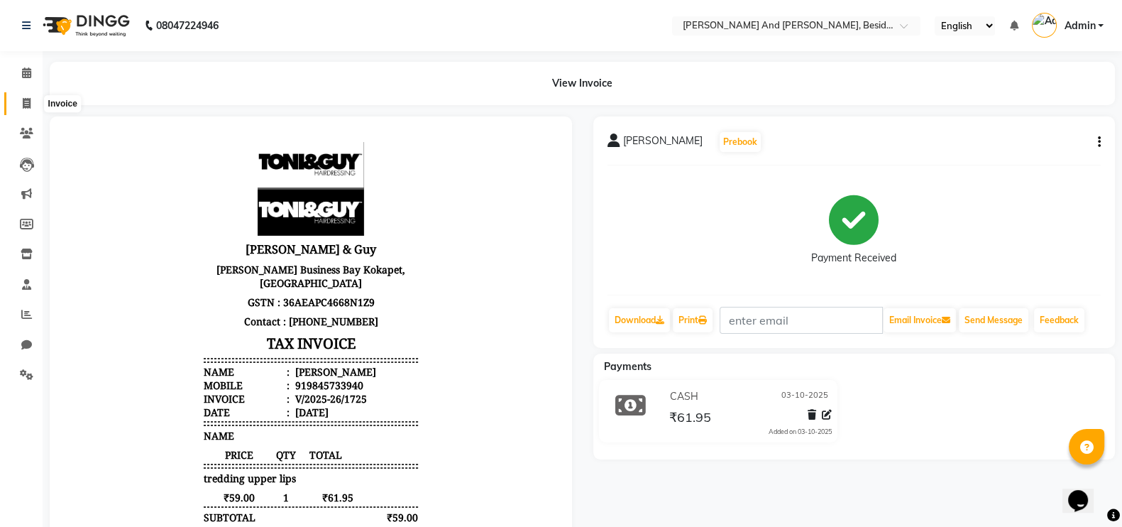
click at [25, 104] on icon at bounding box center [27, 103] width 8 height 11
select select "service"
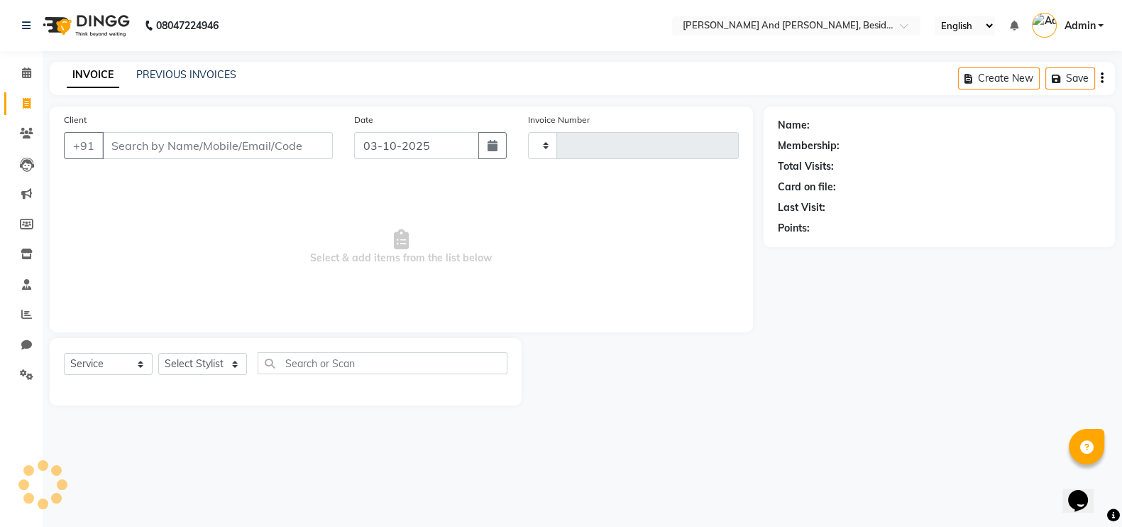
type input "1726"
select select "4907"
click at [206, 67] on div "PREVIOUS INVOICES" at bounding box center [186, 74] width 100 height 15
click at [206, 75] on link "PREVIOUS INVOICES" at bounding box center [186, 74] width 100 height 13
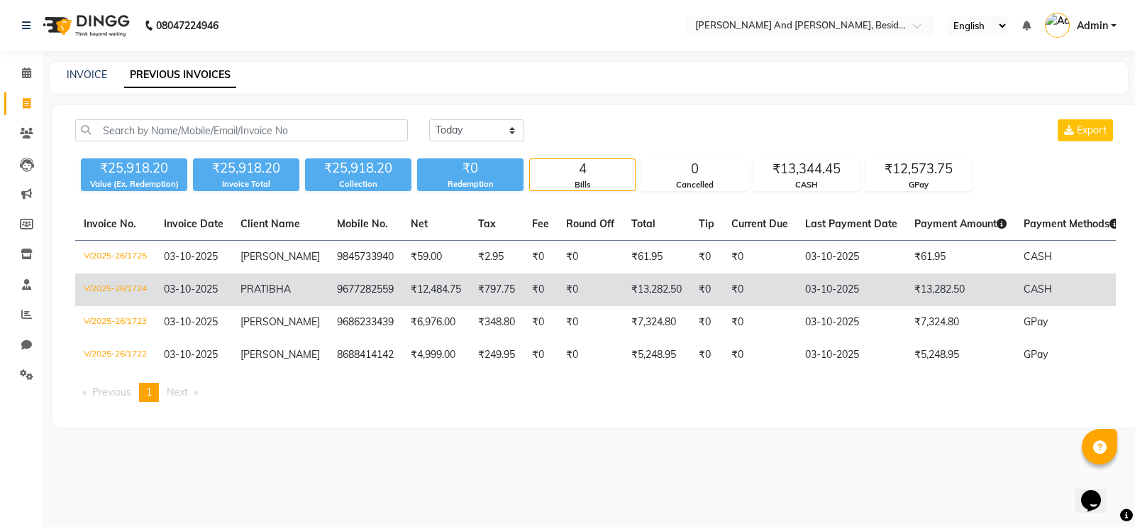
click at [329, 288] on td "9677282559" at bounding box center [366, 289] width 74 height 33
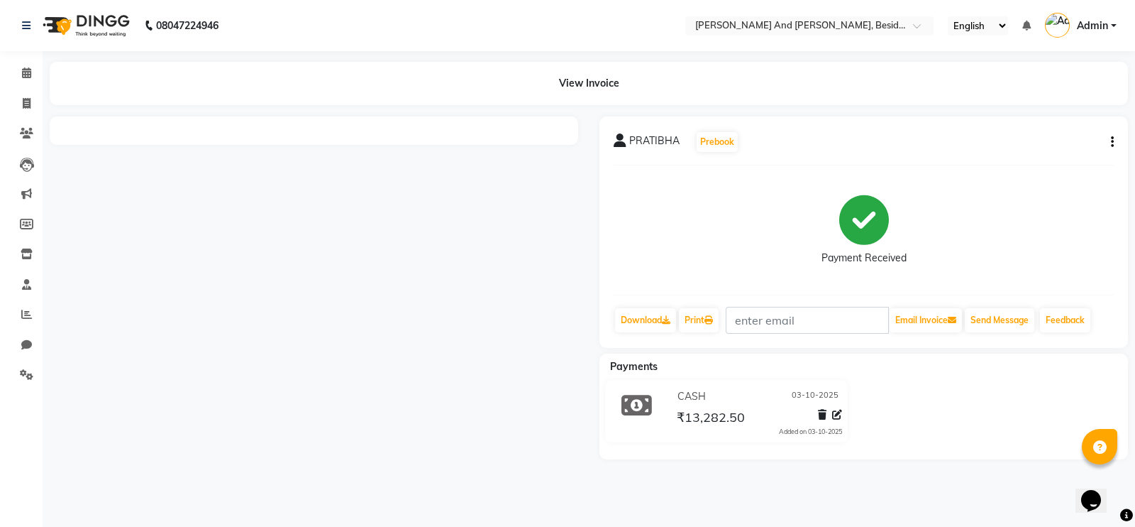
drag, startPoint x: 329, startPoint y: 296, endPoint x: 119, endPoint y: 349, distance: 216.0
click at [119, 349] on div at bounding box center [314, 287] width 550 height 343
click at [25, 103] on icon at bounding box center [27, 103] width 8 height 11
select select "service"
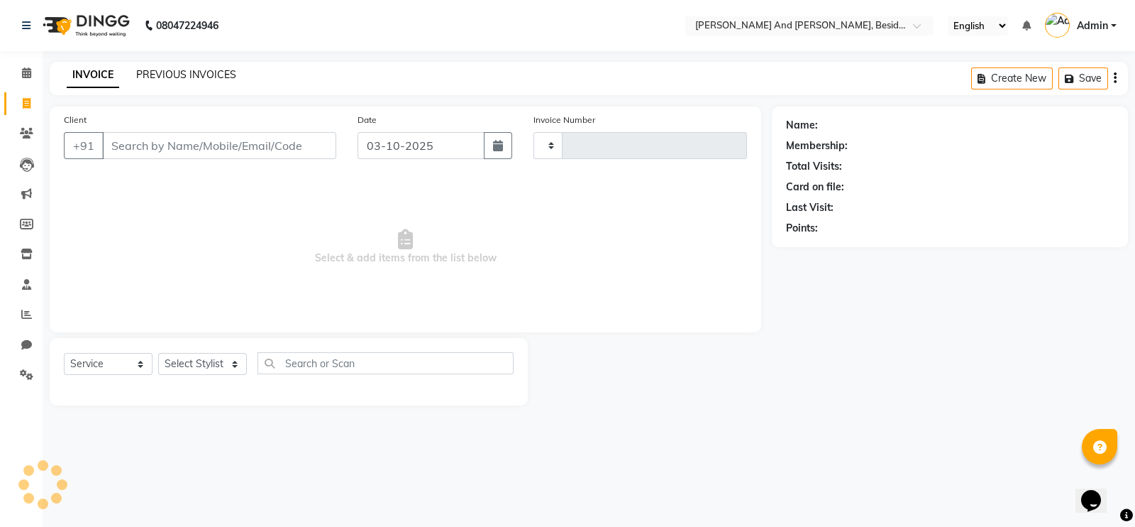
type input "1726"
select select "4907"
click at [159, 71] on link "PREVIOUS INVOICES" at bounding box center [186, 74] width 100 height 13
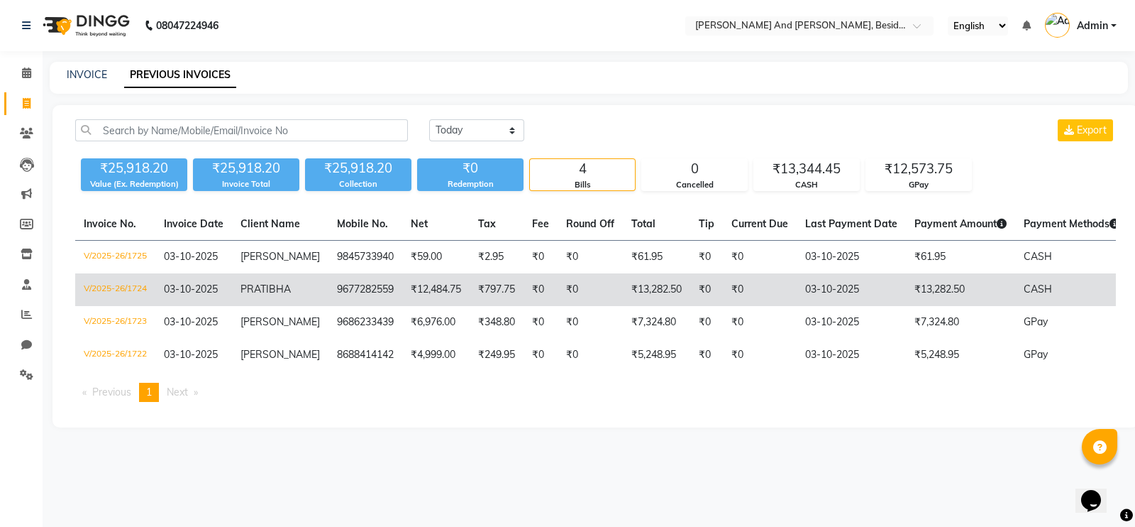
click at [258, 292] on span "PRATIBHA" at bounding box center [266, 288] width 50 height 13
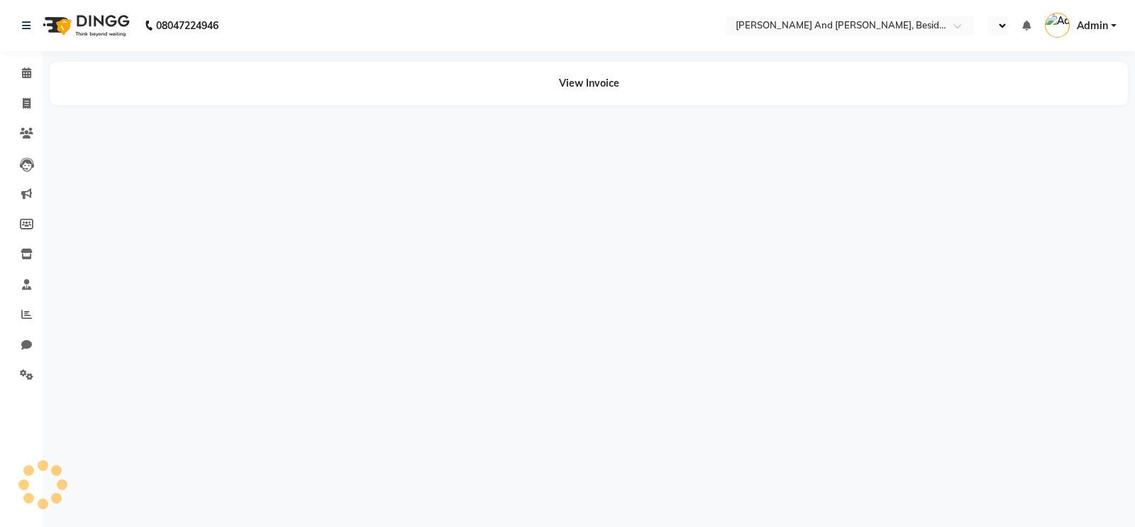
select select "en"
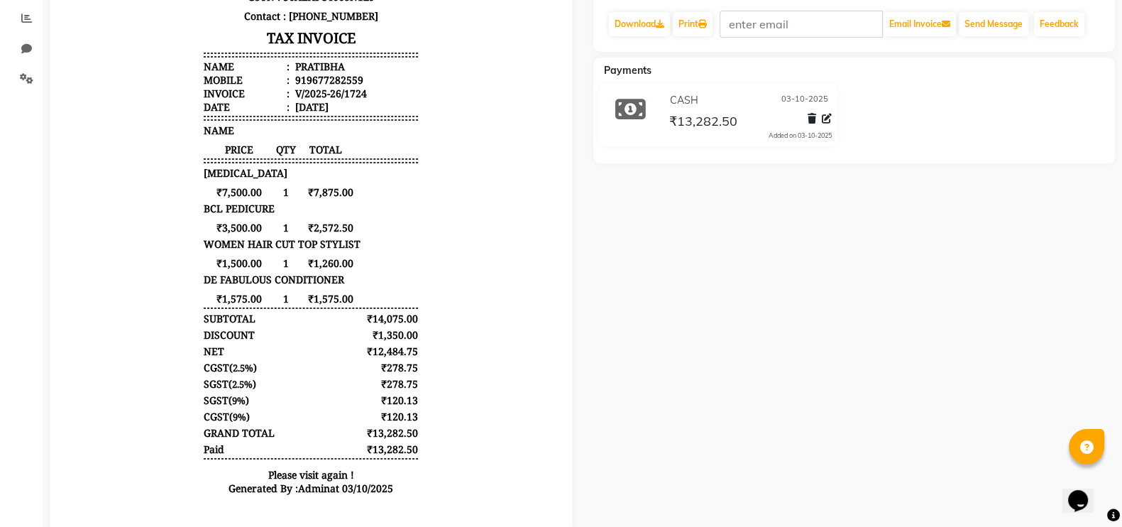
scroll to position [297, 0]
click at [429, 282] on body "[PERSON_NAME] & [PERSON_NAME] Business Bay Kokapet, [GEOGRAPHIC_DATA] GSTN : 36…" at bounding box center [311, 169] width 483 height 678
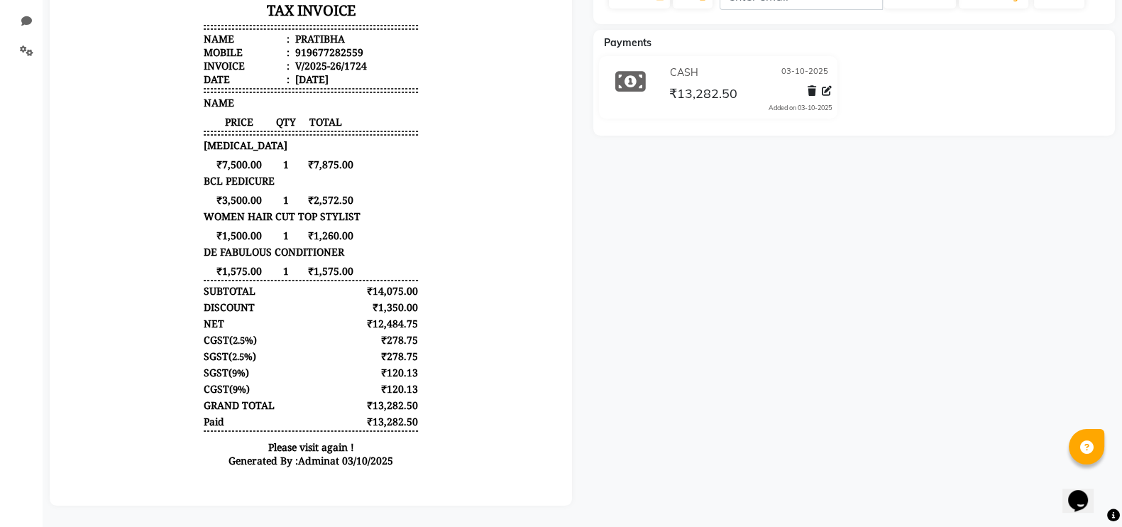
click at [639, 299] on div "PRATIBHA Prebook Payment Received Download Print Email Invoice Send Message Fee…" at bounding box center [855, 149] width 544 height 712
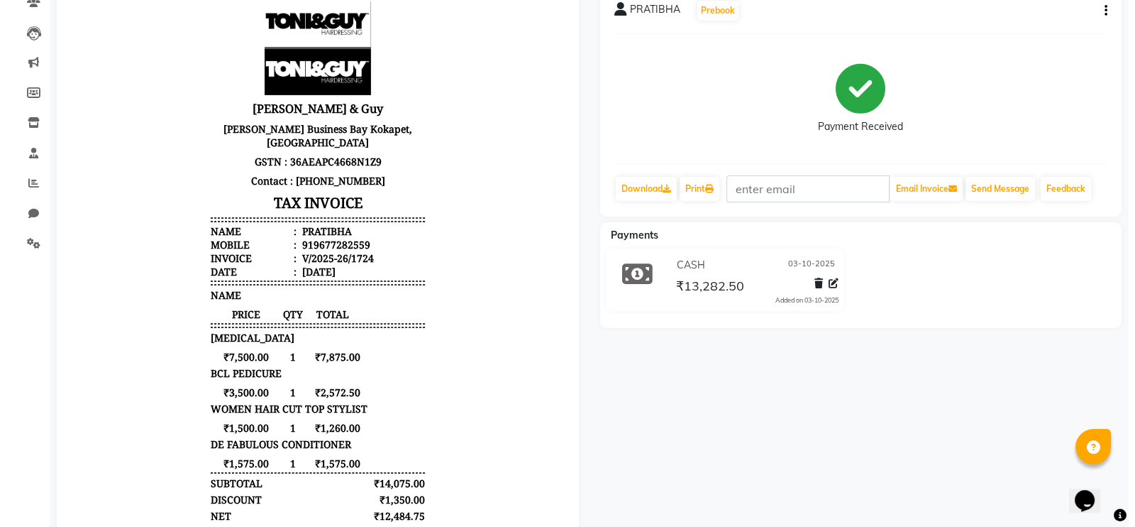
scroll to position [0, 0]
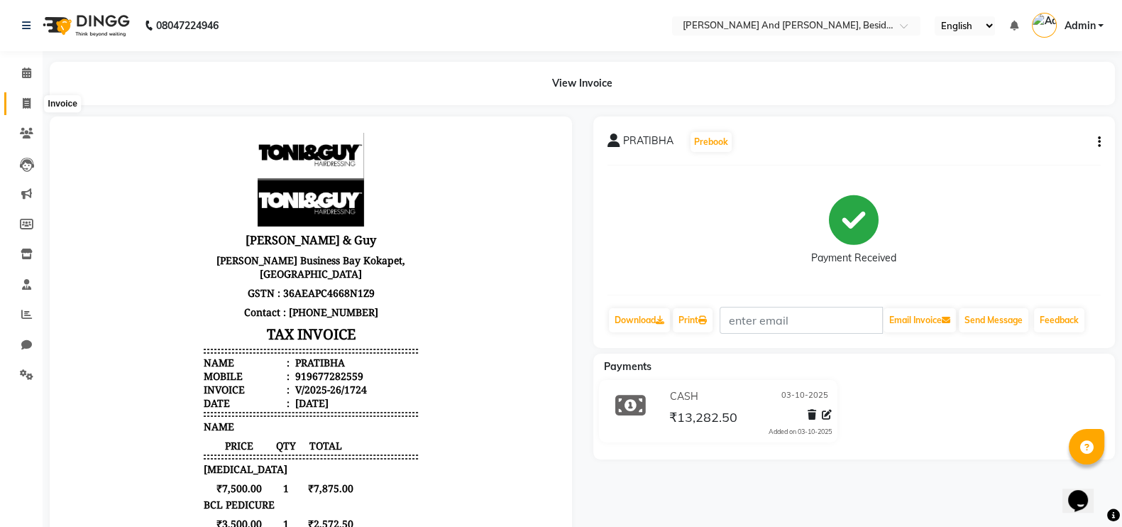
click at [27, 104] on icon at bounding box center [27, 103] width 8 height 11
select select "4907"
select select "service"
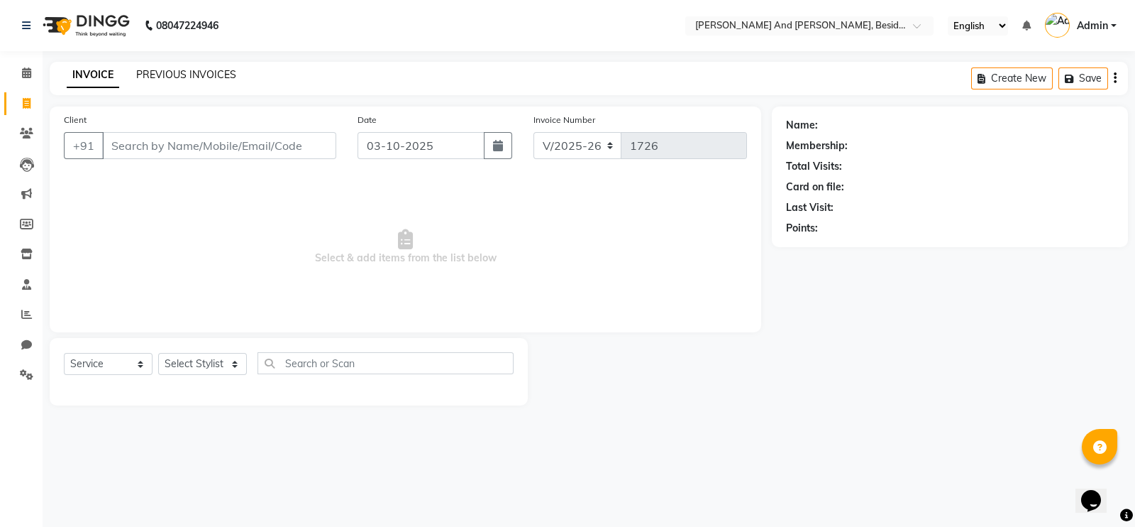
click at [222, 76] on link "PREVIOUS INVOICES" at bounding box center [186, 74] width 100 height 13
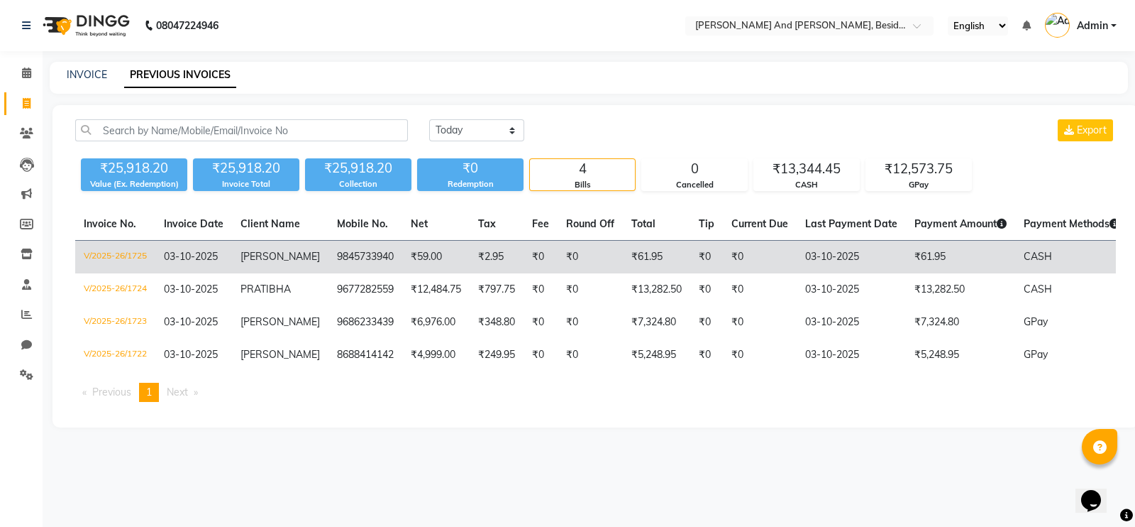
click at [295, 263] on td "[PERSON_NAME]" at bounding box center [280, 257] width 97 height 33
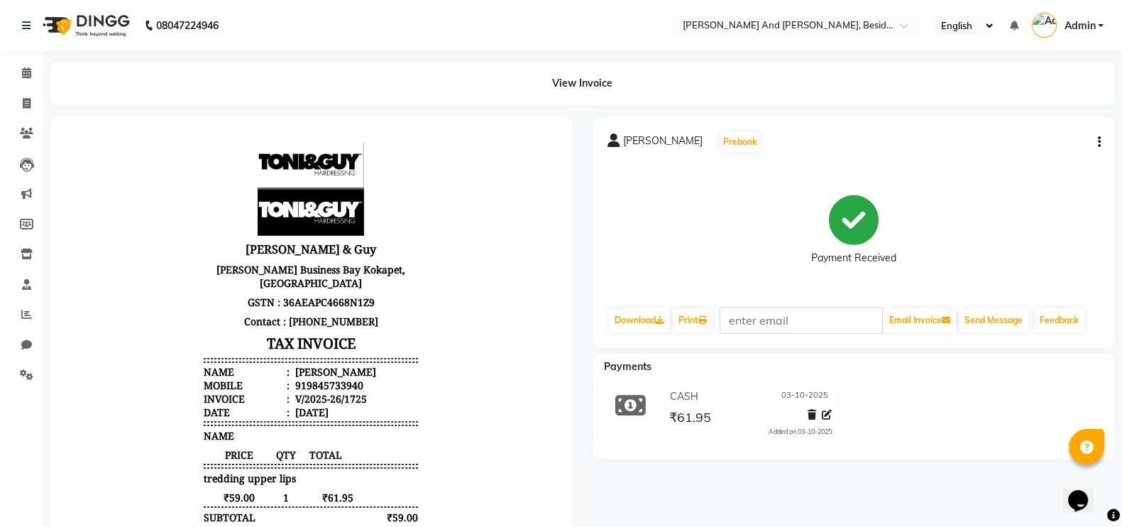
click at [119, 18] on img at bounding box center [84, 26] width 97 height 40
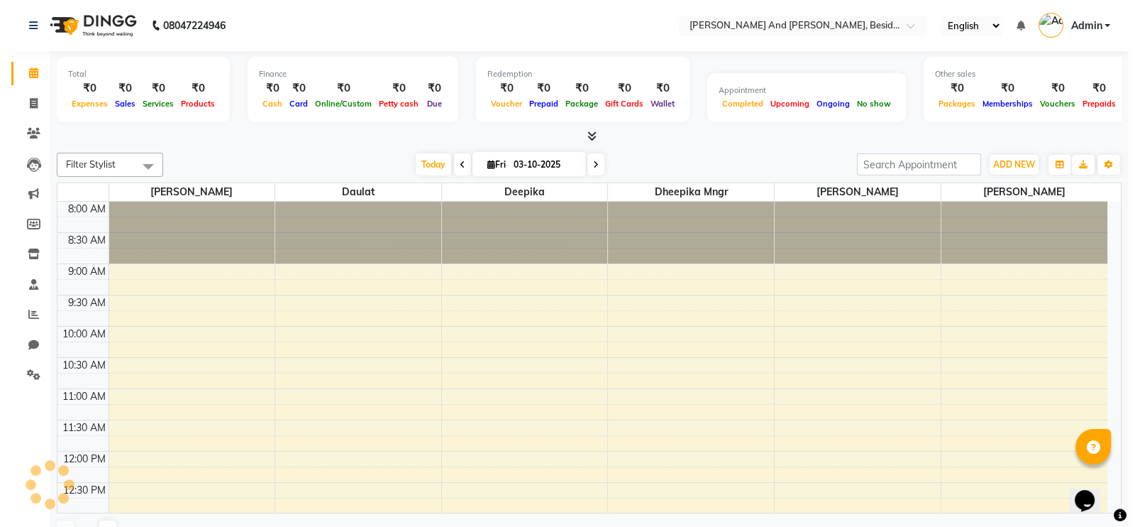
scroll to position [493, 0]
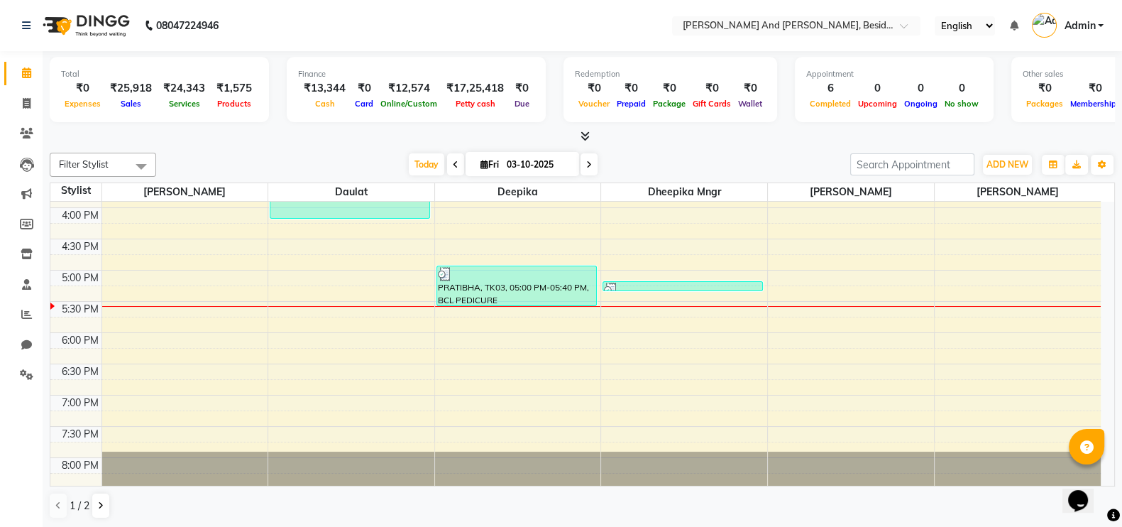
click at [291, 24] on nav "08047224946 Select Location × Tony And Guy, Besides Hp Petrol Bunk Gandipet Roa…" at bounding box center [561, 25] width 1122 height 51
drag, startPoint x: 291, startPoint y: 24, endPoint x: 27, endPoint y: 109, distance: 277.4
click at [27, 109] on app-home "08047224946 Select Location × Tony And Guy, Besides Hp Petrol Bunk Gandipet Roa…" at bounding box center [561, 264] width 1122 height 528
click at [27, 109] on span at bounding box center [26, 104] width 25 height 16
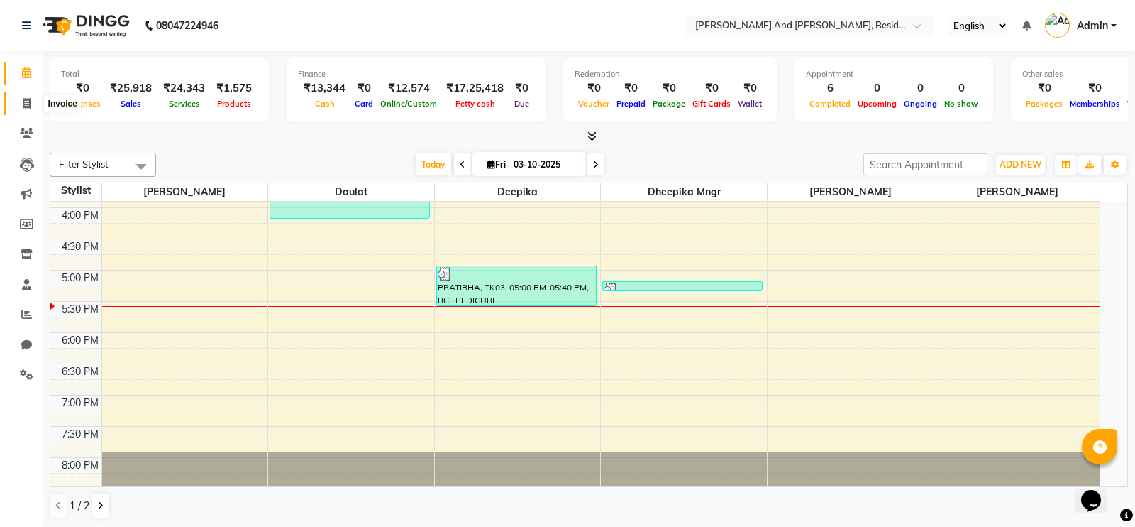
select select "4907"
select select "service"
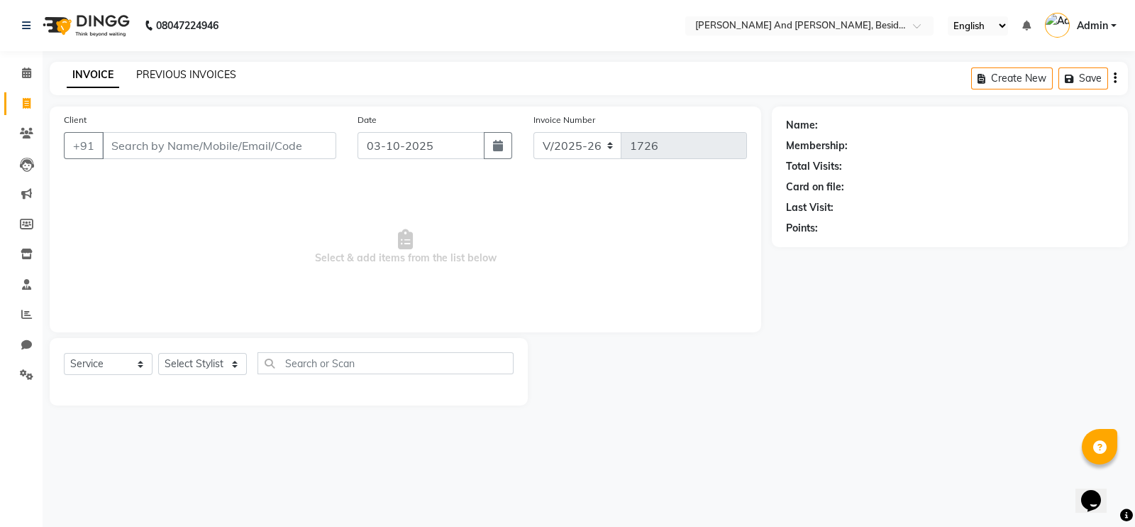
click at [172, 69] on link "PREVIOUS INVOICES" at bounding box center [186, 74] width 100 height 13
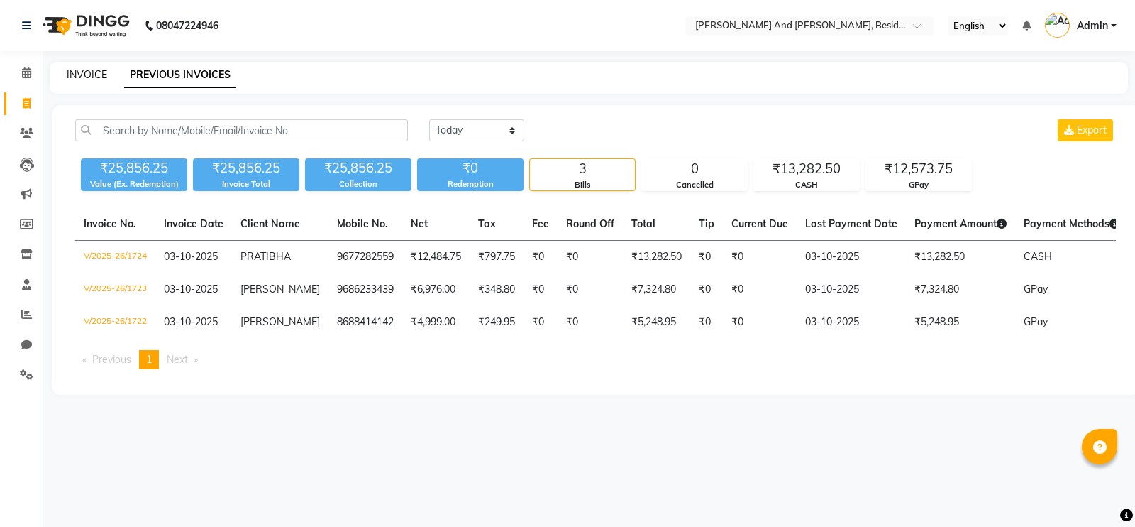
click at [77, 78] on link "INVOICE" at bounding box center [87, 74] width 40 height 13
select select "service"
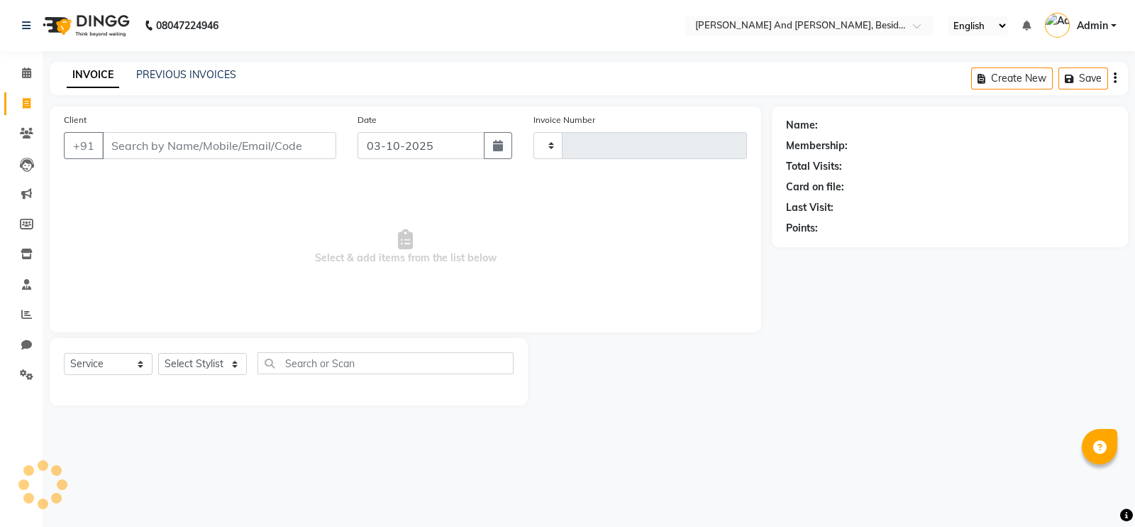
type input "1726"
select select "4907"
click at [167, 79] on link "PREVIOUS INVOICES" at bounding box center [186, 74] width 100 height 13
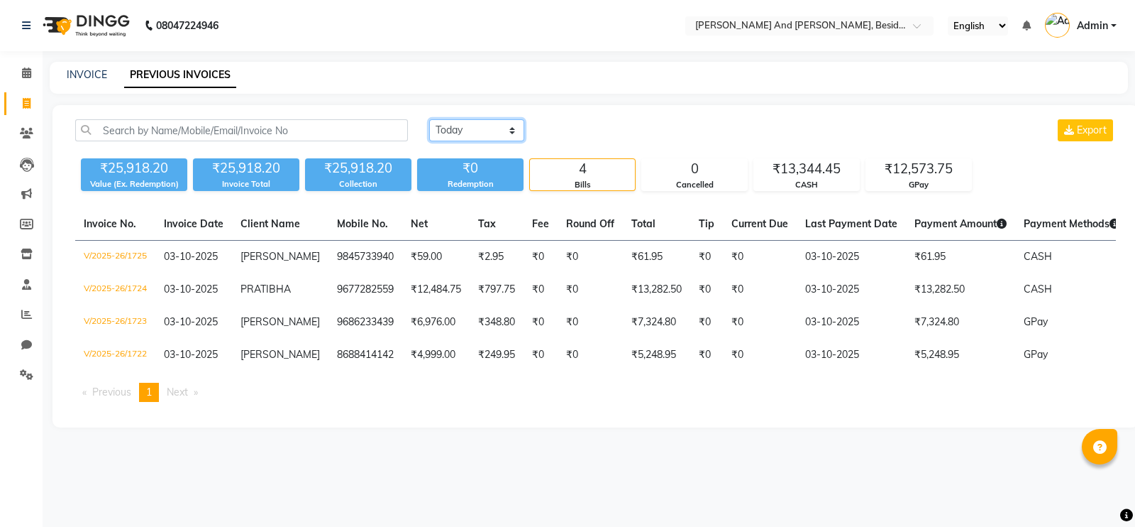
click at [506, 132] on select "[DATE] [DATE] Custom Range" at bounding box center [476, 130] width 95 height 22
select select "range"
click at [429, 119] on select "[DATE] [DATE] Custom Range" at bounding box center [476, 130] width 95 height 22
click at [581, 135] on input "03-10-2025" at bounding box center [592, 131] width 99 height 20
select select "10"
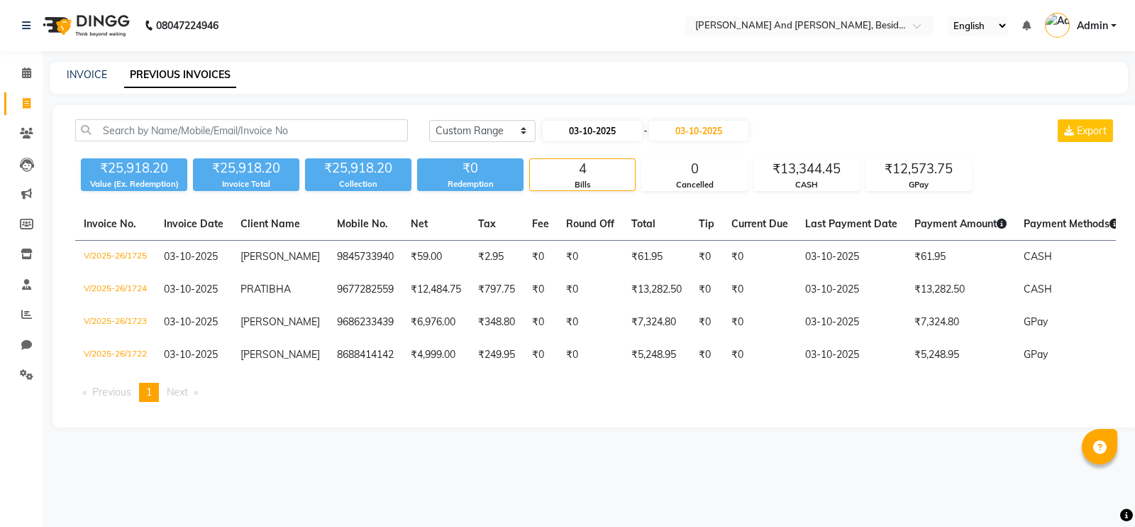
select select "2025"
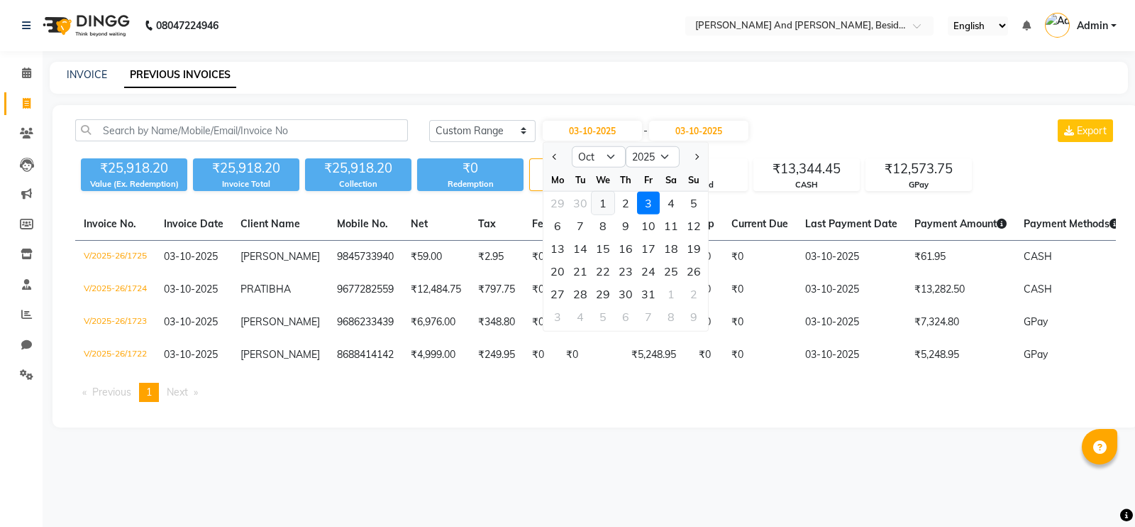
click at [604, 200] on div "1" at bounding box center [603, 203] width 23 height 23
type input "01-10-2025"
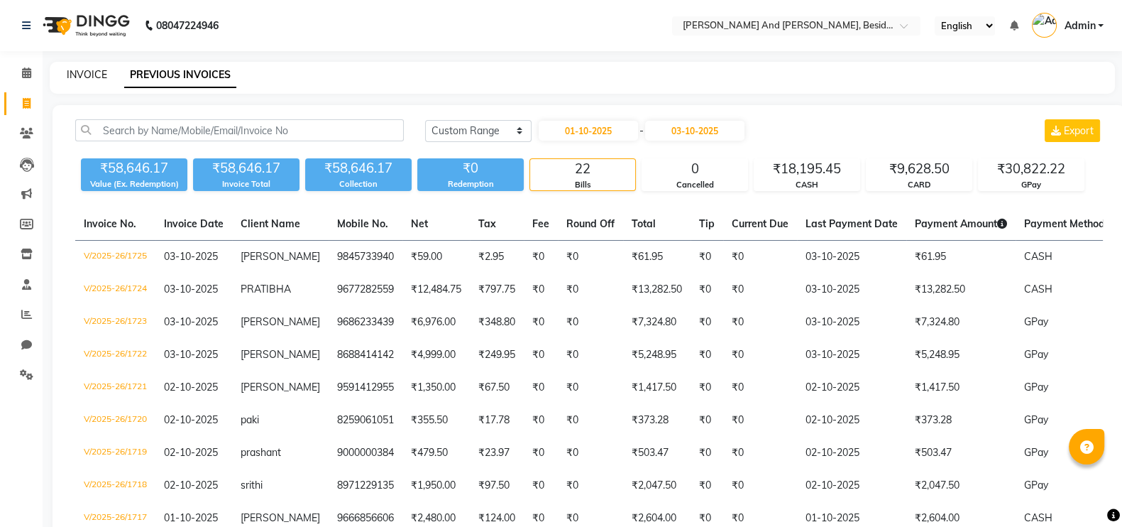
click at [79, 79] on link "INVOICE" at bounding box center [87, 74] width 40 height 13
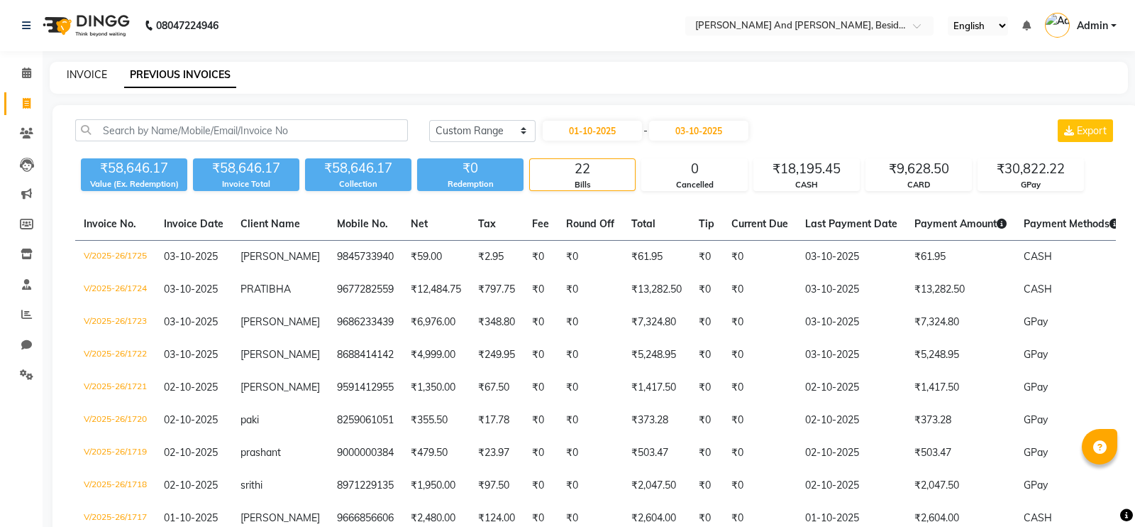
select select "4907"
select select "service"
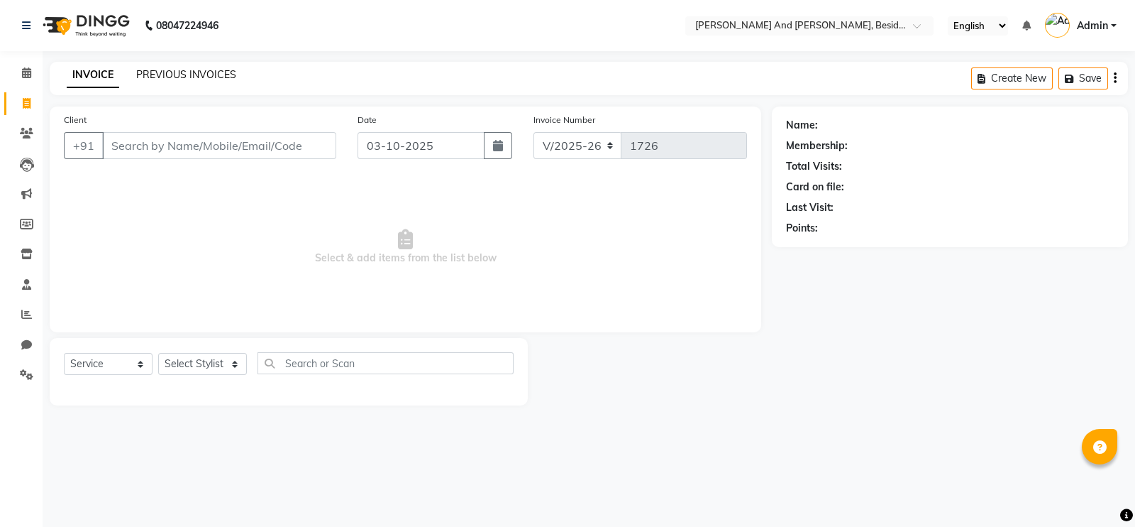
click at [153, 80] on link "PREVIOUS INVOICES" at bounding box center [186, 74] width 100 height 13
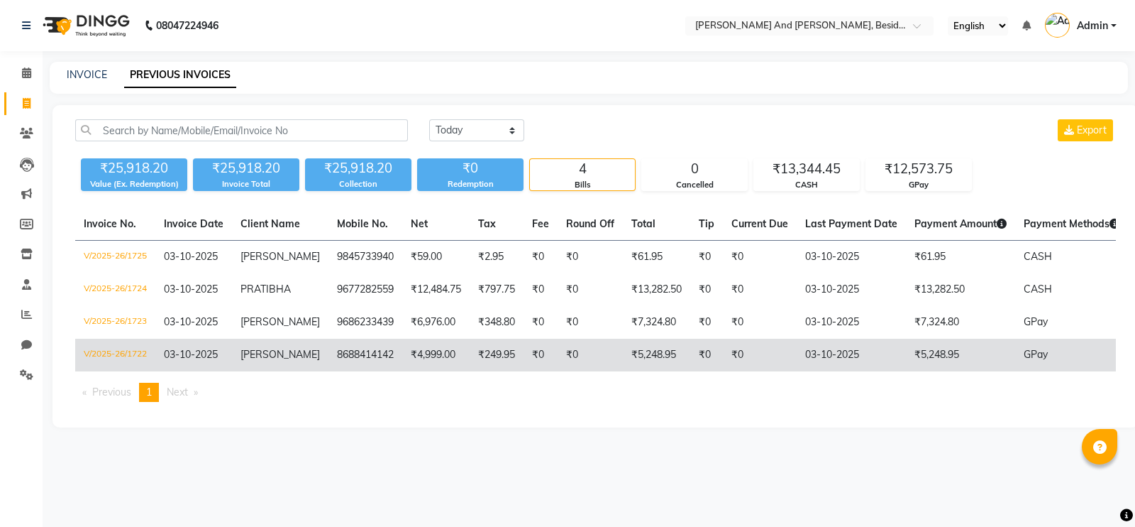
click at [274, 346] on td "[PERSON_NAME]" at bounding box center [280, 354] width 97 height 33
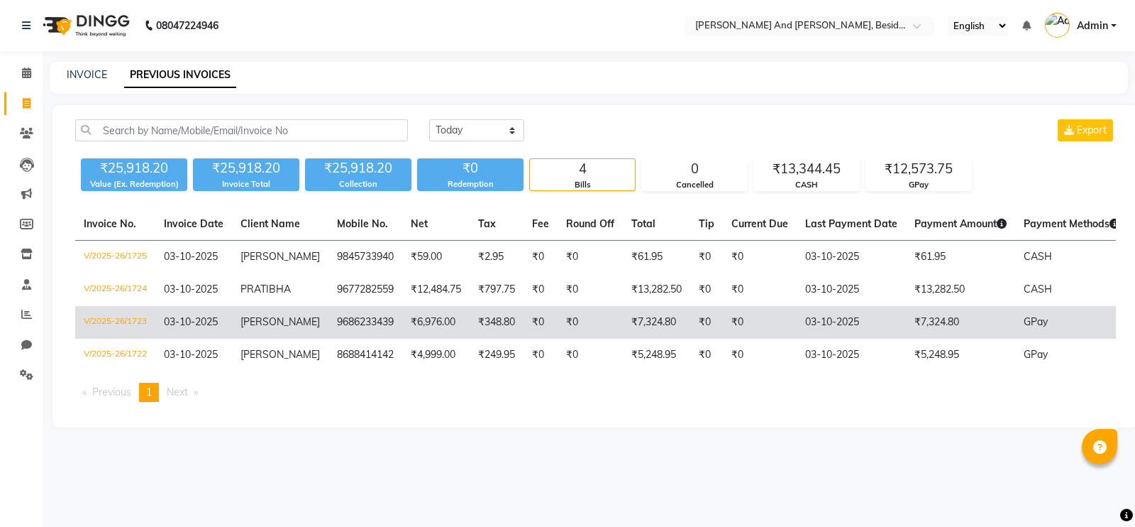
click at [329, 314] on td "9686233439" at bounding box center [366, 322] width 74 height 33
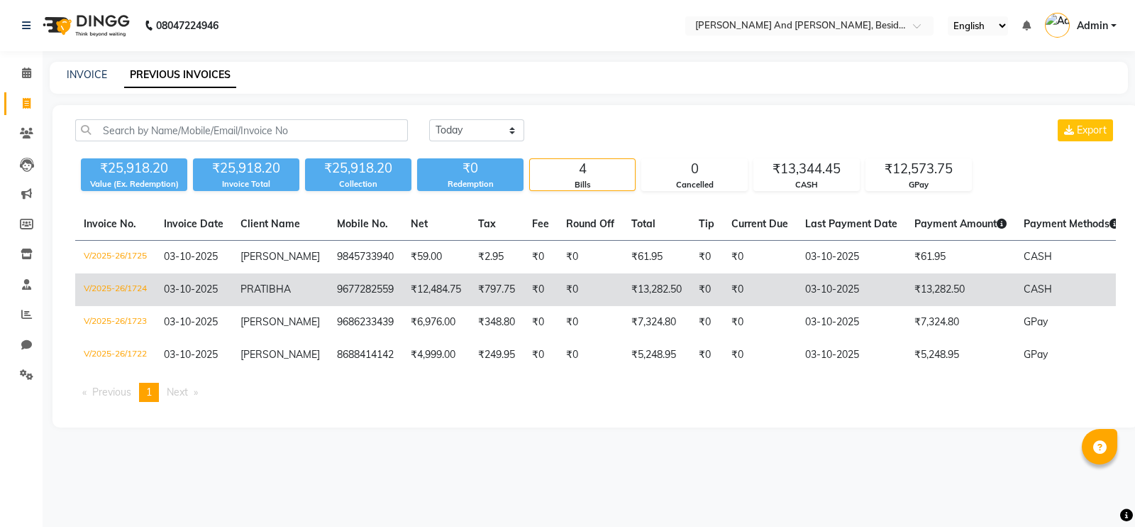
click at [298, 287] on td "PRATIBHA" at bounding box center [280, 289] width 97 height 33
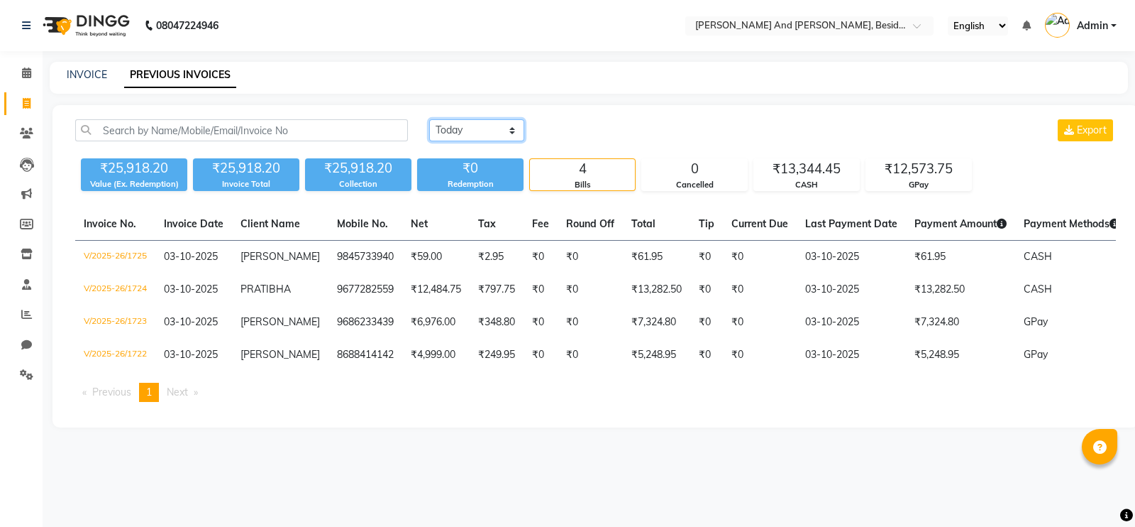
drag, startPoint x: 505, startPoint y: 133, endPoint x: 478, endPoint y: 197, distance: 69.6
click at [478, 197] on div "Today Yesterday Custom Range Export ₹25,918.20 Value (Ex. Redemption) ₹25,918.2…" at bounding box center [596, 266] width 1086 height 322
select select "range"
click at [429, 119] on select "Today Yesterday Custom Range" at bounding box center [476, 130] width 95 height 22
click at [578, 131] on input "03-10-2025" at bounding box center [592, 131] width 99 height 20
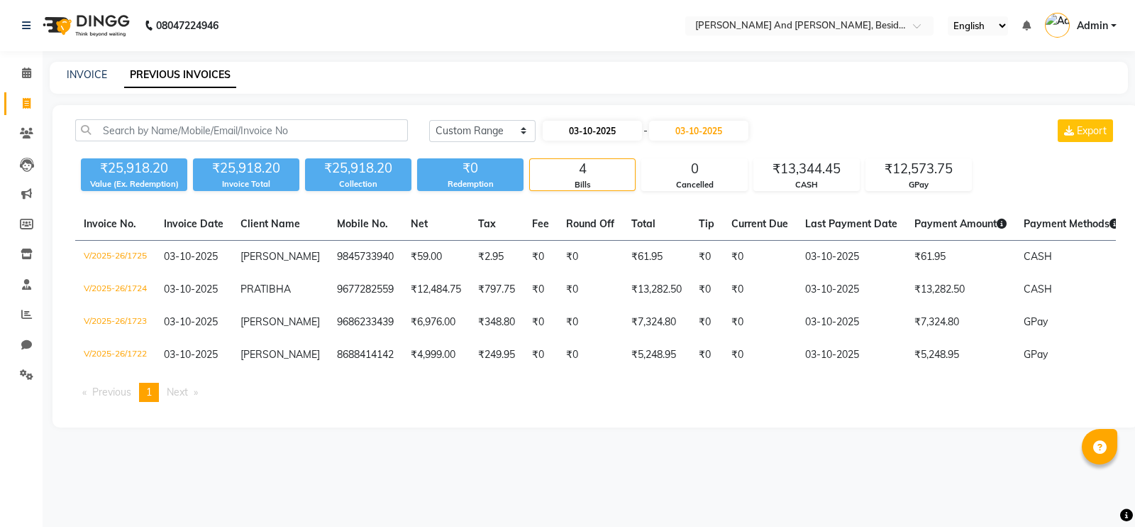
select select "10"
select select "2025"
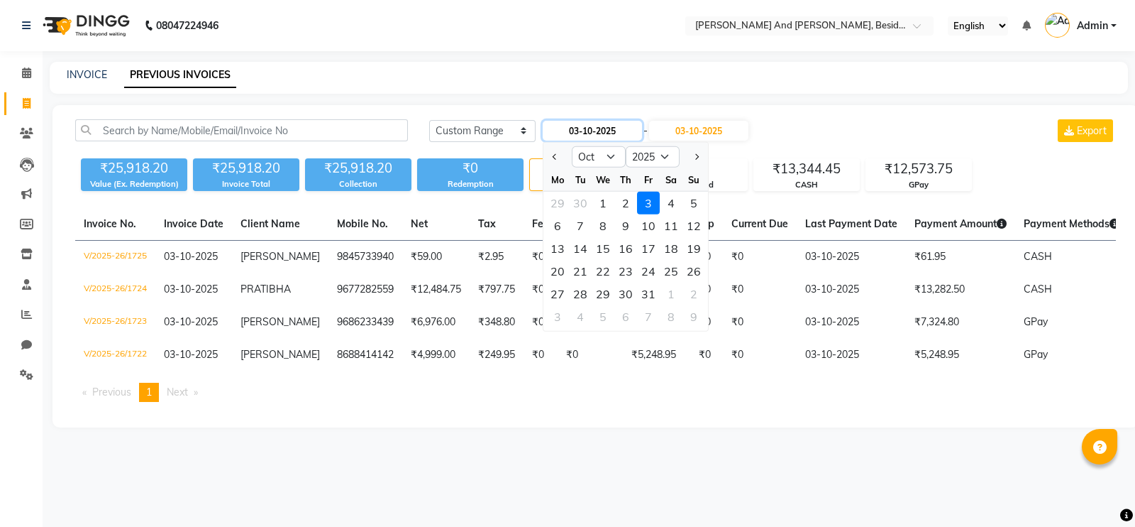
click at [593, 133] on input "03-10-2025" at bounding box center [592, 131] width 99 height 20
click at [614, 133] on input "03-10-2025" at bounding box center [592, 131] width 99 height 20
click at [550, 159] on button "Previous month" at bounding box center [555, 156] width 12 height 23
select select "9"
click at [611, 149] on select "Jan Feb Mar Apr May Jun Jul Aug Sep Oct Nov Dec" at bounding box center [599, 156] width 54 height 21
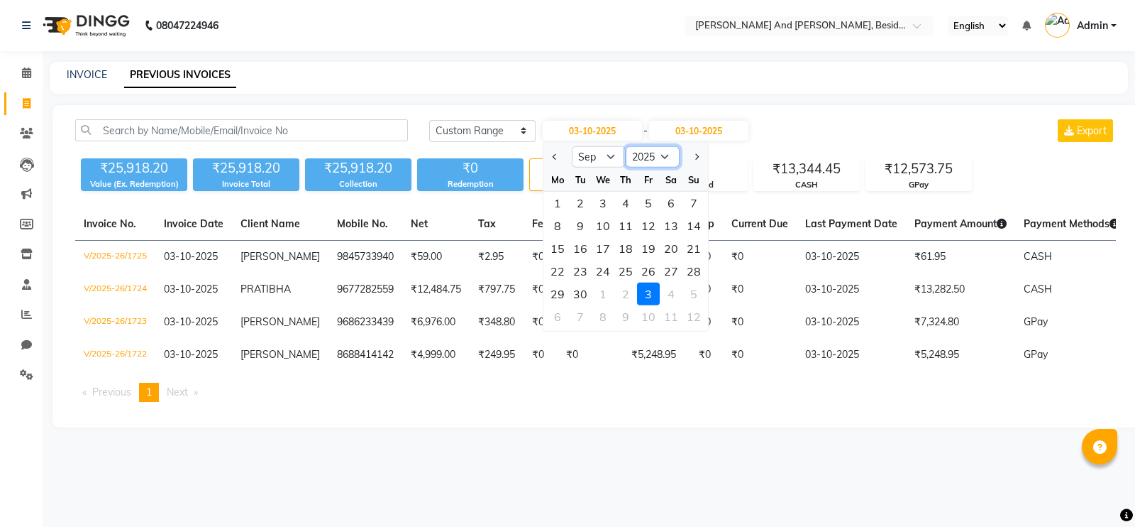
click at [666, 152] on select "2015 2016 2017 2018 2019 2020 2021 2022 2023 2024 2025 2026 2027 2028 2029 2030…" at bounding box center [653, 156] width 54 height 21
select select "2024"
click at [626, 146] on select "2015 2016 2017 2018 2019 2020 2021 2022 2023 2024 2025 2026 2027 2028 2029 2030…" at bounding box center [653, 156] width 54 height 21
click at [688, 204] on div "1" at bounding box center [694, 203] width 23 height 23
type input "01-09-2024"
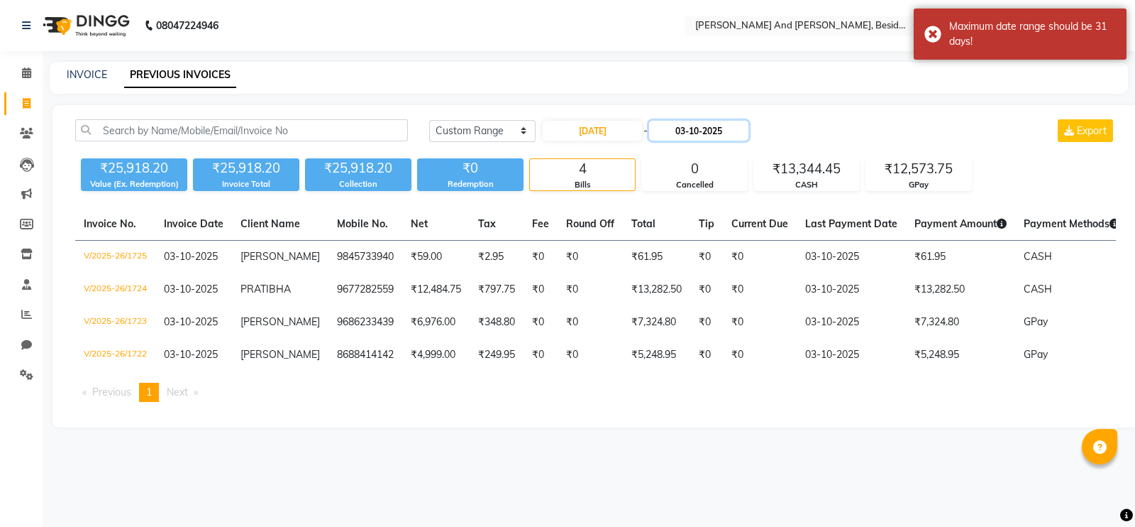
click at [712, 125] on input "03-10-2025" at bounding box center [698, 131] width 99 height 20
select select "10"
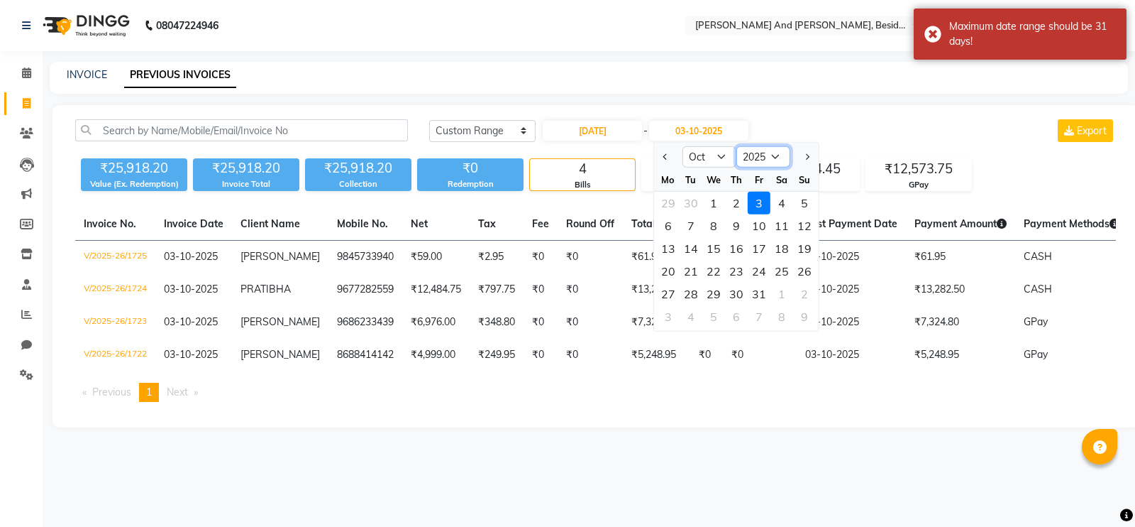
click at [770, 154] on select "2024 2025 2026 2027 2028 2029 2030 2031 2032 2033 2034 2035" at bounding box center [764, 156] width 54 height 21
select select "2024"
click at [737, 146] on select "2024 2025 2026 2027 2028 2029 2030 2031 2032 2033 2034 2035" at bounding box center [764, 156] width 54 height 21
click at [732, 197] on div "3" at bounding box center [736, 203] width 23 height 23
type input "03-10-2024"
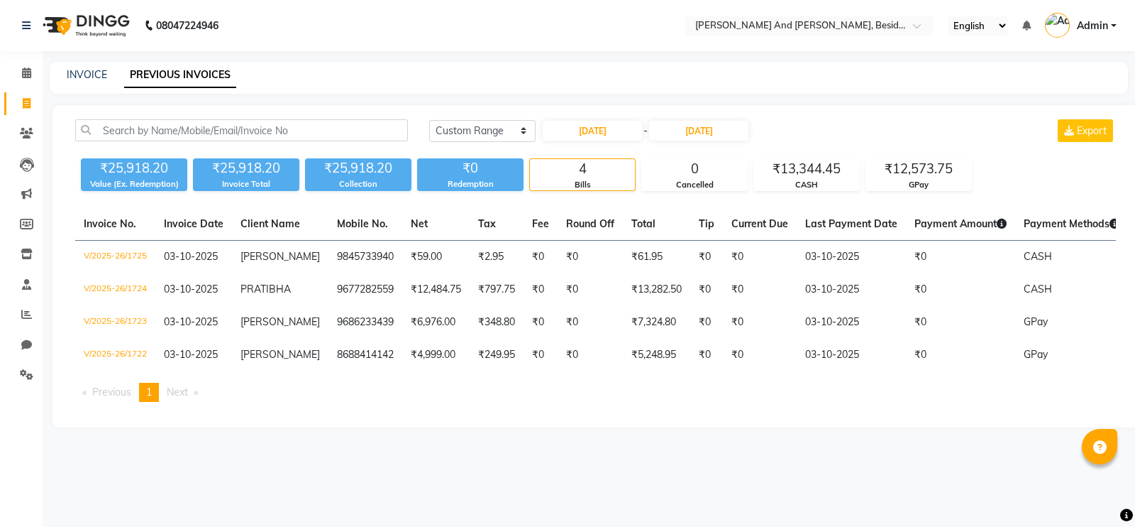
click at [786, 131] on div "Today Yesterday Custom Range 01-09-2024 - 03-10-2024 Export" at bounding box center [772, 130] width 687 height 23
click at [622, 448] on main "INVOICE PREVIOUS INVOICES Today Yesterday Custom Range 01-09-2024 - 03-10-2024 …" at bounding box center [589, 255] width 1093 height 387
click at [617, 427] on div "Today Yesterday Custom Range 01-09-2024 - 03-10-2024 Export ₹25,918.20 Value (E…" at bounding box center [596, 266] width 1086 height 322
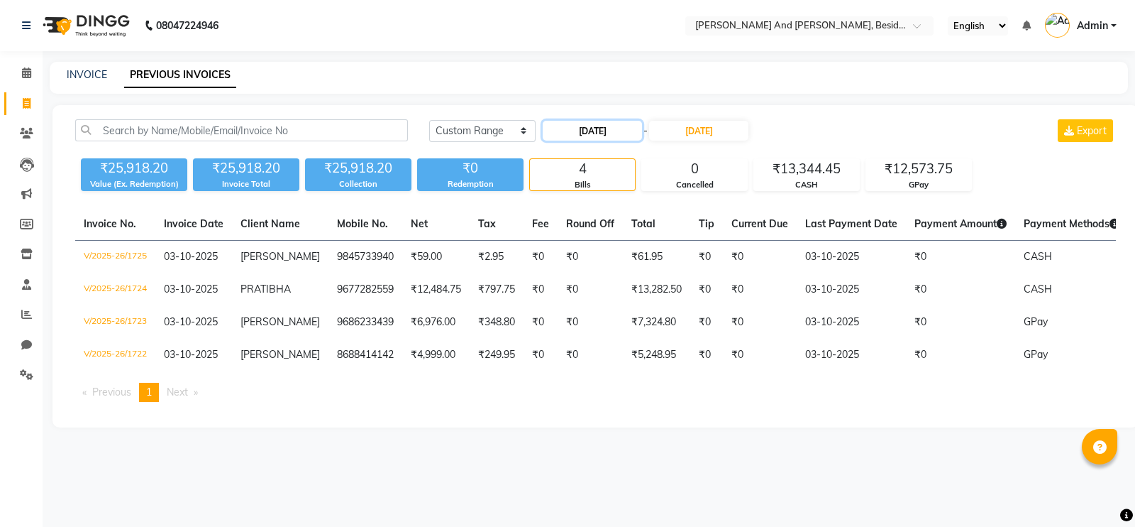
click at [593, 136] on input "01-09-2024" at bounding box center [592, 131] width 99 height 20
select select "9"
select select "2024"
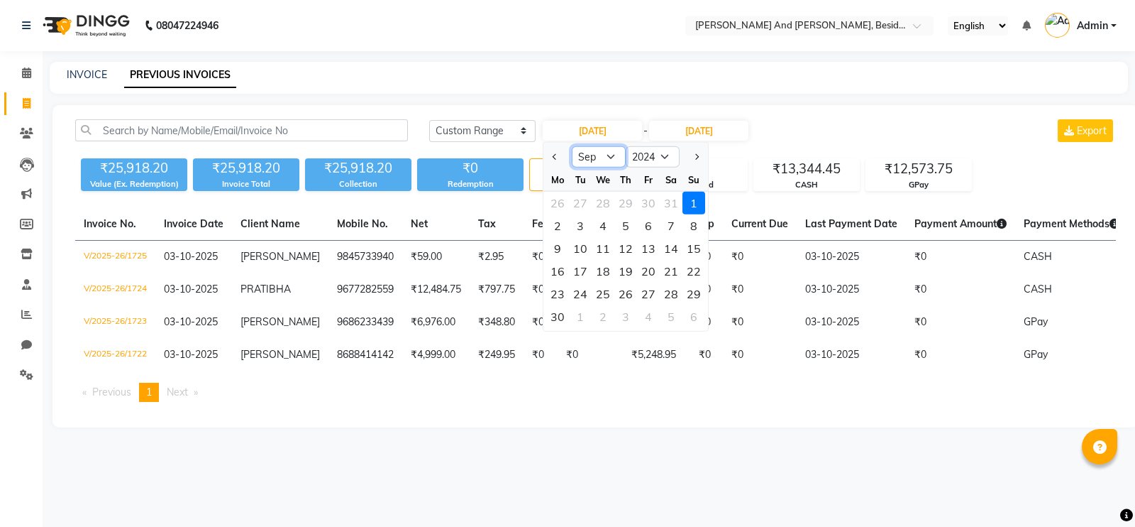
click at [609, 159] on select "Jan Feb Mar Apr May Jun Jul Aug Sep Oct Nov Dec" at bounding box center [599, 156] width 54 height 21
select select "10"
click at [572, 146] on select "Jan Feb Mar Apr May Jun Jul Aug Sep Oct Nov Dec" at bounding box center [599, 156] width 54 height 21
click at [576, 200] on div "1" at bounding box center [580, 203] width 23 height 23
type input "01-10-2024"
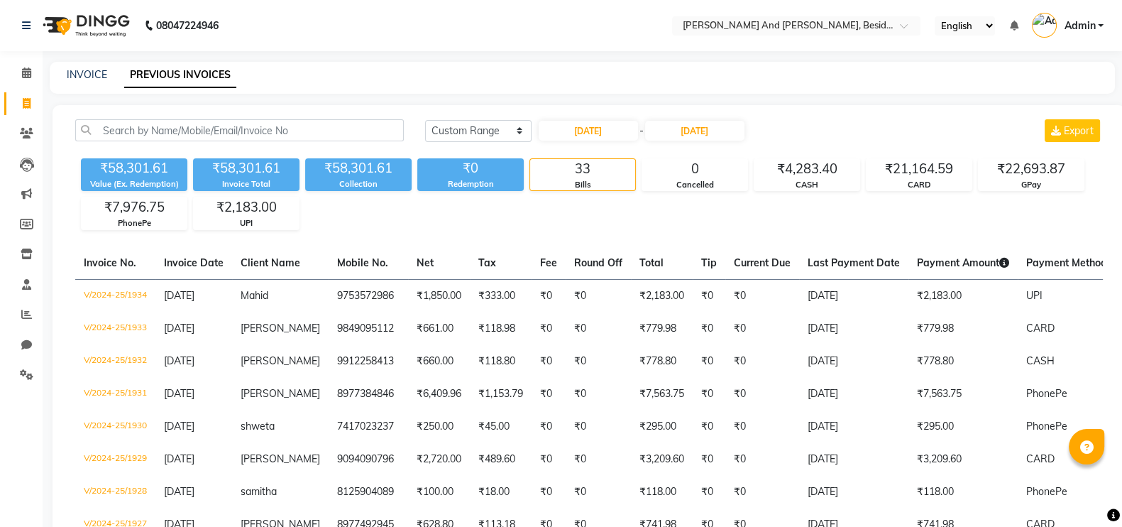
click at [592, 80] on div "INVOICE PREVIOUS INVOICES" at bounding box center [574, 74] width 1048 height 15
click at [718, 136] on input "03-10-2024" at bounding box center [694, 131] width 99 height 20
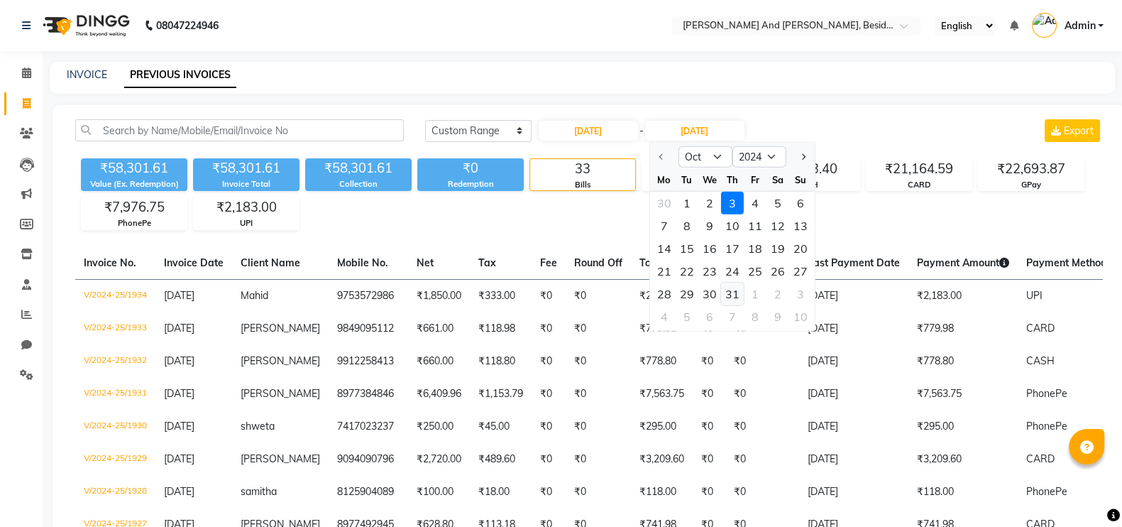
click at [732, 296] on div "31" at bounding box center [731, 293] width 23 height 23
type input "31-10-2024"
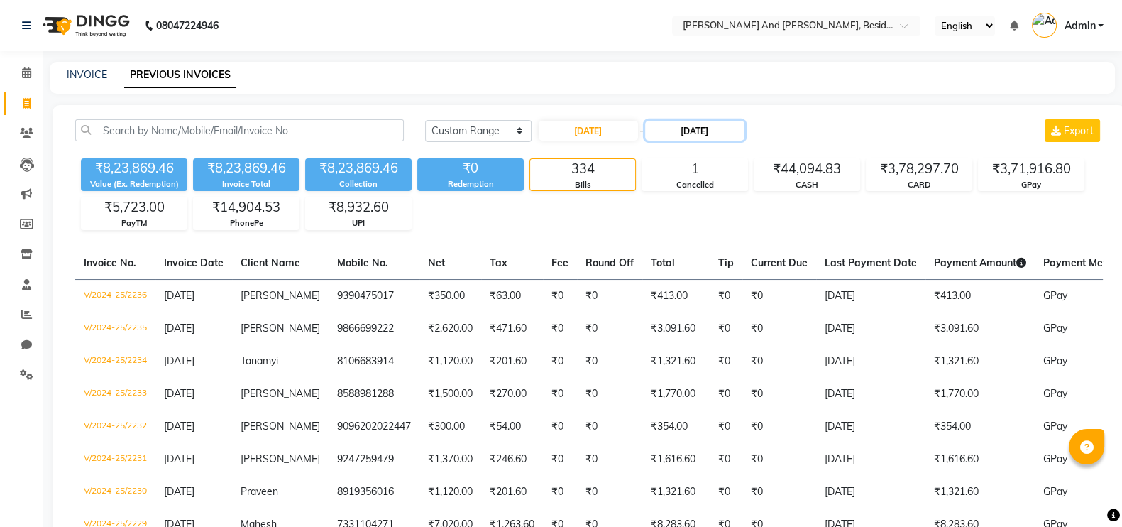
click at [739, 126] on input "31-10-2024" at bounding box center [694, 131] width 99 height 20
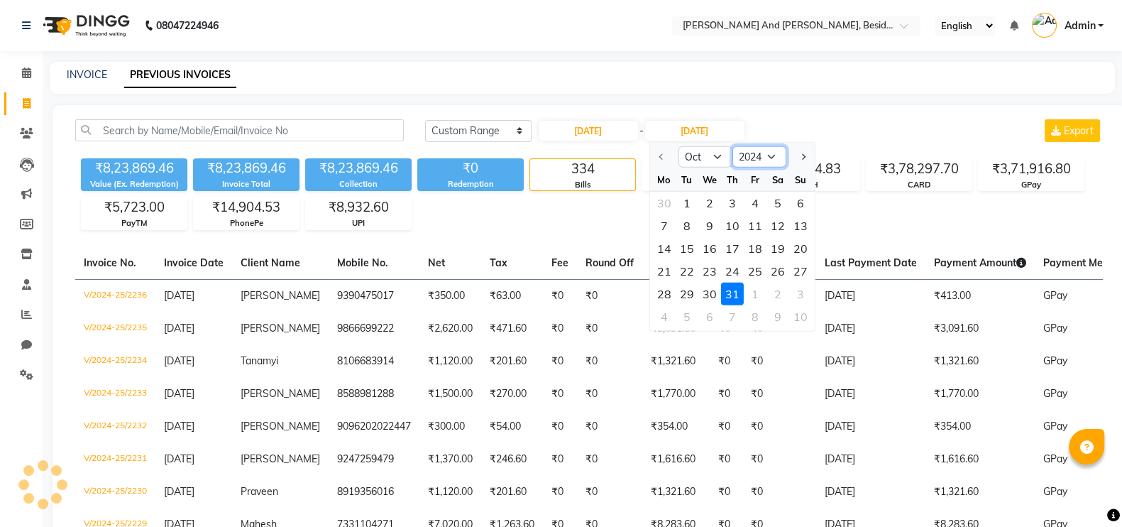
click at [770, 161] on select "2024 2025 2026 2027 2028 2029 2030 2031 2032 2033 2034" at bounding box center [759, 156] width 54 height 21
select select "2025"
click at [732, 146] on select "2024 2025 2026 2027 2028 2029 2030 2031 2032 2033 2034" at bounding box center [759, 156] width 54 height 21
click at [661, 158] on span "Previous month" at bounding box center [662, 156] width 6 height 6
select select "9"
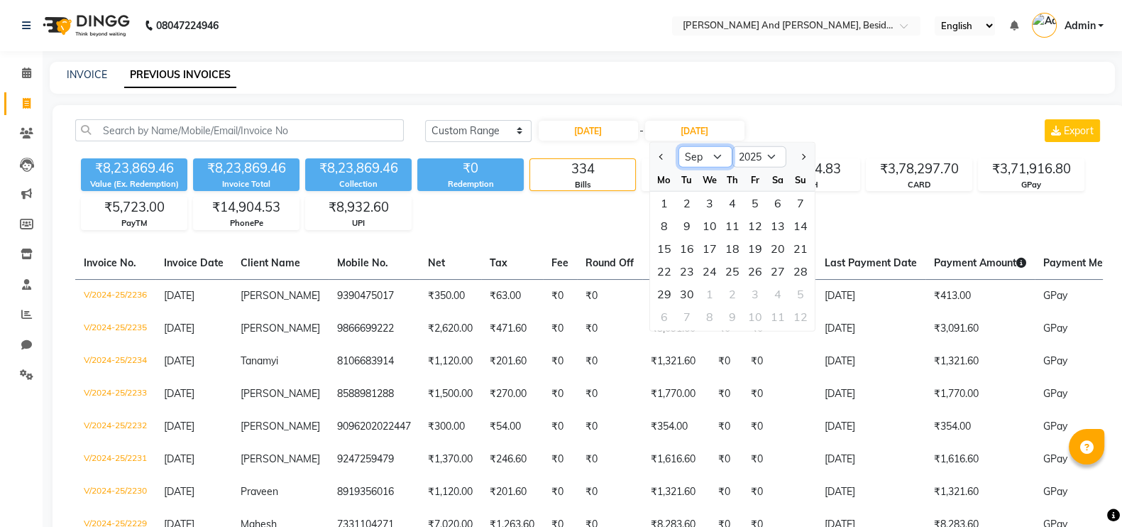
click at [712, 154] on select "Jan Feb Mar Apr May Jun Jul Aug Sep Oct Nov Dec" at bounding box center [705, 156] width 54 height 21
click at [678, 146] on select "Jan Feb Mar Apr May Jun Jul Aug Sep Oct Nov Dec" at bounding box center [705, 156] width 54 height 21
click at [573, 137] on input "01-10-2024" at bounding box center [588, 131] width 99 height 20
select select "10"
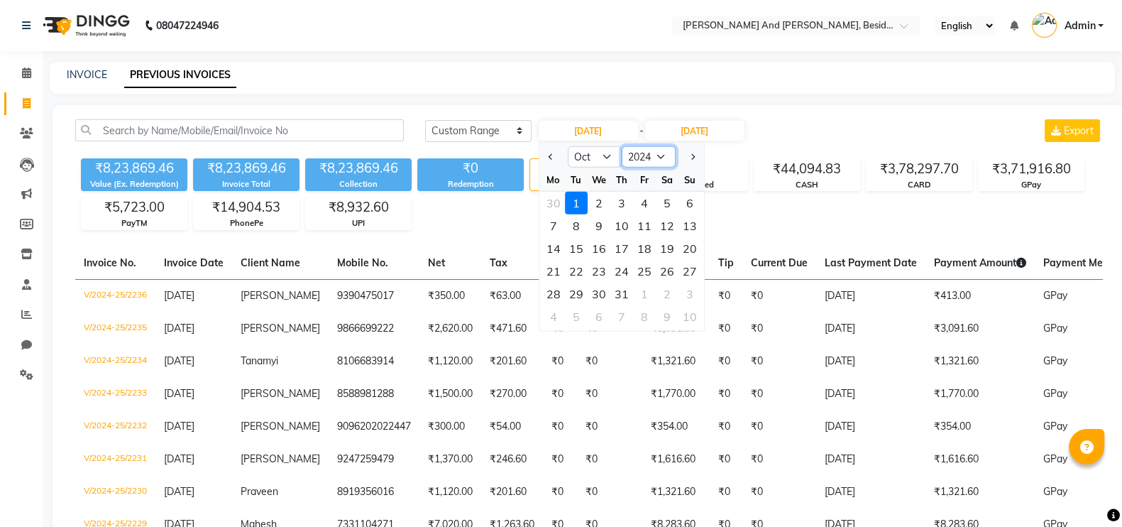
click at [660, 154] on select "2014 2015 2016 2017 2018 2019 2020 2021 2022 2023 2024 2025 2026 2027 2028 2029…" at bounding box center [649, 156] width 54 height 21
select select "2025"
click at [622, 146] on select "2014 2015 2016 2017 2018 2019 2020 2021 2022 2023 2024 2025 2026 2027 2028 2029…" at bounding box center [649, 156] width 54 height 21
click at [554, 152] on button "Previous month" at bounding box center [551, 156] width 12 height 23
select select "9"
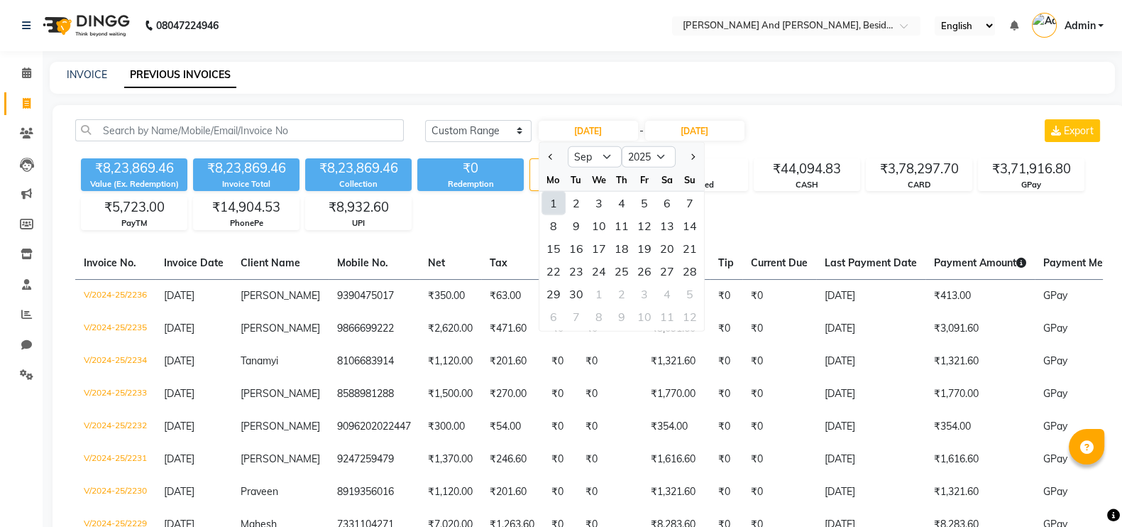
click at [546, 200] on div "1" at bounding box center [553, 203] width 23 height 23
type input "01-09-2025"
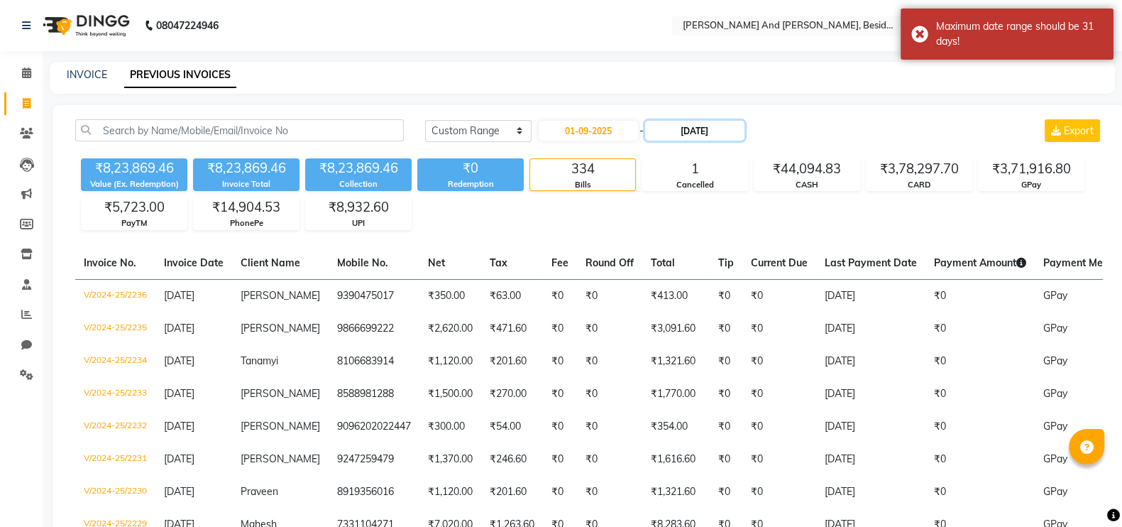
click at [724, 130] on input "31-10-2024" at bounding box center [694, 131] width 99 height 20
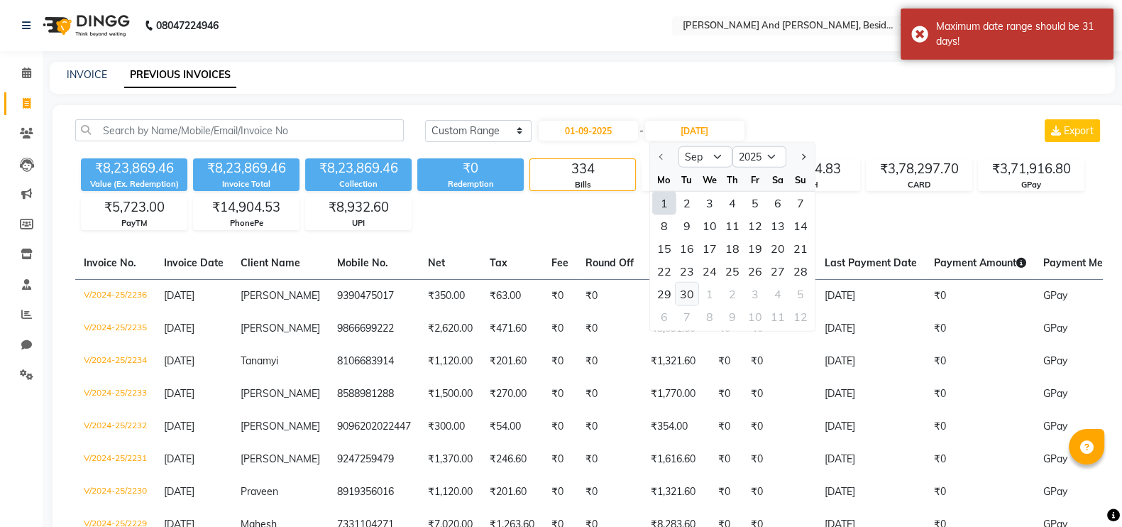
click at [690, 291] on div "30" at bounding box center [686, 293] width 23 height 23
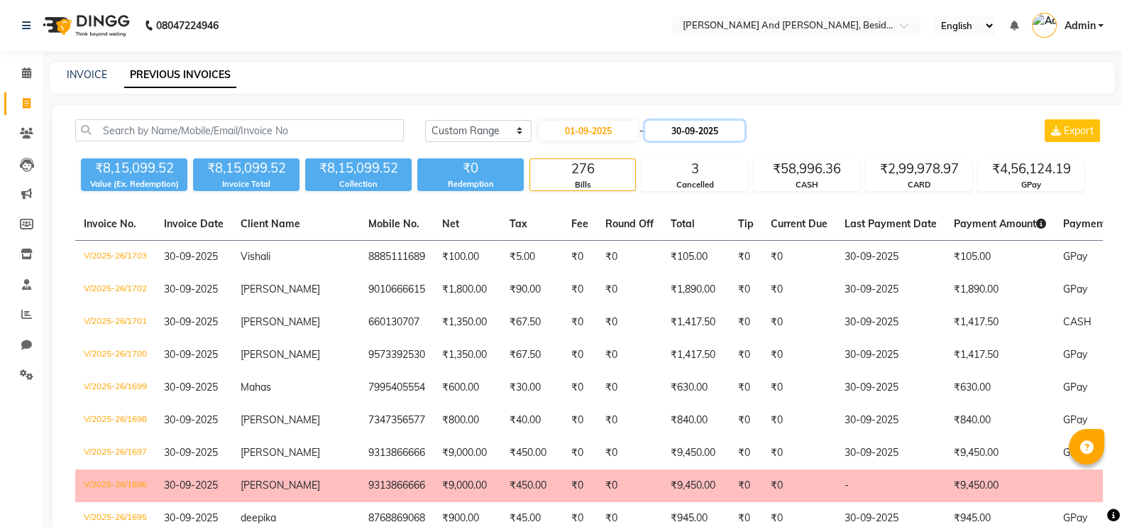
click at [727, 132] on input "30-09-2025" at bounding box center [694, 131] width 99 height 20
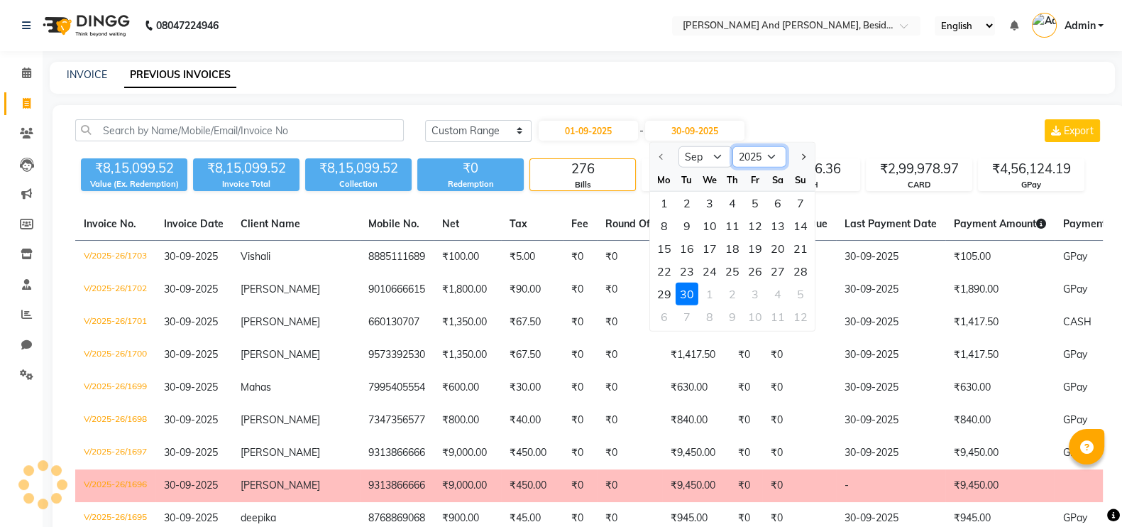
click at [769, 158] on select "2025 2026 2027 2028 2029 2030 2031 2032 2033 2034 2035" at bounding box center [759, 156] width 54 height 21
click at [731, 121] on input "30-09-2025" at bounding box center [694, 131] width 99 height 20
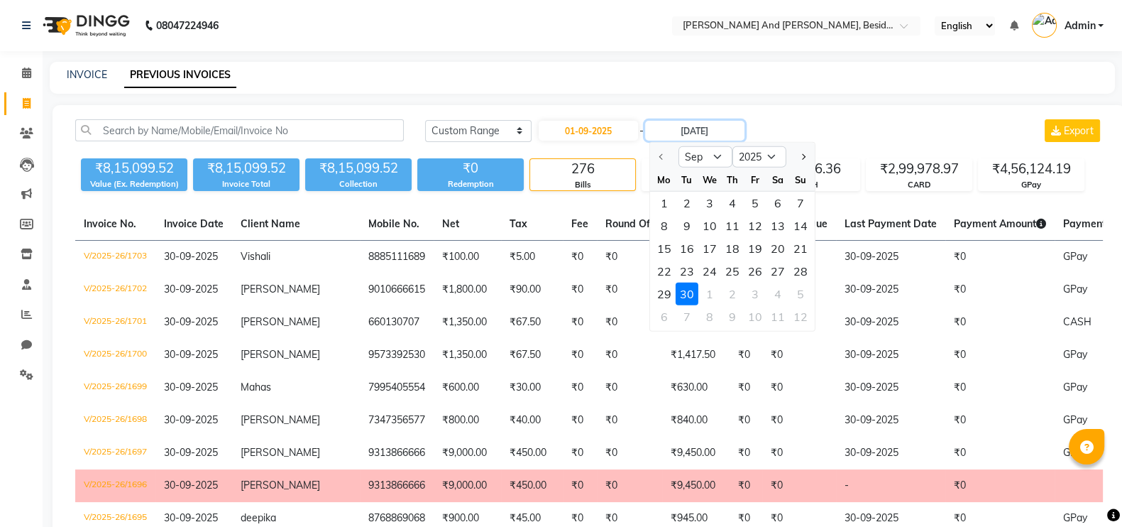
type input "30-09-2024"
click at [798, 119] on div "Today Yesterday Custom Range 01-09-2025 - Sep Oct Nov Dec 2025 2026 2027 2028 2…" at bounding box center [764, 130] width 678 height 23
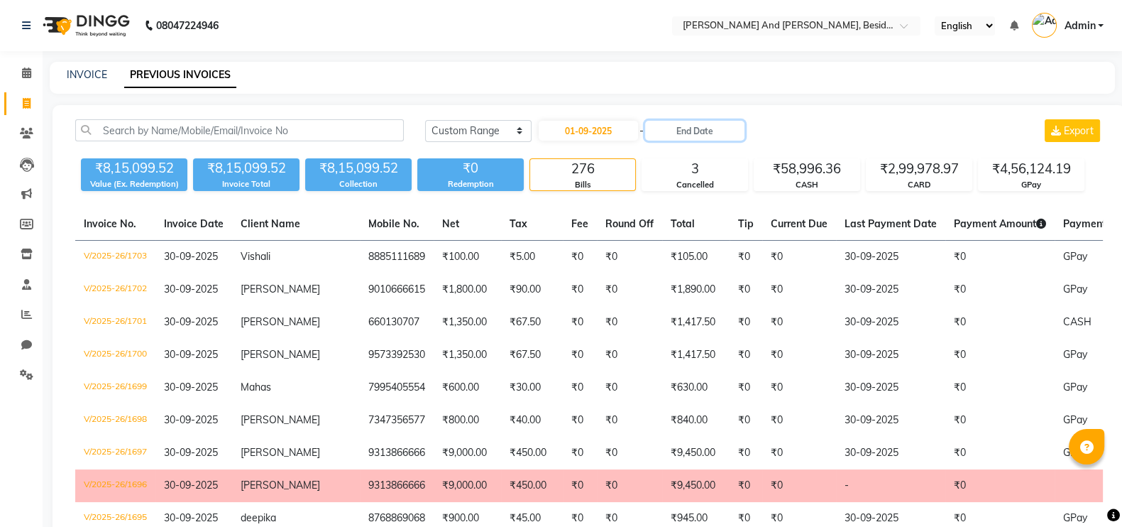
click at [681, 128] on input "text" at bounding box center [694, 131] width 99 height 20
select select "10"
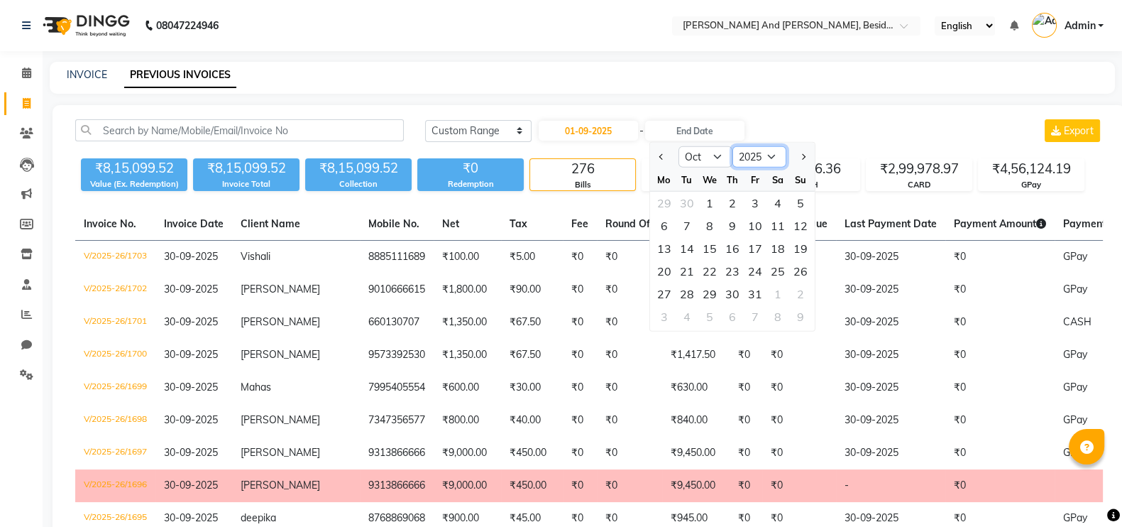
click at [759, 158] on select "2025 2026 2027 2028 2029 2030 2031 2032 2033 2034 2035" at bounding box center [759, 156] width 54 height 21
click at [798, 92] on div "INVOICE PREVIOUS INVOICES" at bounding box center [582, 78] width 1065 height 32
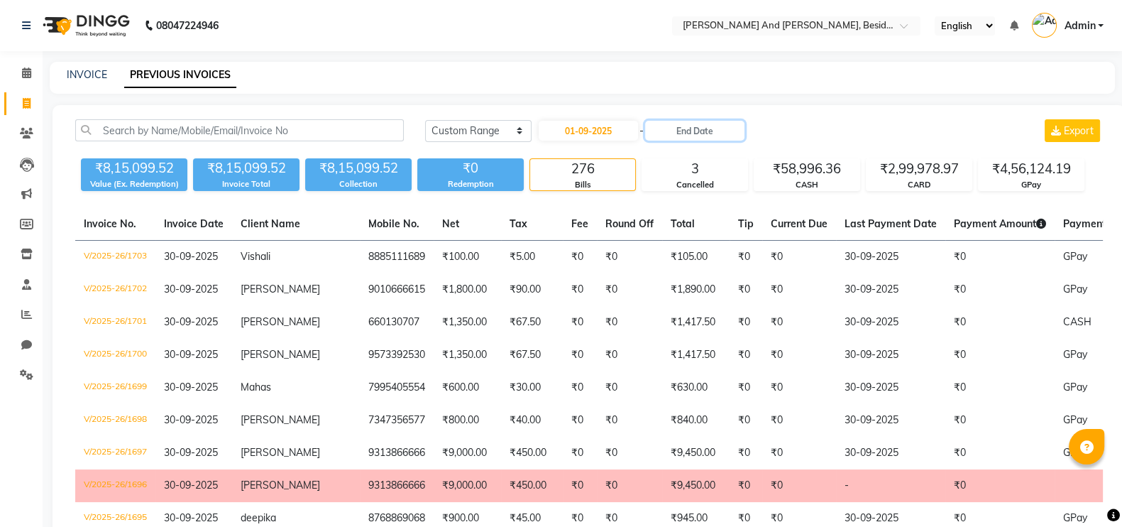
click at [673, 127] on input "text" at bounding box center [694, 131] width 99 height 20
select select "10"
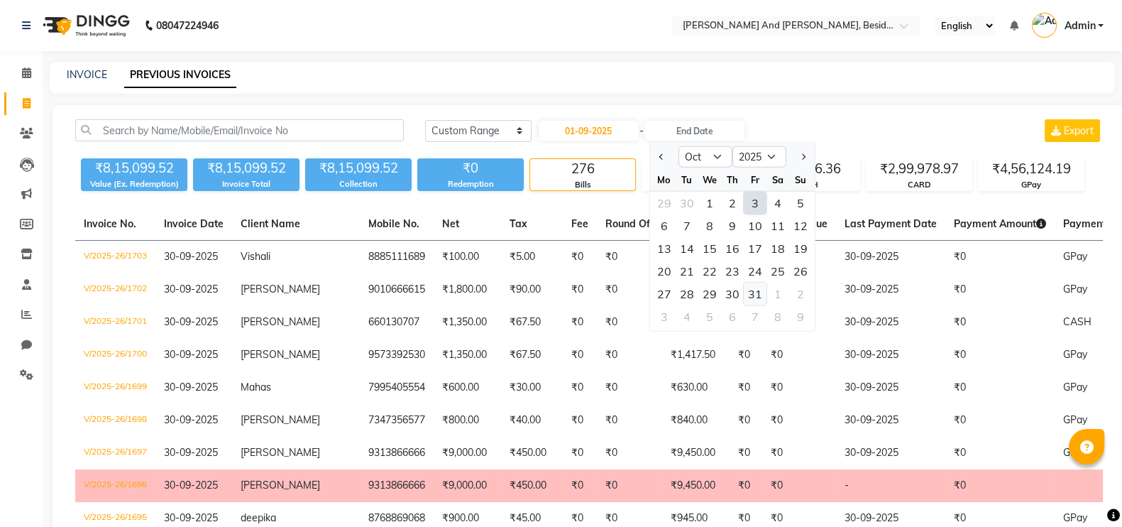
click at [749, 296] on div "31" at bounding box center [754, 293] width 23 height 23
type input "31-10-2025"
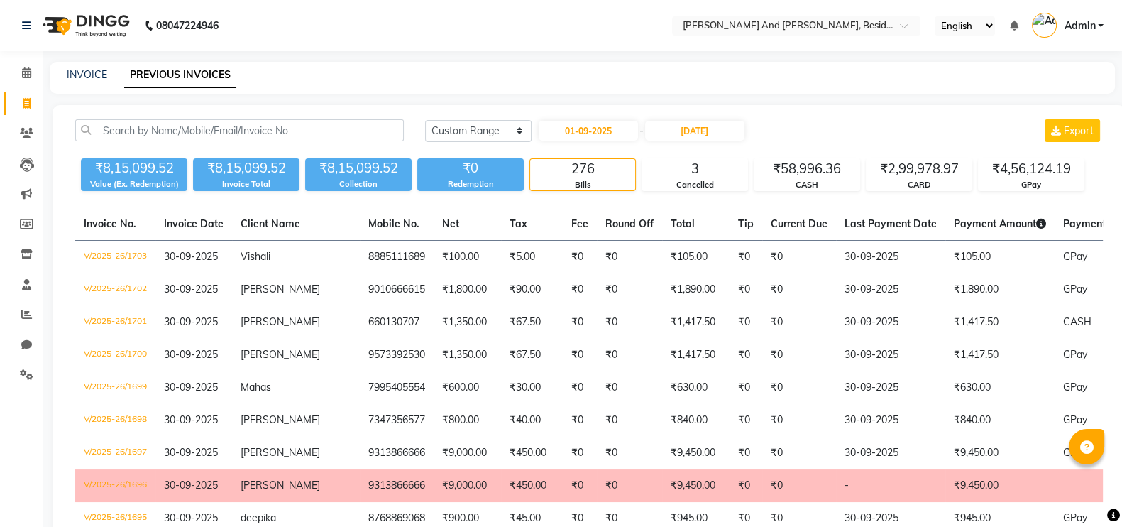
click at [769, 121] on div "Today Yesterday Custom Range 01-09-2025 - 31-10-2025 Export" at bounding box center [764, 130] width 678 height 23
click at [584, 133] on input "01-09-2025" at bounding box center [588, 131] width 99 height 20
select select "9"
select select "2025"
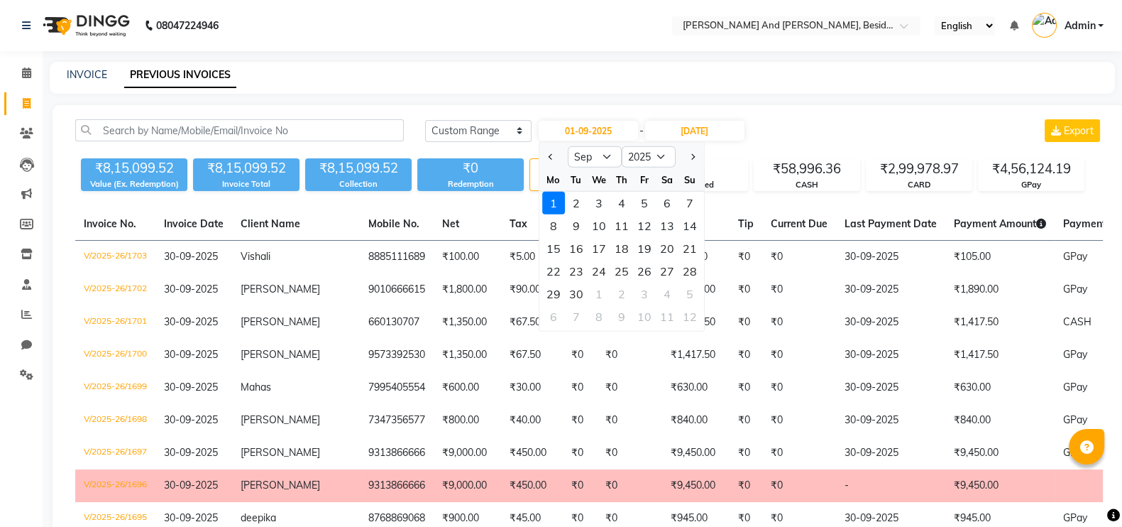
click at [559, 150] on div at bounding box center [553, 156] width 28 height 23
click at [548, 158] on button "Previous month" at bounding box center [551, 156] width 12 height 23
click at [602, 158] on select "Jan Feb Mar Apr May Jun Jul Aug Sep Oct Nov Dec" at bounding box center [595, 156] width 54 height 21
select select "9"
click at [568, 146] on select "Jan Feb Mar Apr May Jun Jul Aug Sep Oct Nov Dec" at bounding box center [595, 156] width 54 height 21
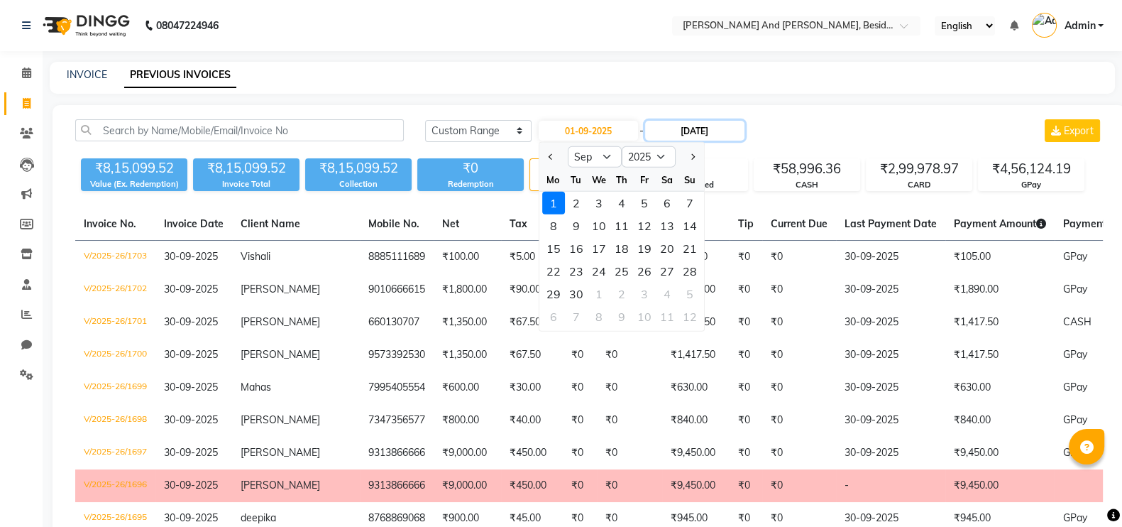
click at [702, 136] on input "31-10-2025" at bounding box center [694, 131] width 99 height 20
select select "10"
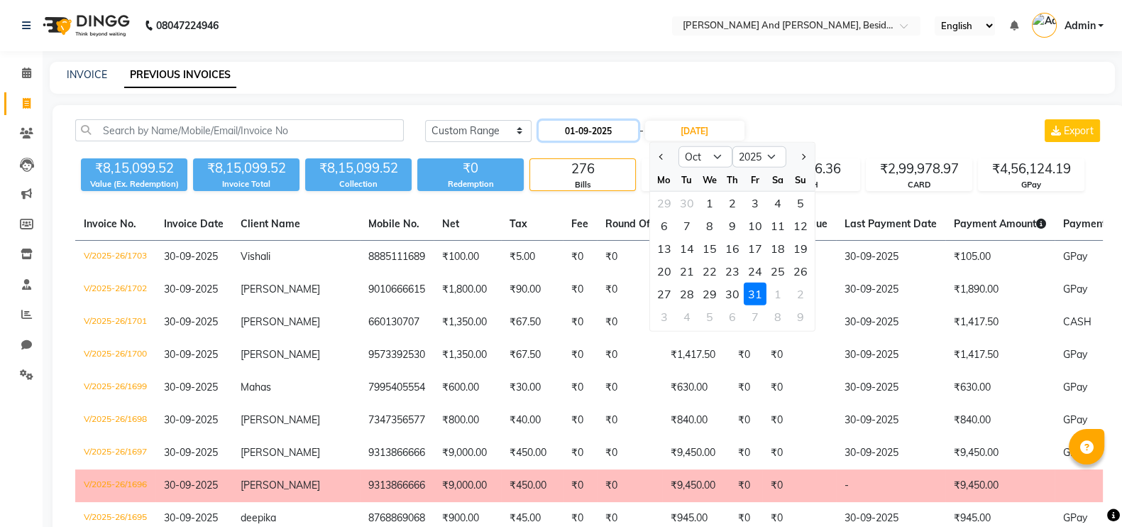
click at [622, 133] on input "01-09-2025" at bounding box center [588, 131] width 99 height 20
select select "9"
select select "2025"
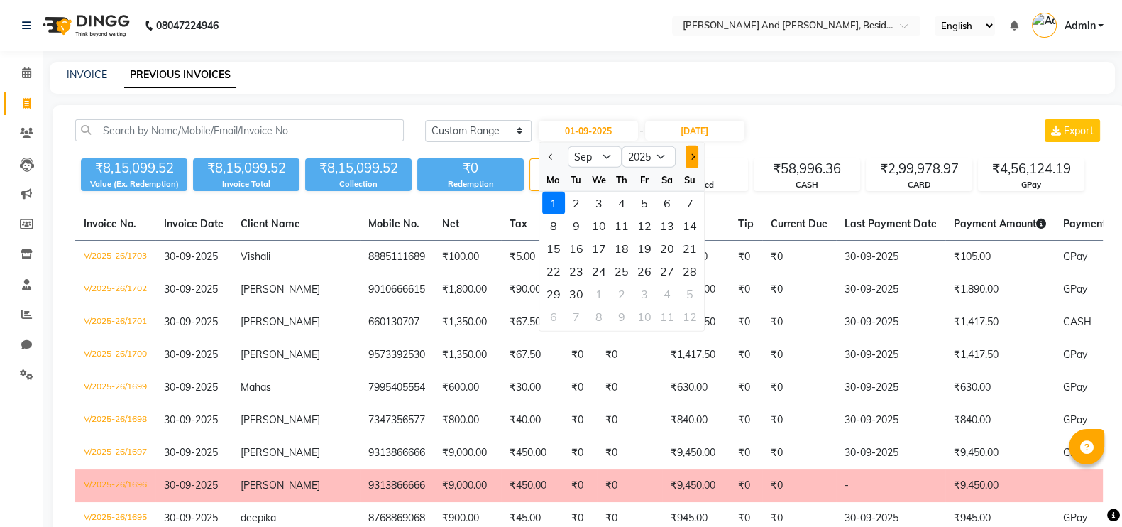
click at [690, 158] on span "Next month" at bounding box center [691, 156] width 6 height 6
click at [552, 155] on span "Previous month" at bounding box center [551, 156] width 6 height 6
select select "9"
click at [659, 155] on select "2015 2016 2017 2018 2019 2020 2021 2022 2023 2024 2025 2026 2027 2028 2029 2030…" at bounding box center [649, 156] width 54 height 21
select select "2024"
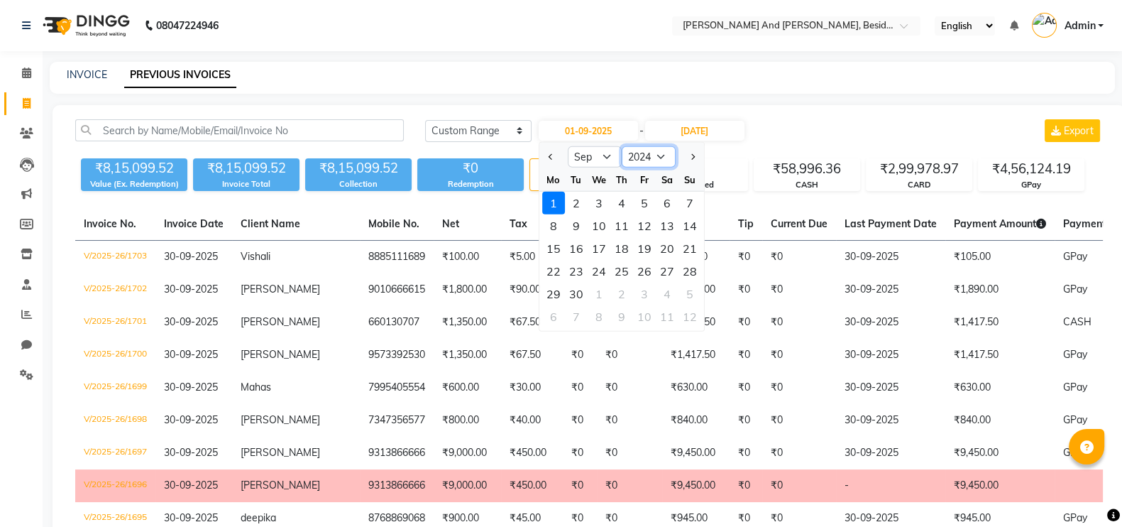
click at [622, 146] on select "2015 2016 2017 2018 2019 2020 2021 2022 2023 2024 2025 2026 2027 2028 2029 2030…" at bounding box center [649, 156] width 54 height 21
click at [694, 204] on div "1" at bounding box center [689, 203] width 23 height 23
type input "01-09-2024"
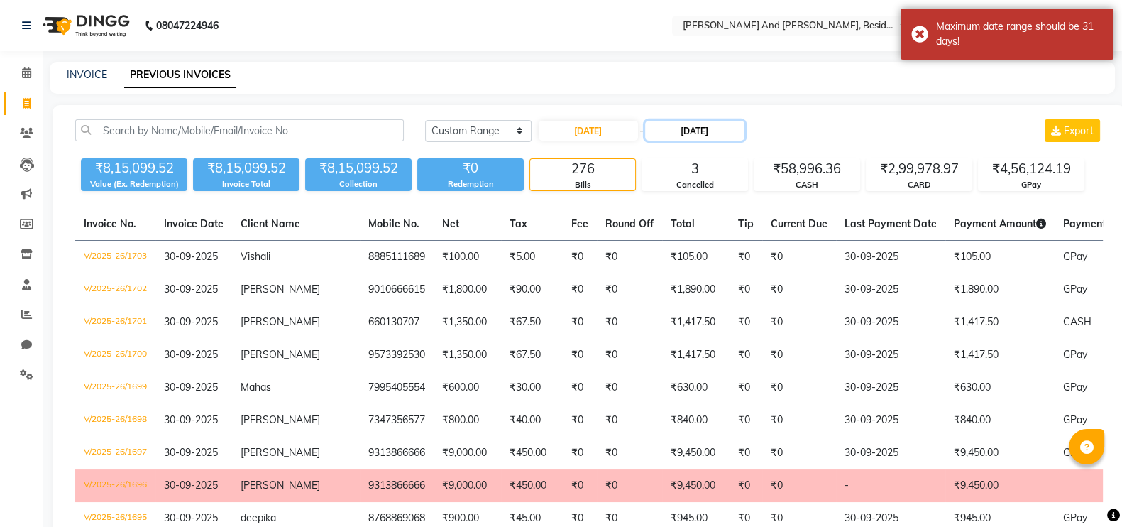
click at [695, 136] on input "31-10-2025" at bounding box center [694, 131] width 99 height 20
select select "10"
select select "2025"
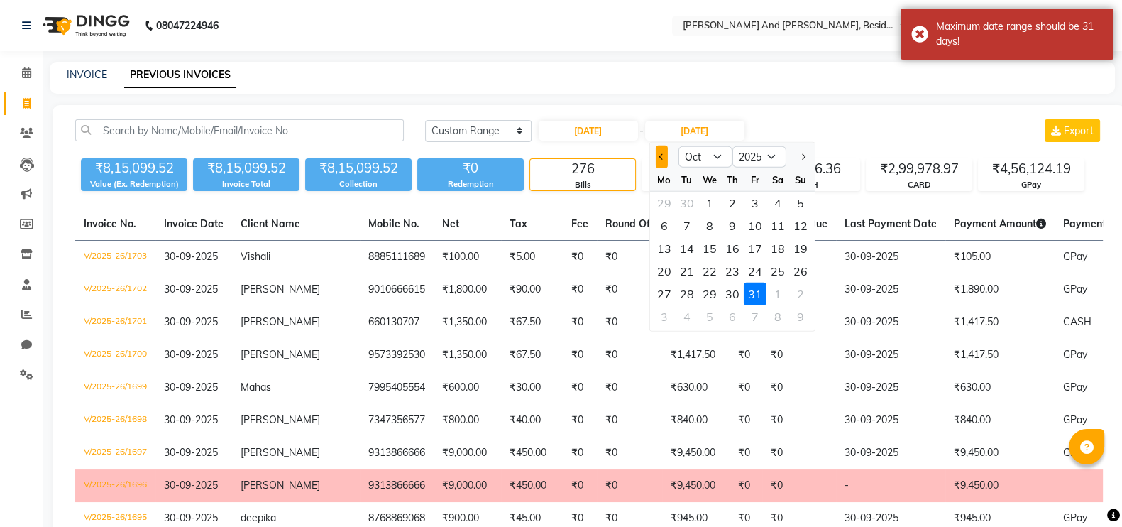
click at [664, 154] on button "Previous month" at bounding box center [661, 156] width 12 height 23
select select "9"
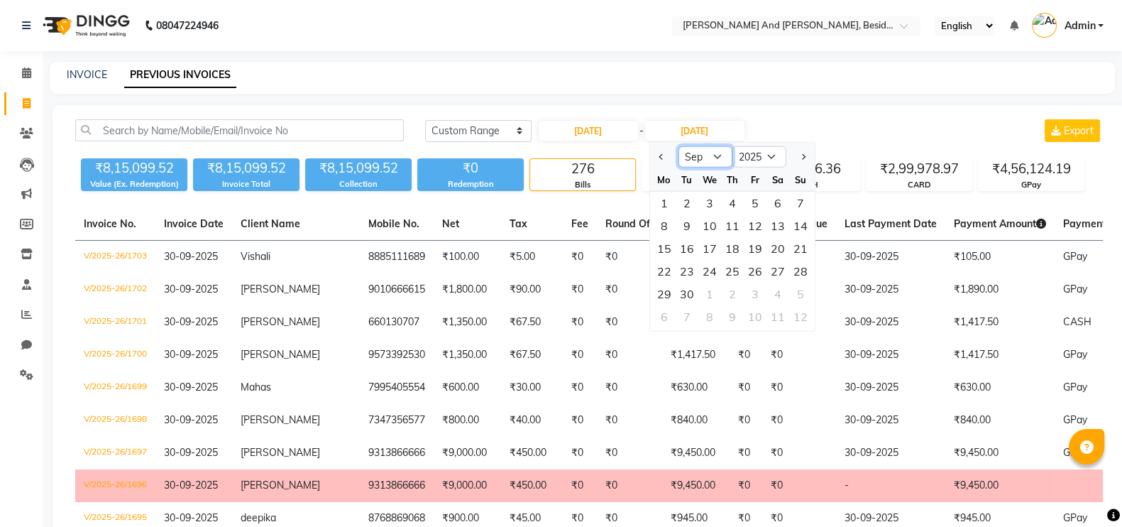
click at [718, 159] on select "Jan Feb Mar Apr May Jun Jul Aug Sep Oct Nov Dec" at bounding box center [705, 156] width 54 height 21
click at [678, 146] on select "Jan Feb Mar Apr May Jun Jul Aug Sep Oct Nov Dec" at bounding box center [705, 156] width 54 height 21
click at [682, 293] on div "30" at bounding box center [686, 293] width 23 height 23
type input "30-09-2025"
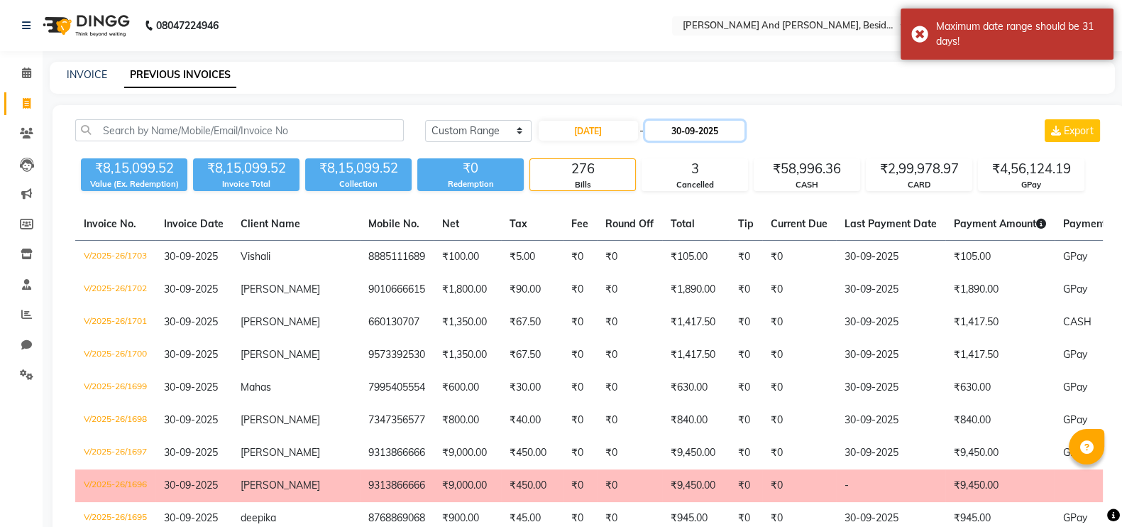
click at [727, 129] on input "30-09-2025" at bounding box center [694, 131] width 99 height 20
select select "9"
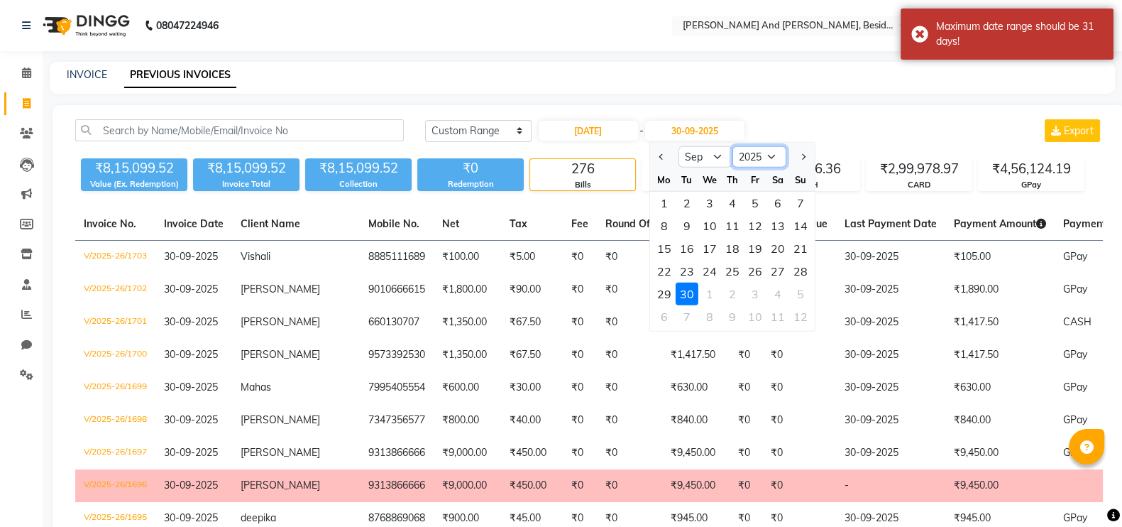
click at [764, 155] on select "2024 2025 2026 2027 2028 2029 2030 2031 2032 2033 2034 2035" at bounding box center [759, 156] width 54 height 21
select select "2024"
click at [732, 146] on select "2024 2025 2026 2027 2028 2029 2030 2031 2032 2033 2034 2035" at bounding box center [759, 156] width 54 height 21
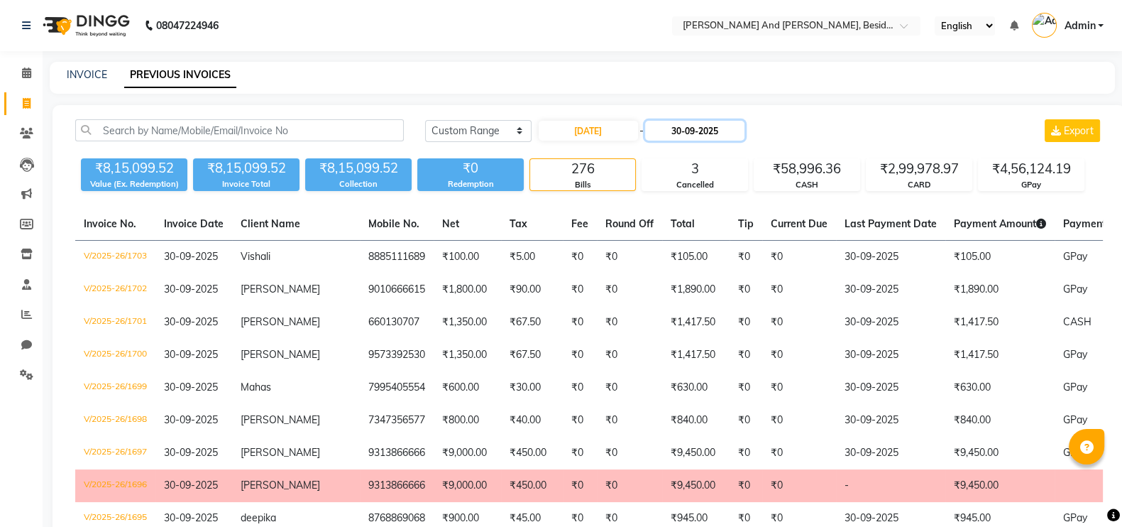
click at [737, 126] on input "30-09-2025" at bounding box center [694, 131] width 99 height 20
select select "9"
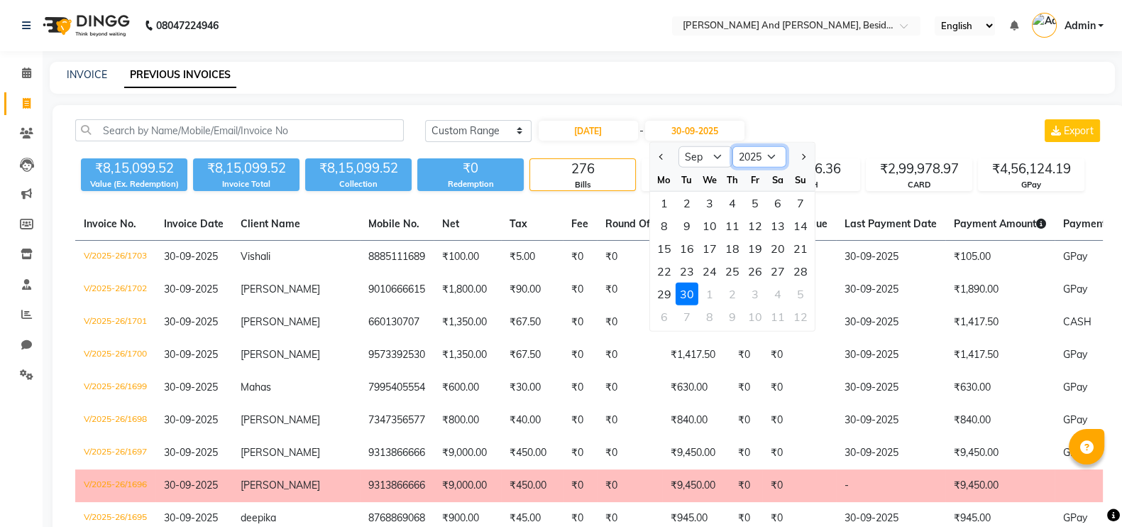
click at [771, 155] on select "2024 2025 2026 2027 2028 2029 2030 2031 2032 2033 2034 2035" at bounding box center [759, 156] width 54 height 21
select select "2024"
click at [732, 146] on select "2024 2025 2026 2027 2028 2029 2030 2031 2032 2033 2034 2035" at bounding box center [759, 156] width 54 height 21
click at [669, 311] on div "30" at bounding box center [663, 316] width 23 height 23
type input "30-09-2024"
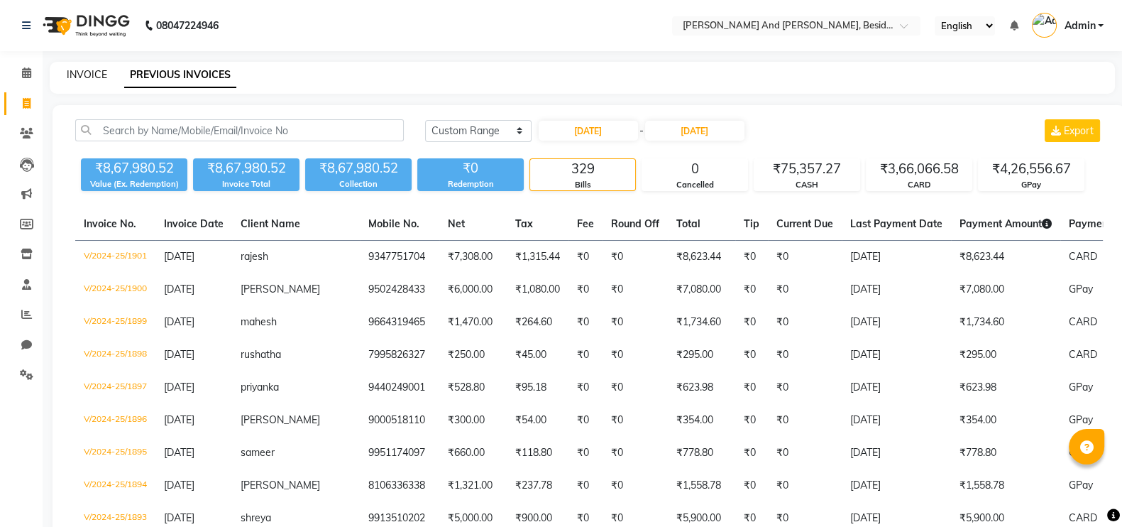
click at [77, 69] on link "INVOICE" at bounding box center [87, 74] width 40 height 13
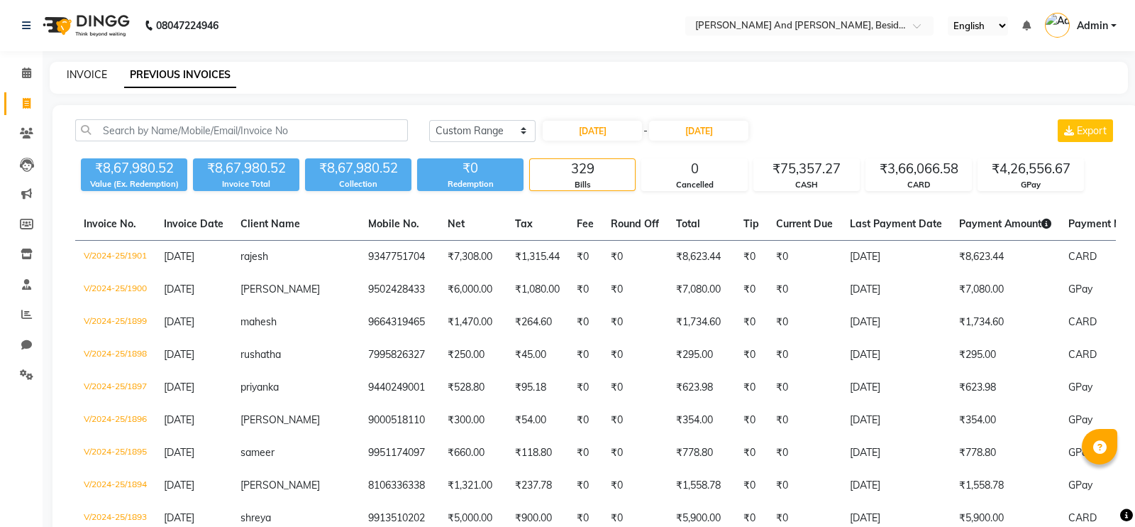
select select "service"
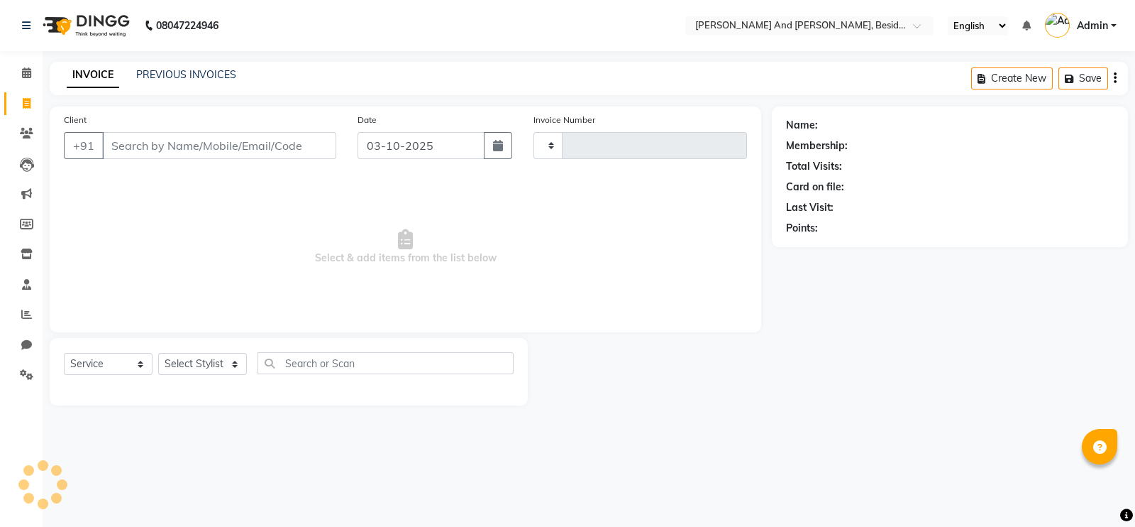
type input "1726"
select select "4907"
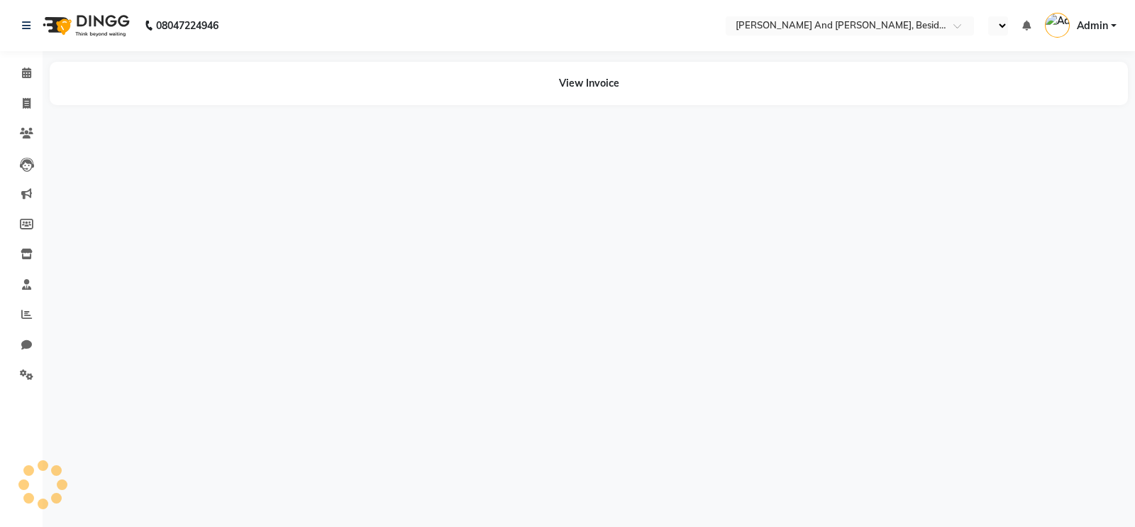
select select "en"
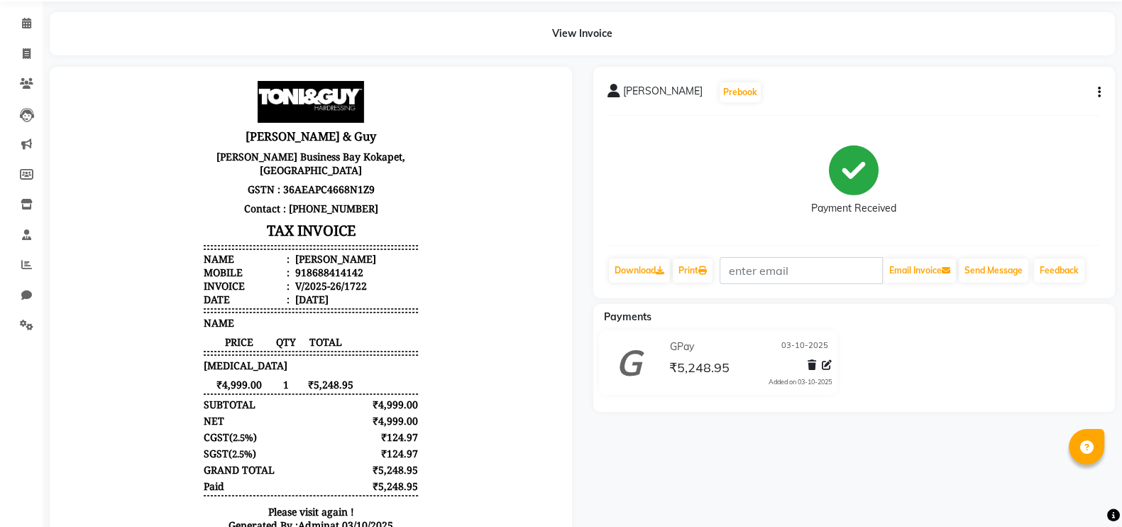
scroll to position [51, 0]
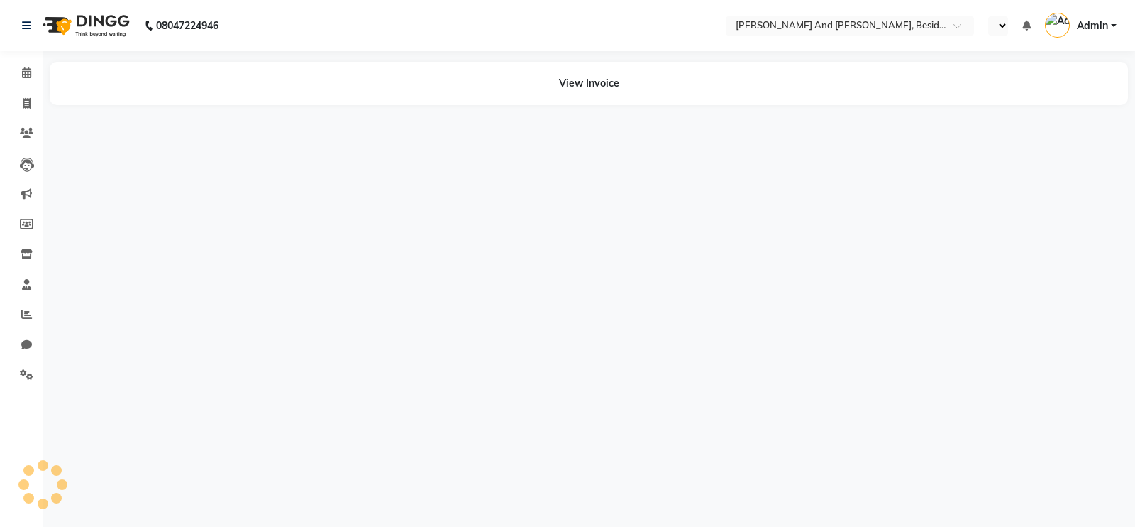
select select "en"
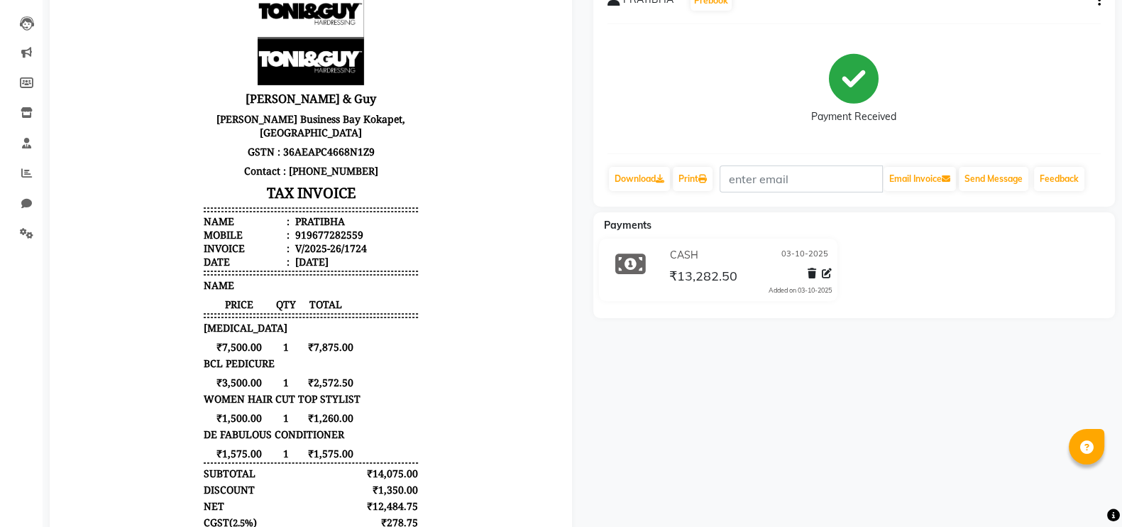
scroll to position [146, 0]
